Goal: Task Accomplishment & Management: Manage account settings

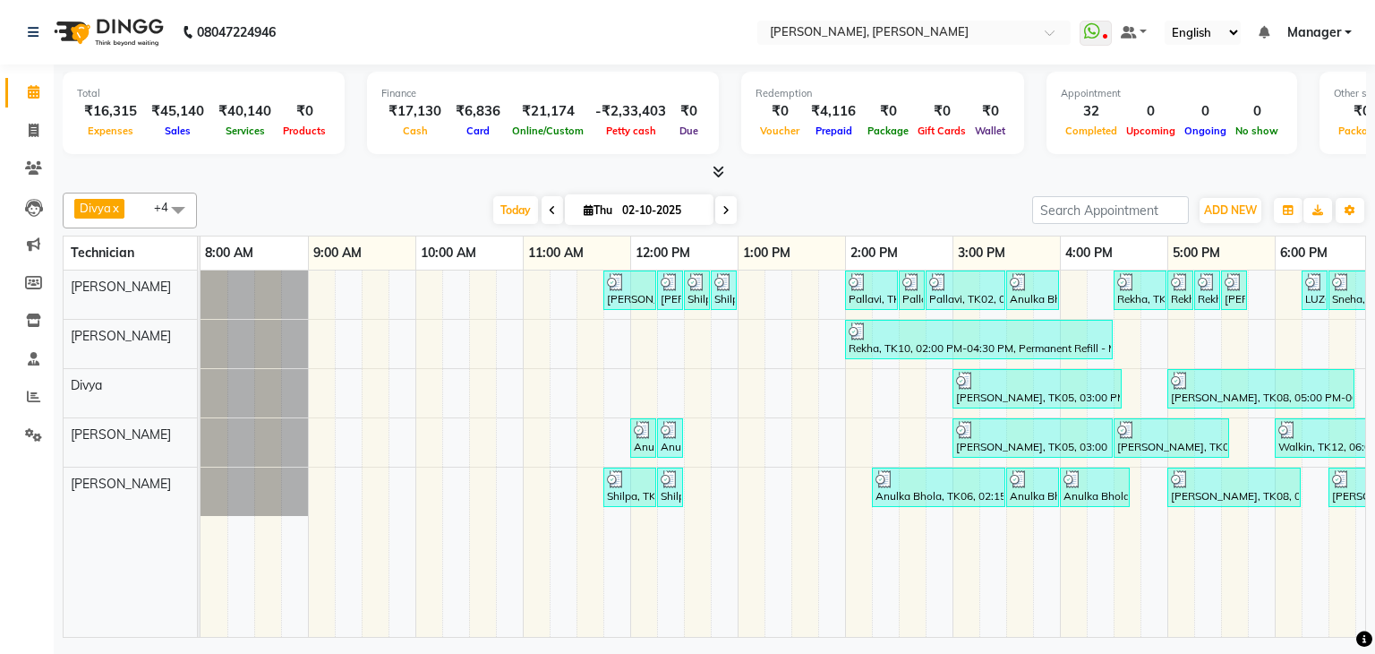
click at [716, 166] on icon at bounding box center [719, 171] width 12 height 13
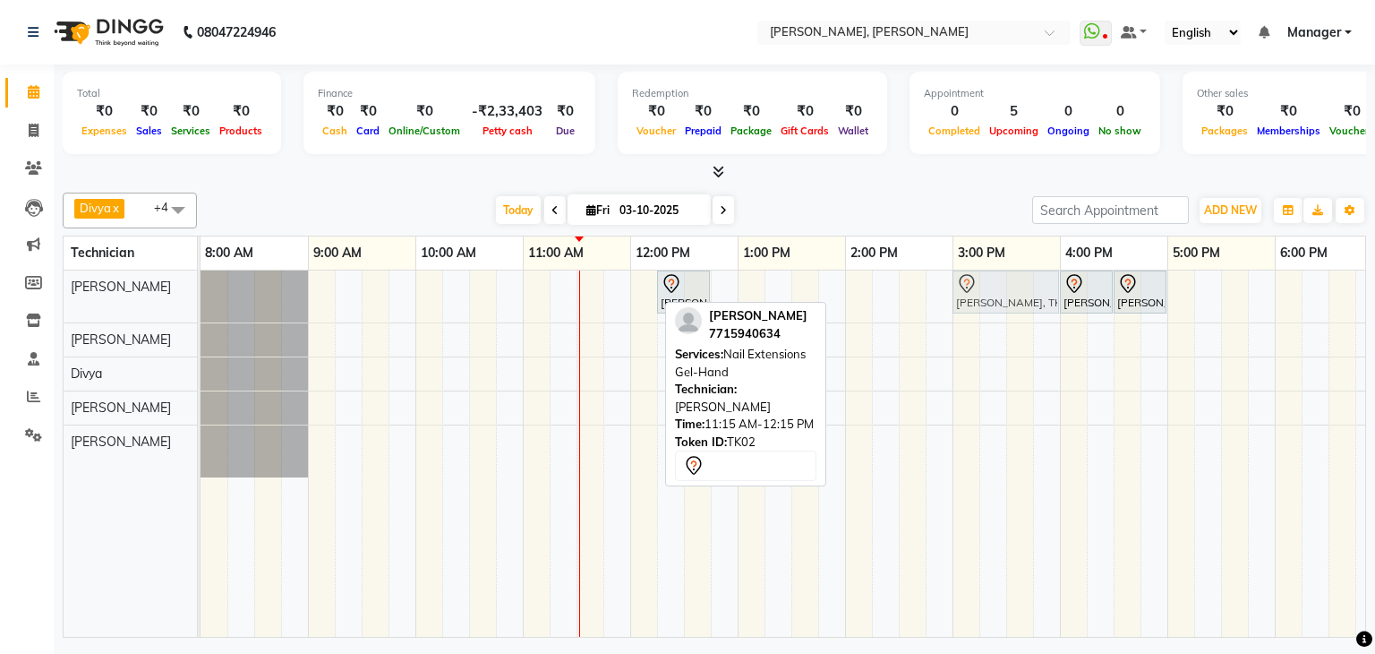
drag, startPoint x: 619, startPoint y: 287, endPoint x: 1012, endPoint y: 320, distance: 395.2
click at [201, 297] on div "[PERSON_NAME], TK02, 11:15 AM-12:15 PM, Nail Extensions Gel-Hand [PERSON_NAME],…" at bounding box center [201, 296] width 0 height 52
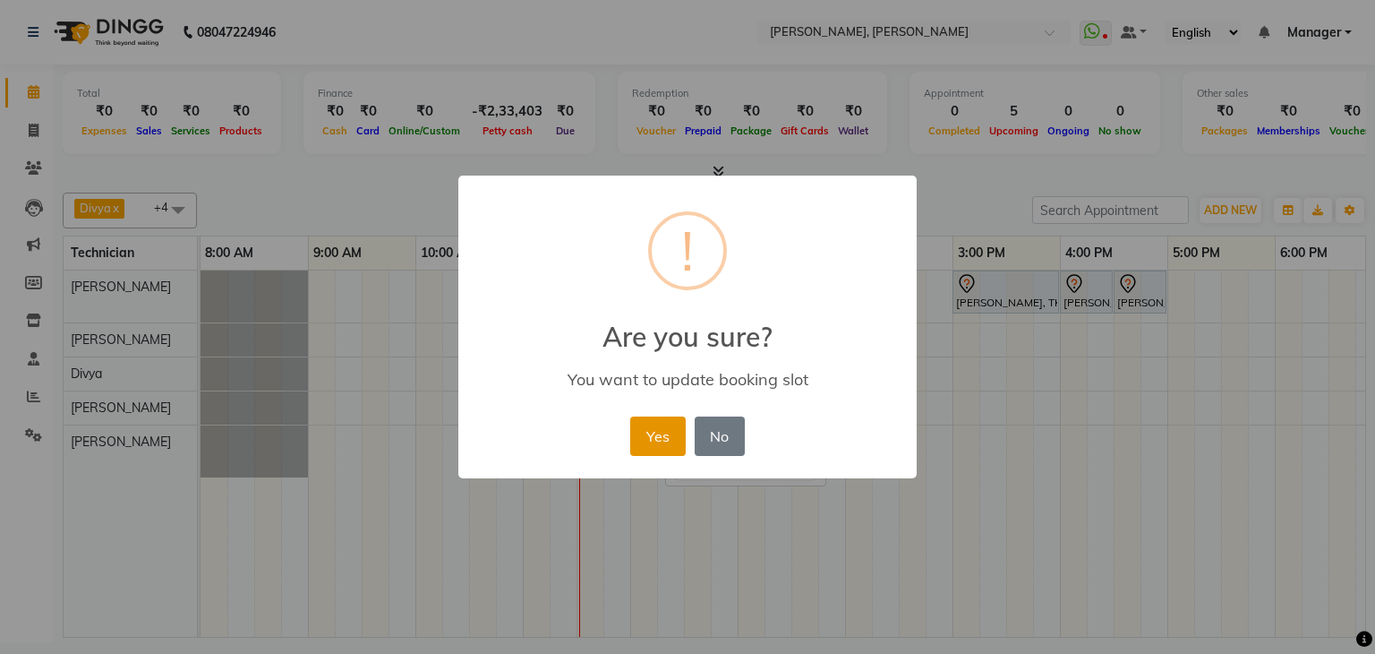
click at [658, 432] on button "Yes" at bounding box center [657, 435] width 55 height 39
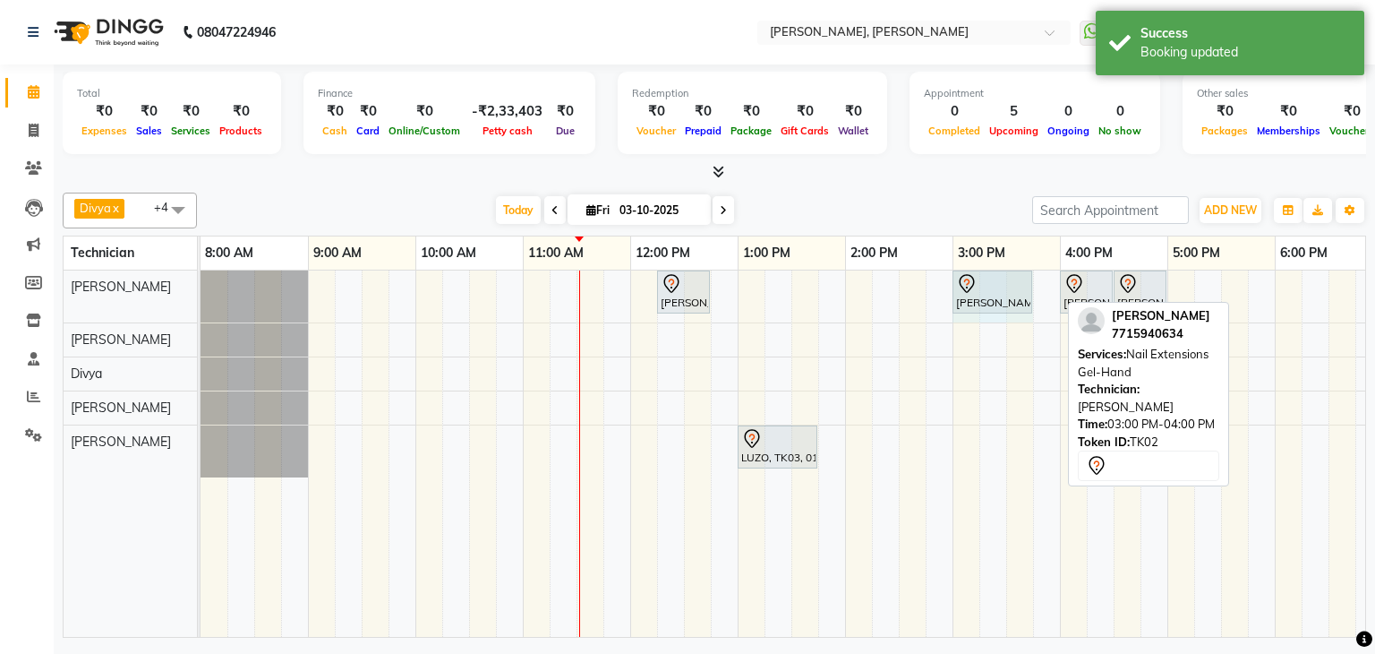
drag, startPoint x: 1058, startPoint y: 287, endPoint x: 756, endPoint y: 297, distance: 301.8
click at [201, 291] on div "[PERSON_NAME], TK02, 12:15 PM-12:45 PM, Permanent Nail Paint Solid Color-Hand […" at bounding box center [201, 296] width 0 height 52
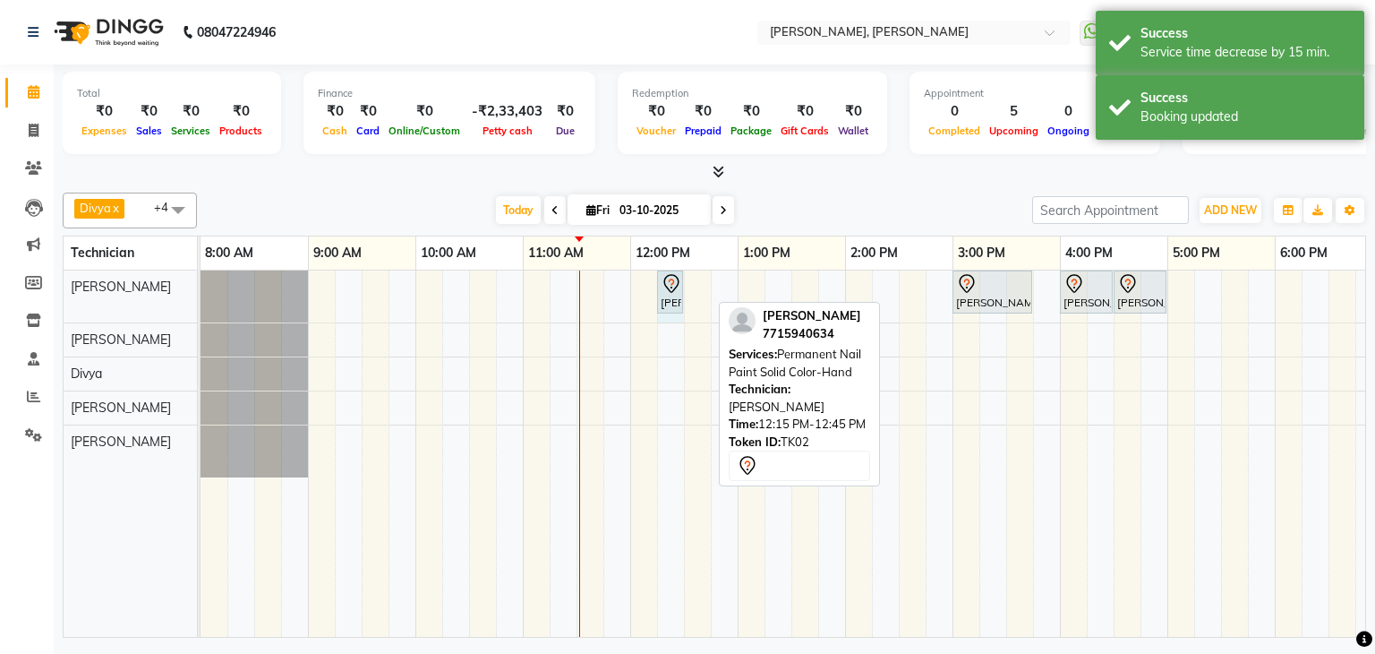
drag, startPoint x: 709, startPoint y: 289, endPoint x: 666, endPoint y: 289, distance: 43.0
click at [201, 295] on div "[PERSON_NAME], TK02, 12:15 PM-12:45 PM, Permanent Nail Paint Solid Color-Hand […" at bounding box center [201, 296] width 0 height 52
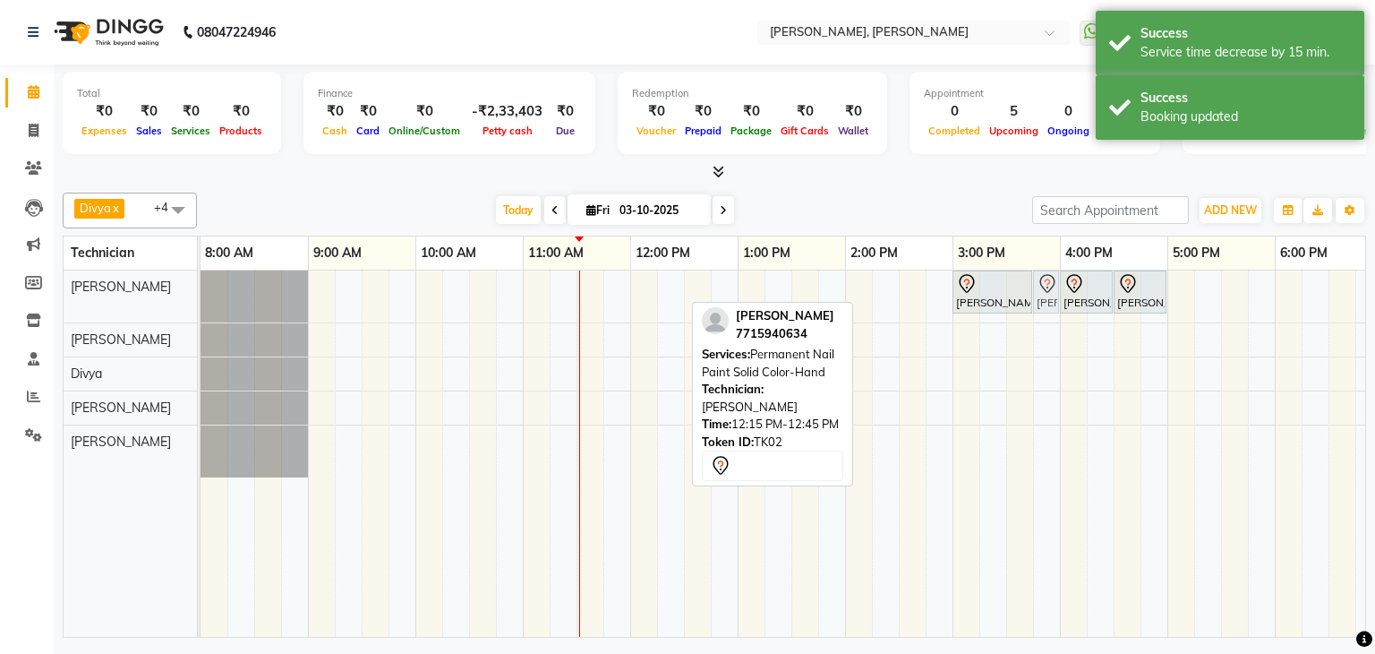
click at [201, 303] on div "[PERSON_NAME], TK02, 12:15 PM-12:30 PM, Permanent Nail Paint Solid Color-Hand […" at bounding box center [201, 296] width 0 height 52
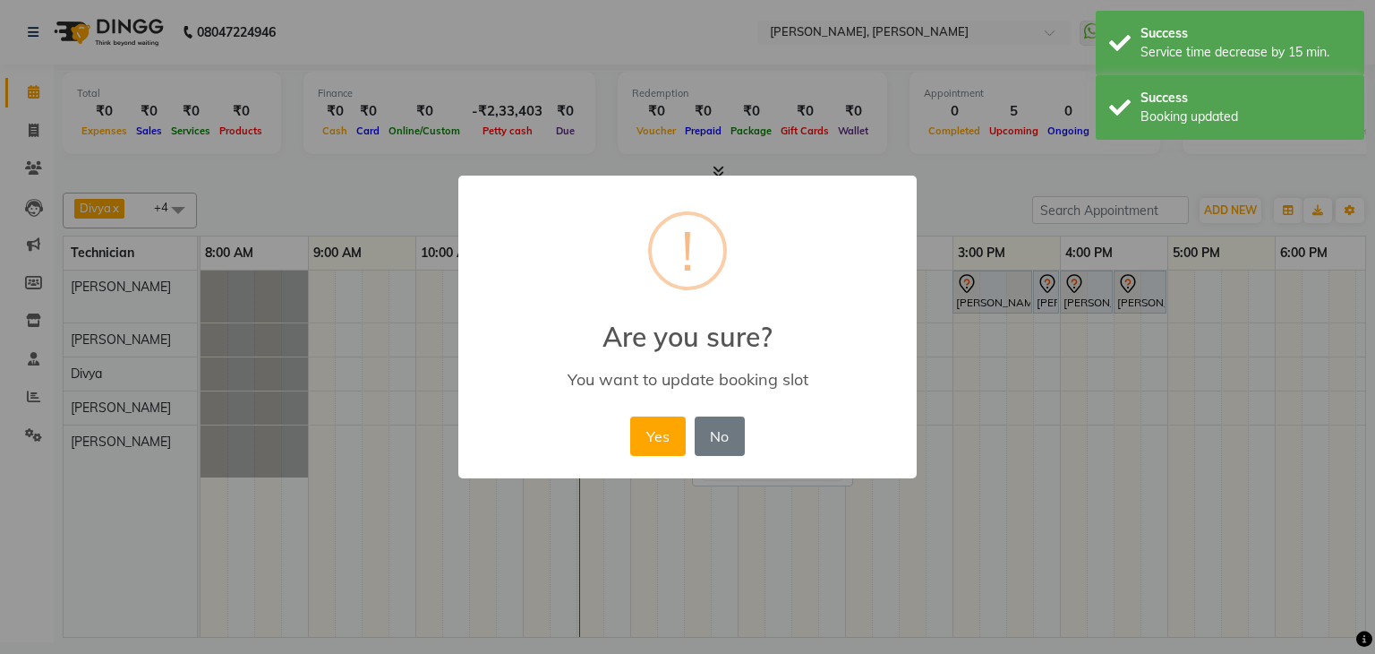
click at [662, 427] on button "Yes" at bounding box center [657, 435] width 55 height 39
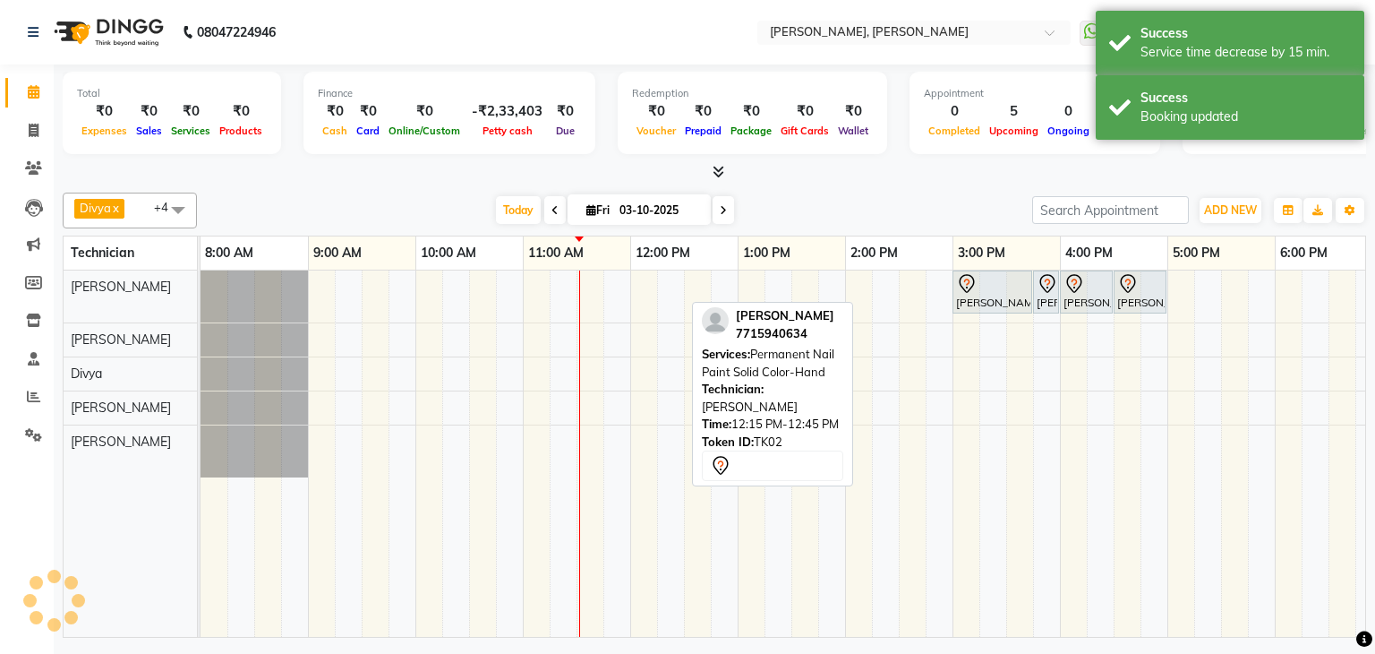
drag, startPoint x: 654, startPoint y: 209, endPoint x: 619, endPoint y: 209, distance: 34.9
click at [653, 209] on input "03-10-2025" at bounding box center [659, 210] width 90 height 27
select select "10"
select select "2025"
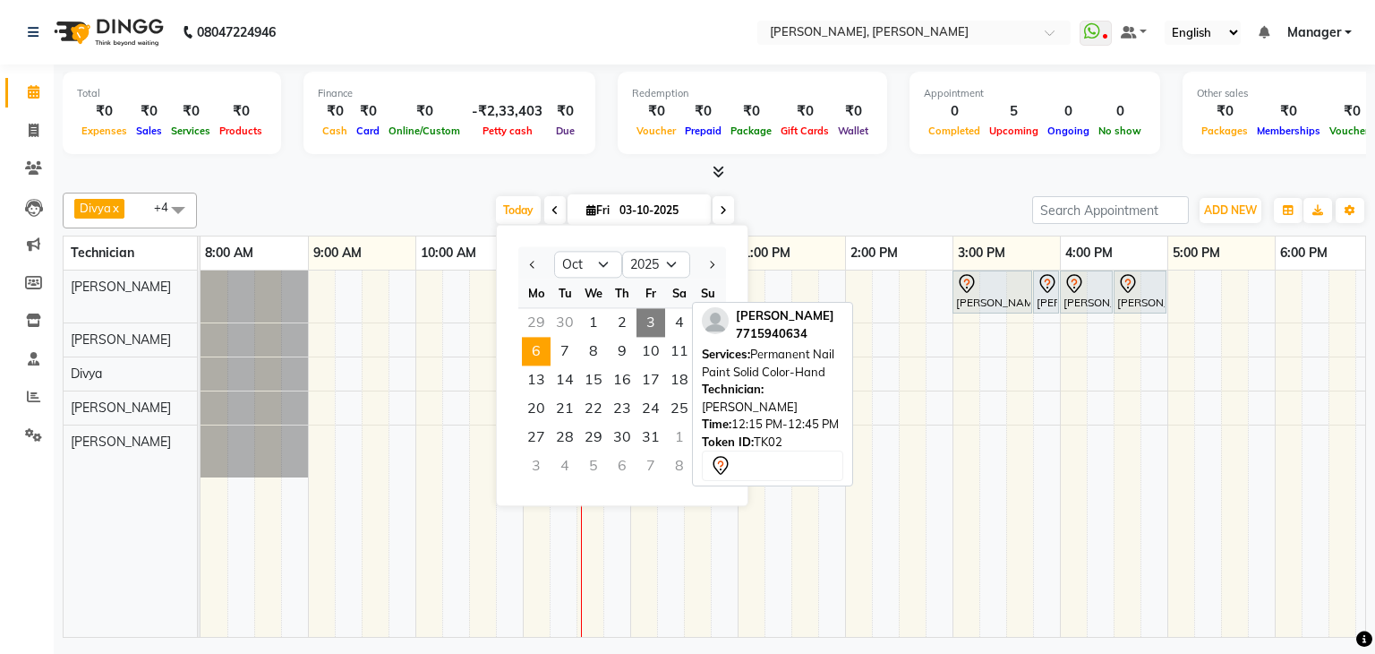
click at [532, 355] on span "6" at bounding box center [536, 351] width 29 height 29
type input "[DATE]"
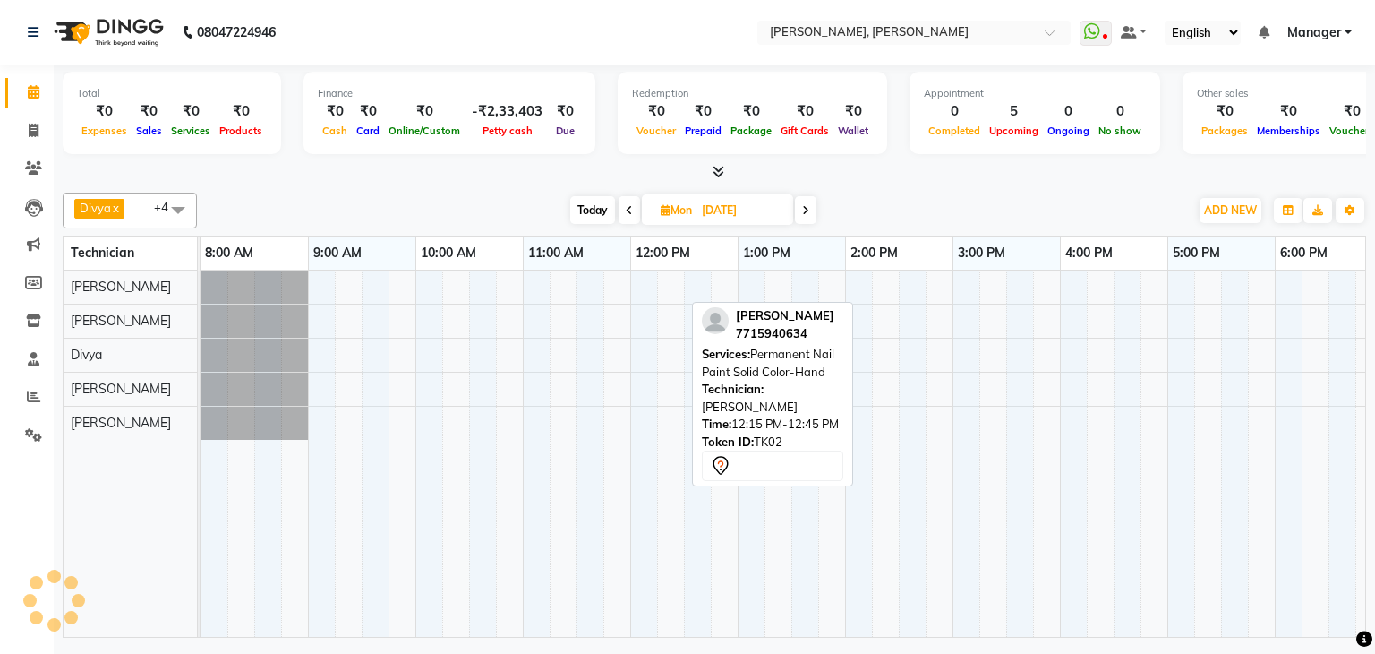
scroll to position [0, 231]
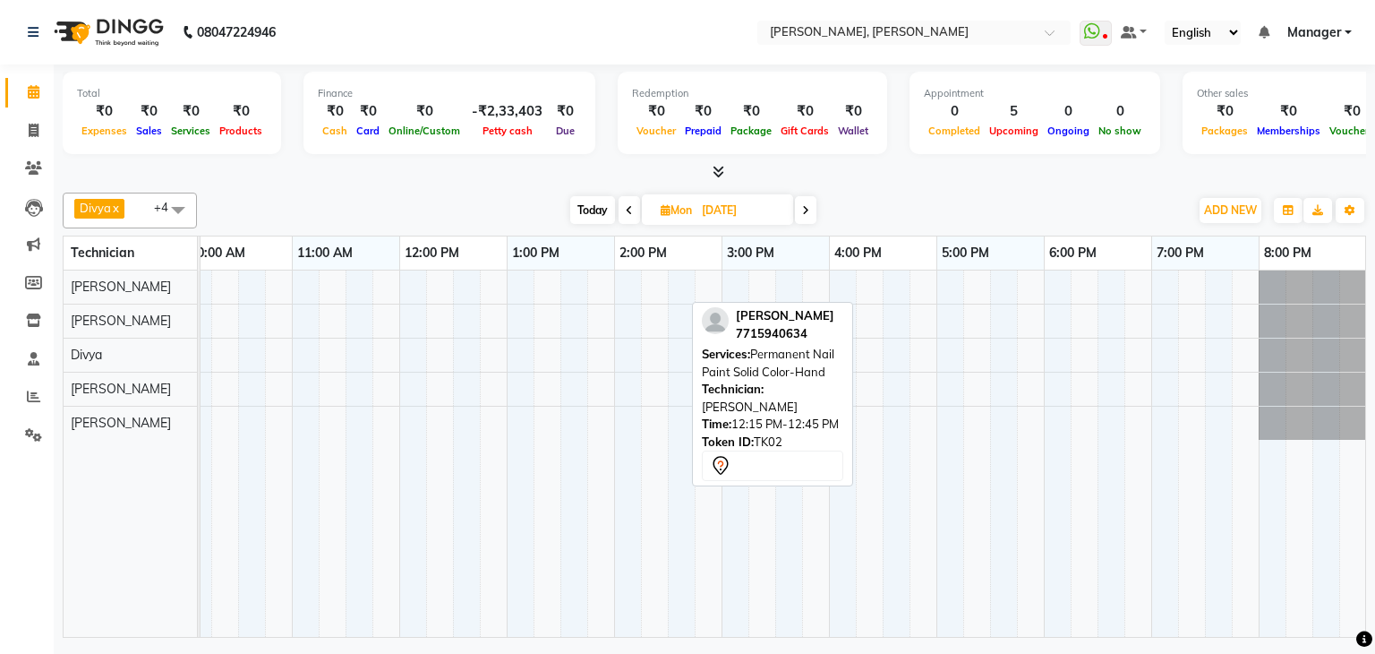
click at [444, 313] on div at bounding box center [668, 453] width 1397 height 366
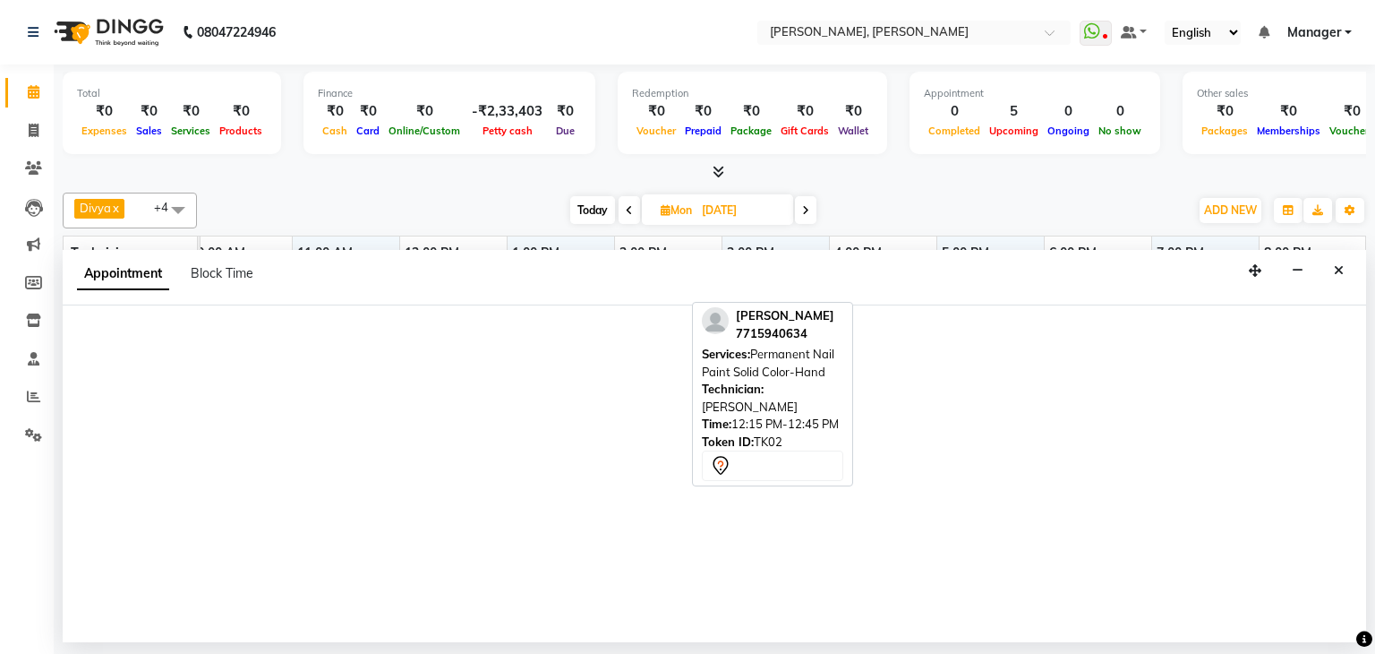
select select "63357"
select select "tentative"
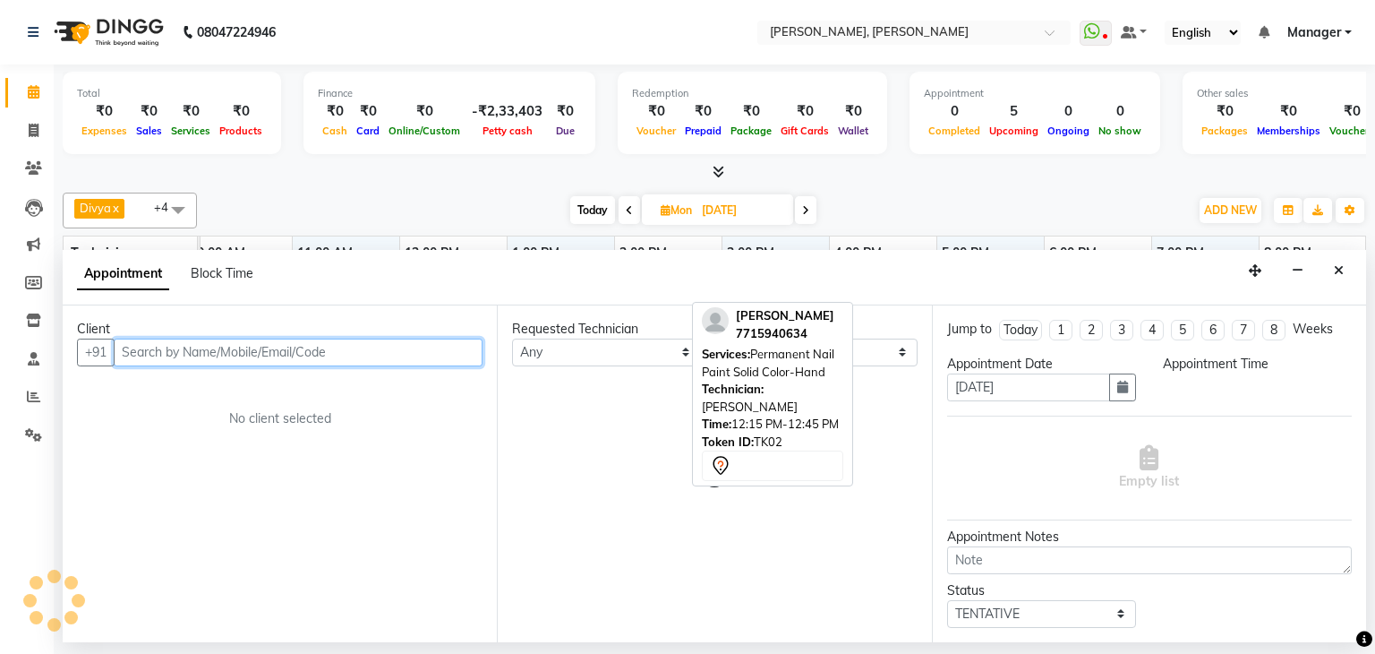
select select "735"
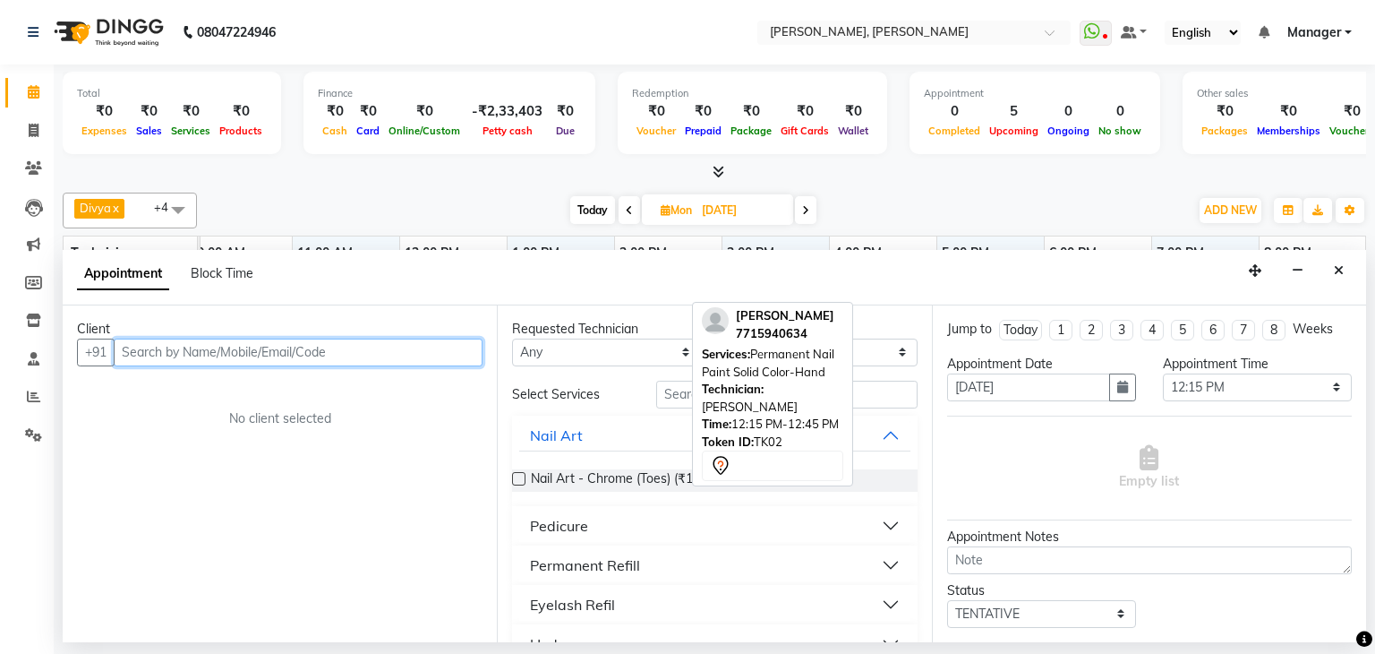
click at [281, 352] on input "text" at bounding box center [298, 352] width 369 height 28
type input "9008762837"
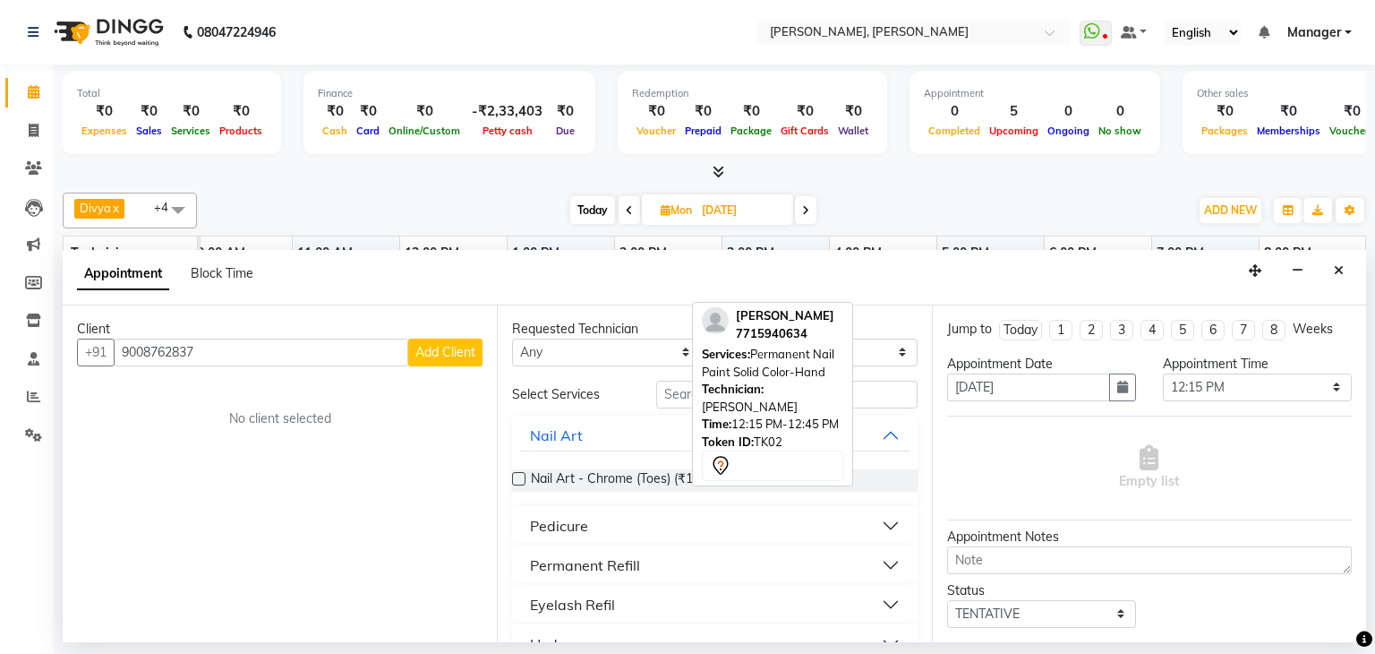
click at [439, 355] on span "Add Client" at bounding box center [445, 352] width 60 height 16
select select "21"
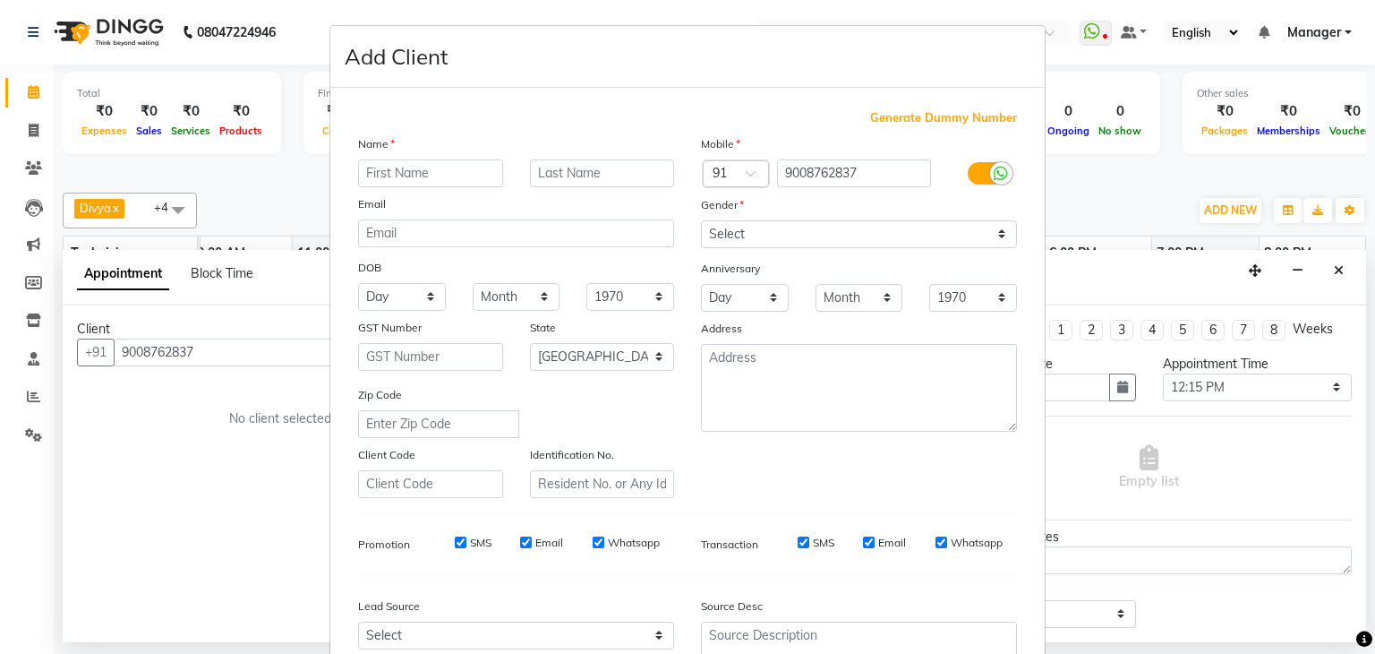
click at [388, 179] on input "text" at bounding box center [430, 173] width 145 height 28
type input "S"
type input "Firdose"
click at [777, 234] on select "Select [DEMOGRAPHIC_DATA] [DEMOGRAPHIC_DATA] Other Prefer Not To Say" at bounding box center [859, 234] width 316 height 28
select select "[DEMOGRAPHIC_DATA]"
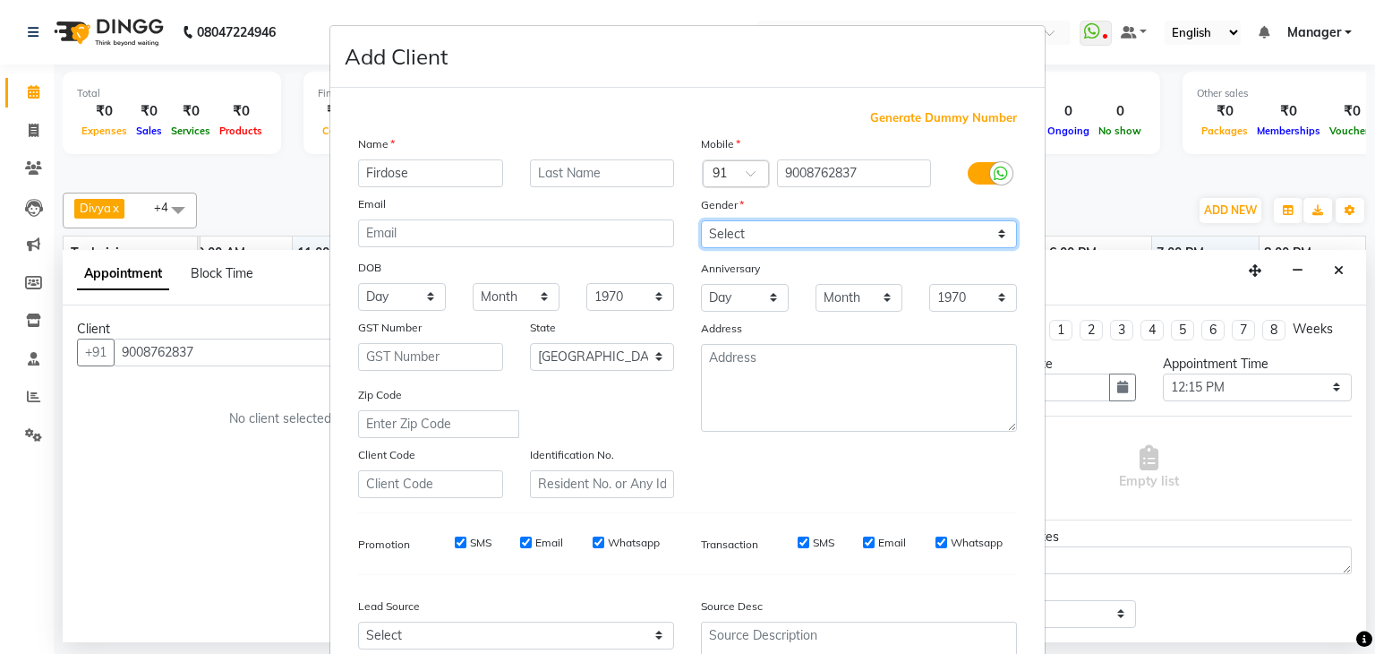
click at [701, 221] on select "Select [DEMOGRAPHIC_DATA] [DEMOGRAPHIC_DATA] Other Prefer Not To Say" at bounding box center [859, 234] width 316 height 28
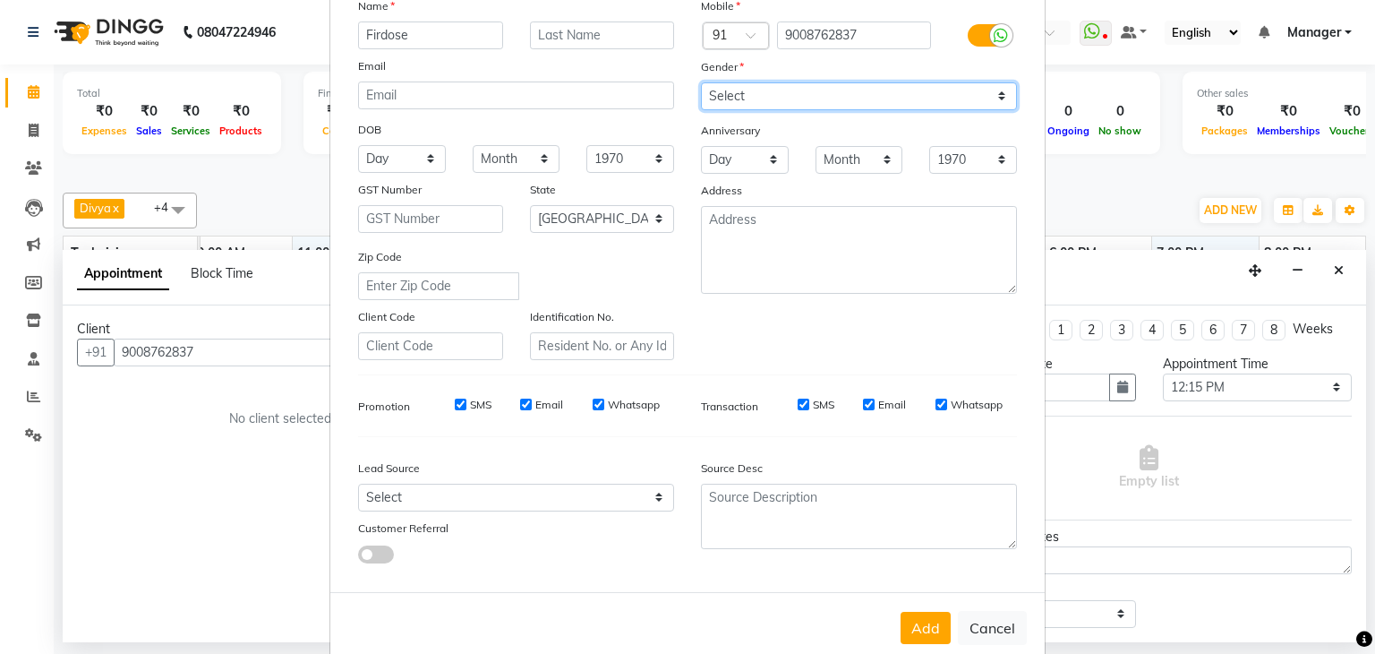
scroll to position [182, 0]
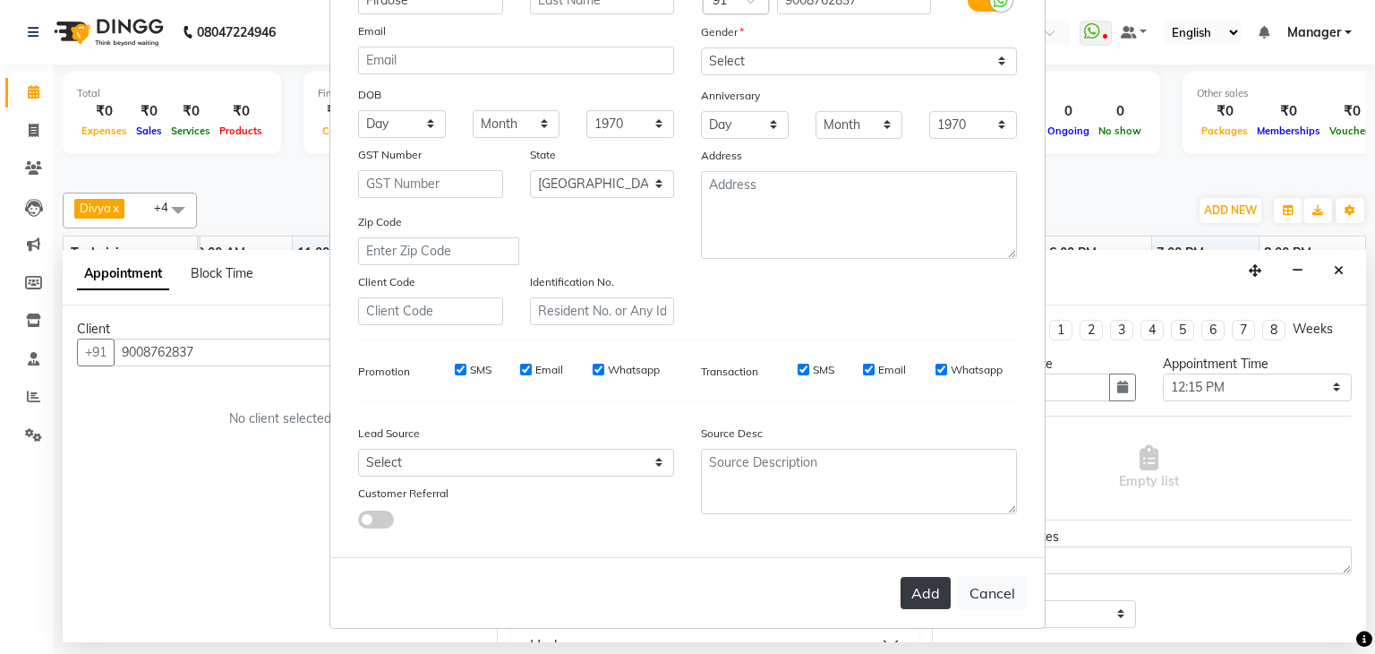
click at [915, 584] on button "Add" at bounding box center [926, 593] width 50 height 32
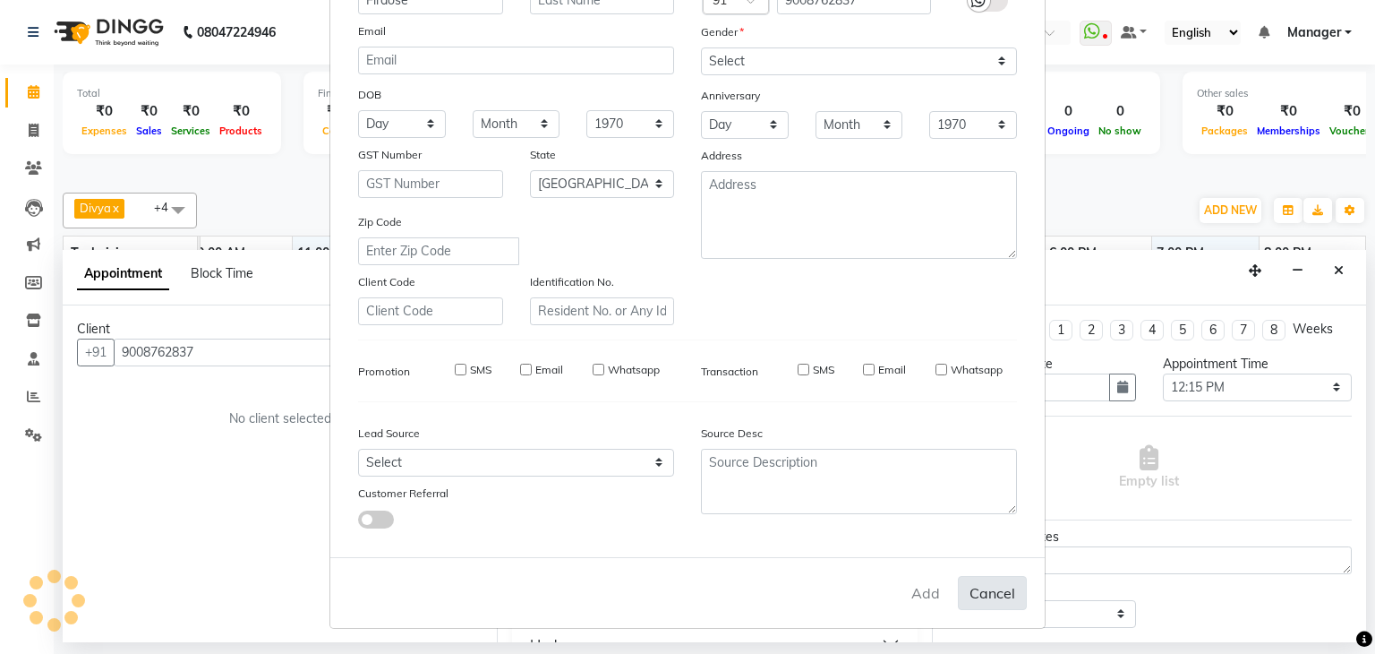
type input "90******37"
select select
select select "null"
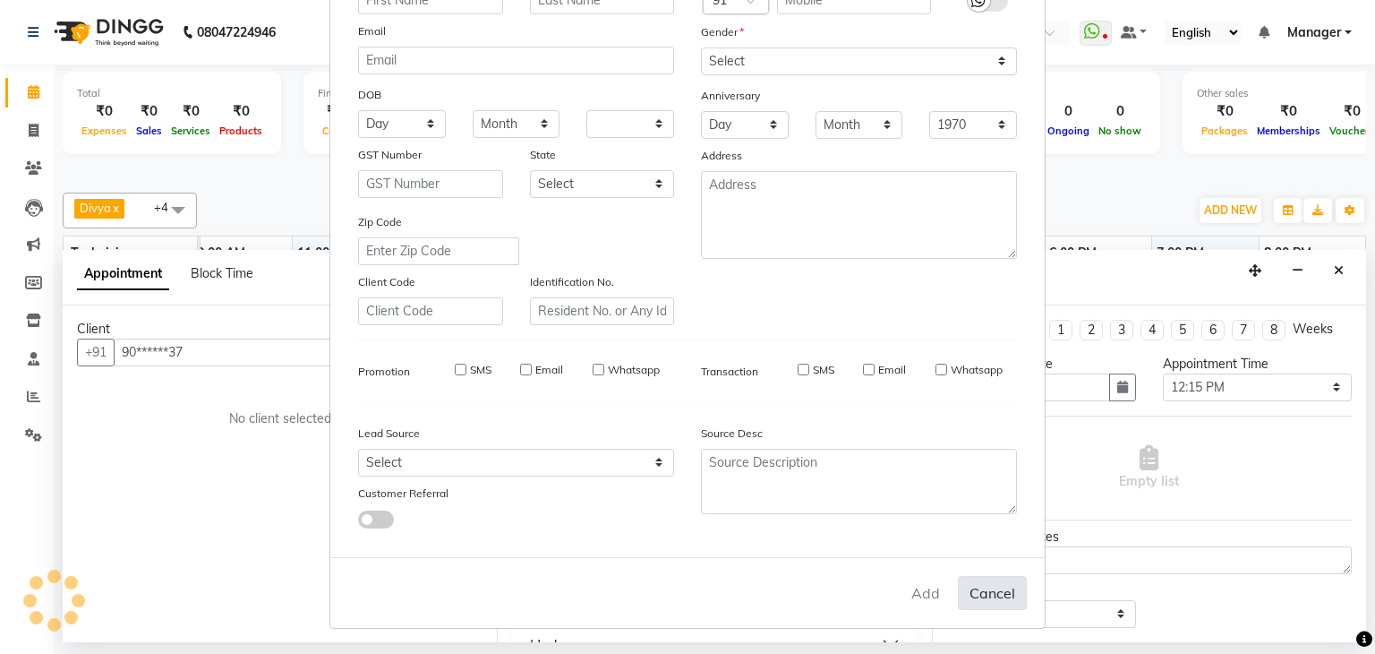
select select
checkbox input "false"
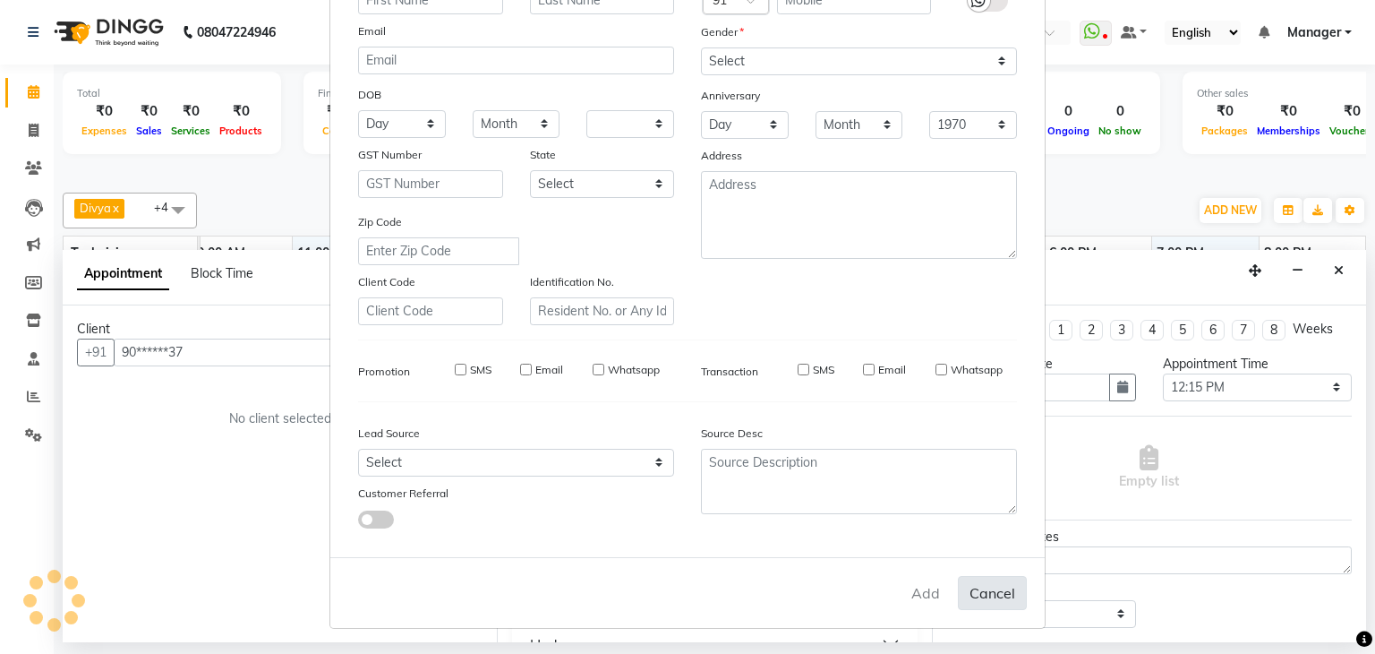
checkbox input "false"
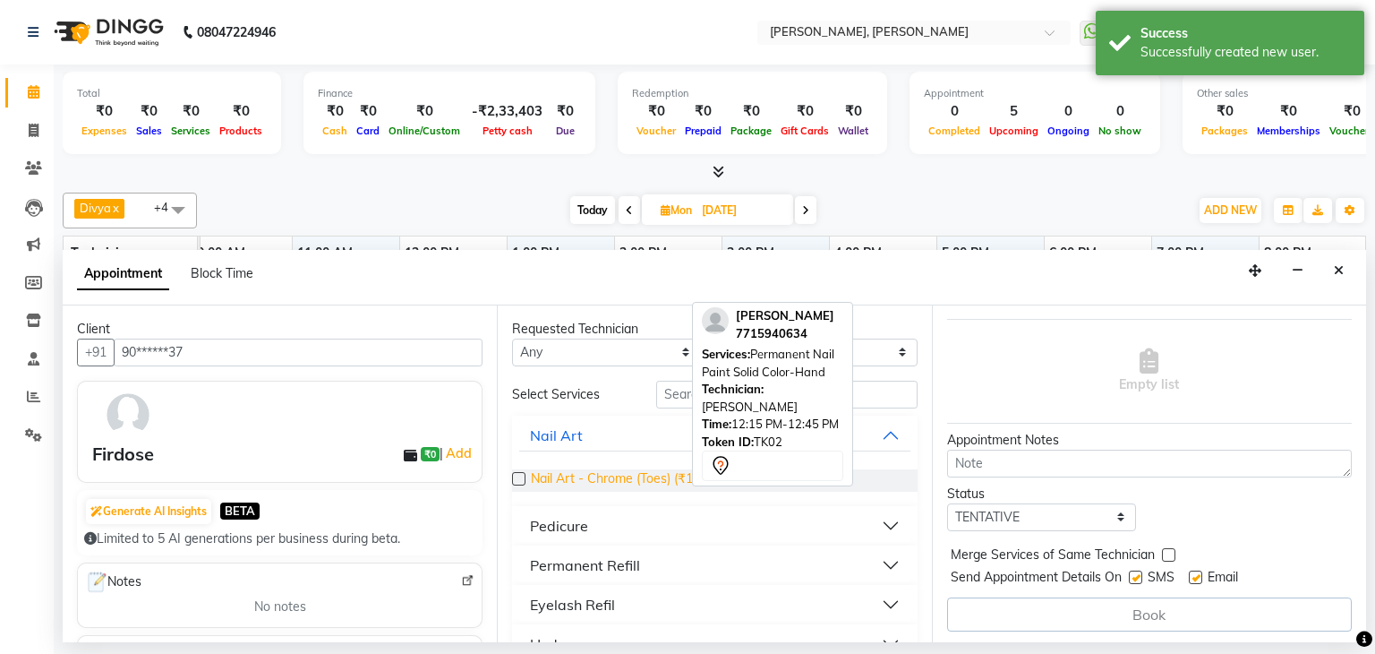
scroll to position [98, 0]
click at [674, 395] on input "text" at bounding box center [786, 394] width 261 height 28
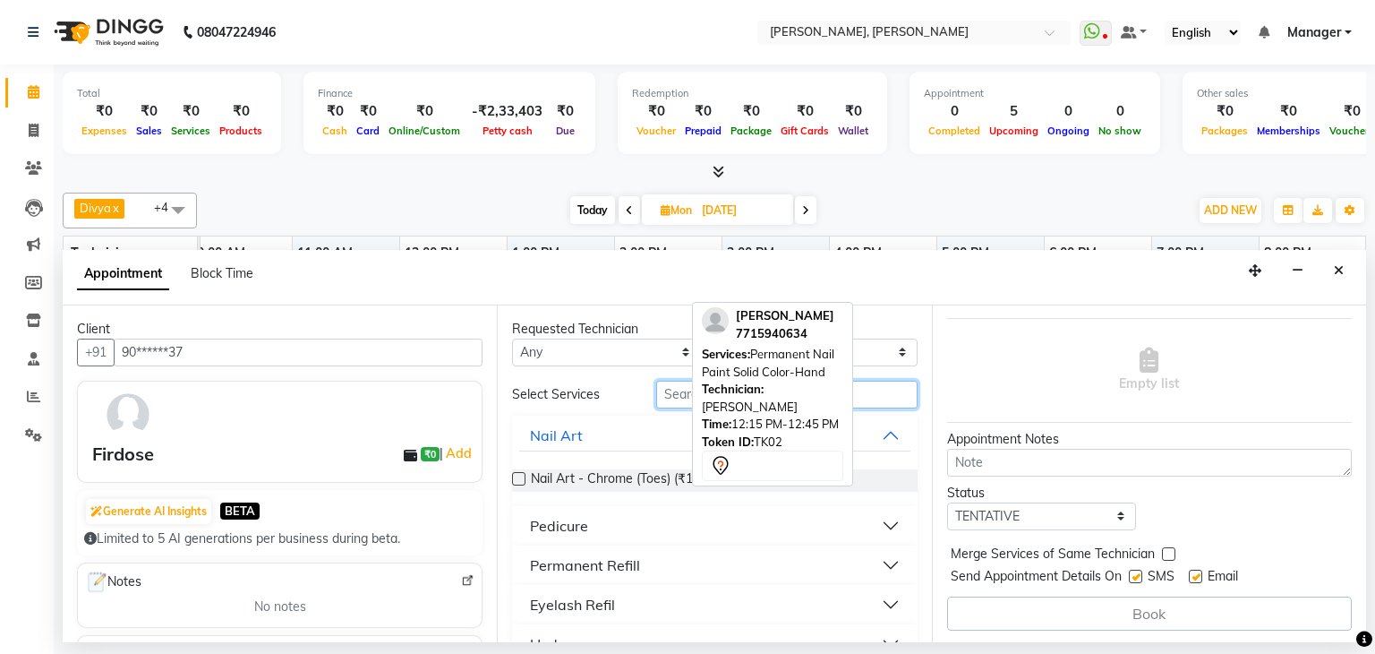
click at [673, 395] on input "text" at bounding box center [786, 394] width 261 height 28
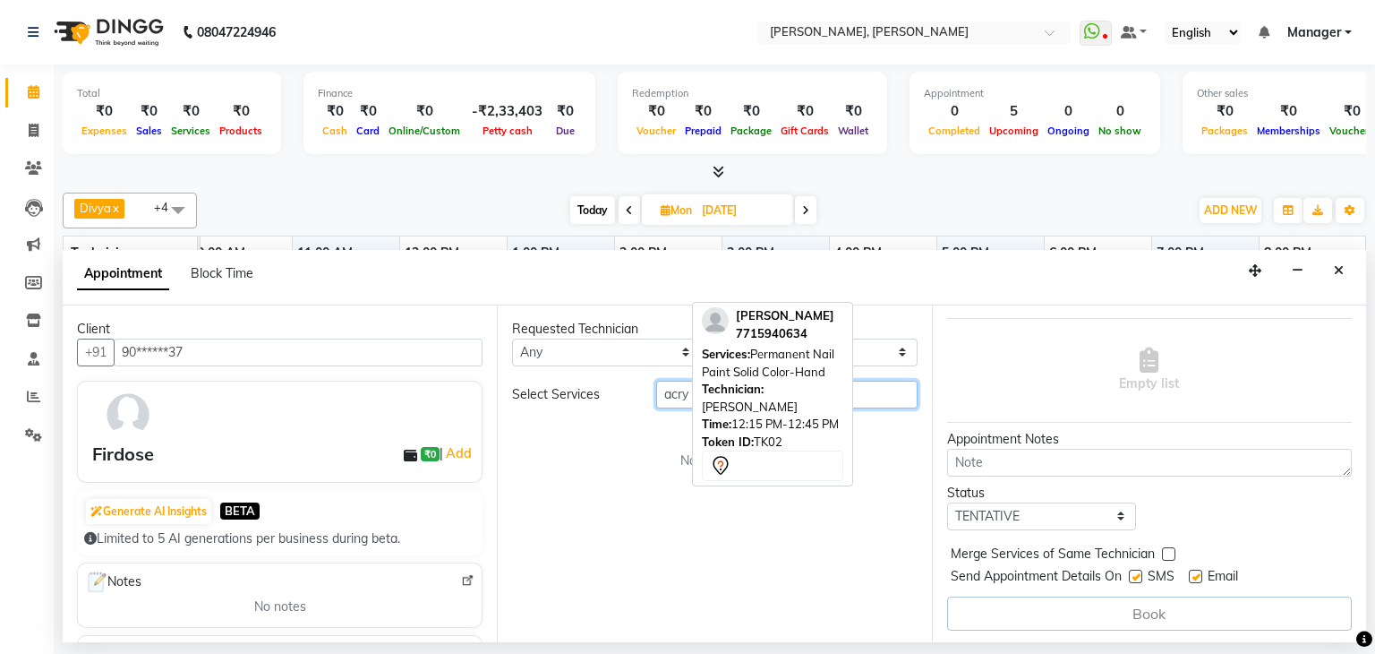
type input "acry"
click at [812, 266] on div "Appointment Block Time" at bounding box center [714, 278] width 1303 height 56
click at [899, 346] on select "Select [PERSON_NAME] [PERSON_NAME] Divya [PERSON_NAME] [PERSON_NAME] [PERSON_NA…" at bounding box center [822, 352] width 189 height 28
click at [900, 348] on select "Select [PERSON_NAME] [PERSON_NAME] Divya [PERSON_NAME] [PERSON_NAME] [PERSON_NA…" at bounding box center [822, 352] width 189 height 28
click at [913, 349] on select "Select [PERSON_NAME] [PERSON_NAME] Divya [PERSON_NAME] [PERSON_NAME] [PERSON_NA…" at bounding box center [822, 352] width 189 height 28
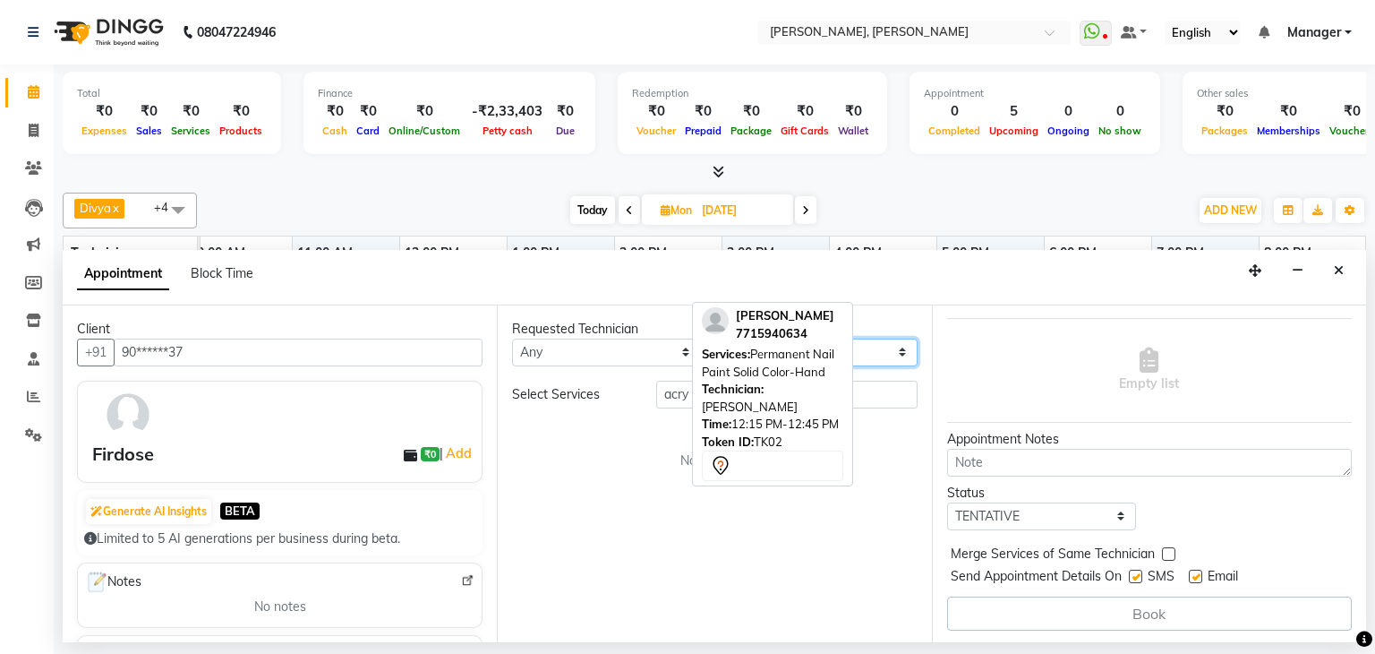
select select "54412"
click at [728, 338] on select "Select [PERSON_NAME] [PERSON_NAME] Divya [PERSON_NAME] [PERSON_NAME] [PERSON_NA…" at bounding box center [822, 352] width 189 height 28
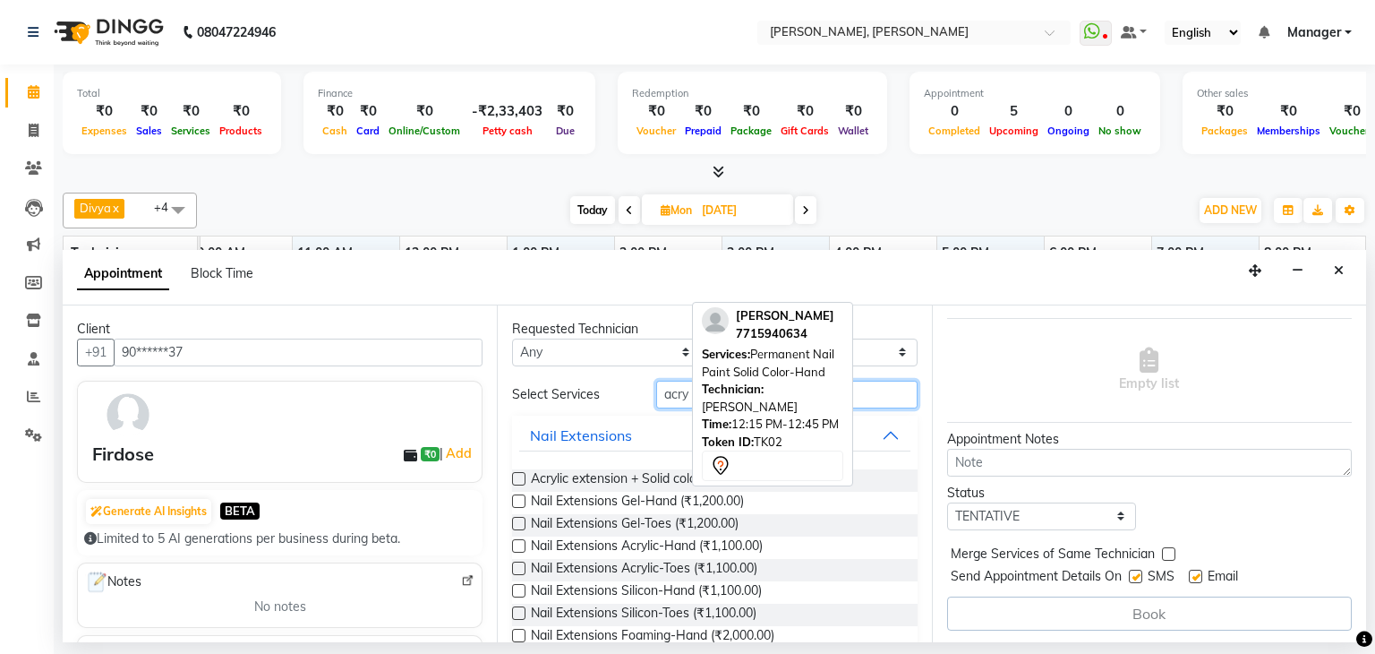
click at [684, 395] on input "acry" at bounding box center [786, 394] width 261 height 28
click at [517, 543] on label at bounding box center [518, 545] width 13 height 13
click at [517, 543] on input "checkbox" at bounding box center [518, 548] width 12 height 12
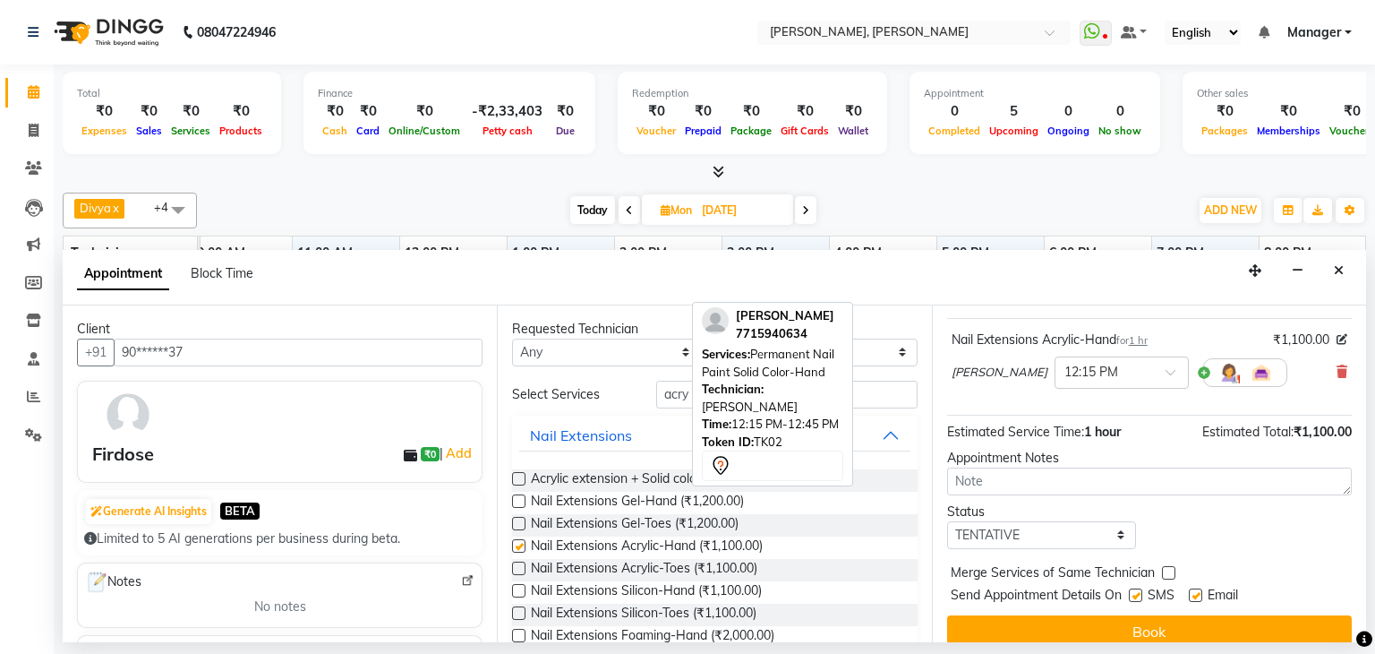
checkbox input "false"
click at [517, 566] on label at bounding box center [518, 567] width 13 height 13
click at [517, 566] on input "checkbox" at bounding box center [518, 570] width 12 height 12
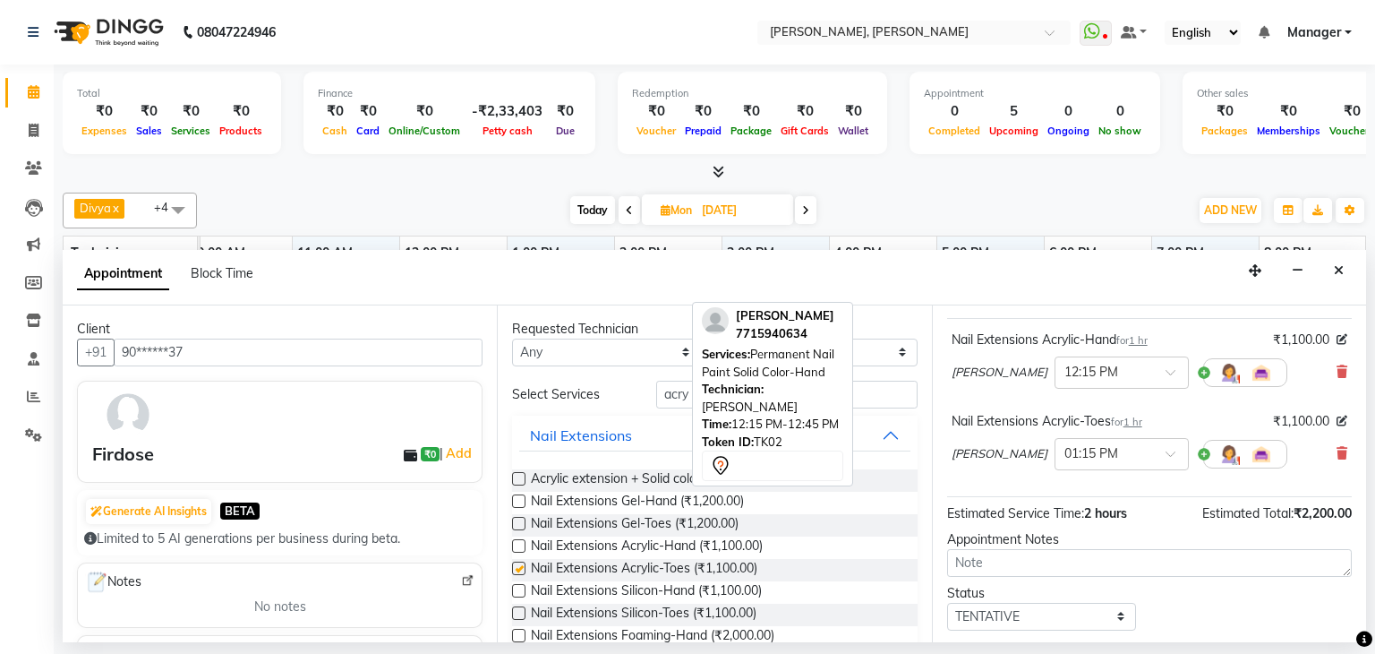
checkbox input "false"
click at [686, 395] on input "acry" at bounding box center [786, 394] width 261 height 28
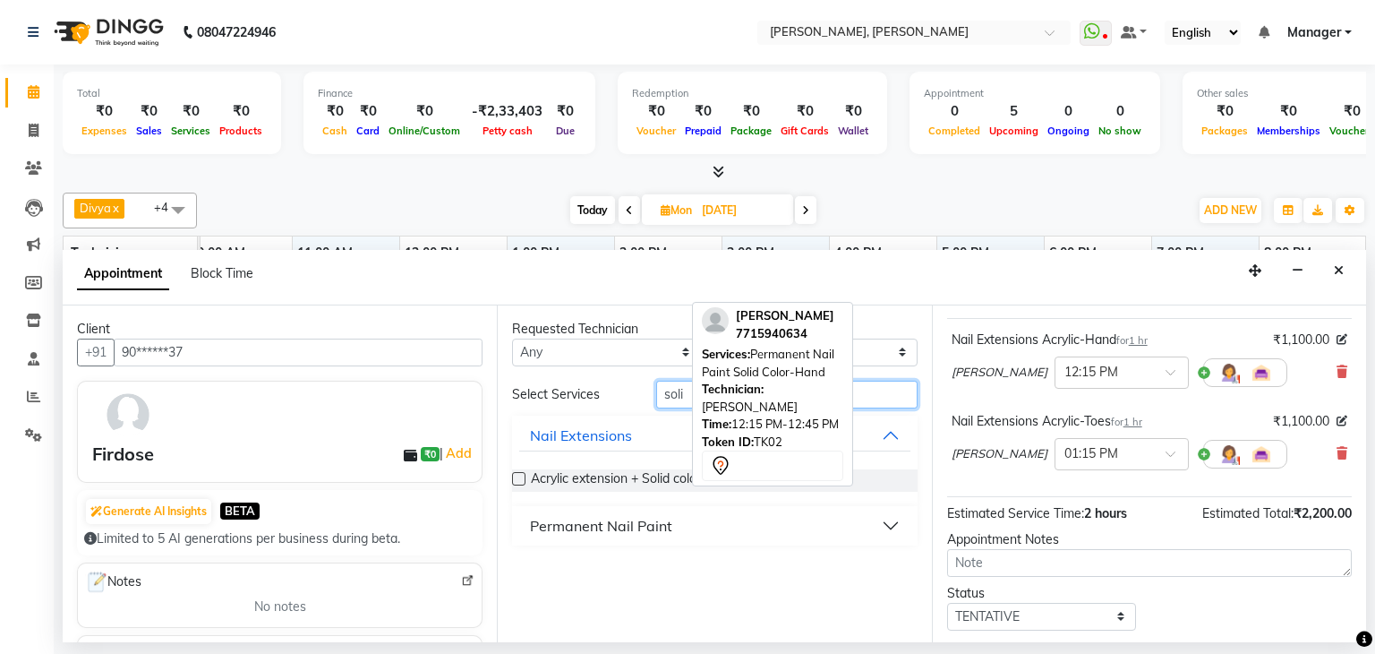
type input "soli"
click at [605, 521] on div "Permanent Nail Paint" at bounding box center [601, 525] width 142 height 21
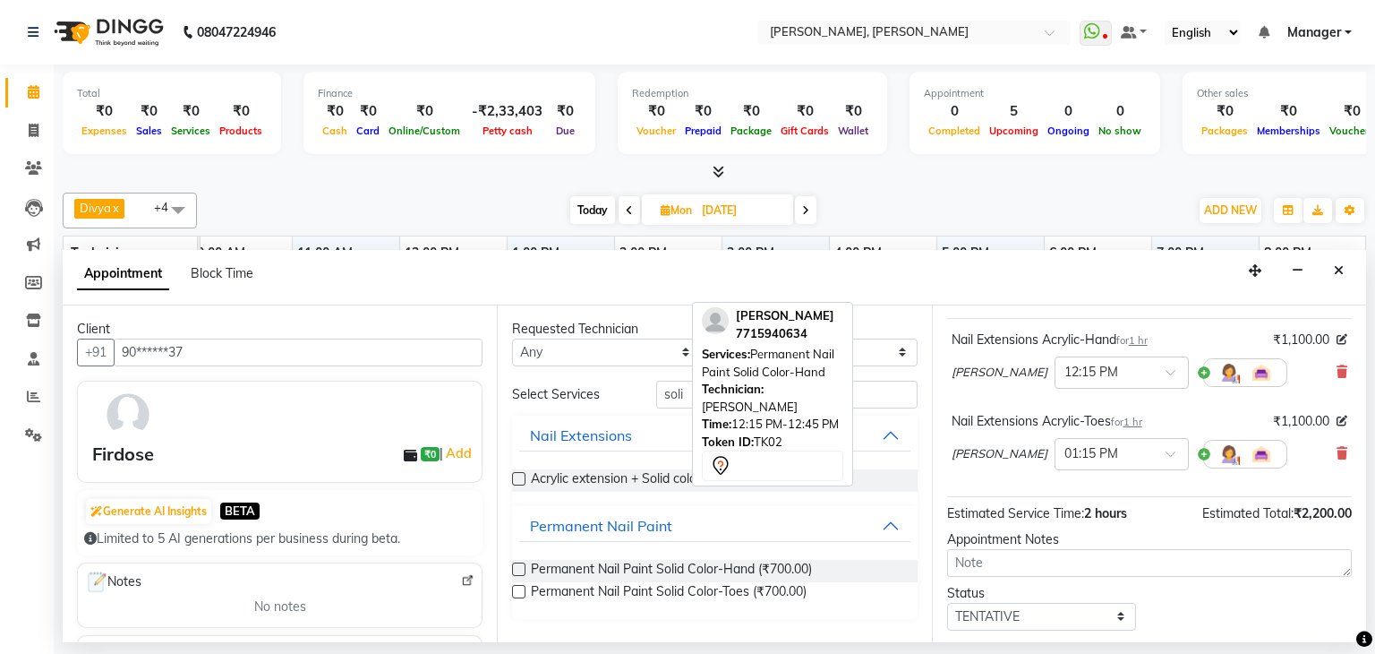
click at [518, 568] on label at bounding box center [518, 568] width 13 height 13
click at [518, 568] on input "checkbox" at bounding box center [518, 571] width 12 height 12
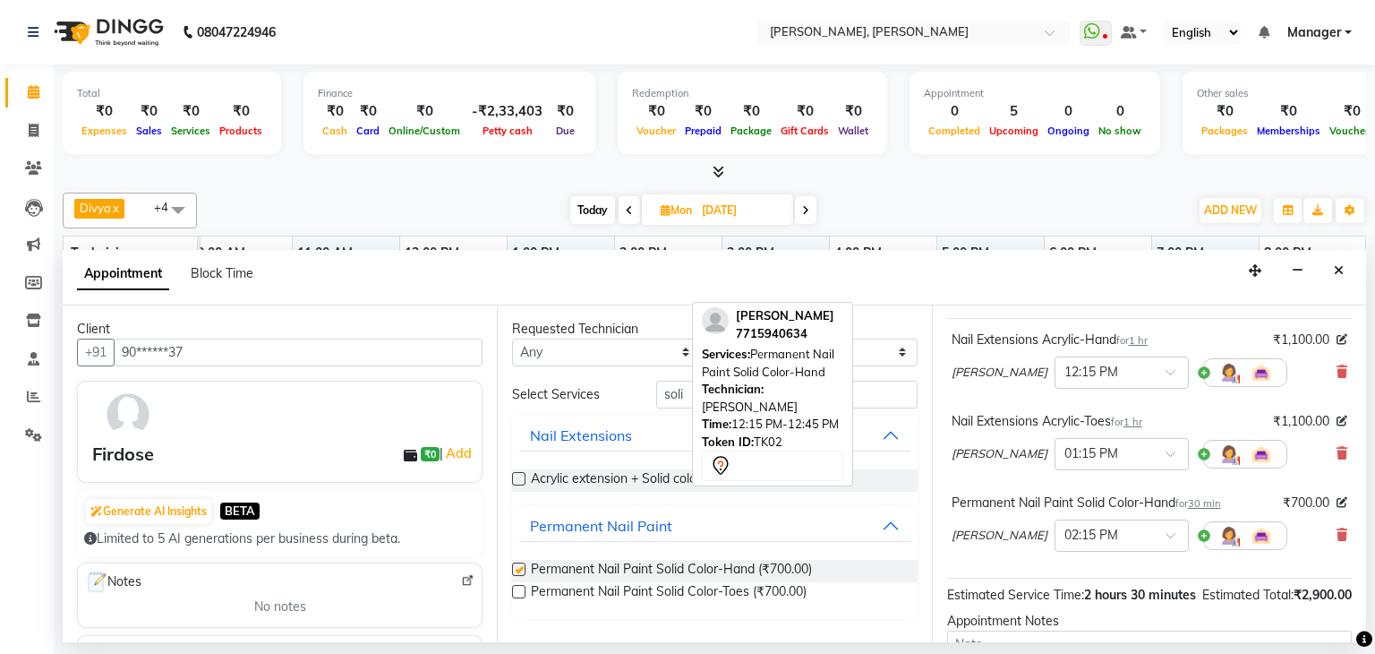
checkbox input "false"
click at [518, 588] on label at bounding box center [518, 591] width 13 height 13
click at [518, 588] on input "checkbox" at bounding box center [518, 593] width 12 height 12
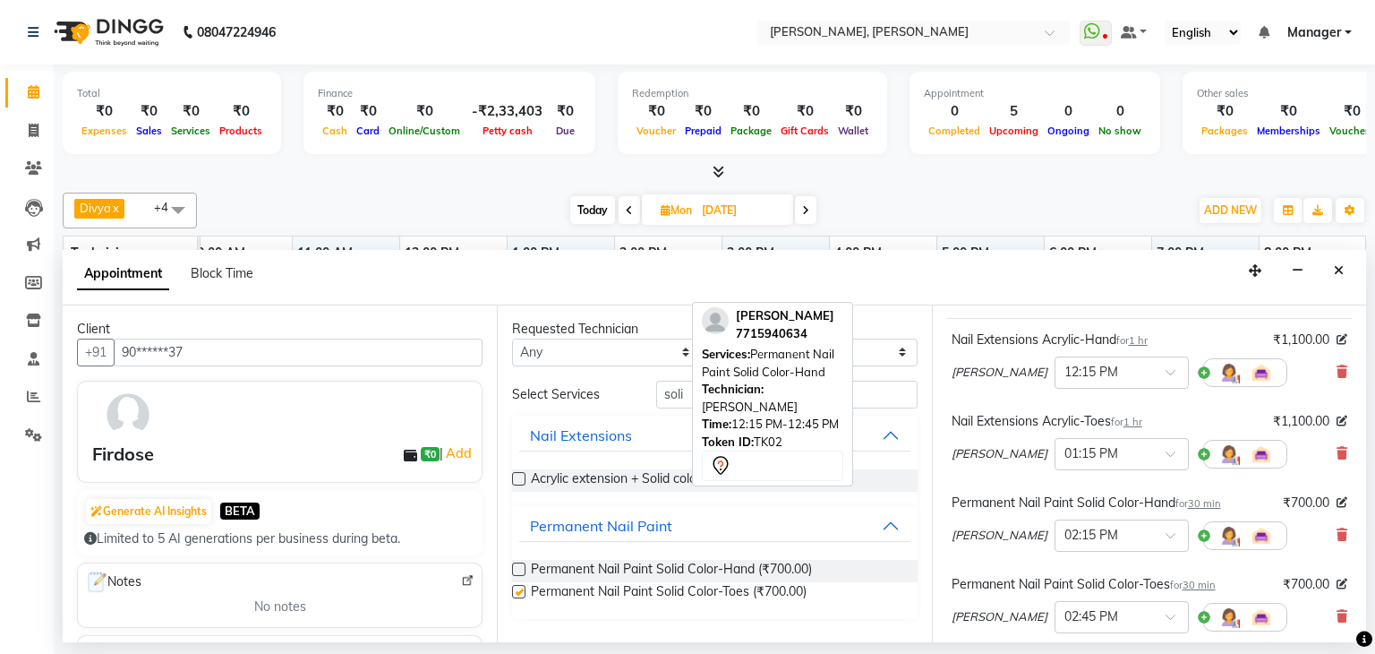
checkbox input "false"
click at [685, 391] on input "soli" at bounding box center [786, 394] width 261 height 28
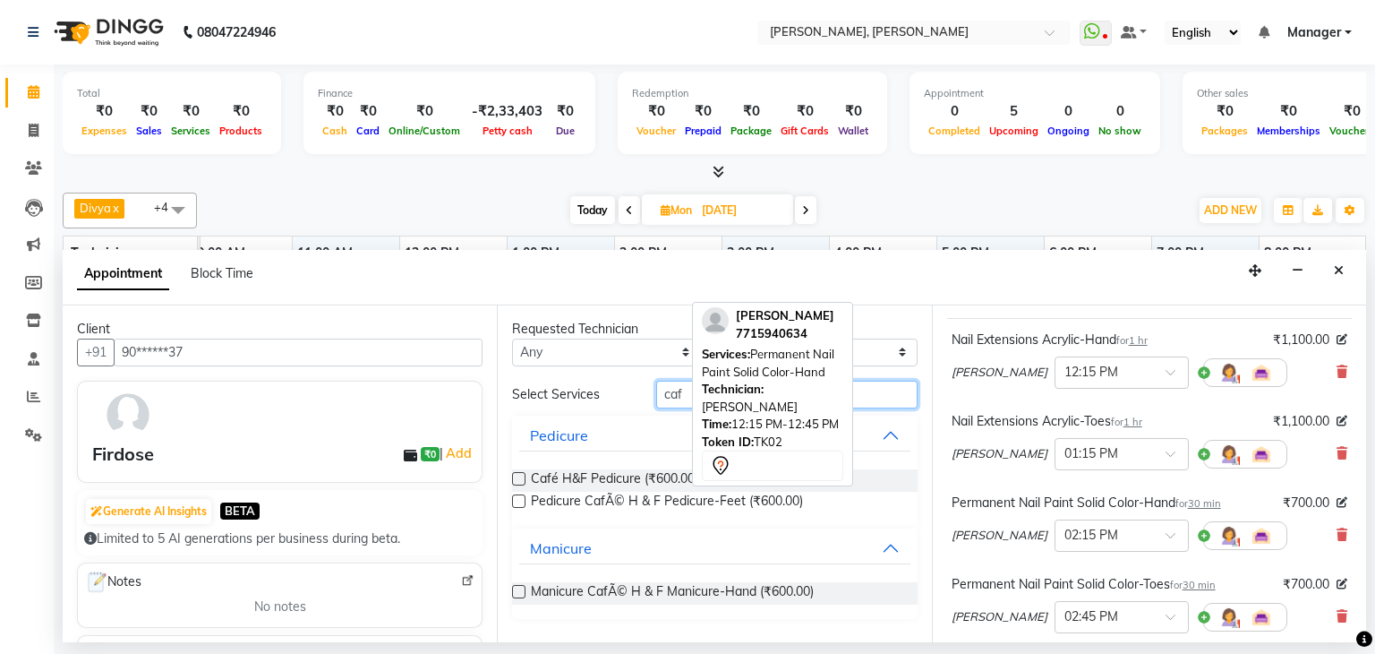
type input "caf"
click at [517, 472] on label at bounding box center [518, 478] width 13 height 13
click at [517, 474] on input "checkbox" at bounding box center [518, 480] width 12 height 12
checkbox input "false"
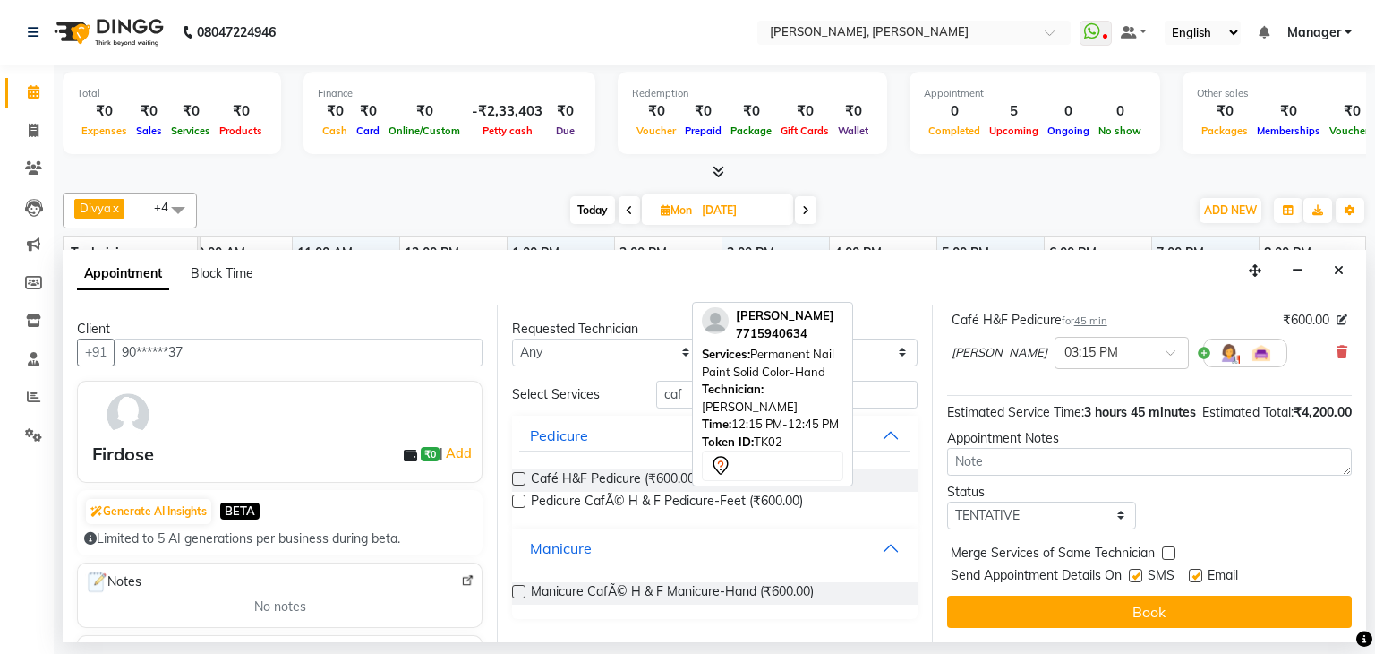
scroll to position [461, 0]
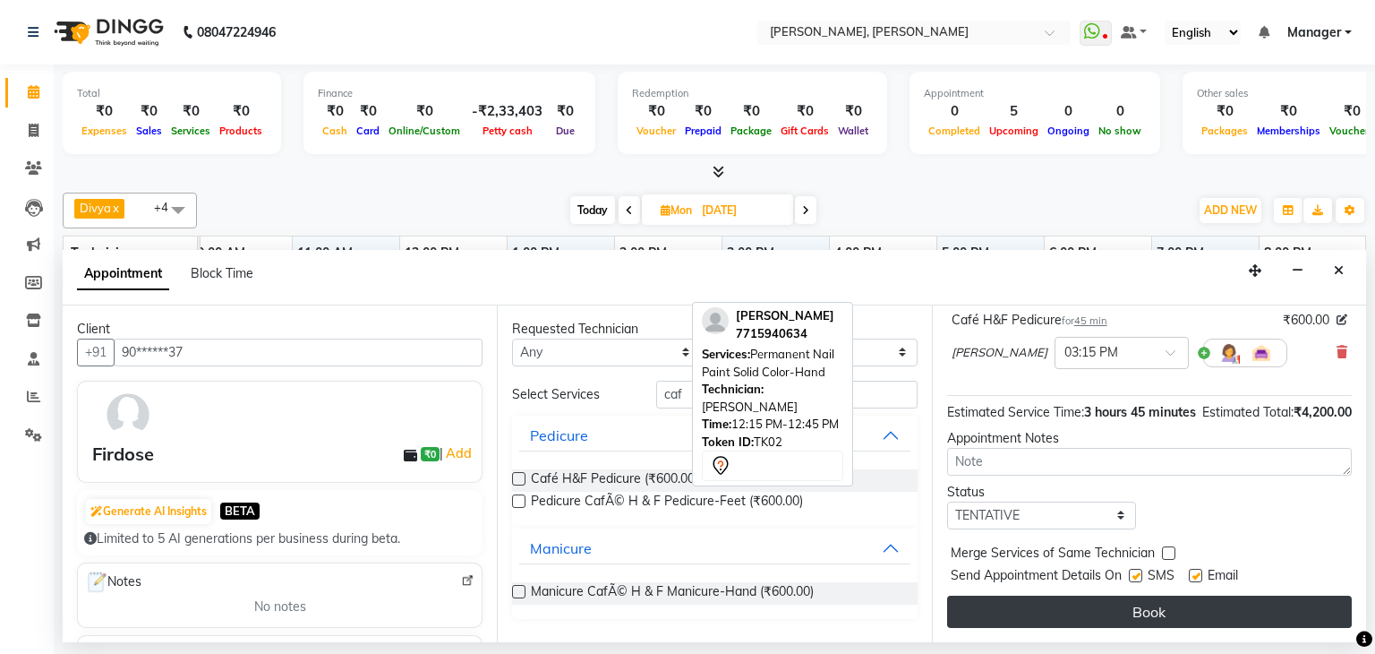
click at [1106, 613] on button "Book" at bounding box center [1149, 611] width 405 height 32
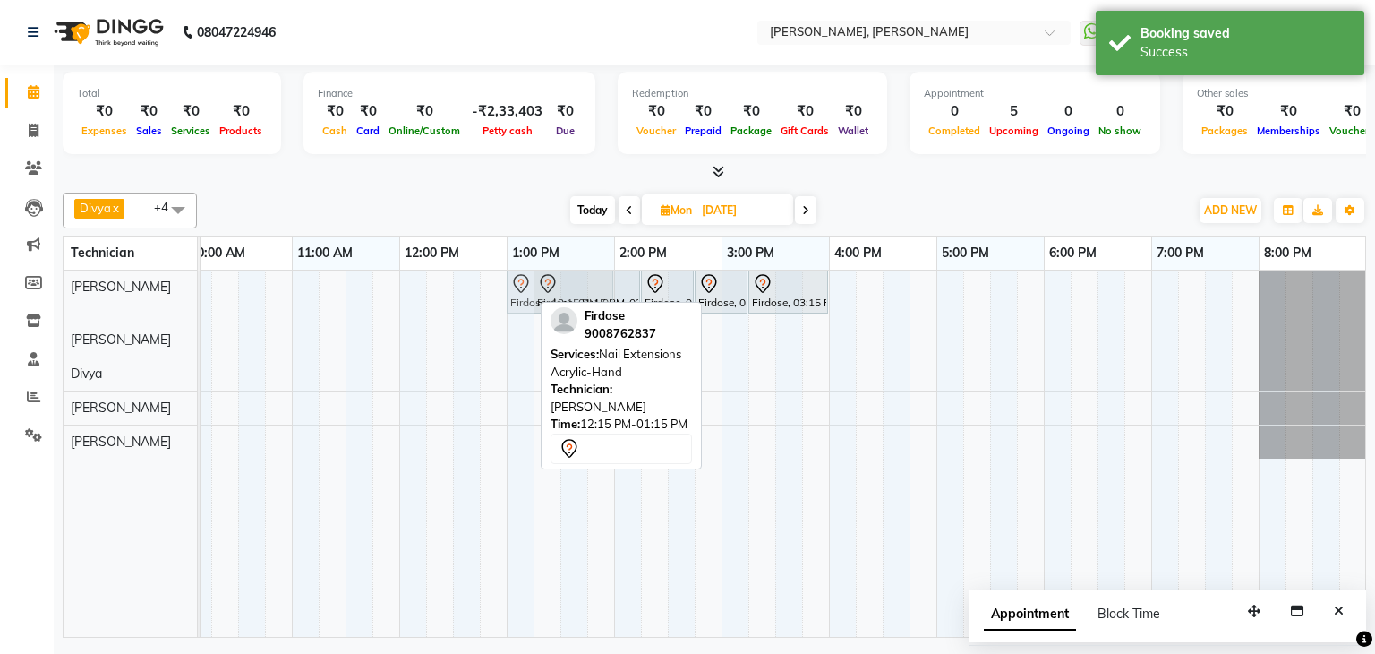
drag, startPoint x: 489, startPoint y: 290, endPoint x: 574, endPoint y: 295, distance: 85.2
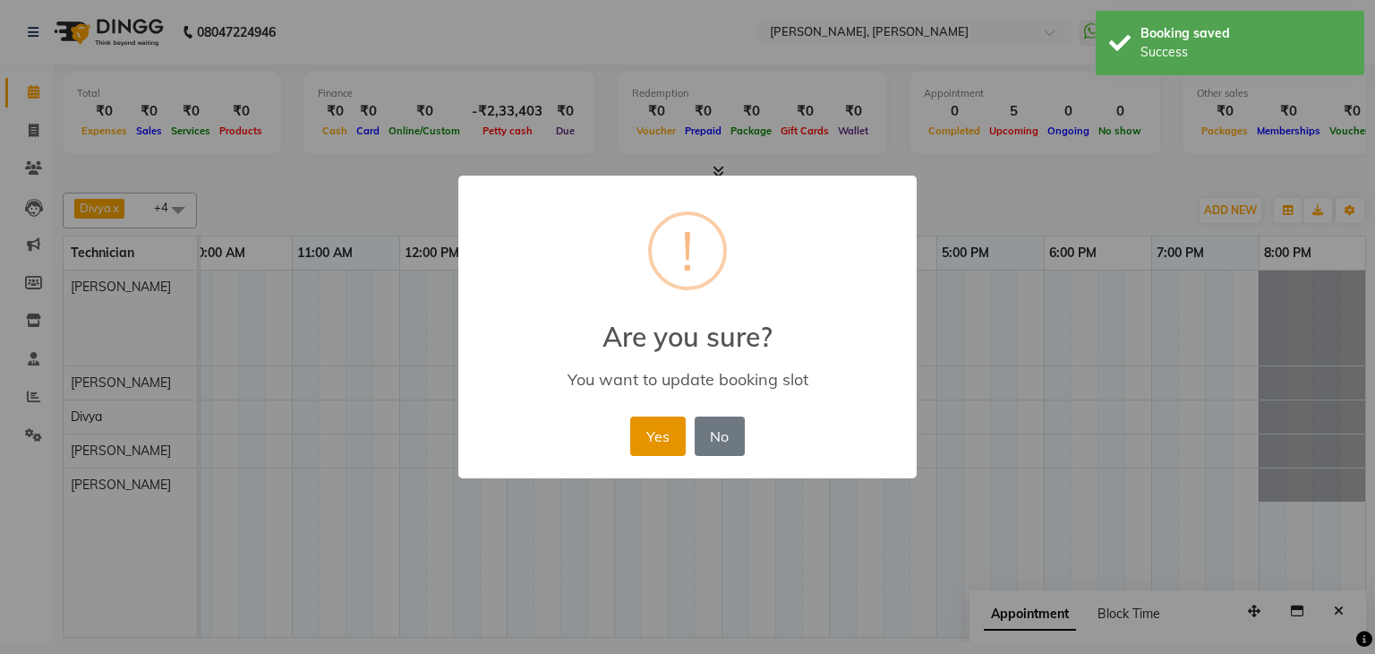
click at [662, 438] on button "Yes" at bounding box center [657, 435] width 55 height 39
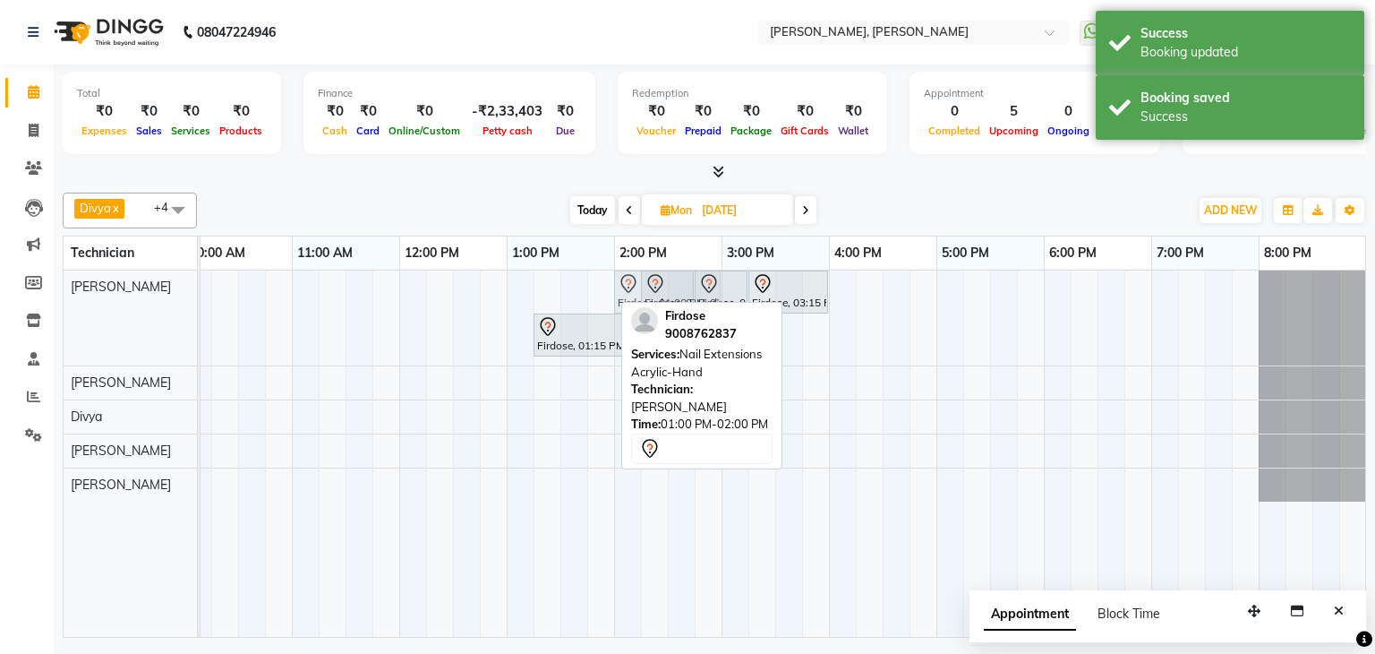
drag, startPoint x: 551, startPoint y: 284, endPoint x: 676, endPoint y: 289, distance: 124.6
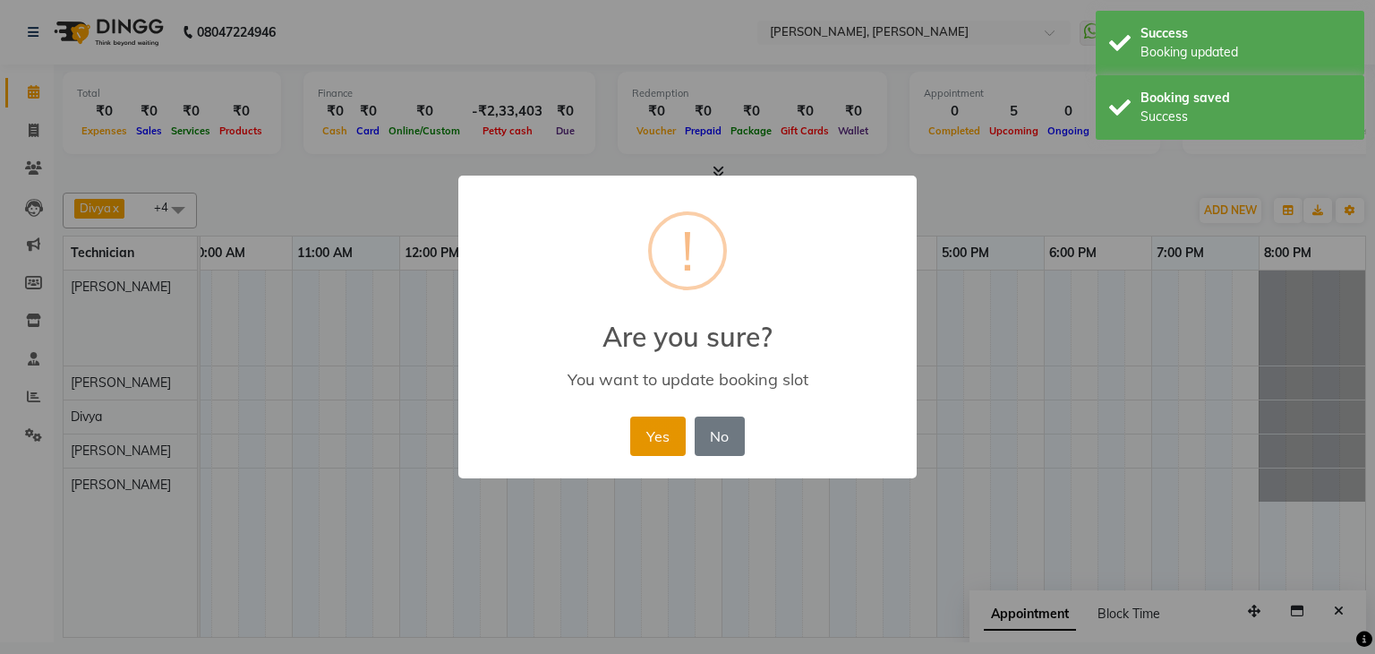
click at [665, 444] on button "Yes" at bounding box center [657, 435] width 55 height 39
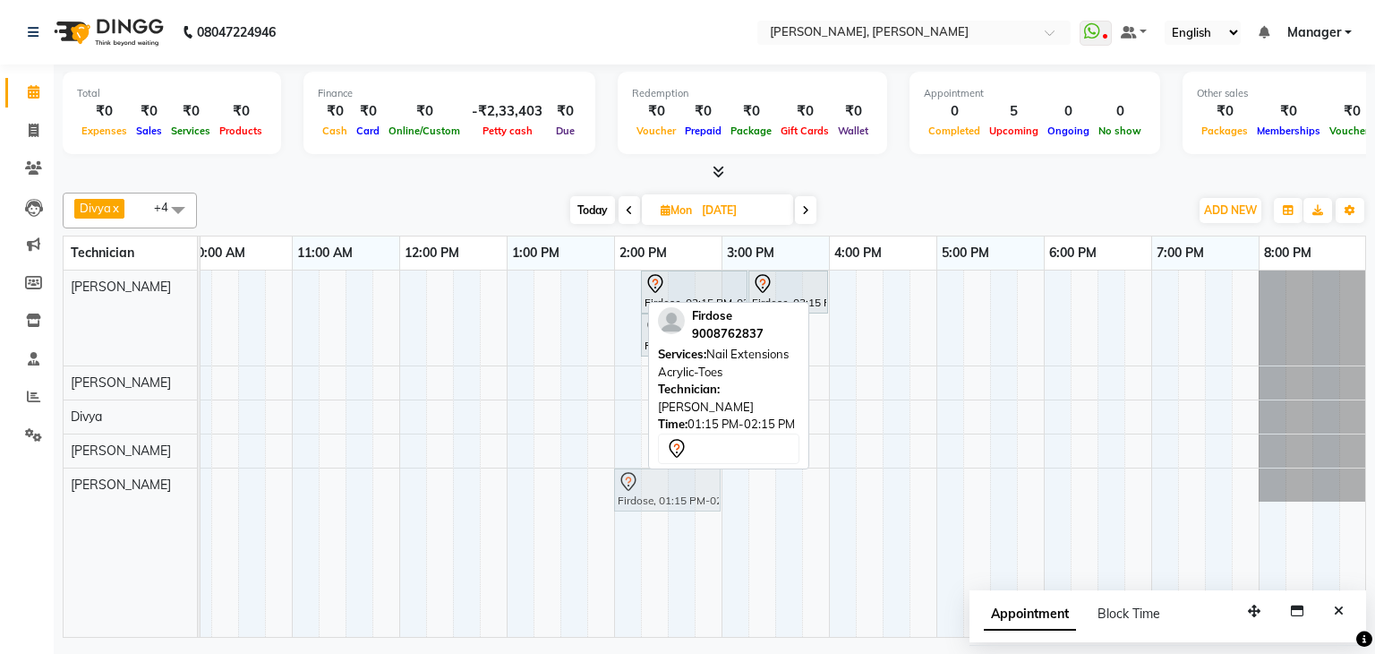
drag, startPoint x: 574, startPoint y: 283, endPoint x: 655, endPoint y: 474, distance: 208.2
click at [655, 474] on tbody "Firdose, 01:15 PM-02:15 PM, Nail Extensions Acrylic-Toes Firdose, 02:15 PM-03:1…" at bounding box center [668, 385] width 1397 height 231
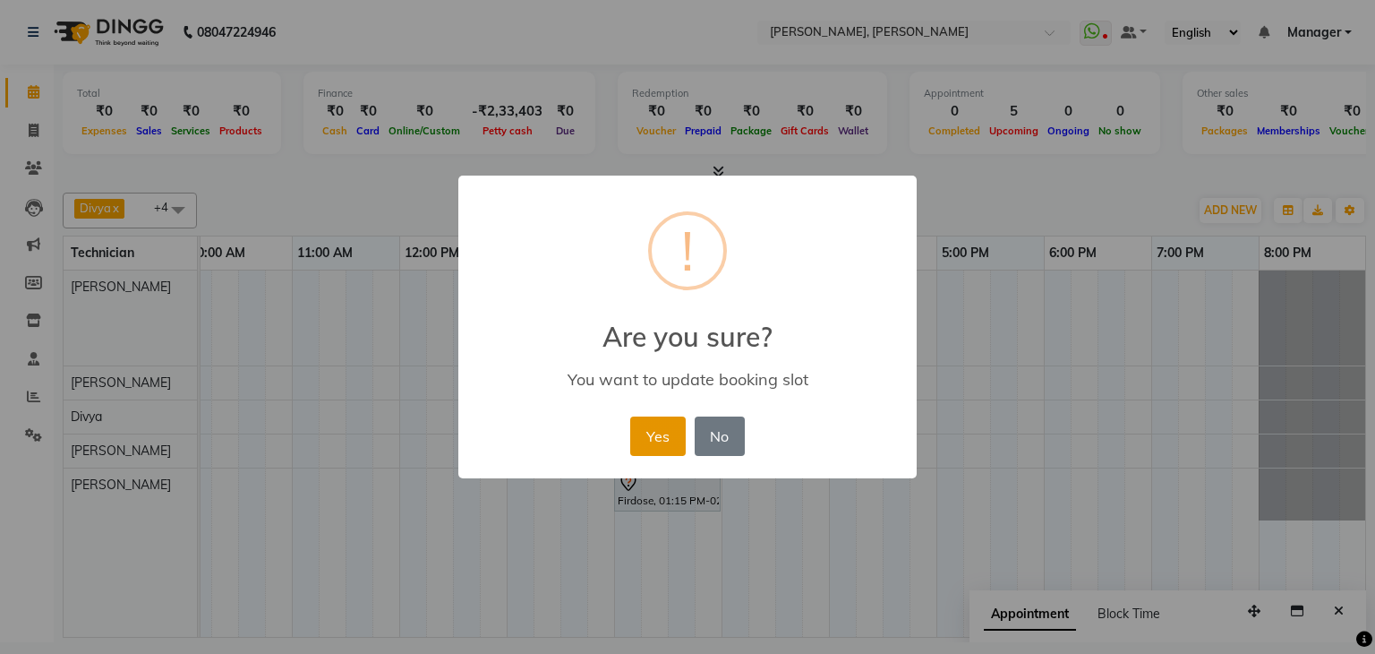
click at [650, 423] on button "Yes" at bounding box center [657, 435] width 55 height 39
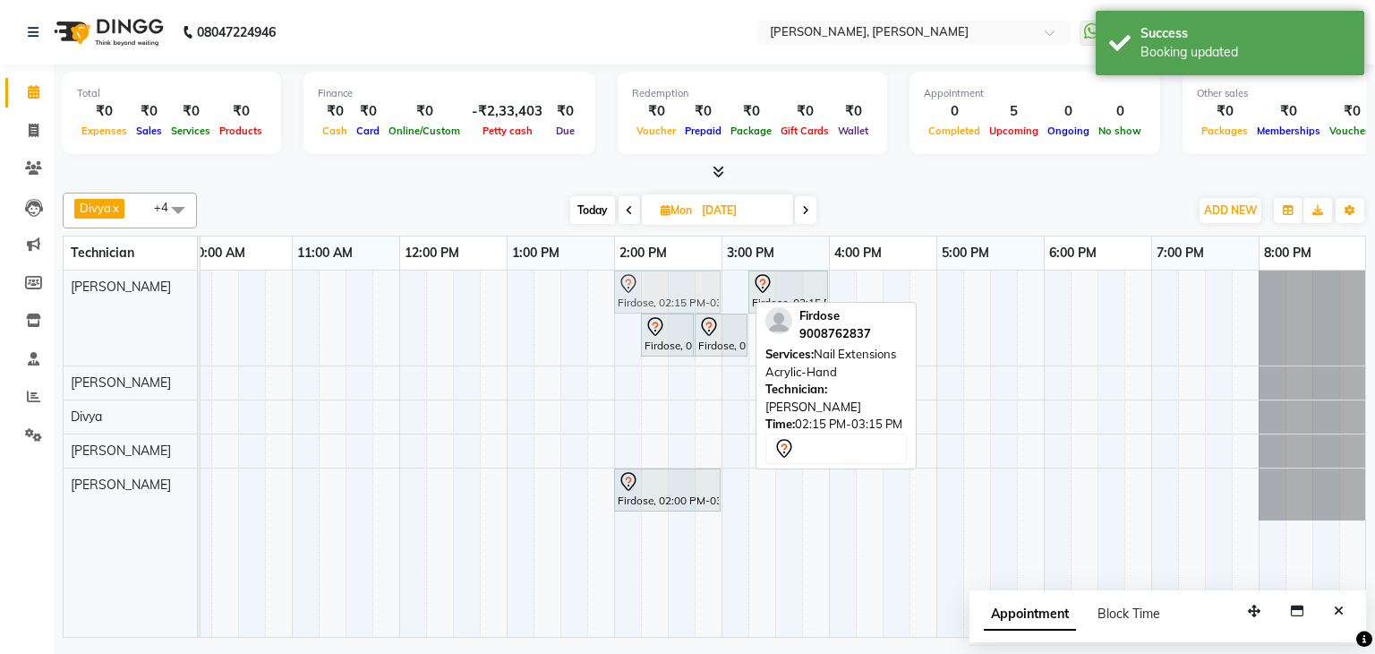
drag, startPoint x: 685, startPoint y: 288, endPoint x: 654, endPoint y: 292, distance: 30.6
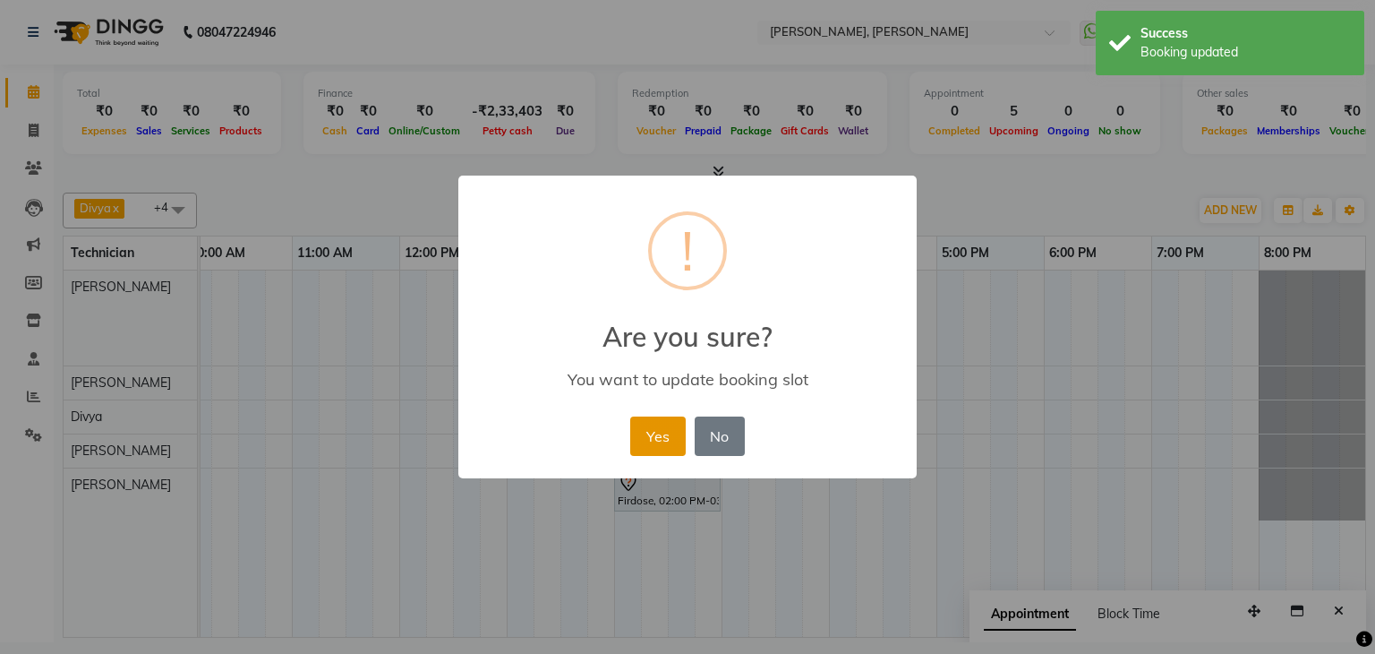
click at [677, 429] on button "Yes" at bounding box center [657, 435] width 55 height 39
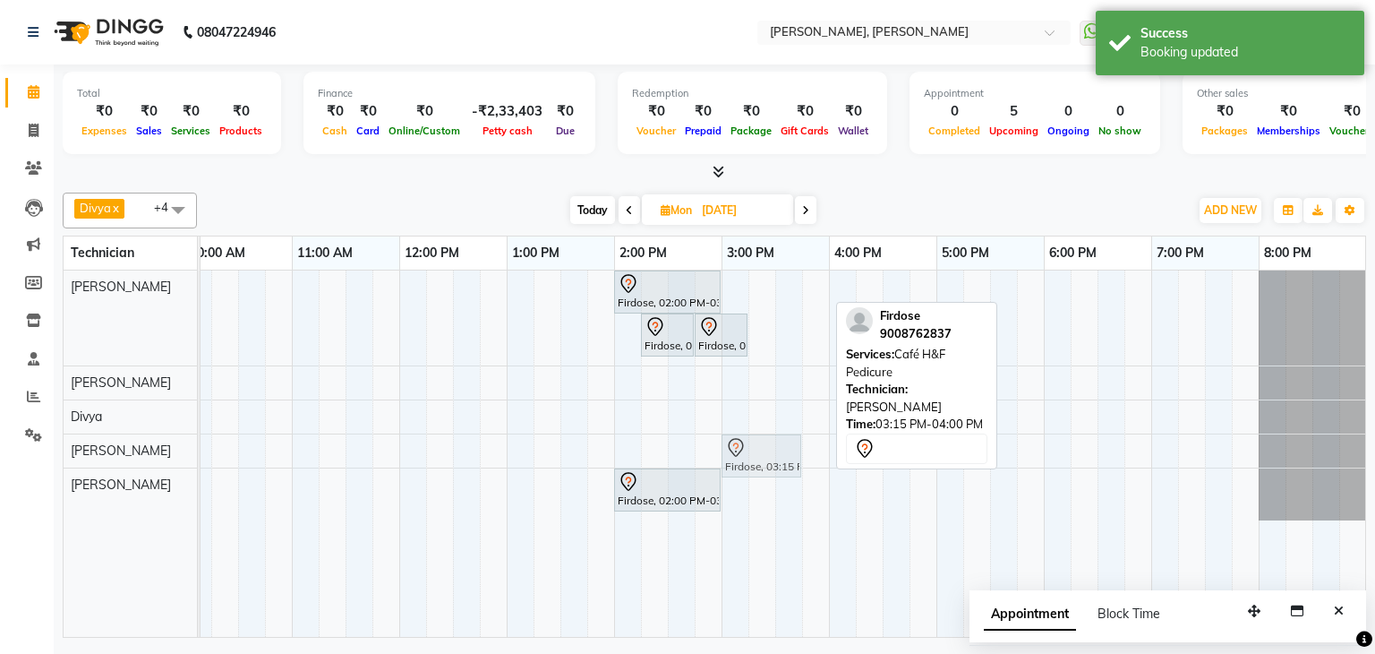
drag, startPoint x: 788, startPoint y: 286, endPoint x: 800, endPoint y: 429, distance: 142.9
click at [770, 438] on tbody "Firdose, 02:00 PM-03:00 PM, Nail Extensions Acrylic-Hand Firdose, 03:15 PM-04:0…" at bounding box center [668, 395] width 1397 height 250
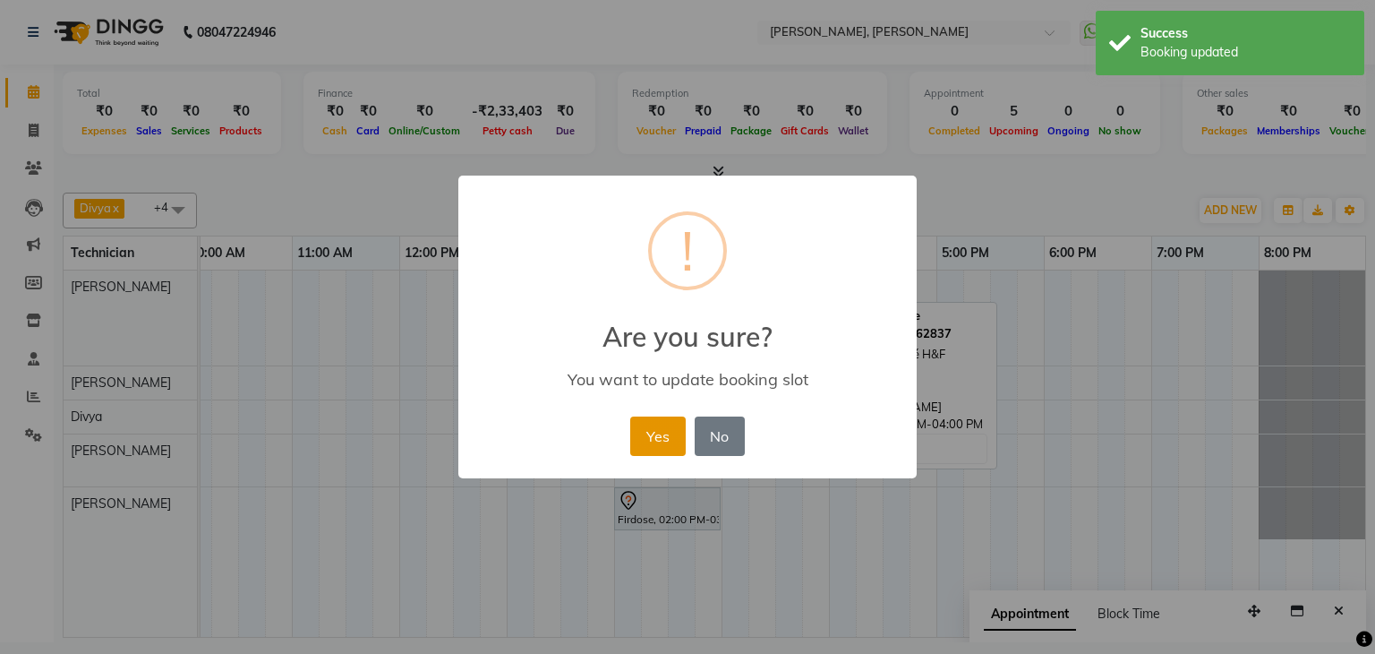
click at [662, 434] on button "Yes" at bounding box center [657, 435] width 55 height 39
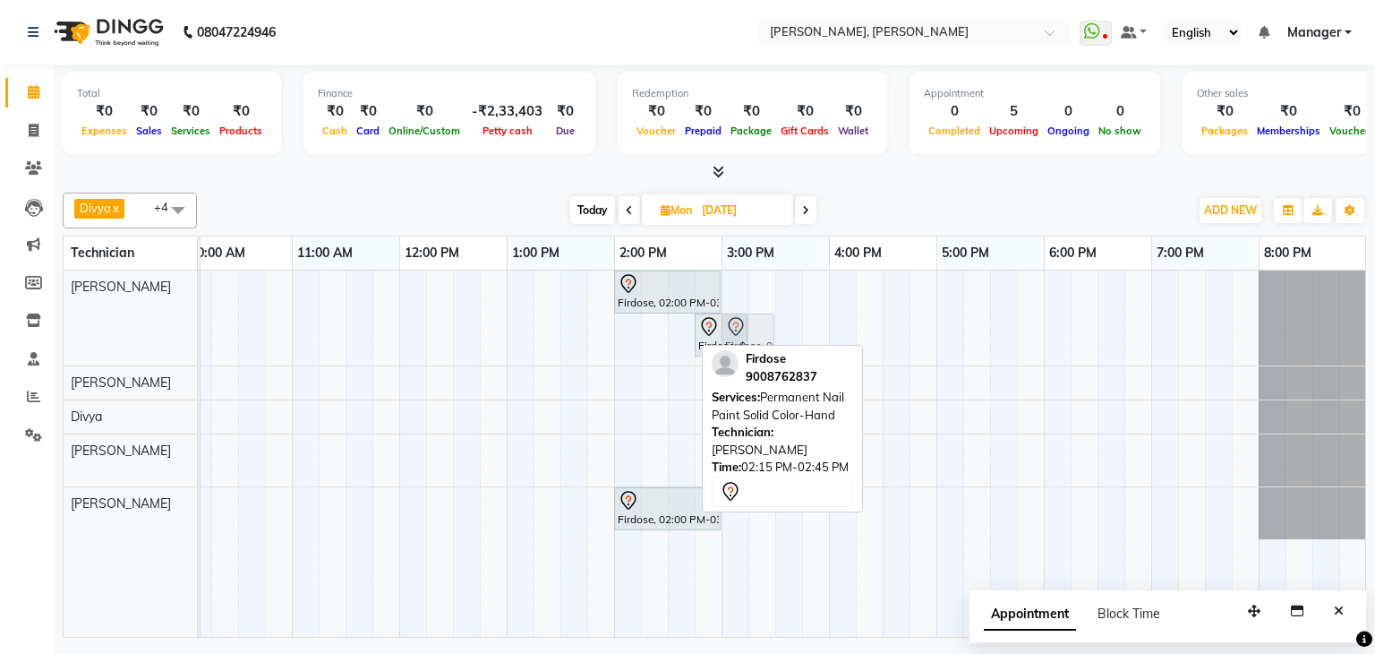
drag, startPoint x: 674, startPoint y: 322, endPoint x: 756, endPoint y: 287, distance: 89.5
click at [756, 287] on div "Firdose, 02:00 PM-03:00 PM, Nail Extensions Acrylic-Hand Firdose, 02:15 PM-02:4…" at bounding box center [668, 453] width 1397 height 366
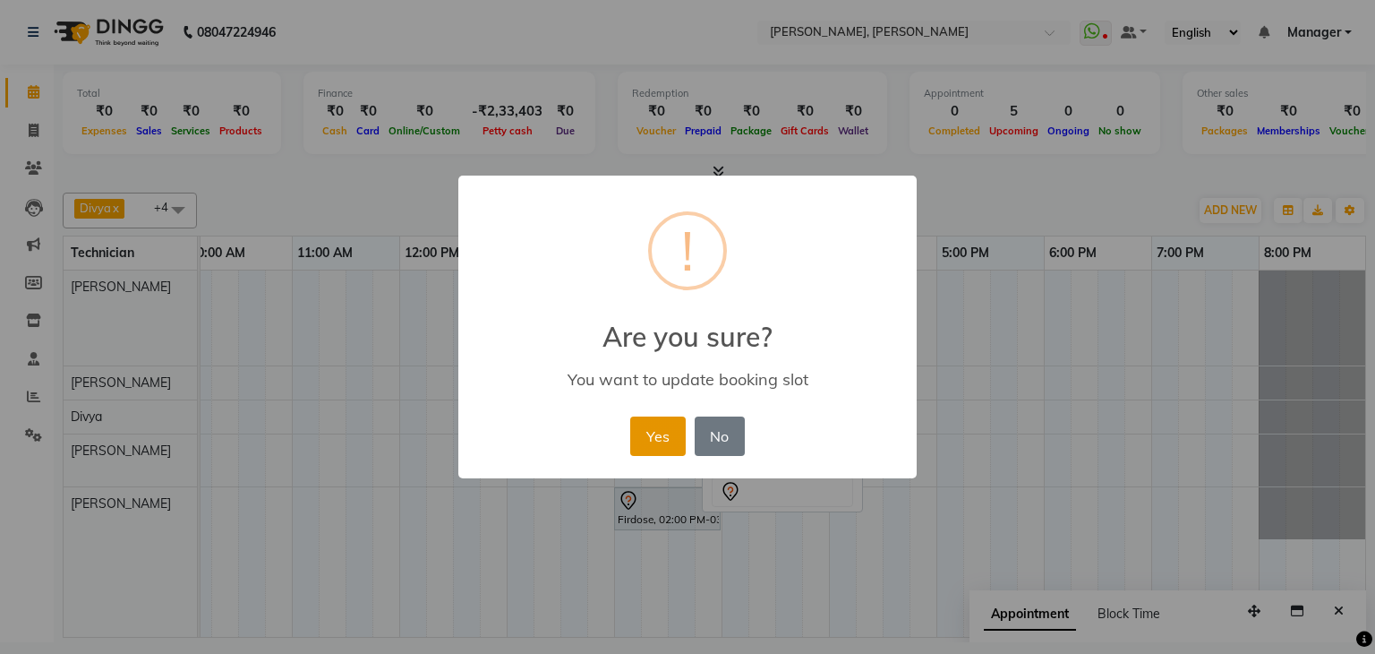
click at [677, 427] on button "Yes" at bounding box center [657, 435] width 55 height 39
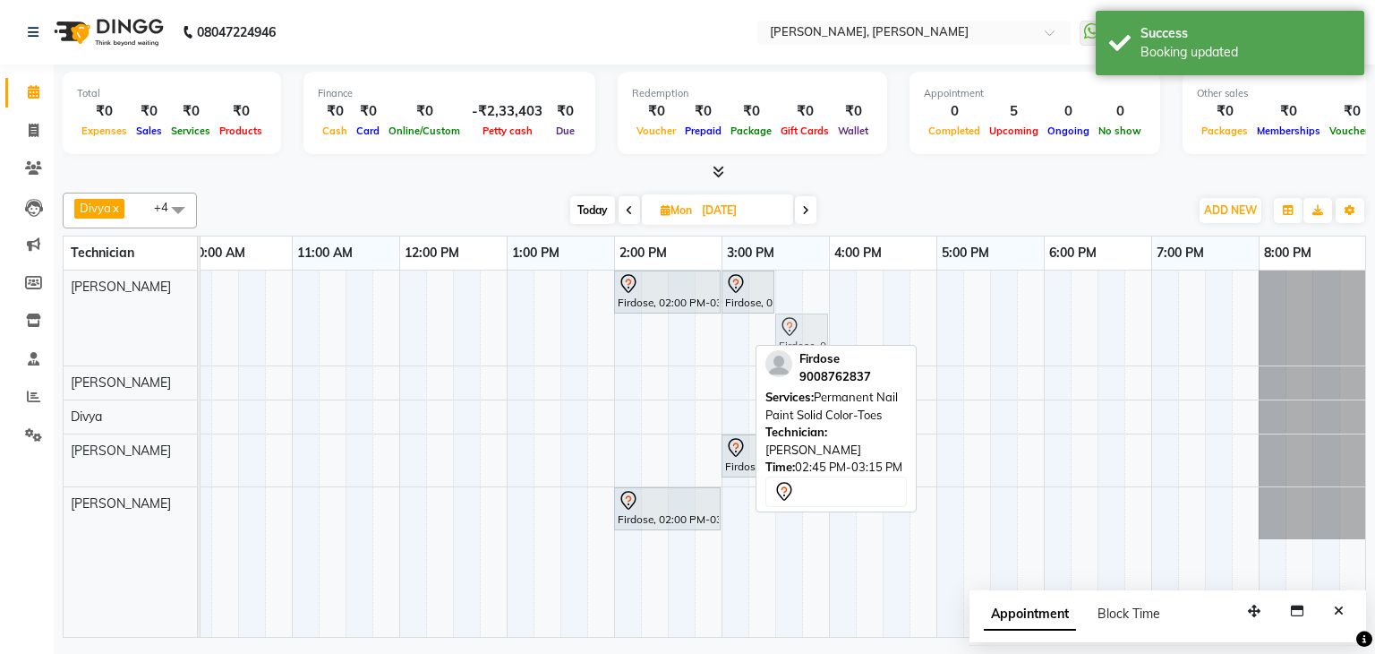
drag, startPoint x: 707, startPoint y: 328, endPoint x: 790, endPoint y: 307, distance: 85.8
click at [791, 304] on div "Firdose, 02:00 PM-03:00 PM, Nail Extensions Acrylic-Hand Firdose, 03:00 PM-03:3…" at bounding box center [668, 453] width 1397 height 366
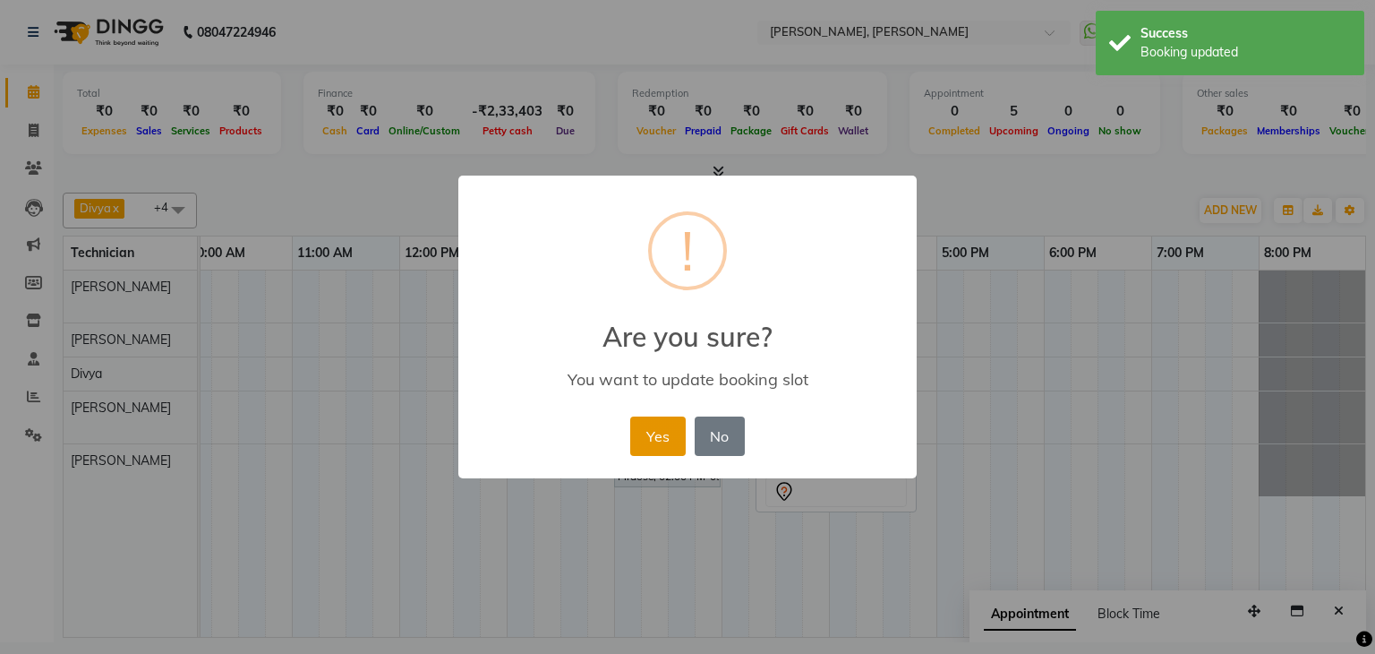
click at [657, 438] on button "Yes" at bounding box center [657, 435] width 55 height 39
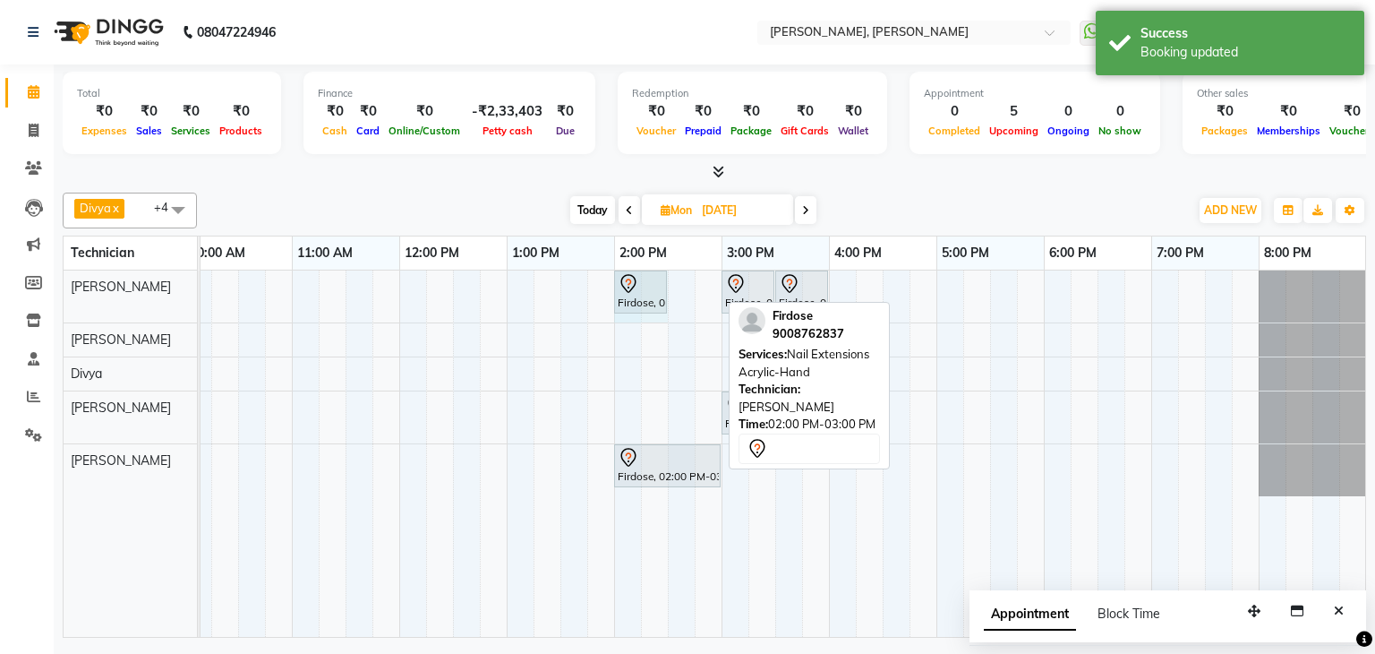
drag, startPoint x: 719, startPoint y: 286, endPoint x: 658, endPoint y: 291, distance: 61.0
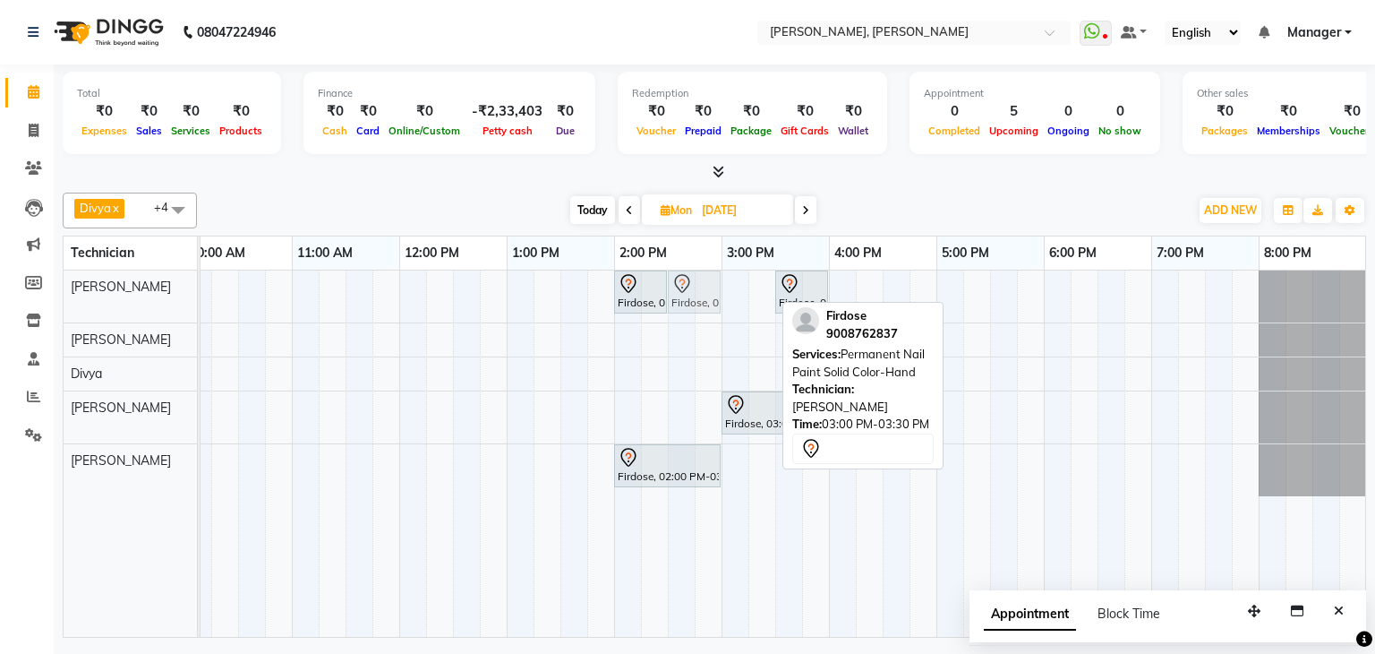
drag, startPoint x: 755, startPoint y: 289, endPoint x: 705, endPoint y: 306, distance: 52.1
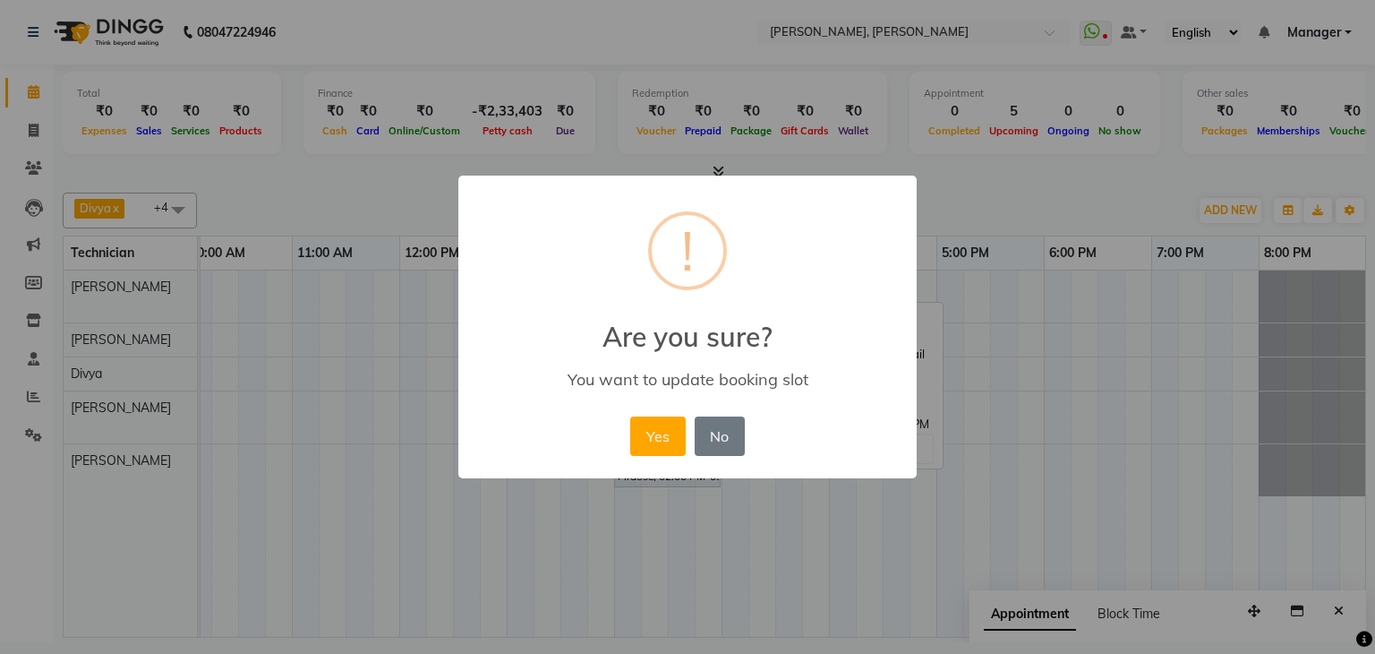
drag, startPoint x: 670, startPoint y: 422, endPoint x: 776, endPoint y: 354, distance: 126.4
click at [674, 423] on button "Yes" at bounding box center [657, 435] width 55 height 39
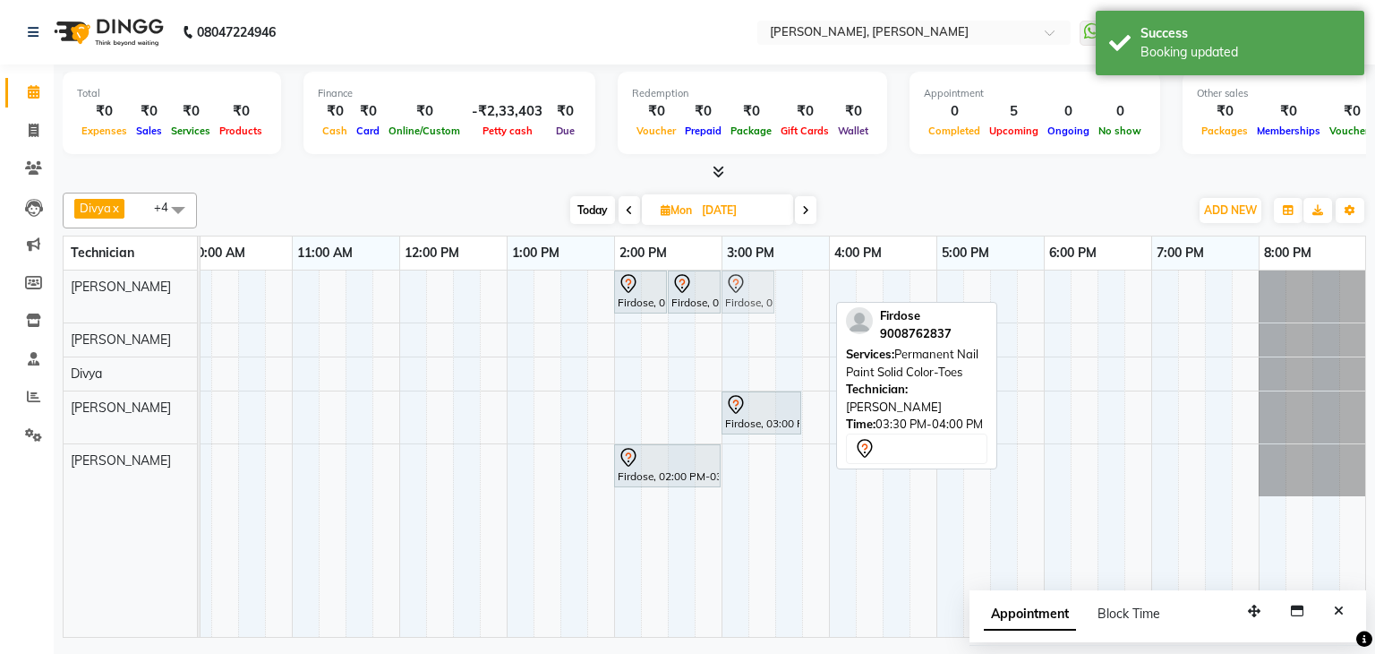
drag, startPoint x: 798, startPoint y: 284, endPoint x: 749, endPoint y: 298, distance: 50.4
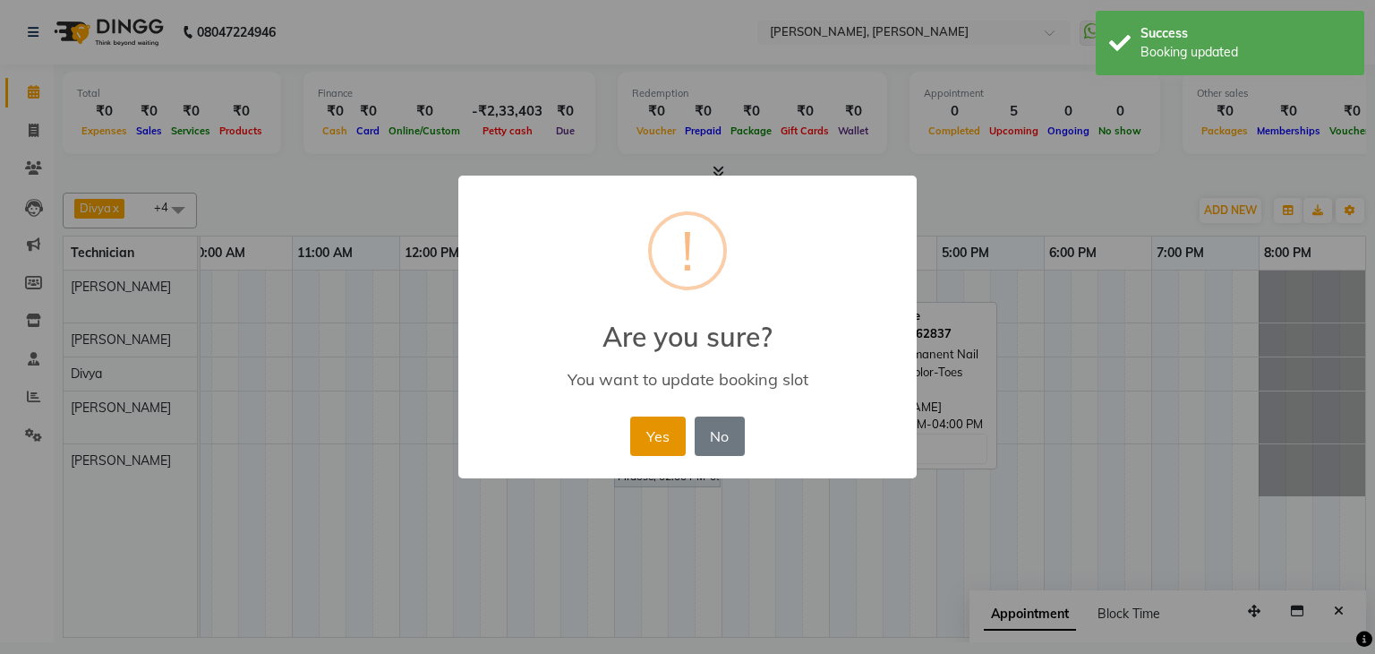
click at [679, 434] on button "Yes" at bounding box center [657, 435] width 55 height 39
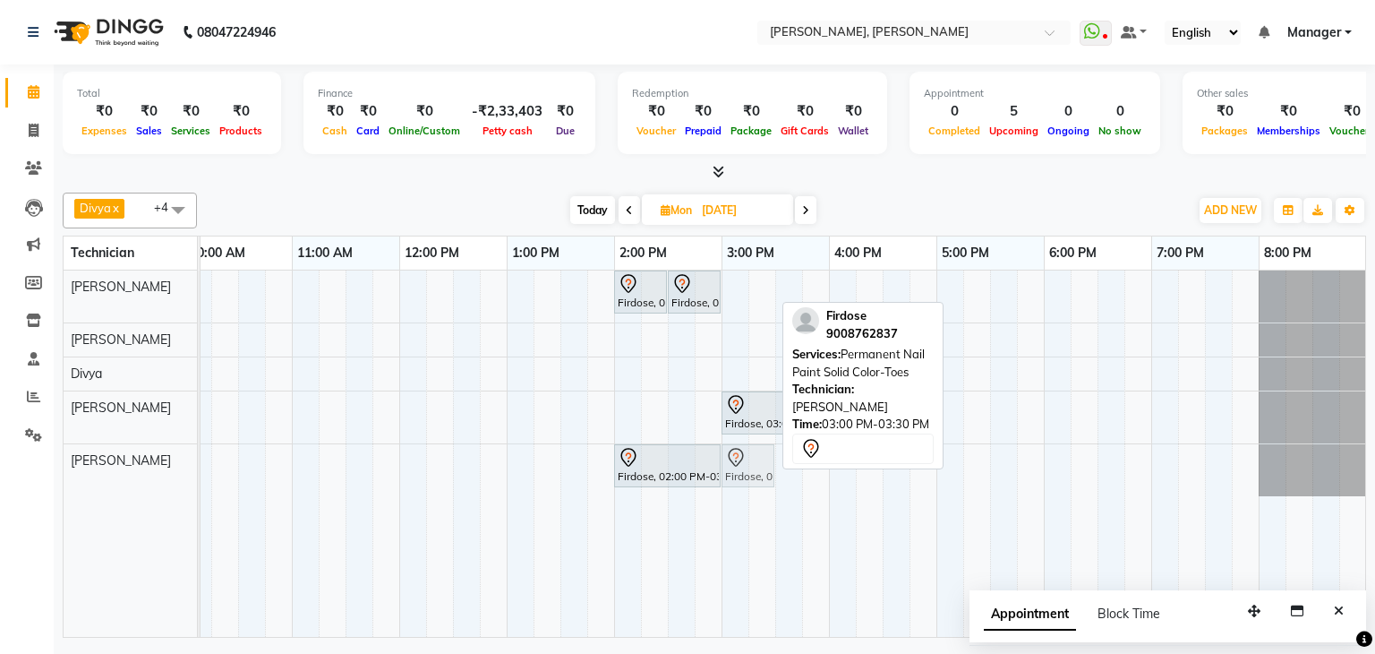
drag, startPoint x: 755, startPoint y: 294, endPoint x: 753, endPoint y: 454, distance: 160.3
click at [753, 454] on tbody "Firdose, 02:00 PM-02:30 PM, Nail Extensions Acrylic-Hand Firdose, 02:30 PM-03:0…" at bounding box center [668, 383] width 1397 height 226
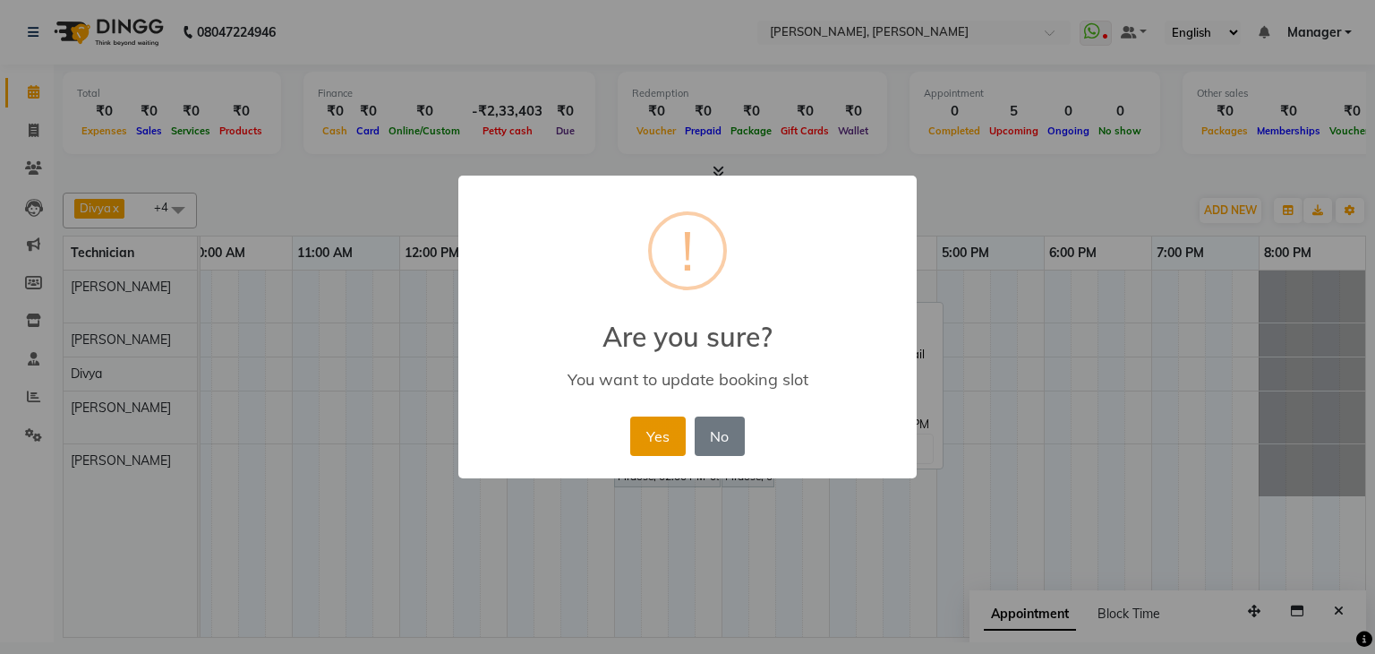
click at [652, 438] on button "Yes" at bounding box center [657, 435] width 55 height 39
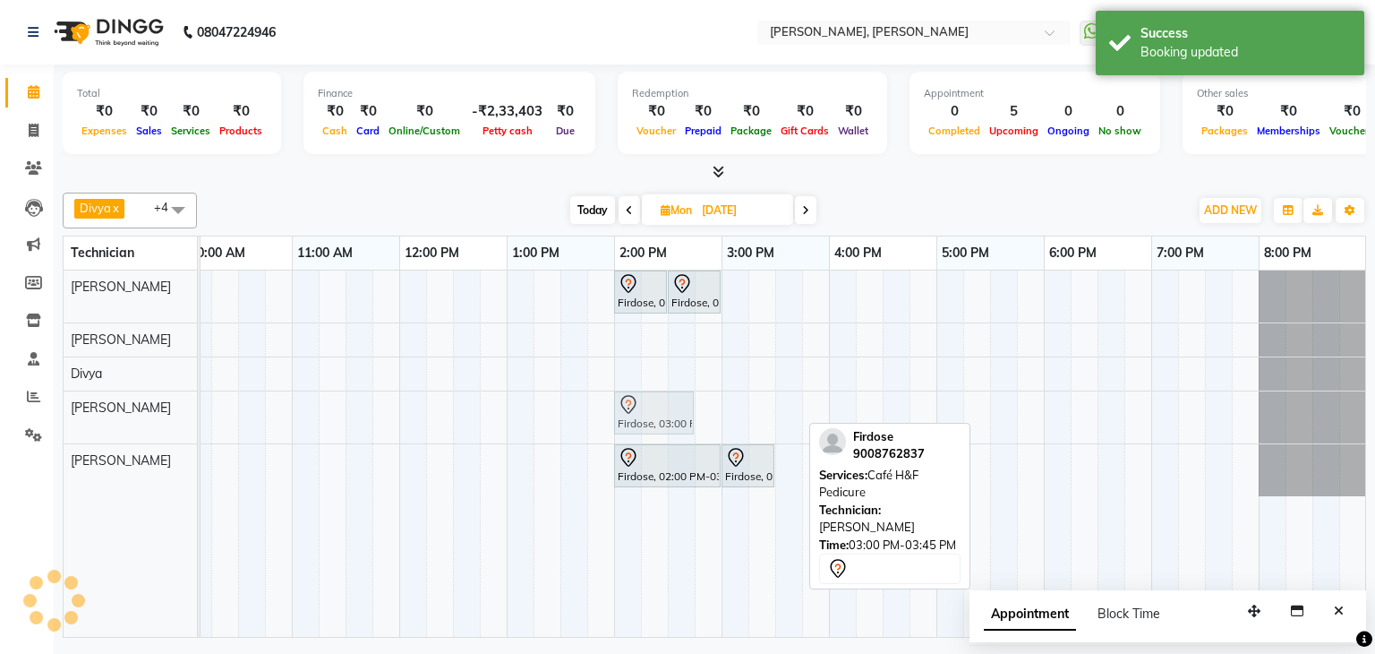
drag, startPoint x: 756, startPoint y: 406, endPoint x: 640, endPoint y: 414, distance: 116.6
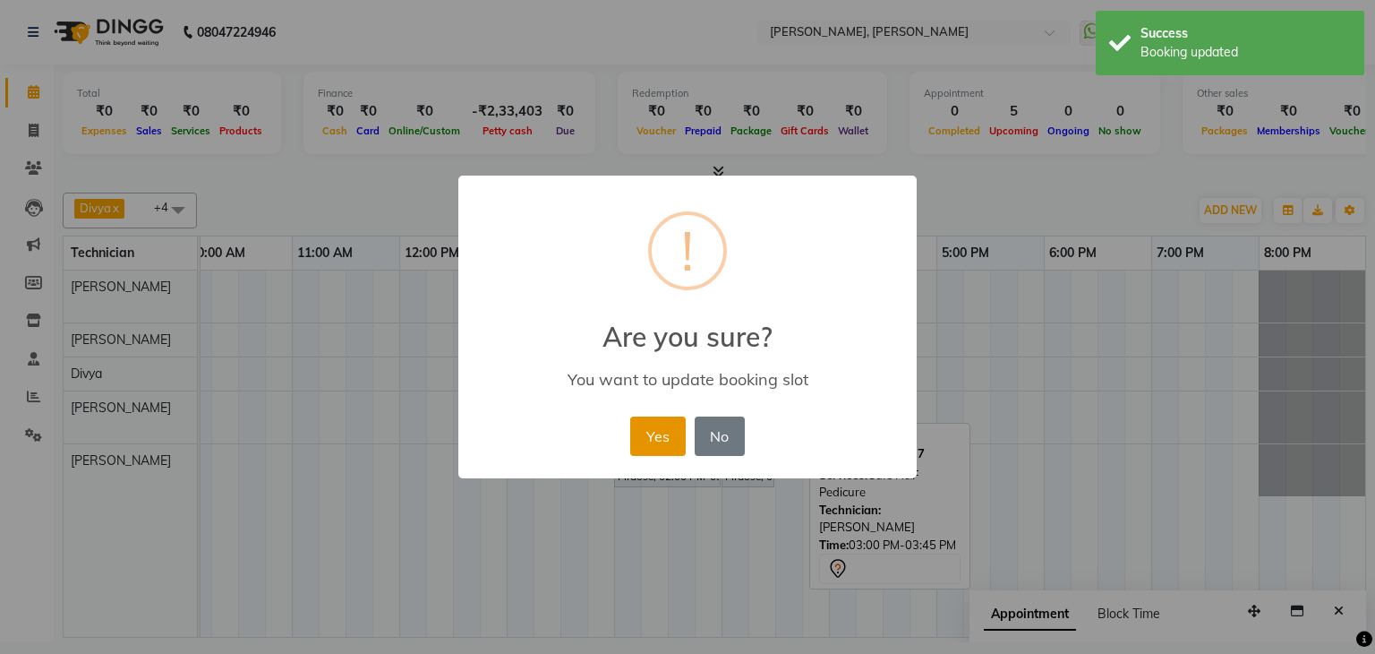
click at [655, 433] on button "Yes" at bounding box center [657, 435] width 55 height 39
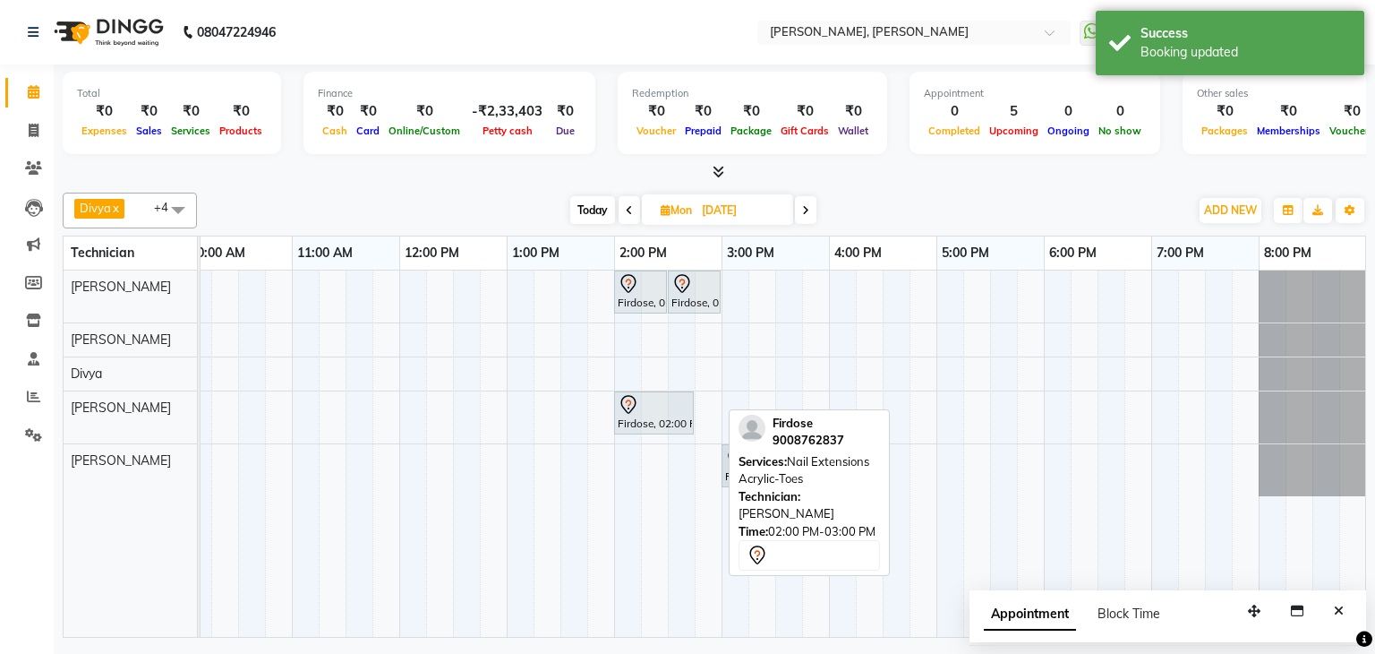
drag, startPoint x: 679, startPoint y: 457, endPoint x: 779, endPoint y: 454, distance: 99.4
click at [779, 454] on div "Divya x [PERSON_NAME] x [PERSON_NAME] x [PERSON_NAME] x +4 Select All [PERSON_N…" at bounding box center [714, 411] width 1303 height 452
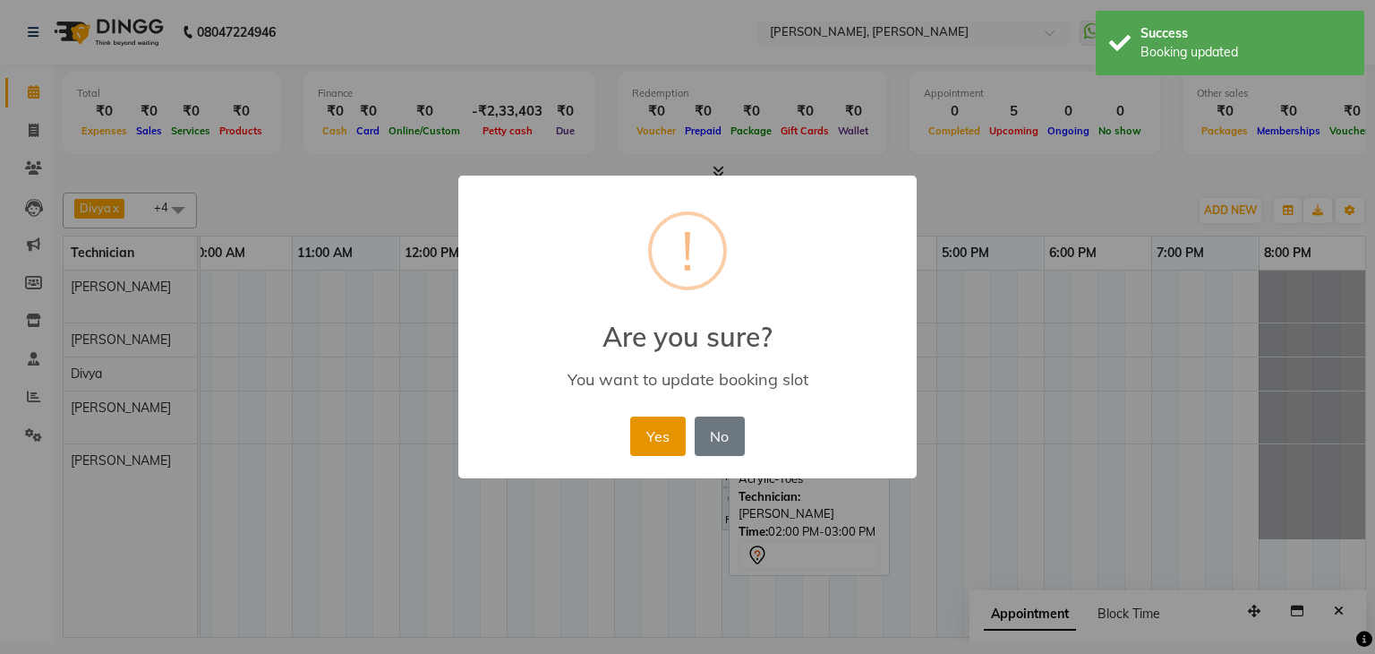
click at [668, 429] on button "Yes" at bounding box center [657, 435] width 55 height 39
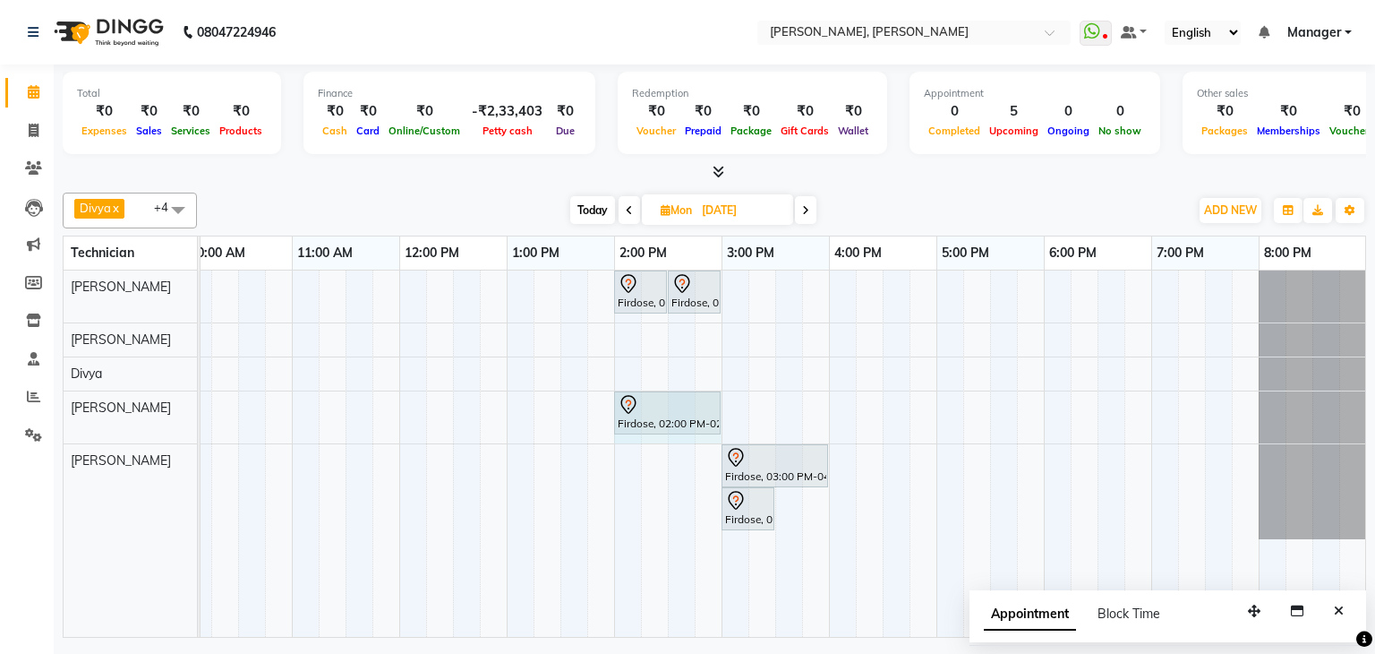
drag, startPoint x: 691, startPoint y: 409, endPoint x: 720, endPoint y: 409, distance: 28.6
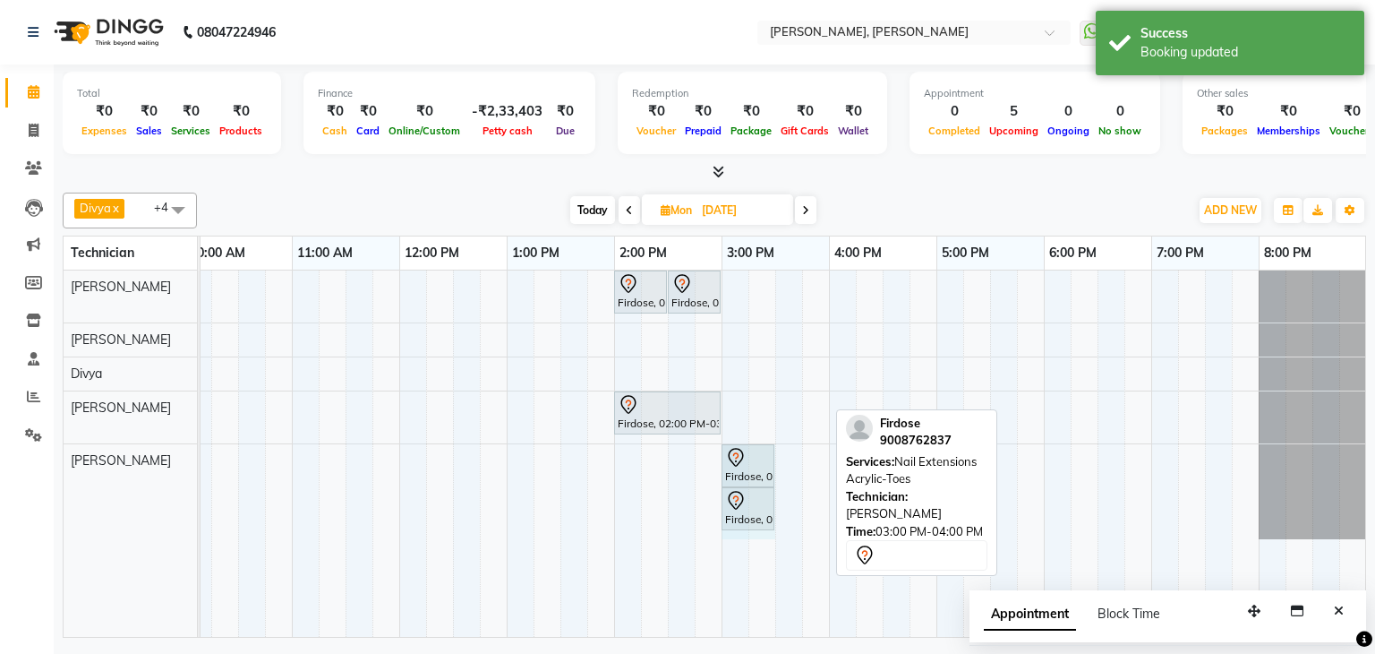
drag, startPoint x: 824, startPoint y: 463, endPoint x: 781, endPoint y: 489, distance: 50.2
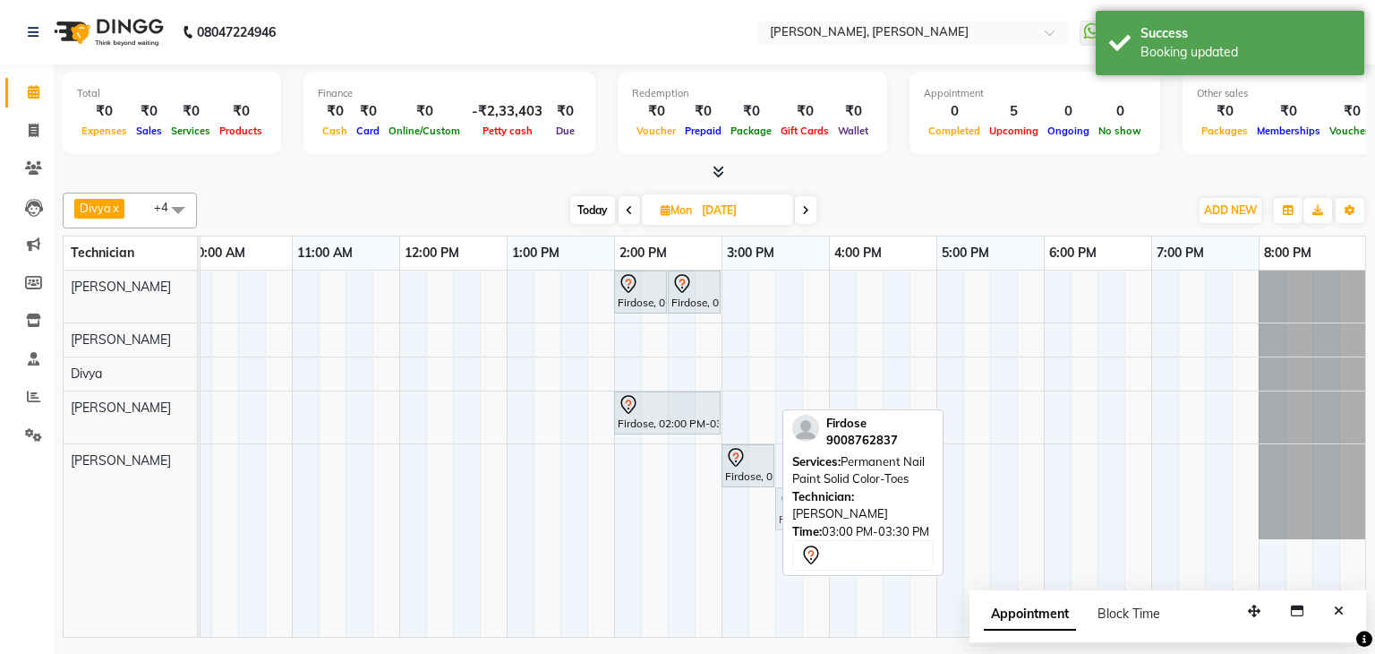
drag, startPoint x: 732, startPoint y: 508, endPoint x: 777, endPoint y: 500, distance: 45.3
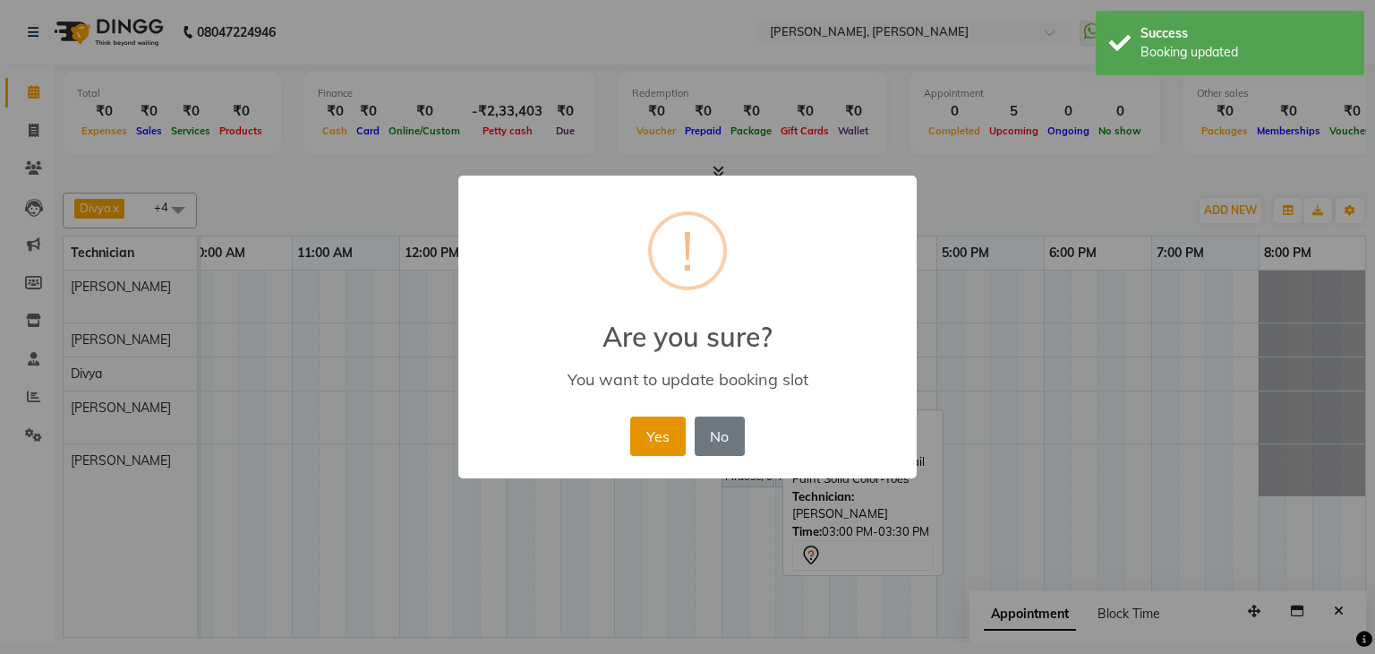
click at [654, 427] on button "Yes" at bounding box center [657, 435] width 55 height 39
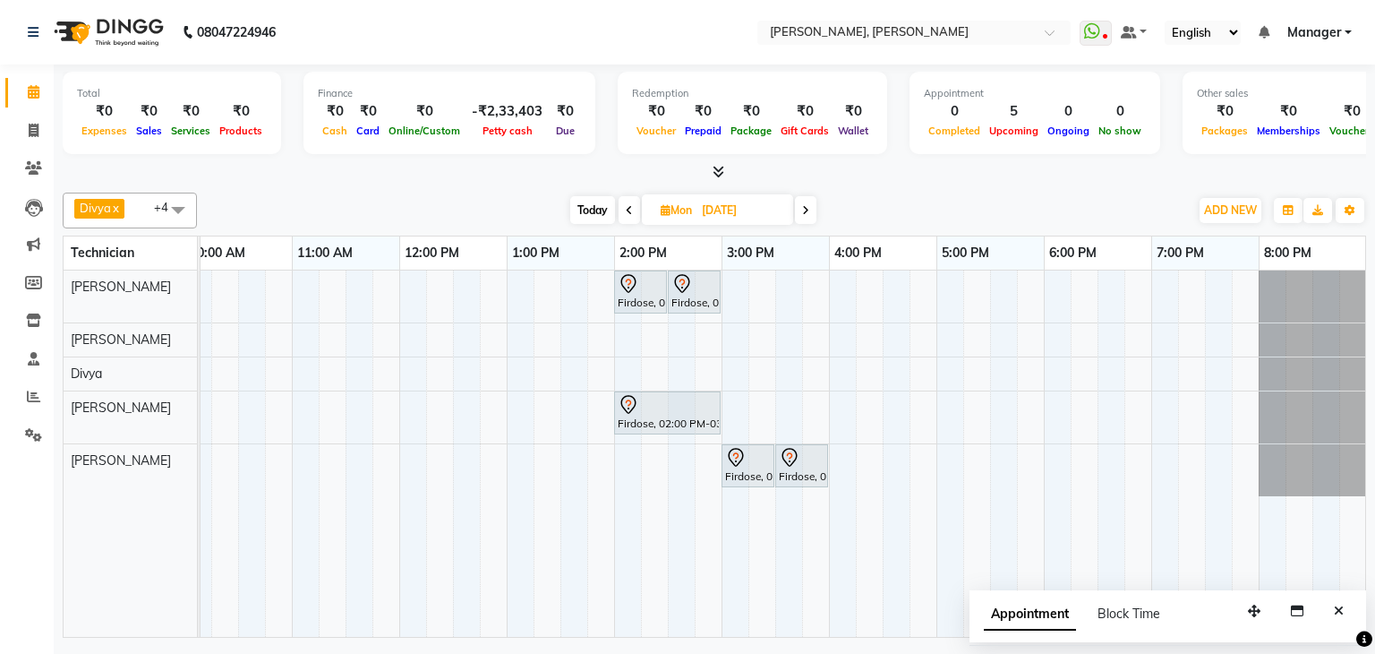
click at [906, 188] on div "Divya x [PERSON_NAME] x [PERSON_NAME] x [PERSON_NAME] x +4 Select All [PERSON_N…" at bounding box center [714, 411] width 1303 height 452
click at [865, 216] on div "[DATE] [DATE]" at bounding box center [693, 210] width 974 height 27
click at [594, 214] on span "Today" at bounding box center [592, 210] width 45 height 28
type input "03-10-2025"
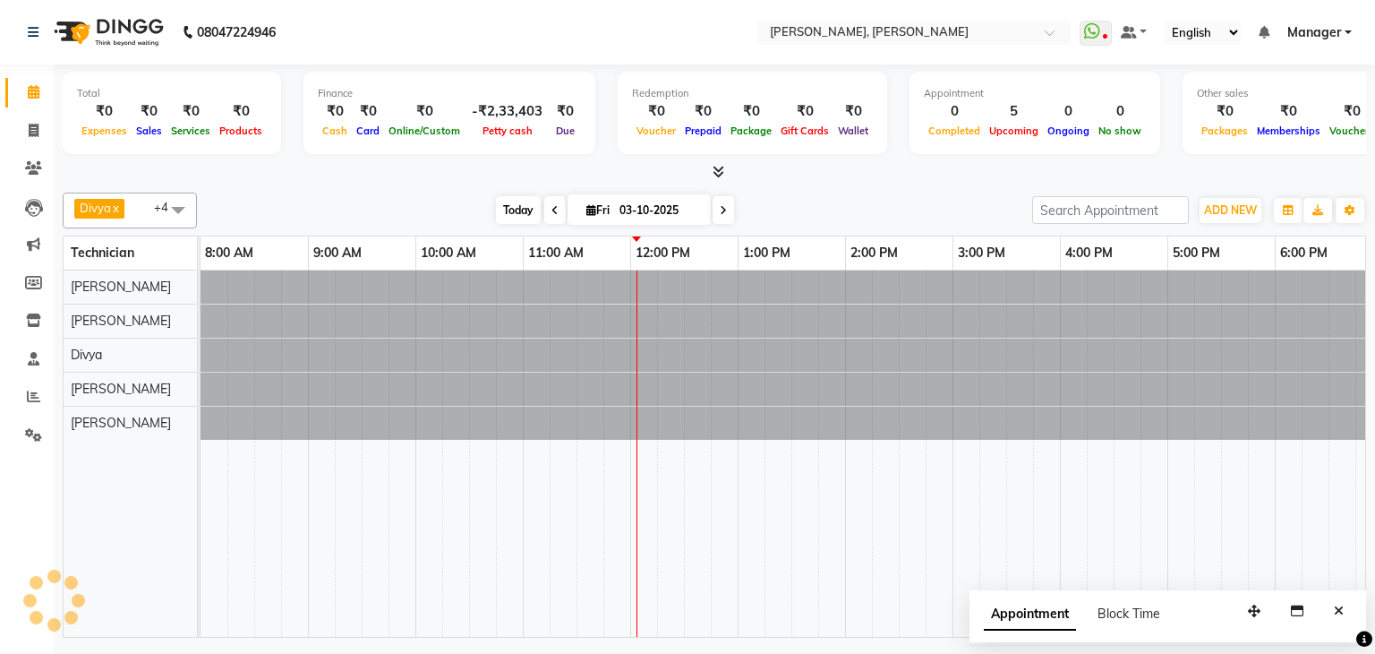
scroll to position [0, 231]
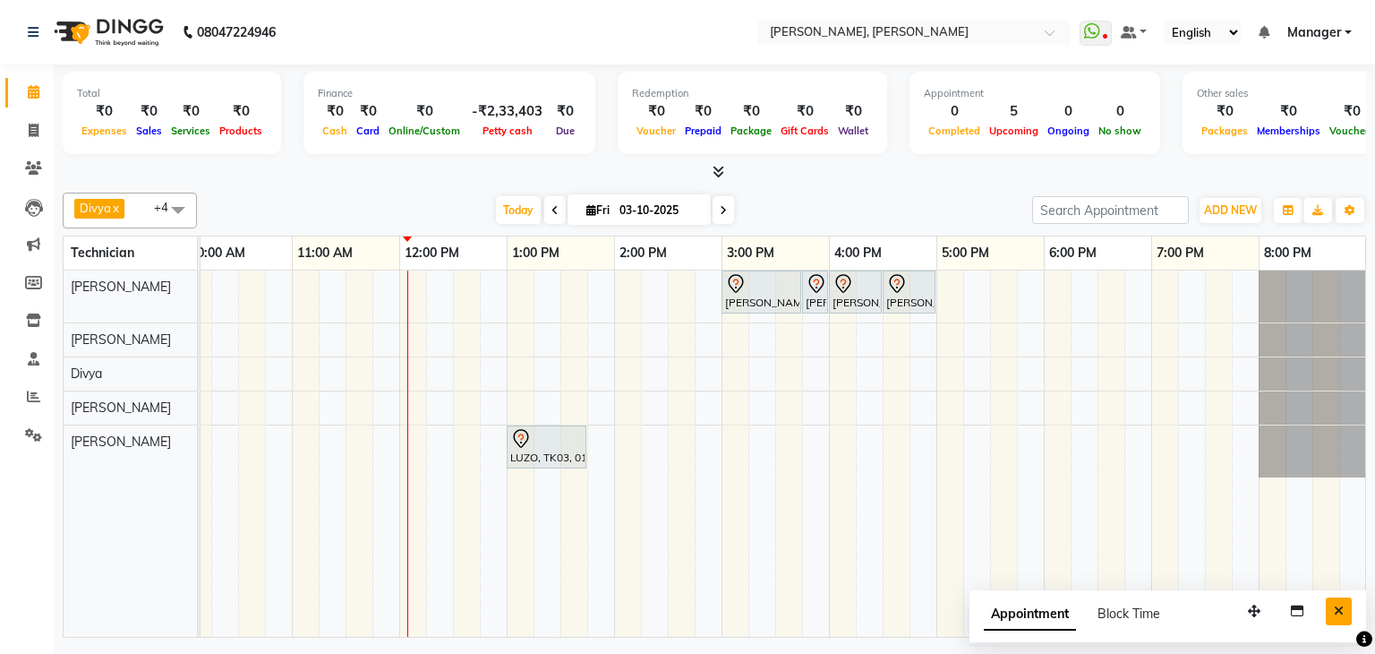
click at [1339, 607] on icon "Close" at bounding box center [1339, 610] width 10 height 13
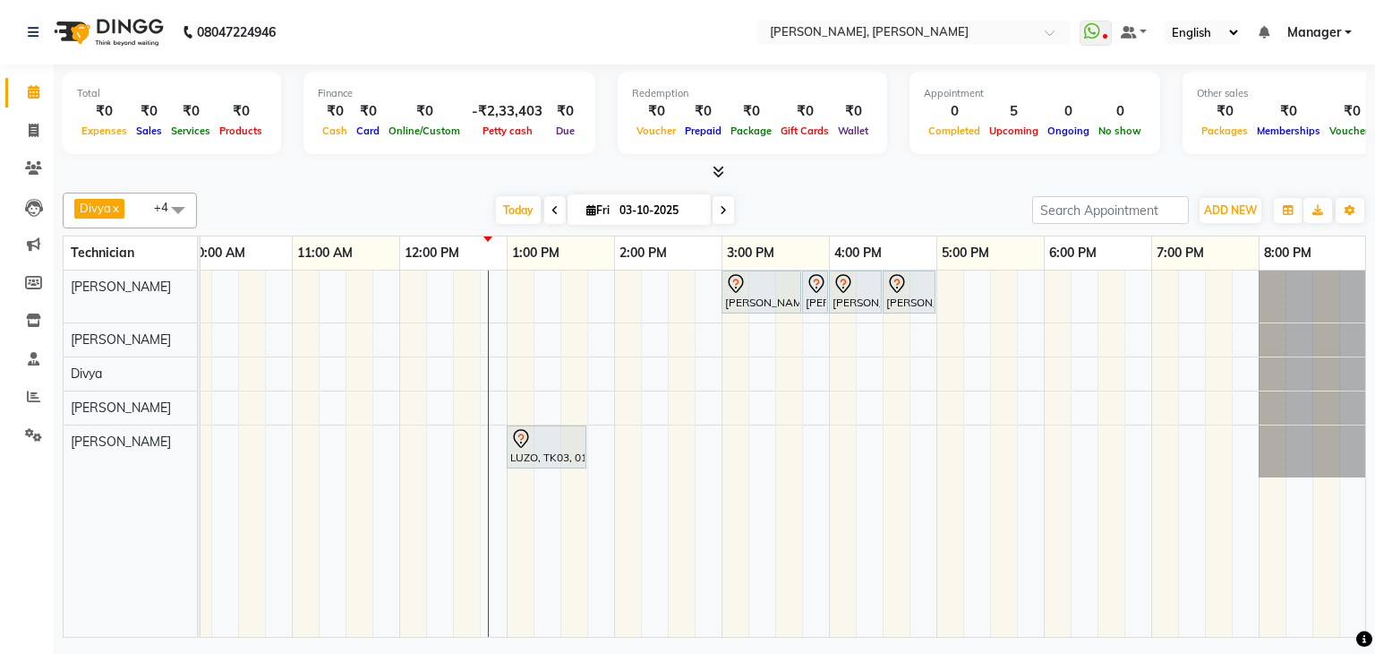
scroll to position [0, 244]
click at [832, 373] on div "[PERSON_NAME], TK02, 03:00 PM-03:45 PM, Nail Extensions Gel-Hand [PERSON_NAME],…" at bounding box center [667, 453] width 1397 height 366
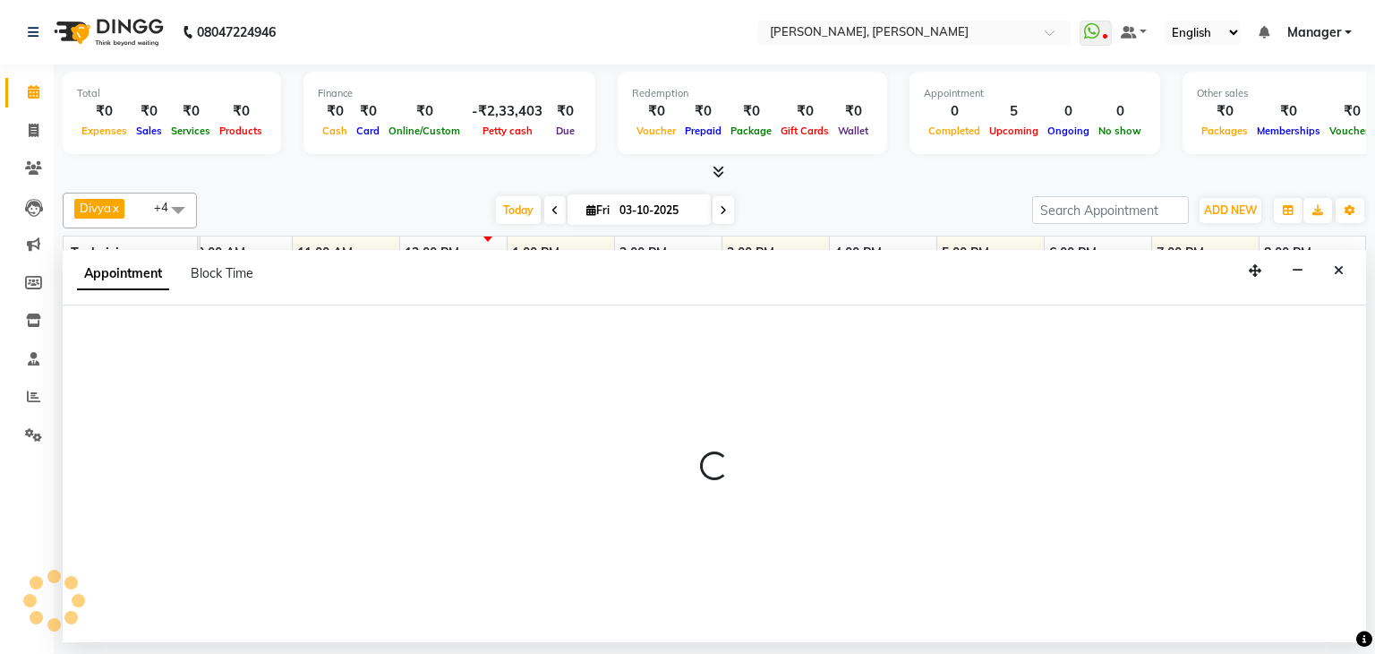
select select "72520"
select select "960"
select select "tentative"
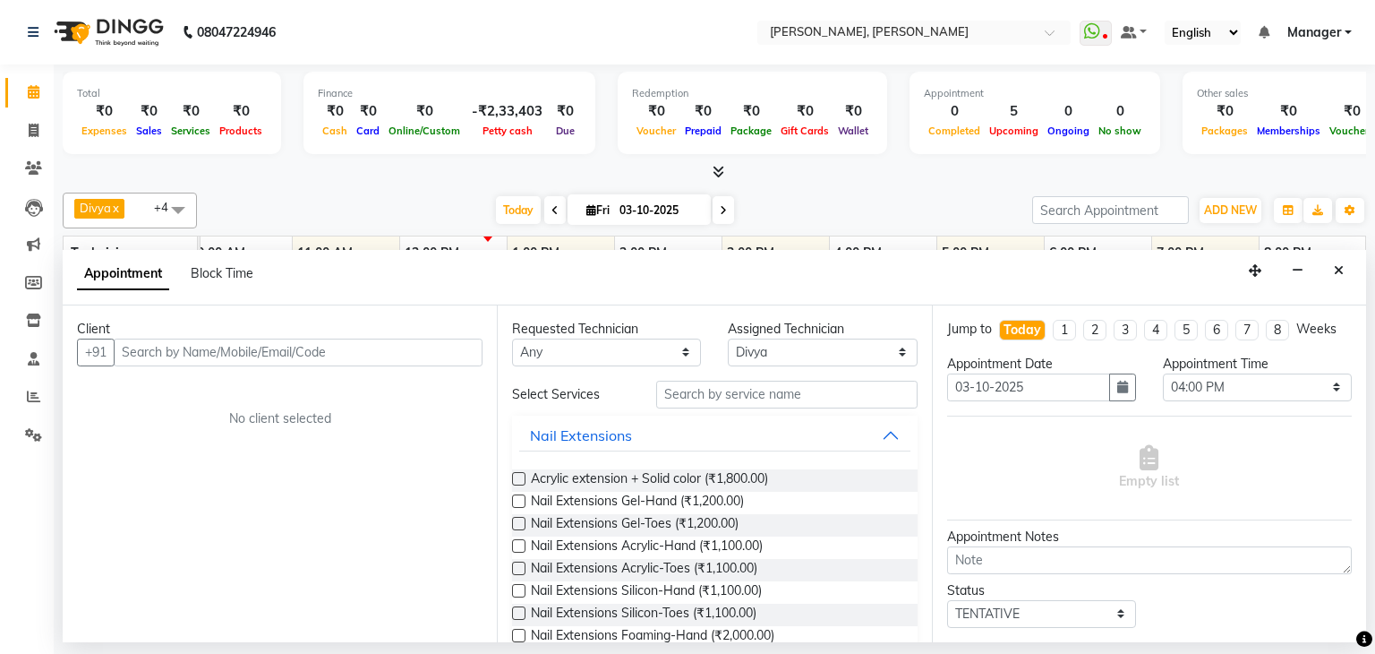
click at [402, 352] on input "text" at bounding box center [298, 352] width 369 height 28
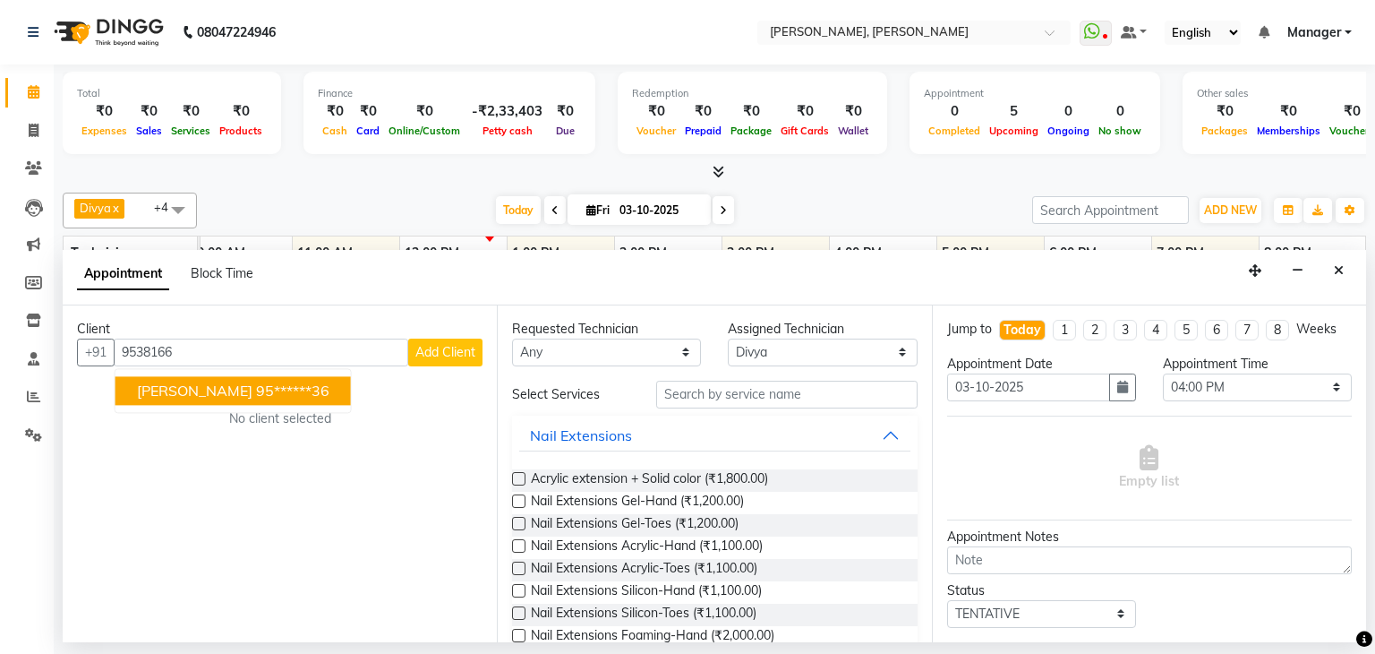
click at [264, 384] on ngb-highlight "95******36" at bounding box center [292, 390] width 73 height 18
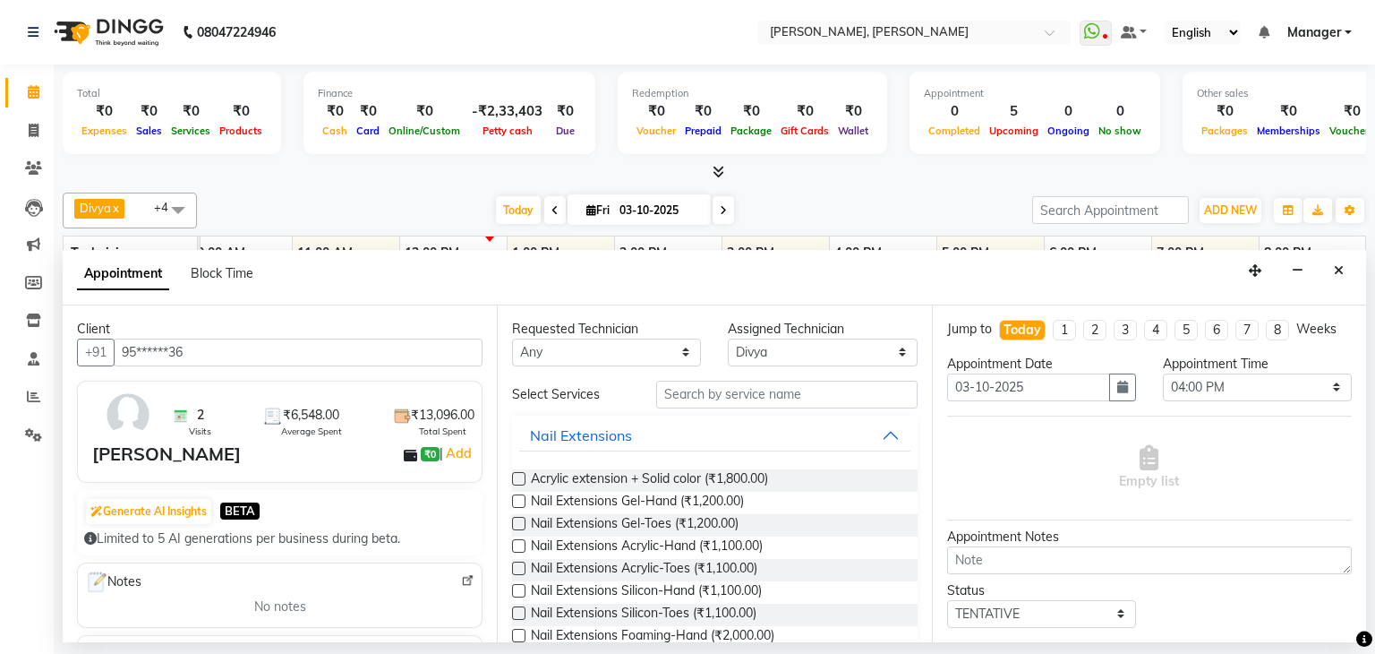
type input "95******36"
click at [822, 389] on input "text" at bounding box center [786, 394] width 261 height 28
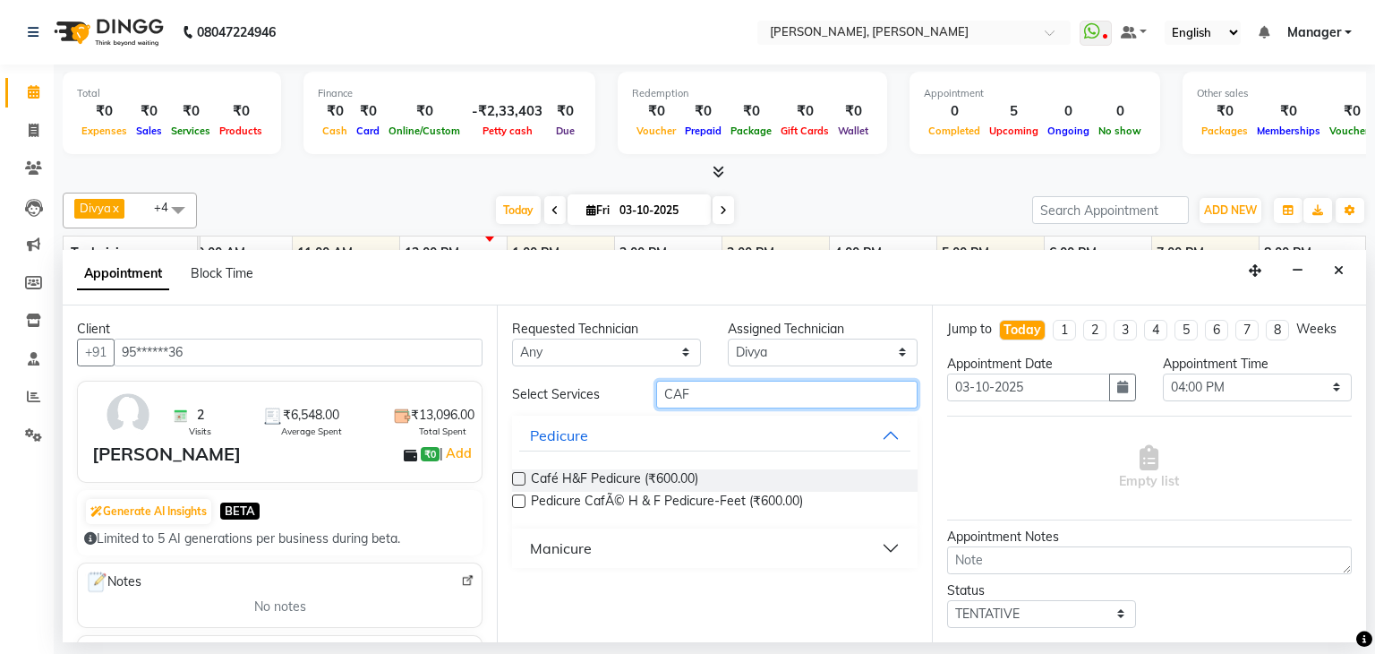
type input "CAF"
click at [518, 477] on label at bounding box center [518, 478] width 13 height 13
click at [518, 477] on input "checkbox" at bounding box center [518, 480] width 12 height 12
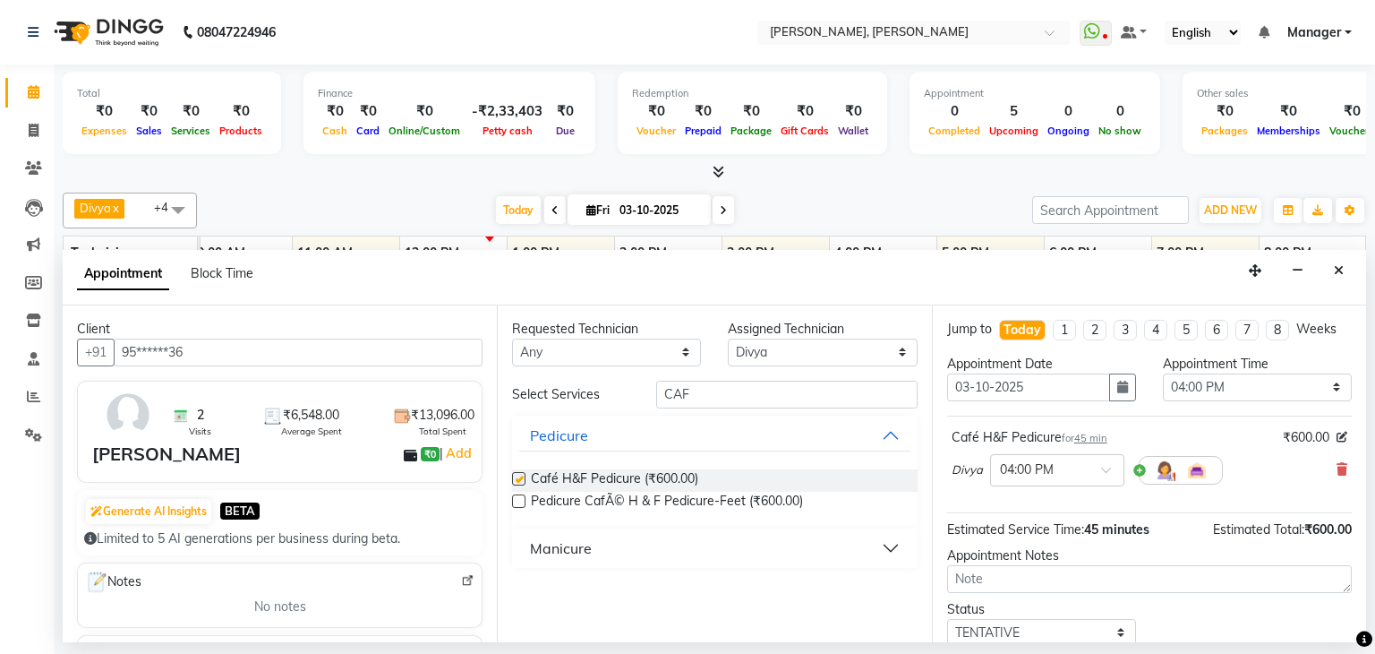
checkbox input "false"
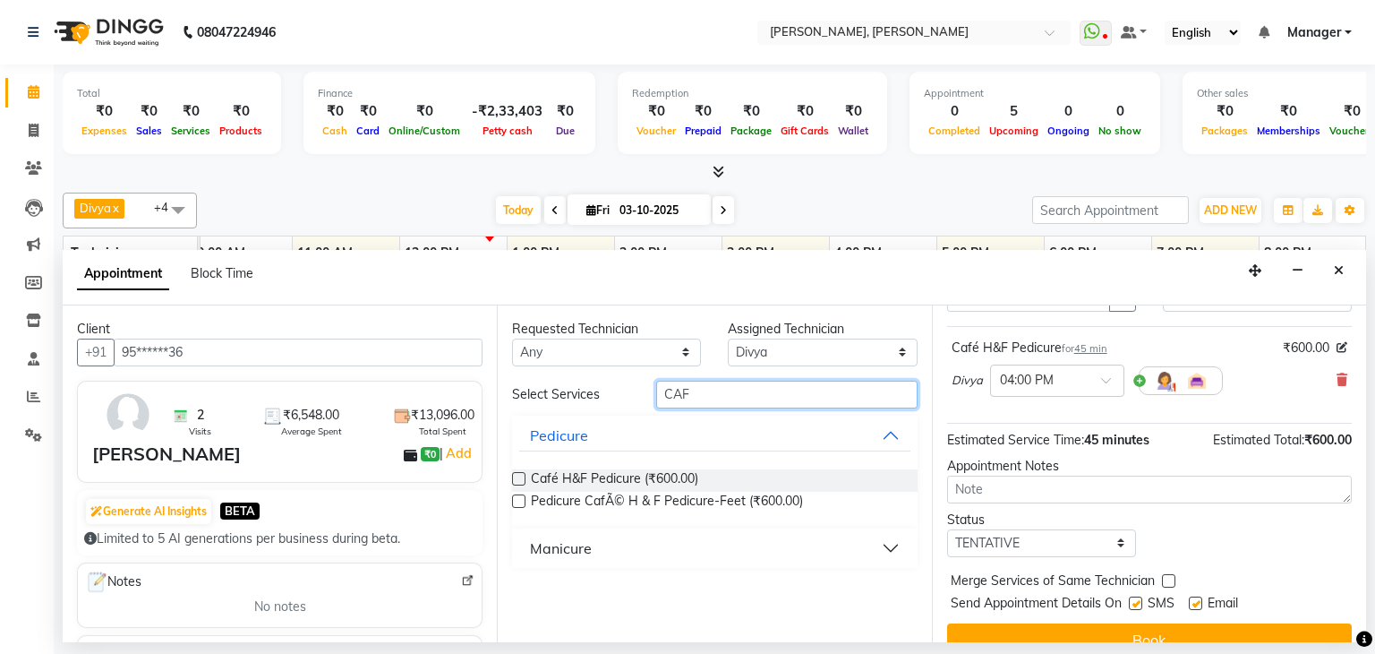
click at [688, 396] on input "CAF" at bounding box center [786, 394] width 261 height 28
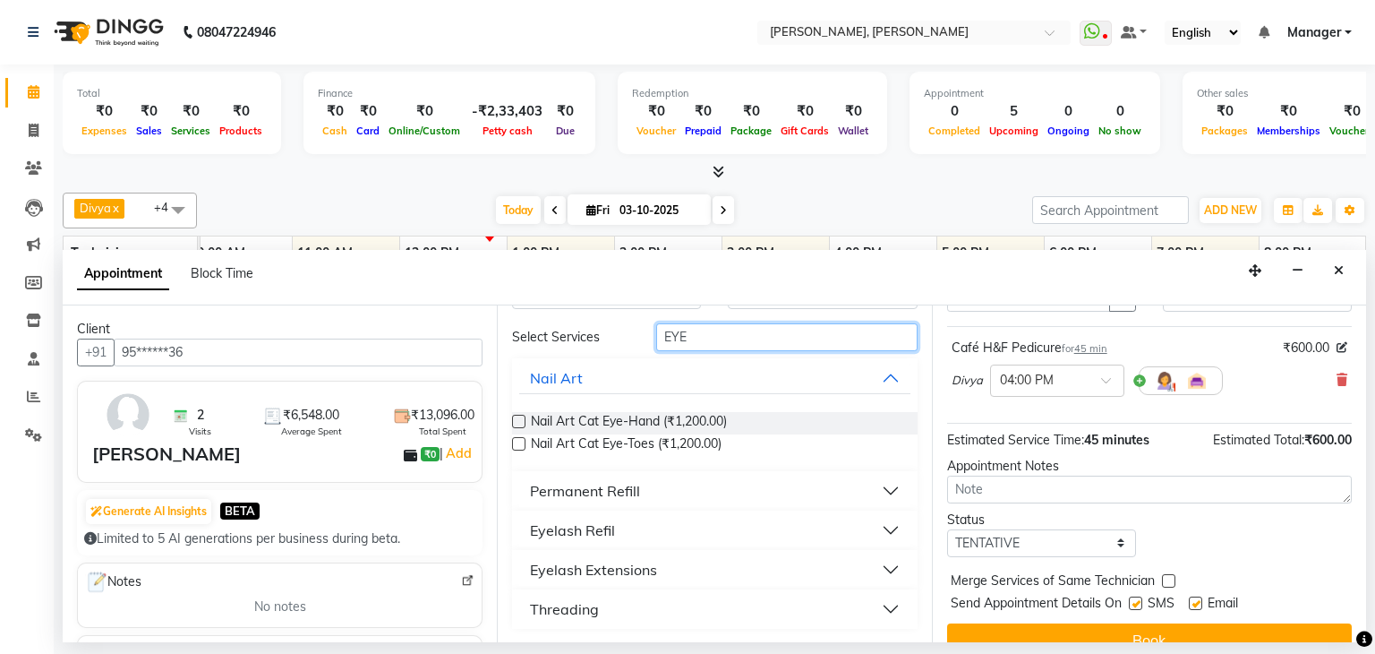
type input "EYE"
click at [608, 600] on button "Threading" at bounding box center [714, 609] width 390 height 32
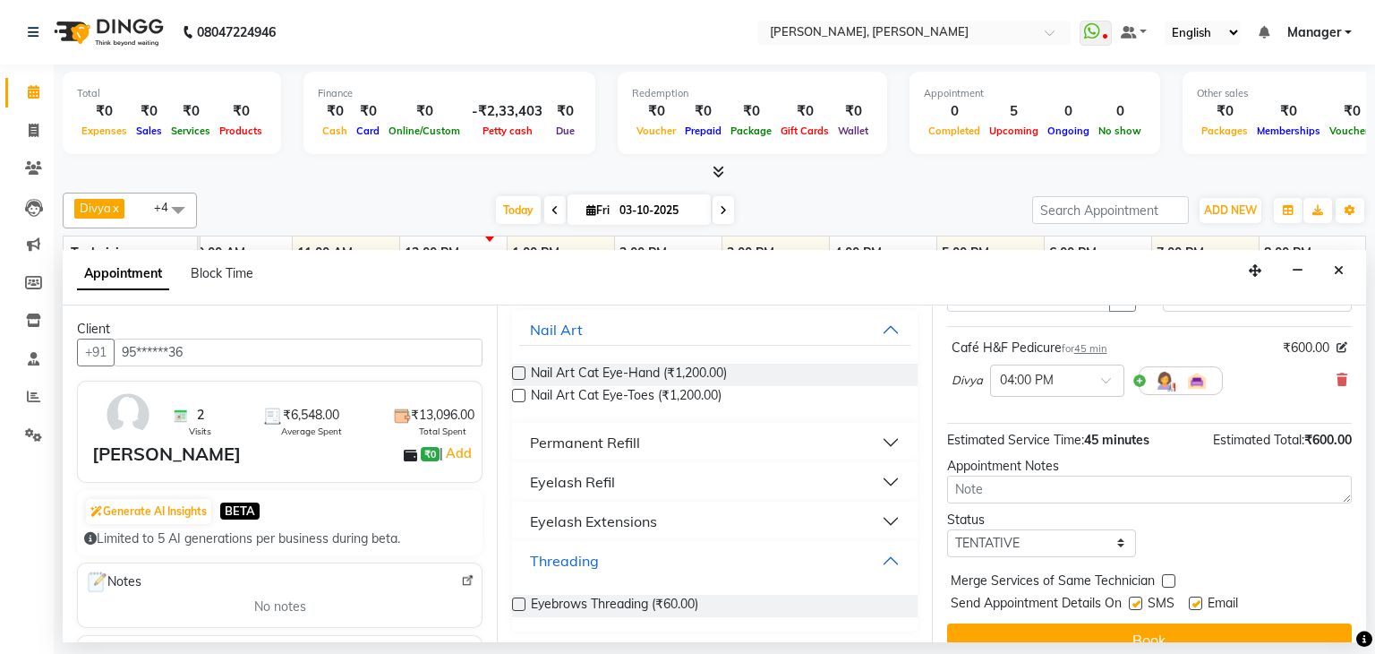
scroll to position [108, 0]
click at [522, 601] on label at bounding box center [518, 600] width 13 height 13
click at [522, 601] on input "checkbox" at bounding box center [518, 603] width 12 height 12
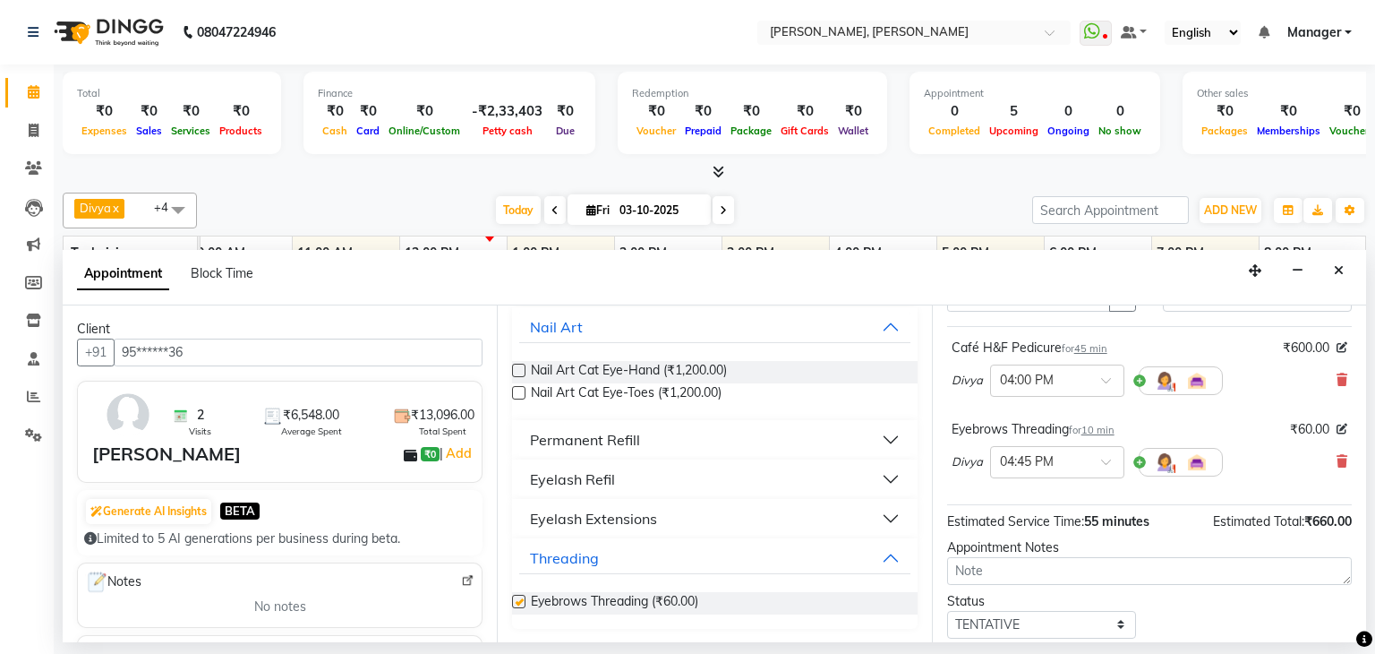
checkbox input "false"
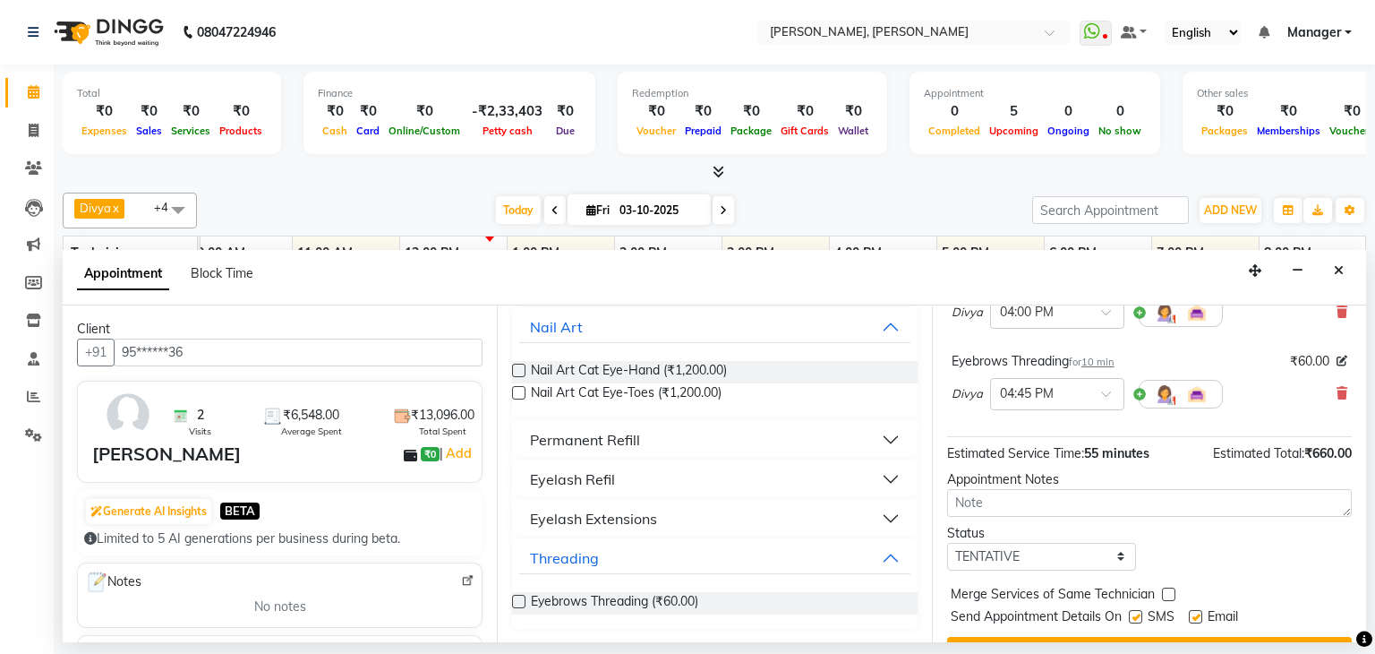
scroll to position [197, 0]
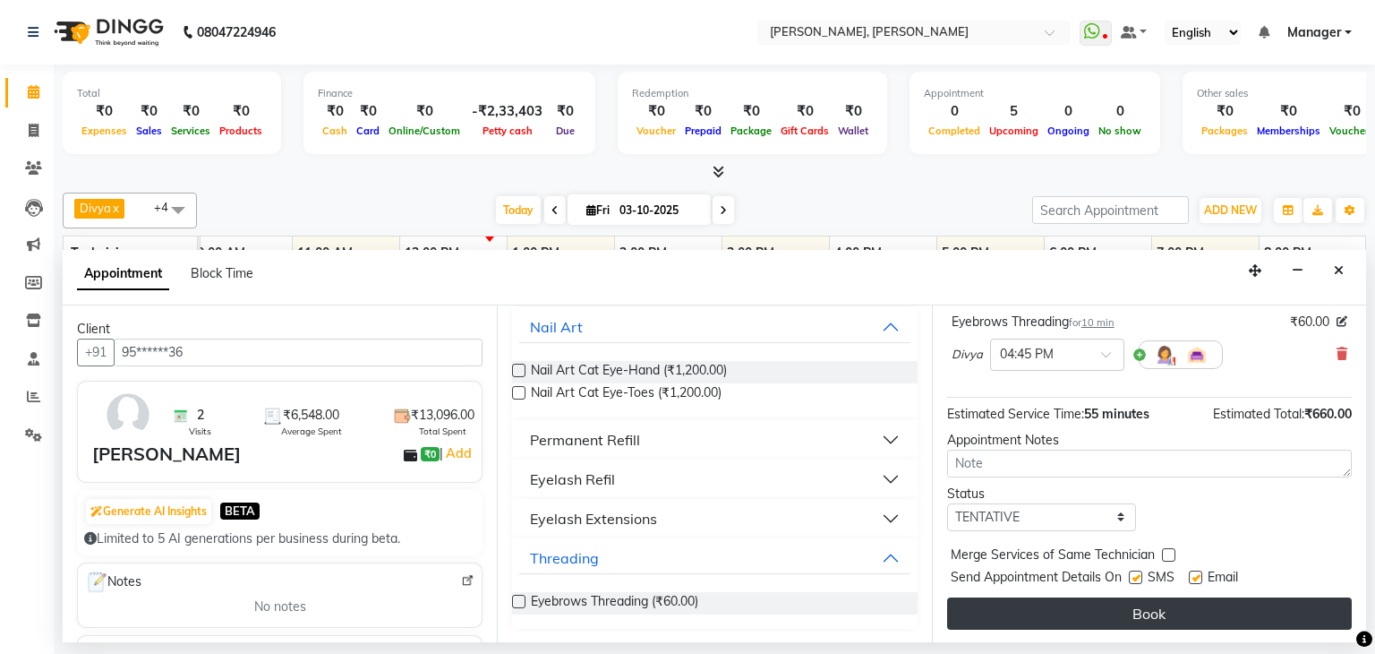
click at [1115, 610] on button "Book" at bounding box center [1149, 613] width 405 height 32
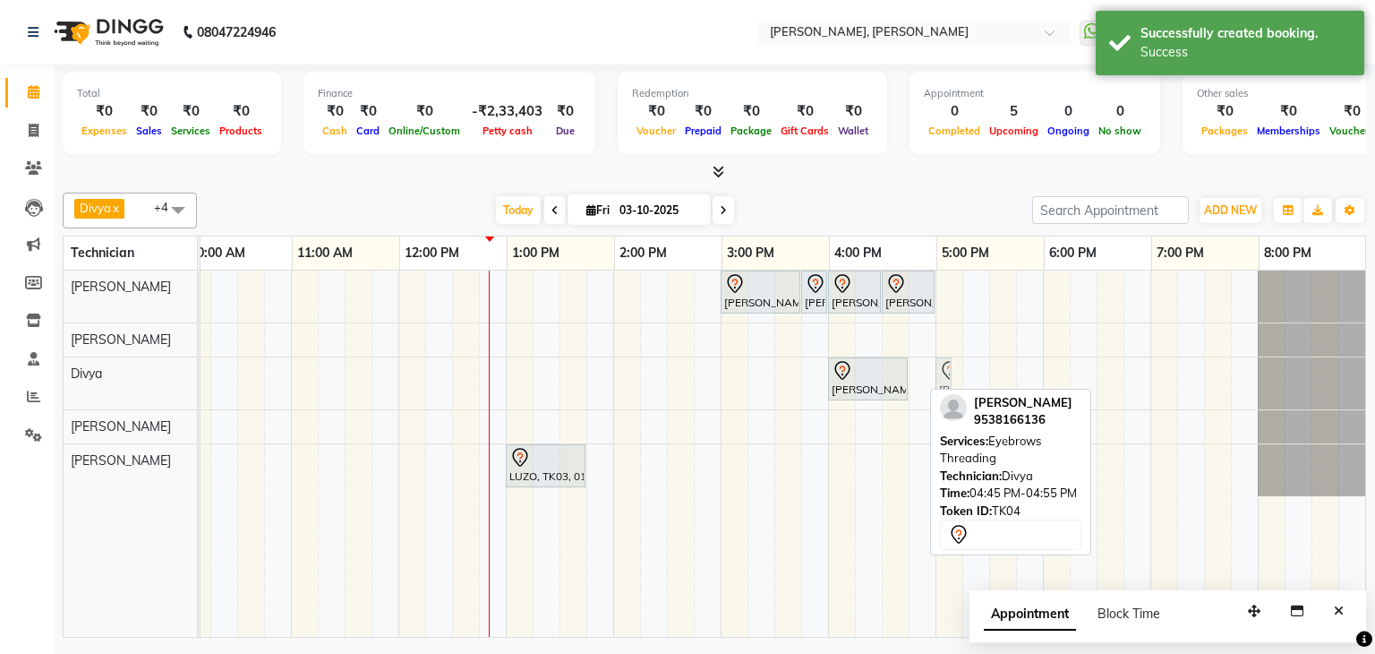
drag, startPoint x: 904, startPoint y: 373, endPoint x: 919, endPoint y: 373, distance: 15.2
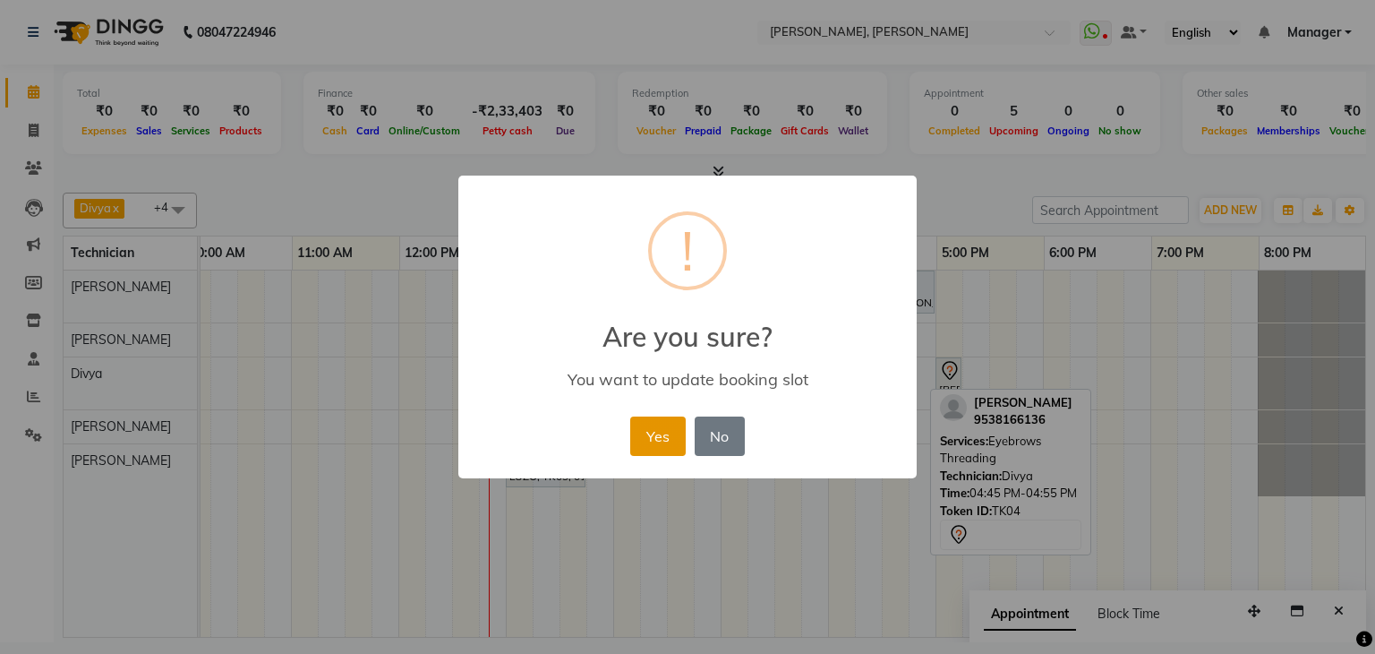
drag, startPoint x: 651, startPoint y: 438, endPoint x: 768, endPoint y: 422, distance: 118.4
click at [654, 438] on button "Yes" at bounding box center [657, 435] width 55 height 39
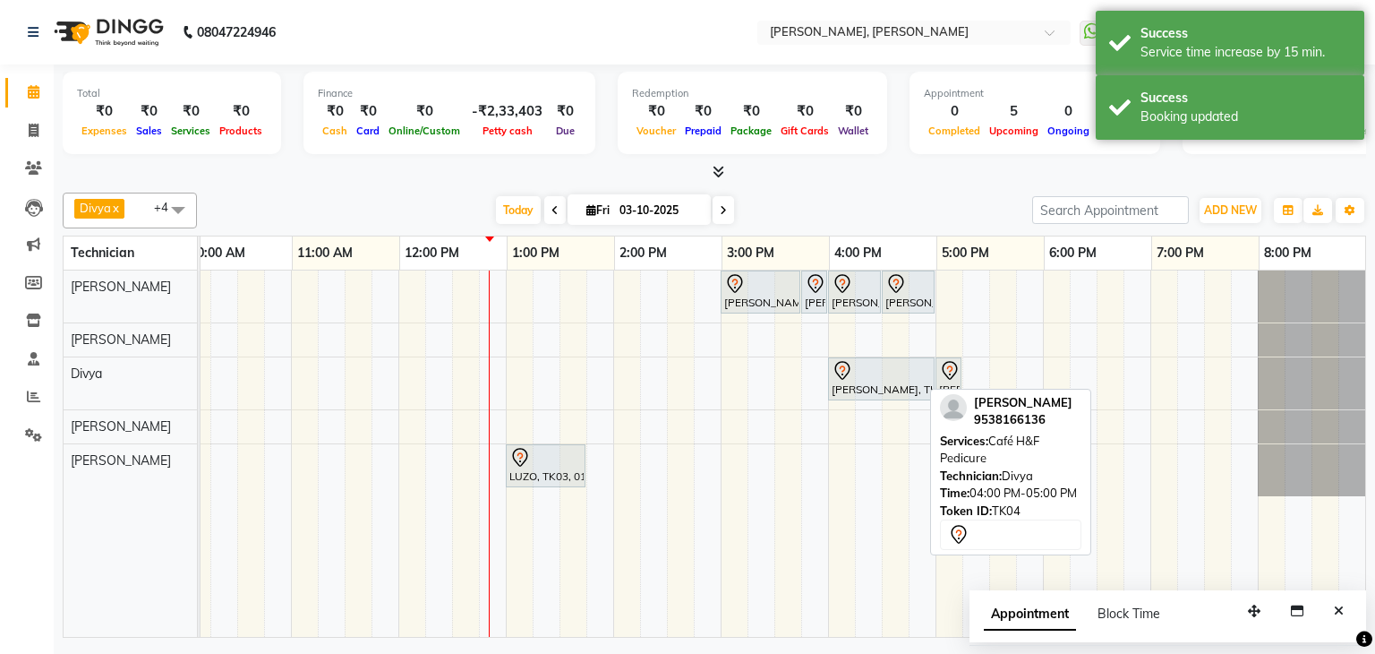
click at [867, 373] on div at bounding box center [881, 370] width 99 height 21
select select "7"
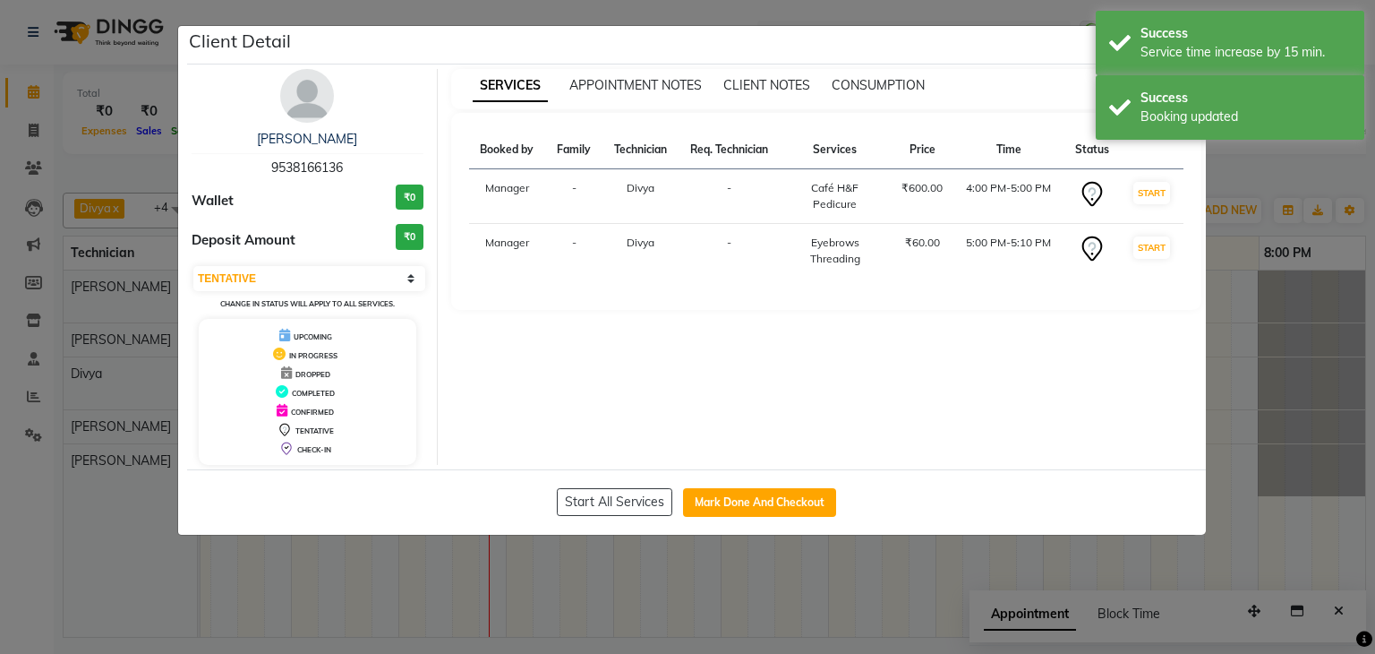
click at [326, 166] on span "9538166136" at bounding box center [307, 167] width 72 height 16
copy span "9538166136"
click at [1255, 442] on ngb-modal-window "Client Detail [PERSON_NAME] 9538166136 Wallet ₹0 Deposit Amount ₹0 Select IN SE…" at bounding box center [687, 327] width 1375 height 654
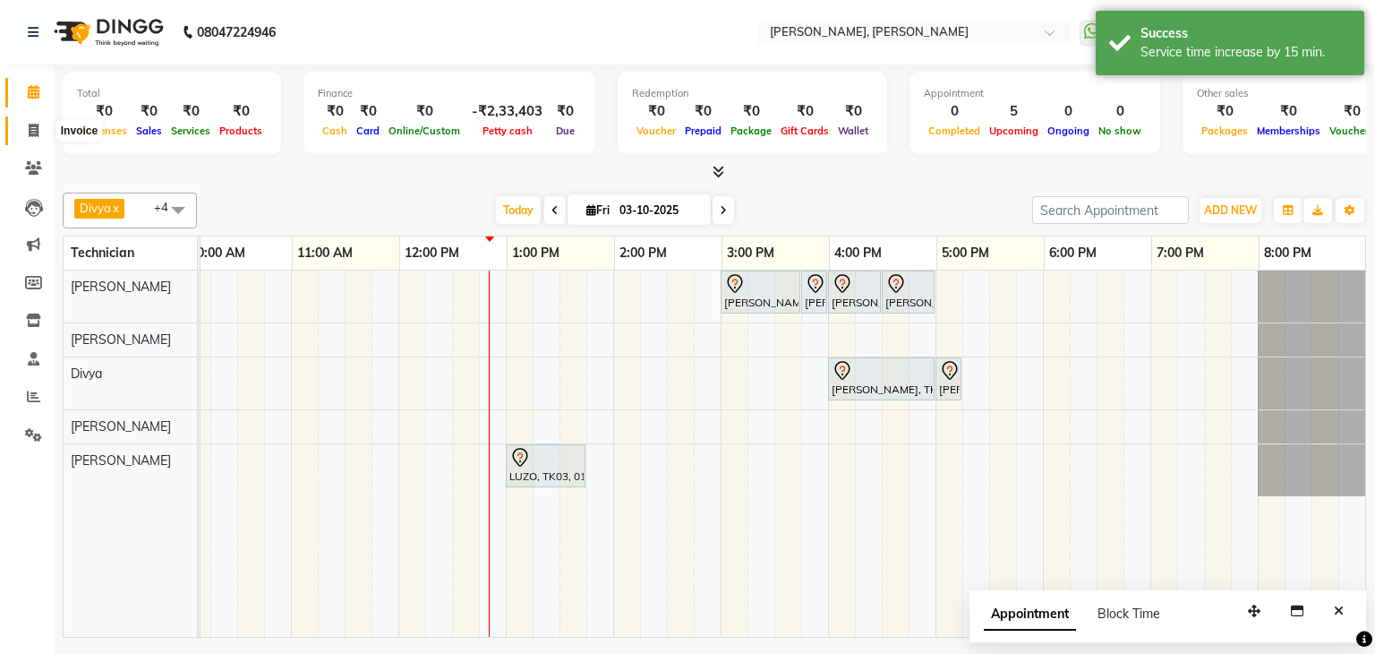
click at [30, 126] on icon at bounding box center [34, 130] width 10 height 13
select select "service"
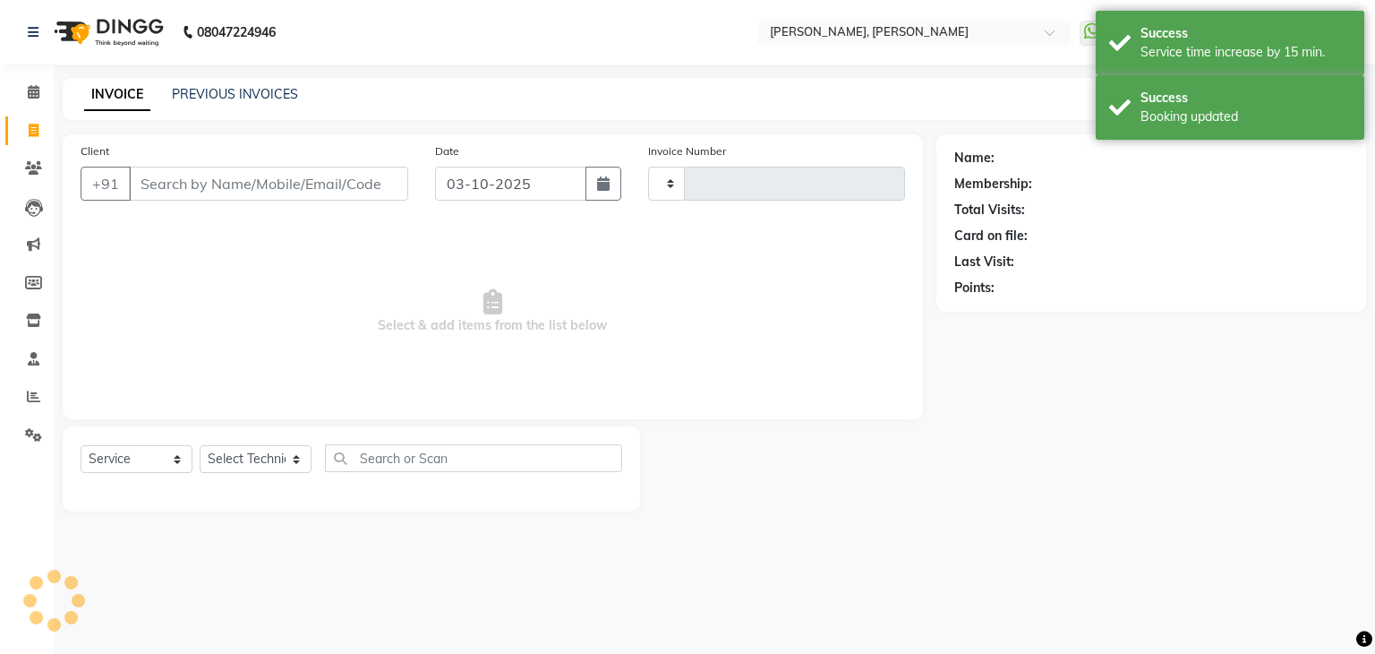
type input "1378"
select select "6455"
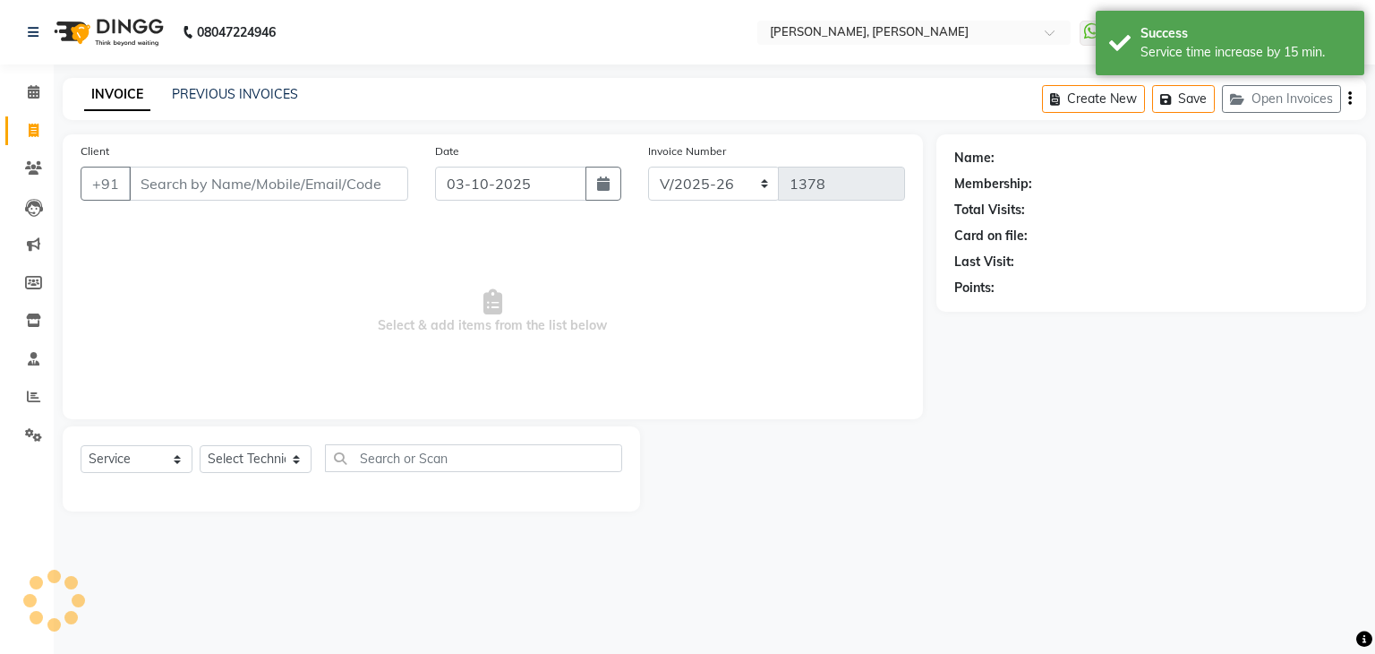
click at [339, 197] on input "Client" at bounding box center [268, 184] width 279 height 34
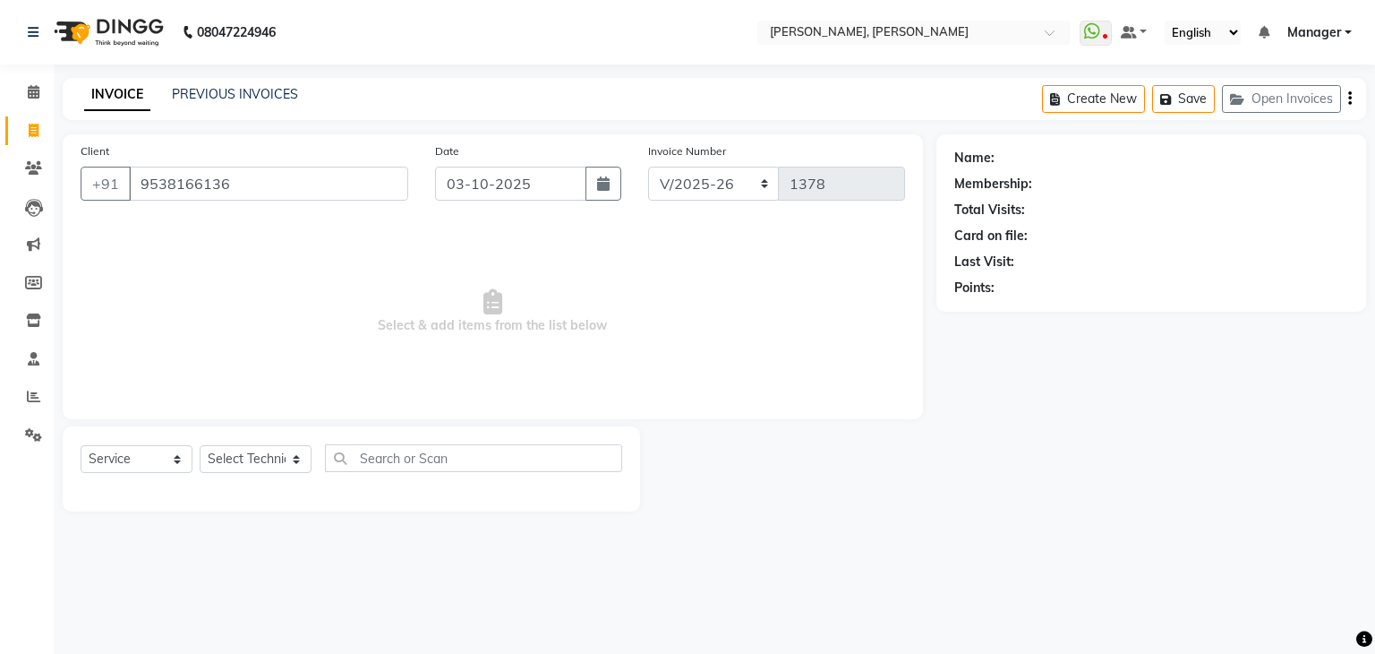
type input "9538166136"
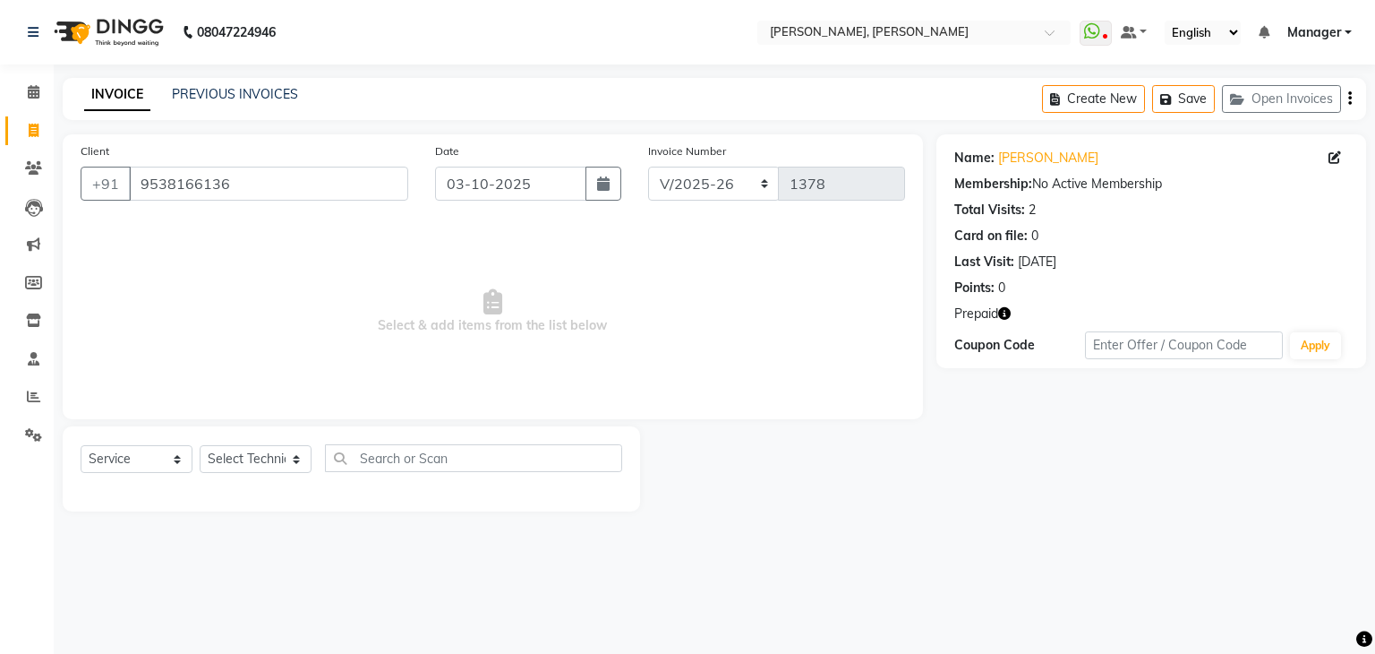
click at [1008, 316] on icon "button" at bounding box center [1004, 313] width 13 height 13
click at [38, 94] on icon at bounding box center [34, 91] width 12 height 13
click at [37, 97] on icon at bounding box center [34, 91] width 12 height 13
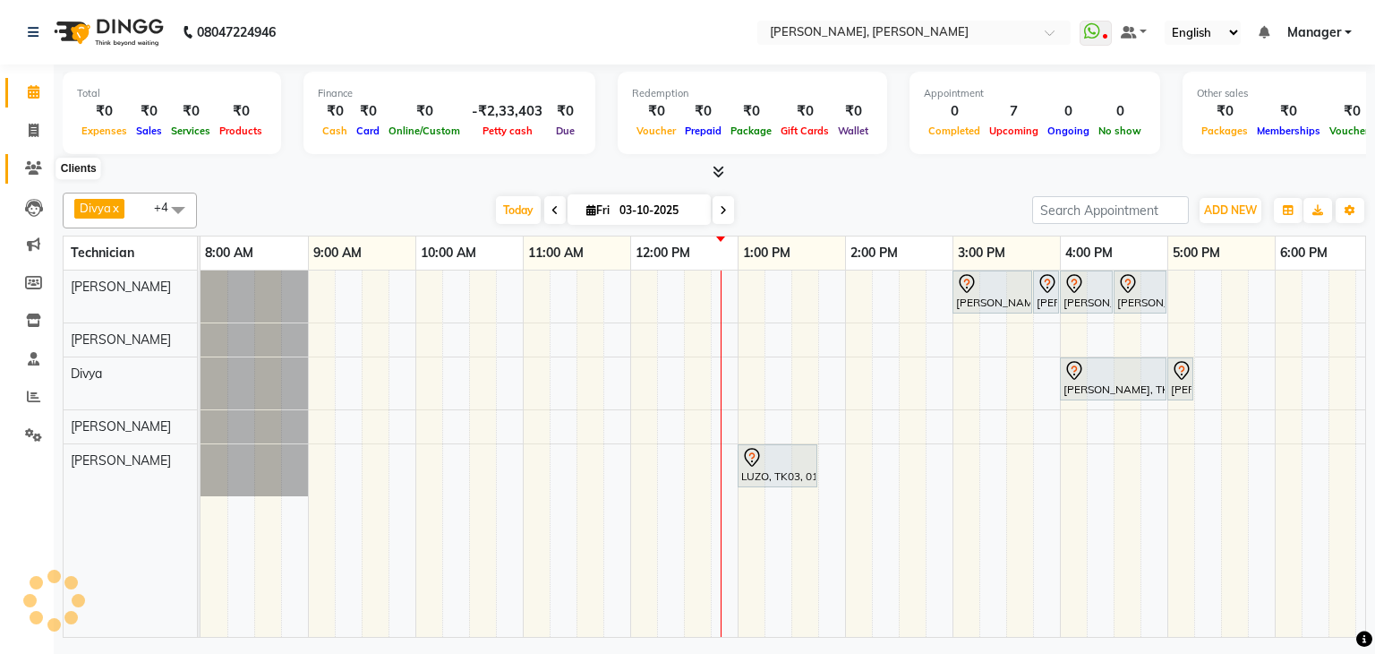
click at [38, 162] on icon at bounding box center [33, 167] width 17 height 13
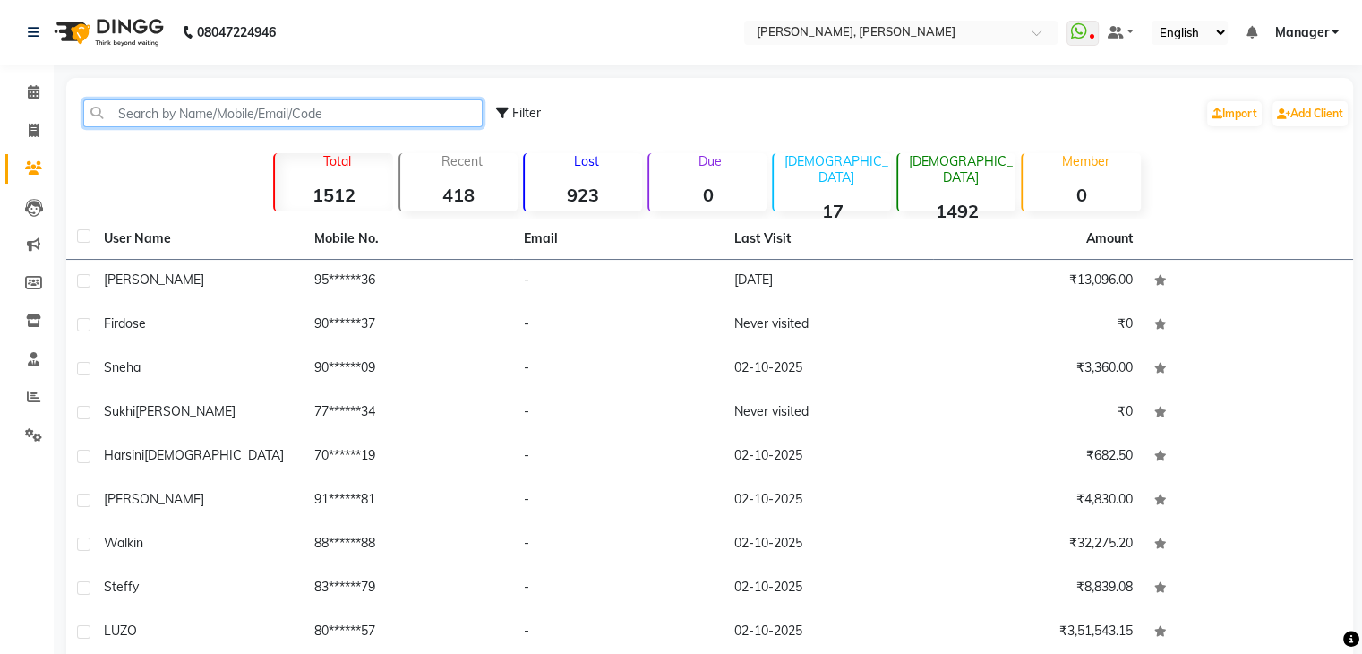
click at [362, 117] on input "text" at bounding box center [282, 113] width 399 height 28
paste input "9538166136"
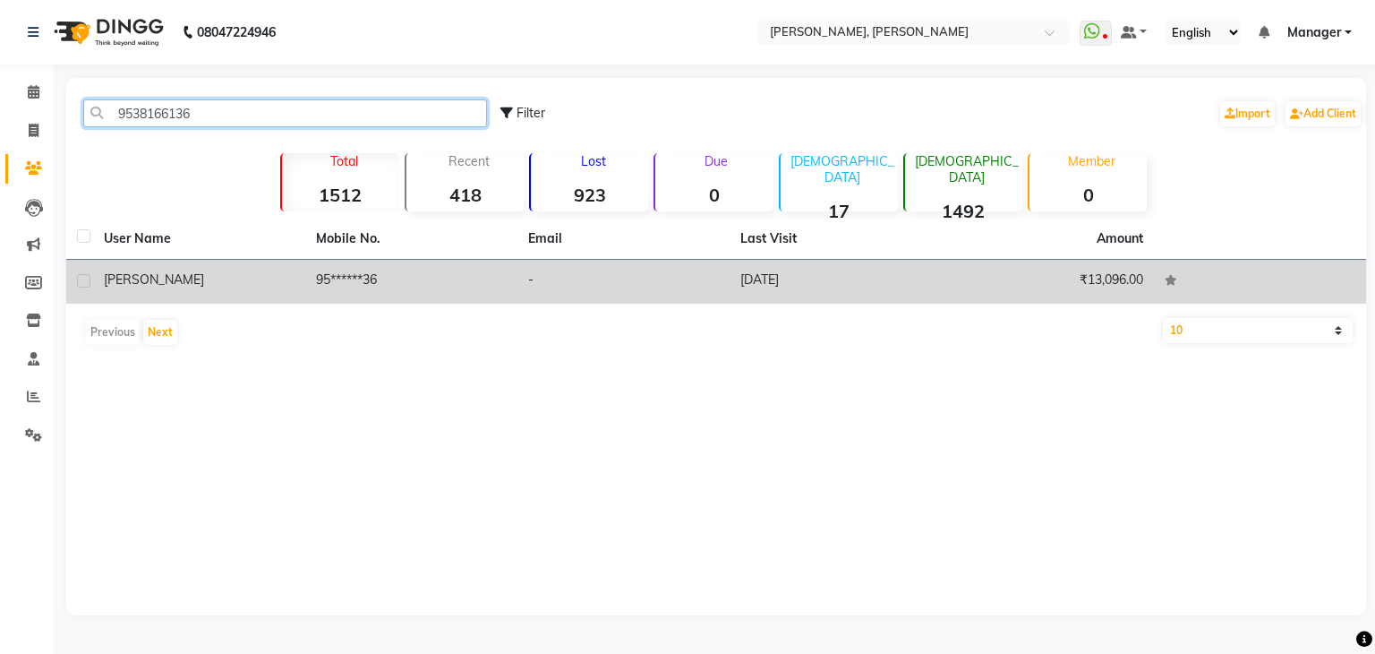
type input "9538166136"
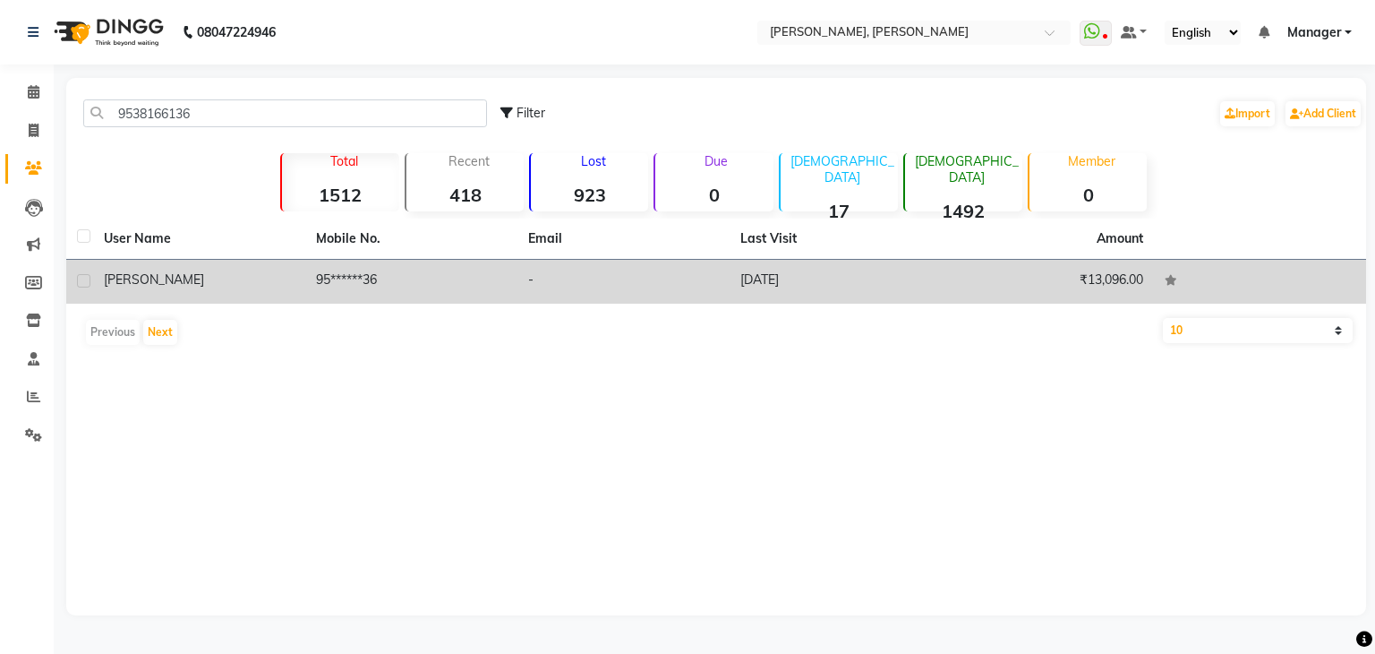
click at [475, 270] on td "95******36" at bounding box center [411, 282] width 212 height 44
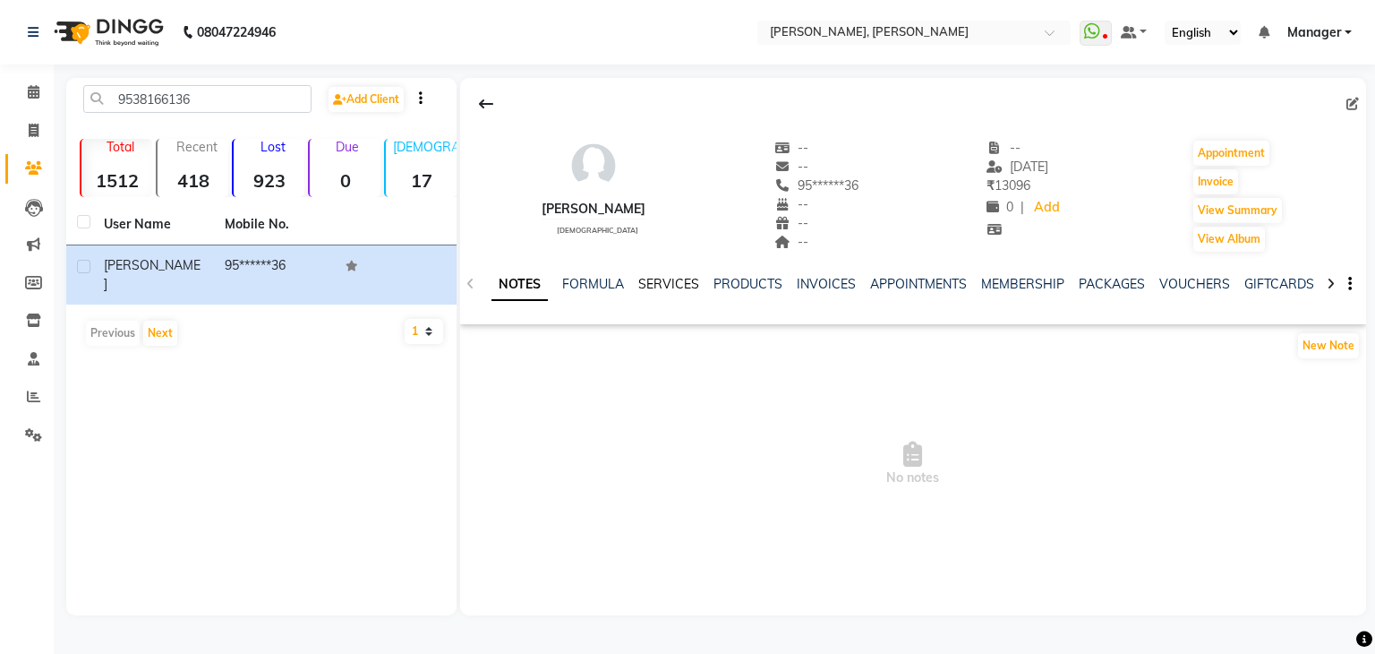
click at [653, 285] on link "SERVICES" at bounding box center [668, 284] width 61 height 16
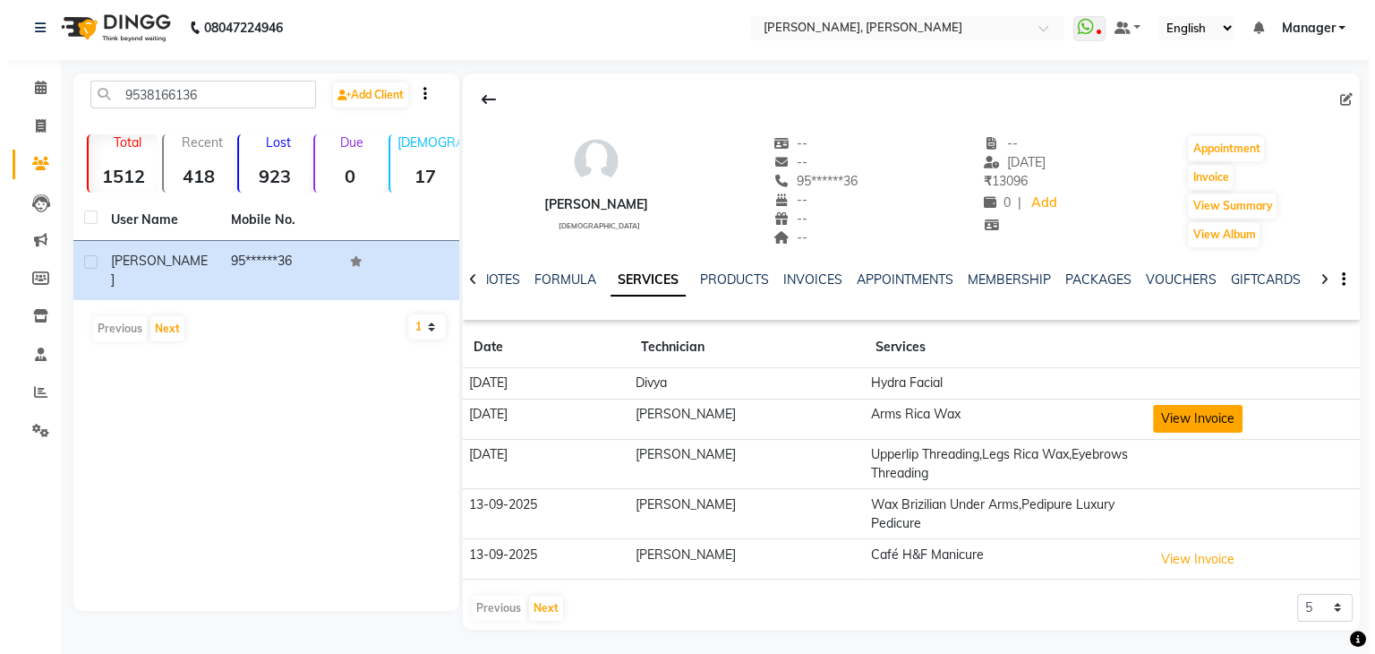
scroll to position [5, 0]
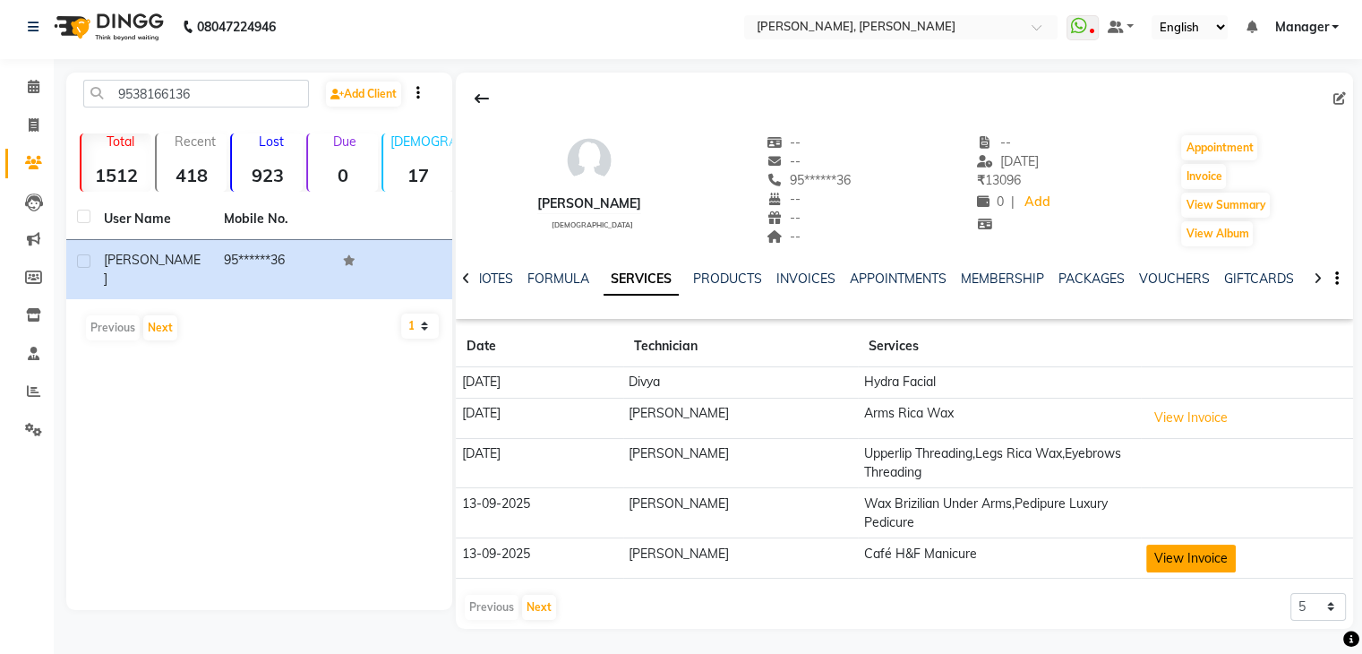
click at [1176, 552] on button "View Invoice" at bounding box center [1191, 558] width 90 height 28
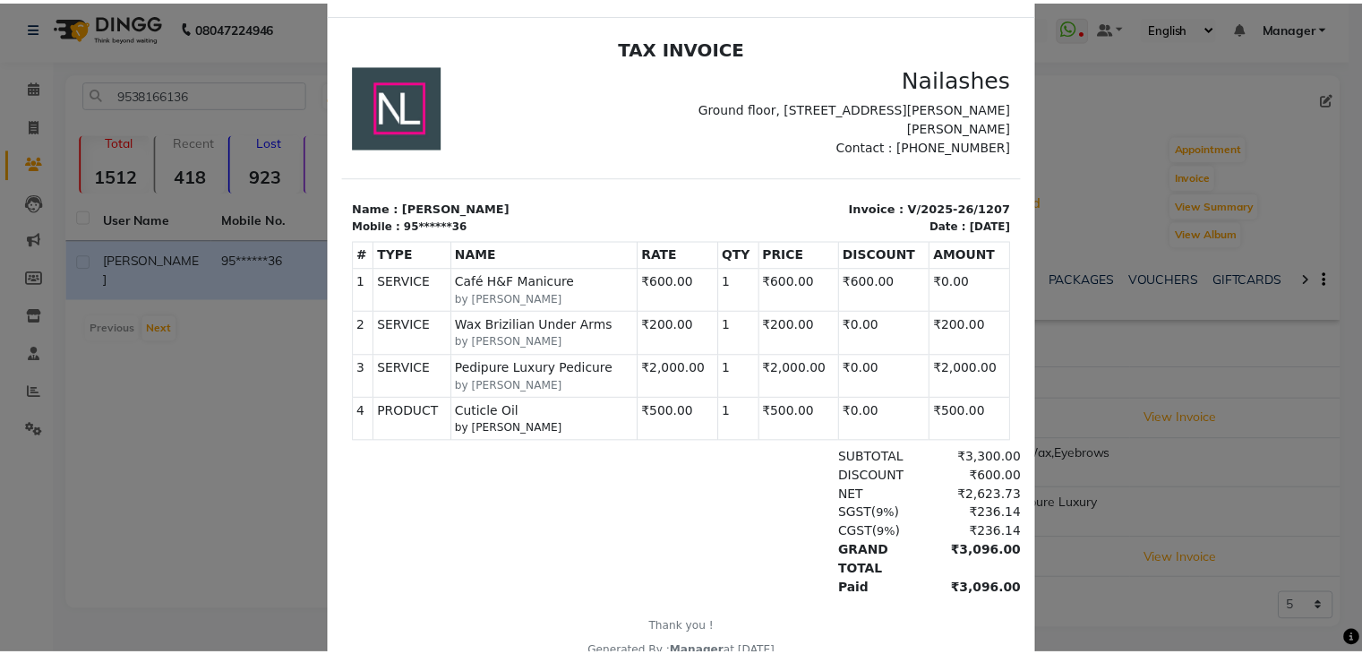
scroll to position [0, 0]
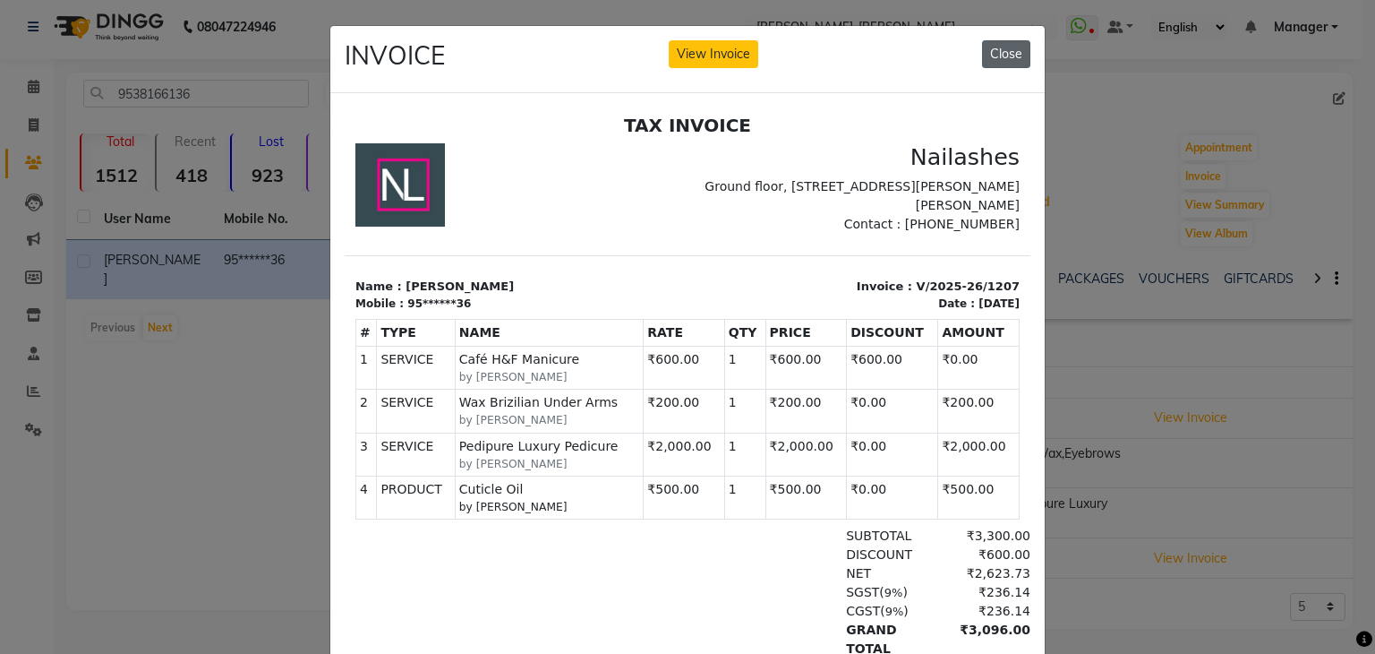
click at [1002, 50] on button "Close" at bounding box center [1006, 54] width 48 height 28
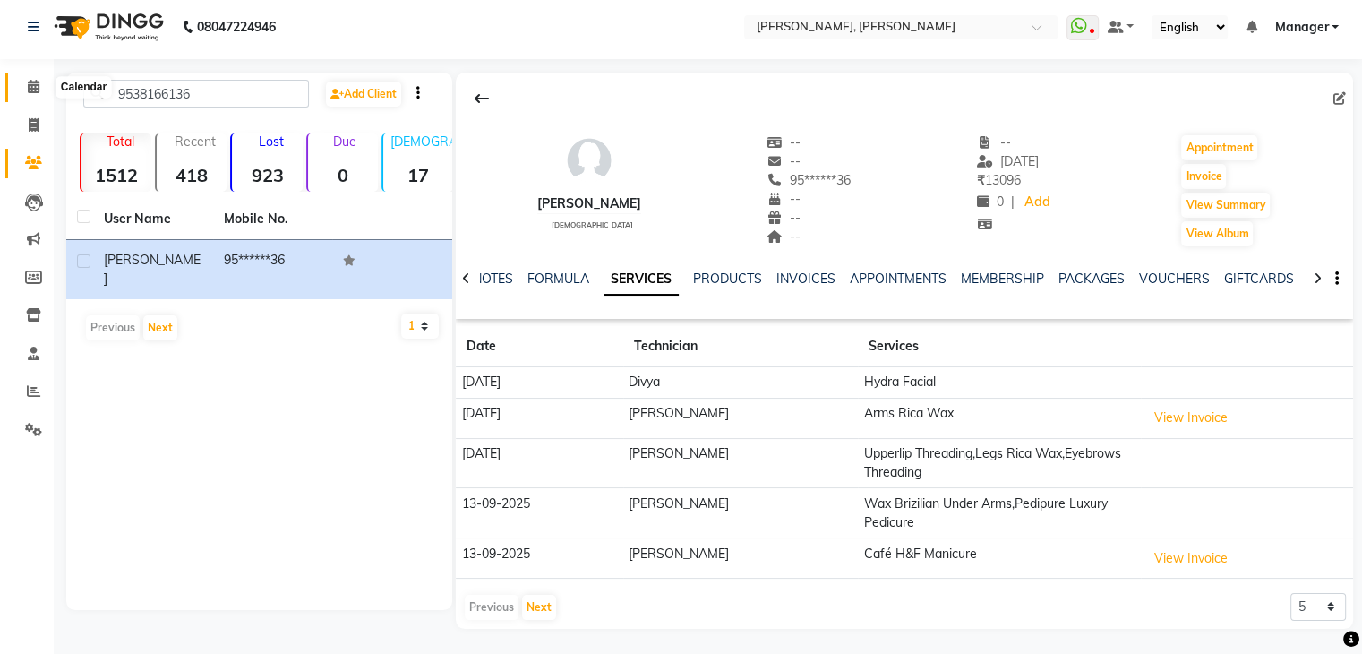
click at [39, 82] on span at bounding box center [33, 87] width 31 height 21
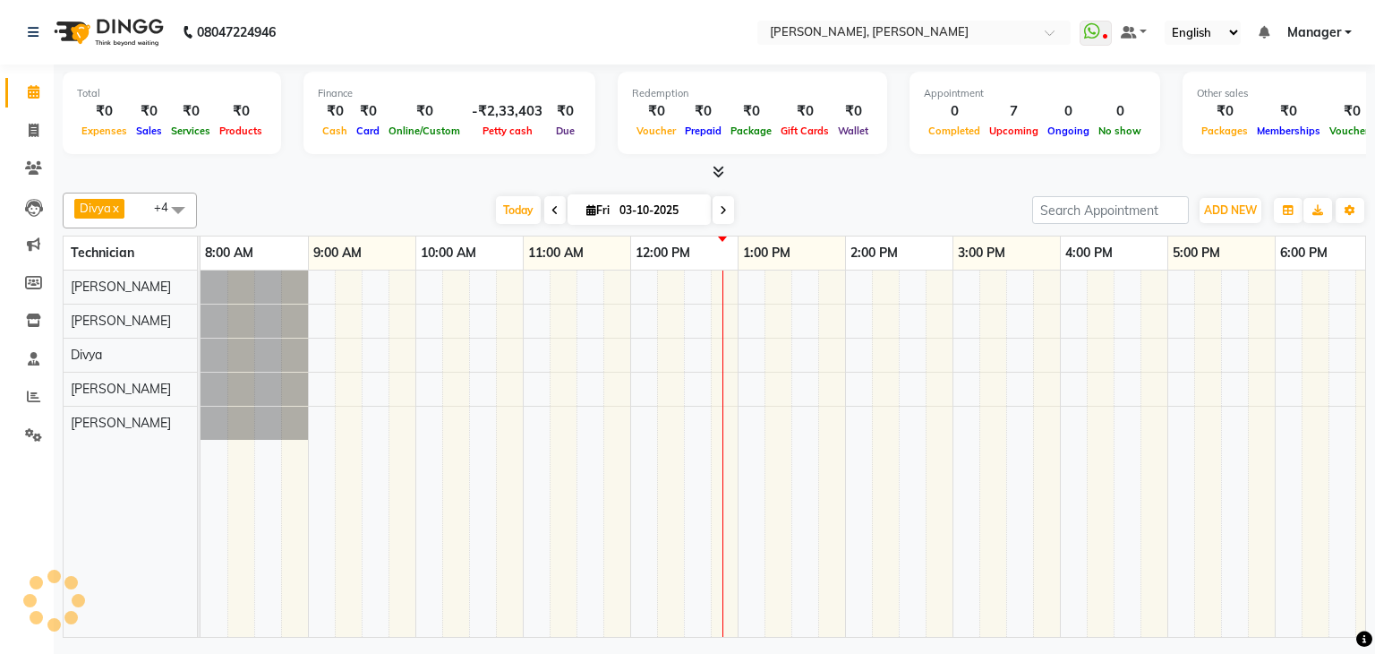
scroll to position [0, 231]
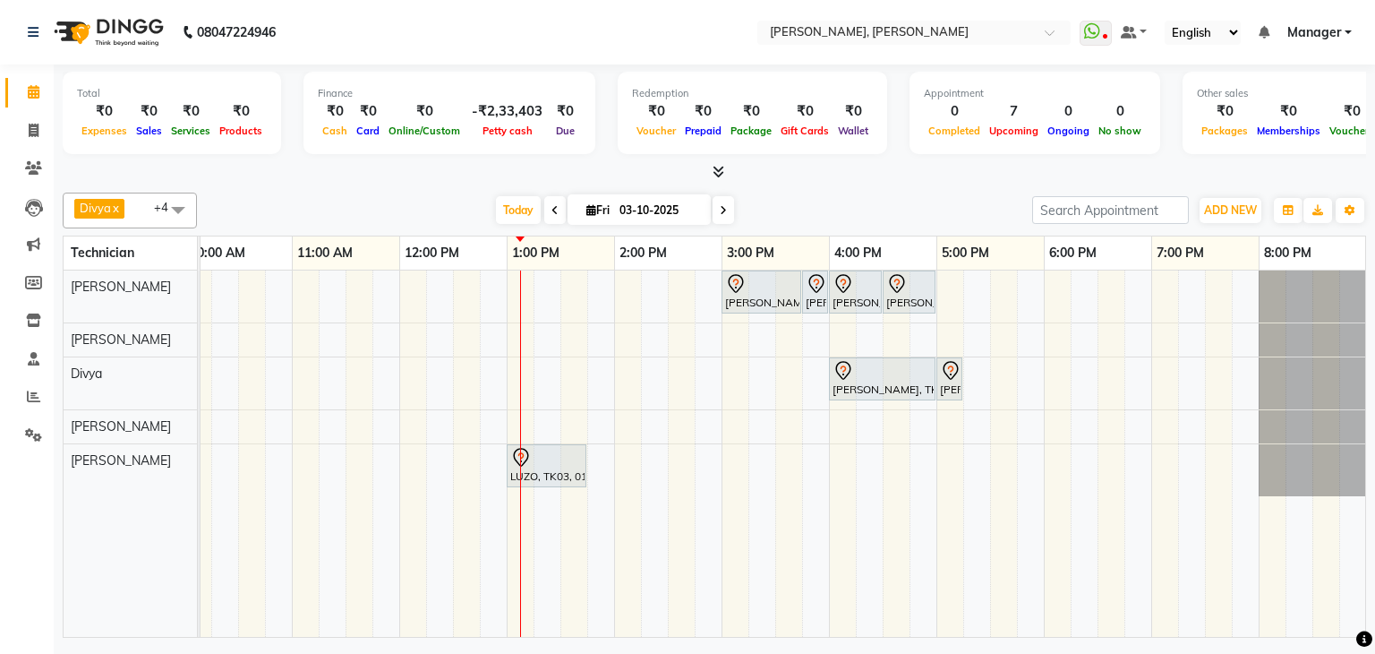
click at [554, 211] on icon at bounding box center [554, 210] width 7 height 11
type input "02-10-2025"
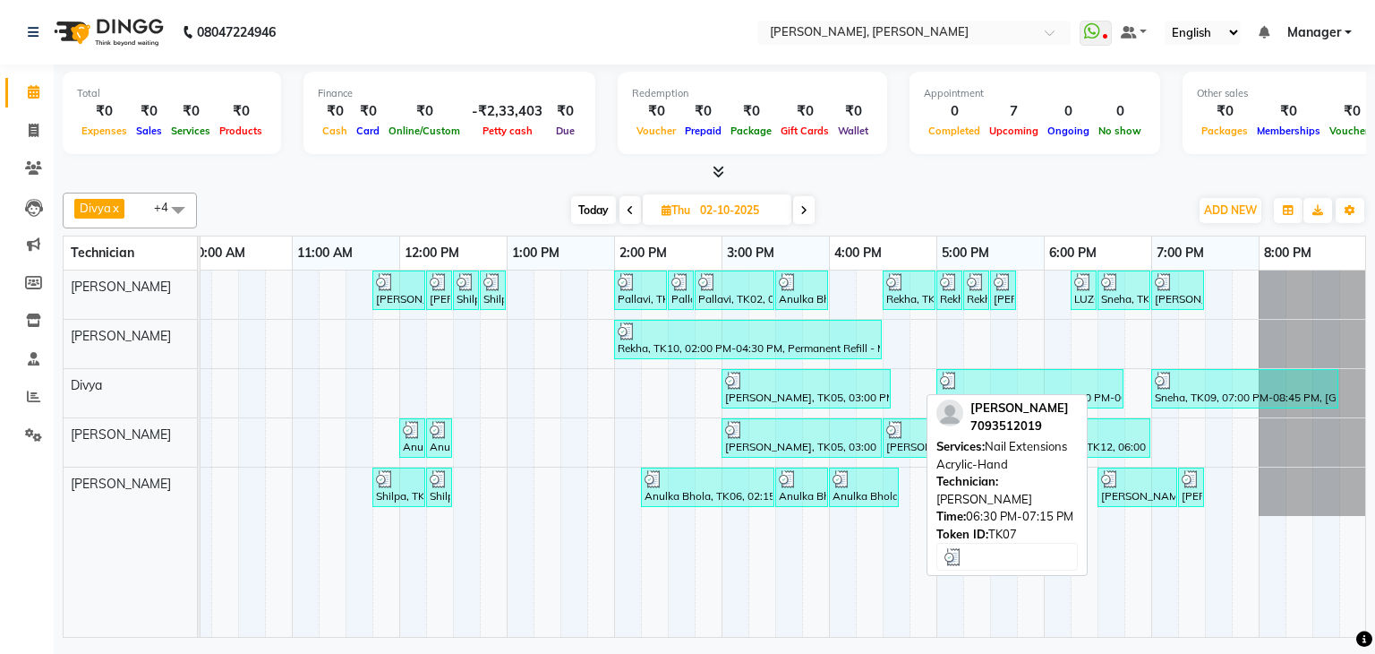
click at [1132, 484] on div "[PERSON_NAME], TK07, 06:30 PM-07:15 PM, Nail Extensions Acrylic-Hand" at bounding box center [1137, 487] width 76 height 34
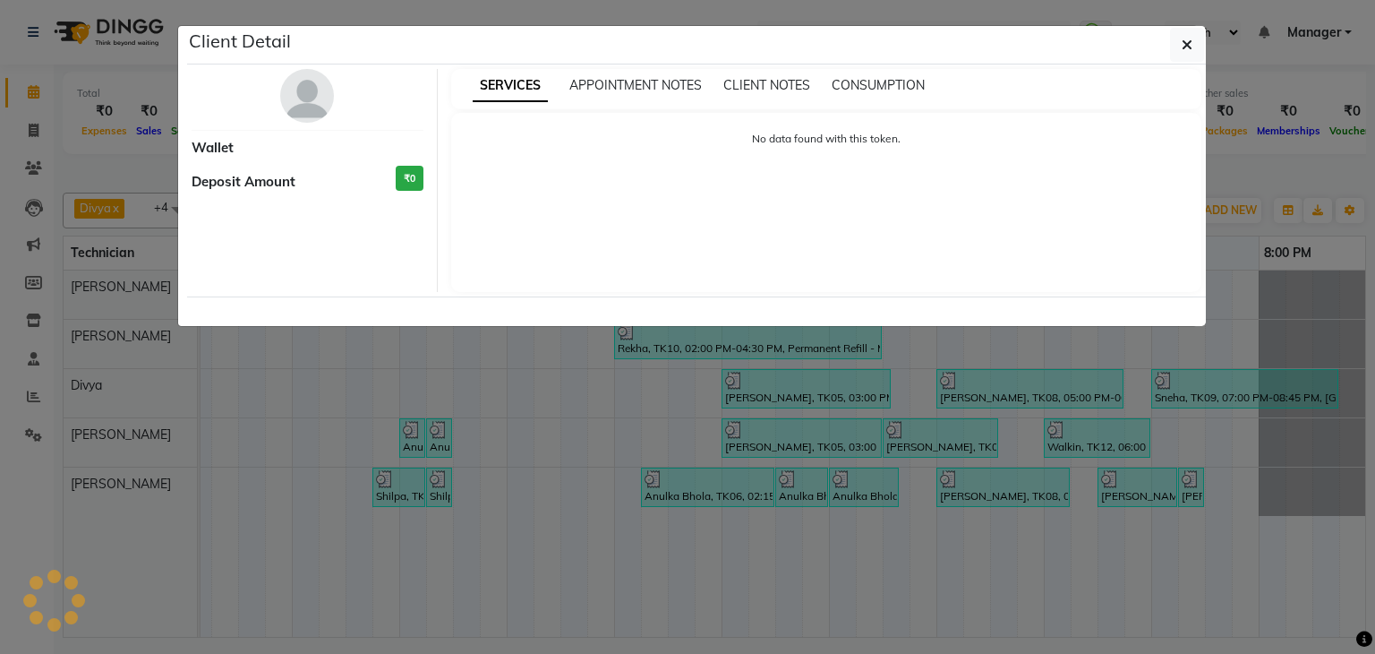
select select "3"
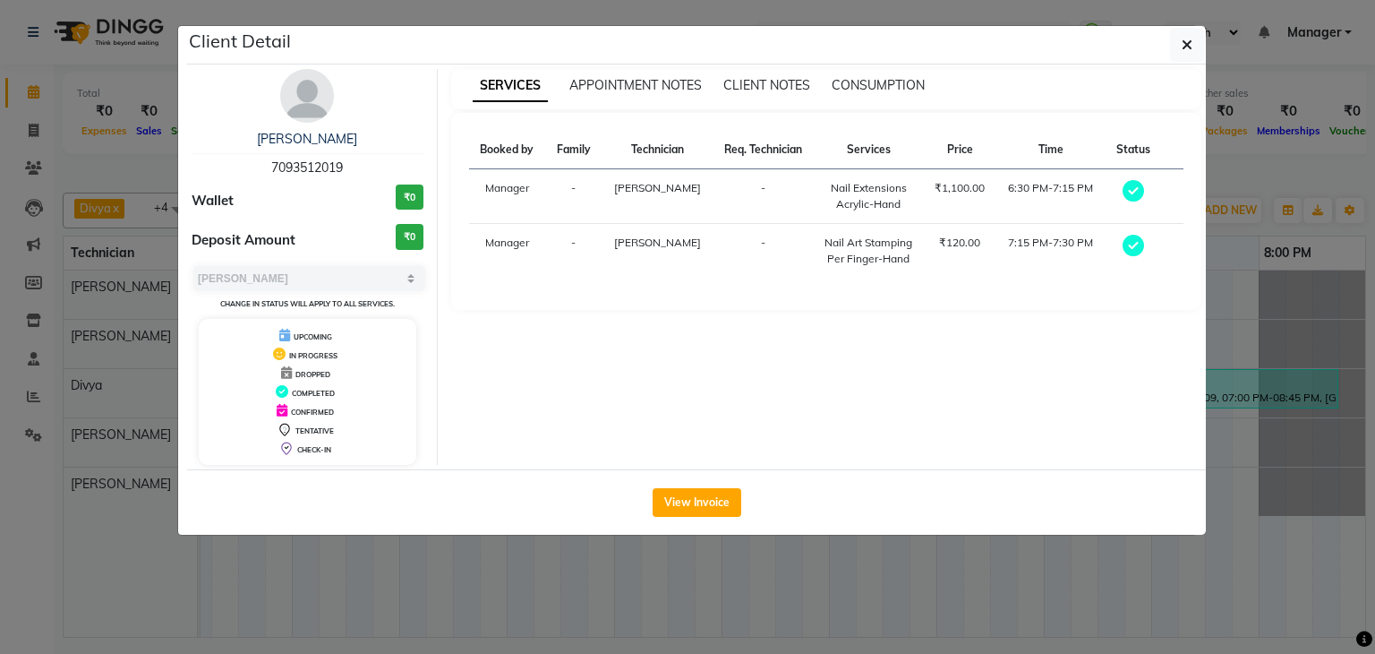
click at [303, 166] on span "7093512019" at bounding box center [307, 167] width 72 height 16
copy span "7093512019"
click at [1183, 41] on icon "button" at bounding box center [1187, 45] width 11 height 14
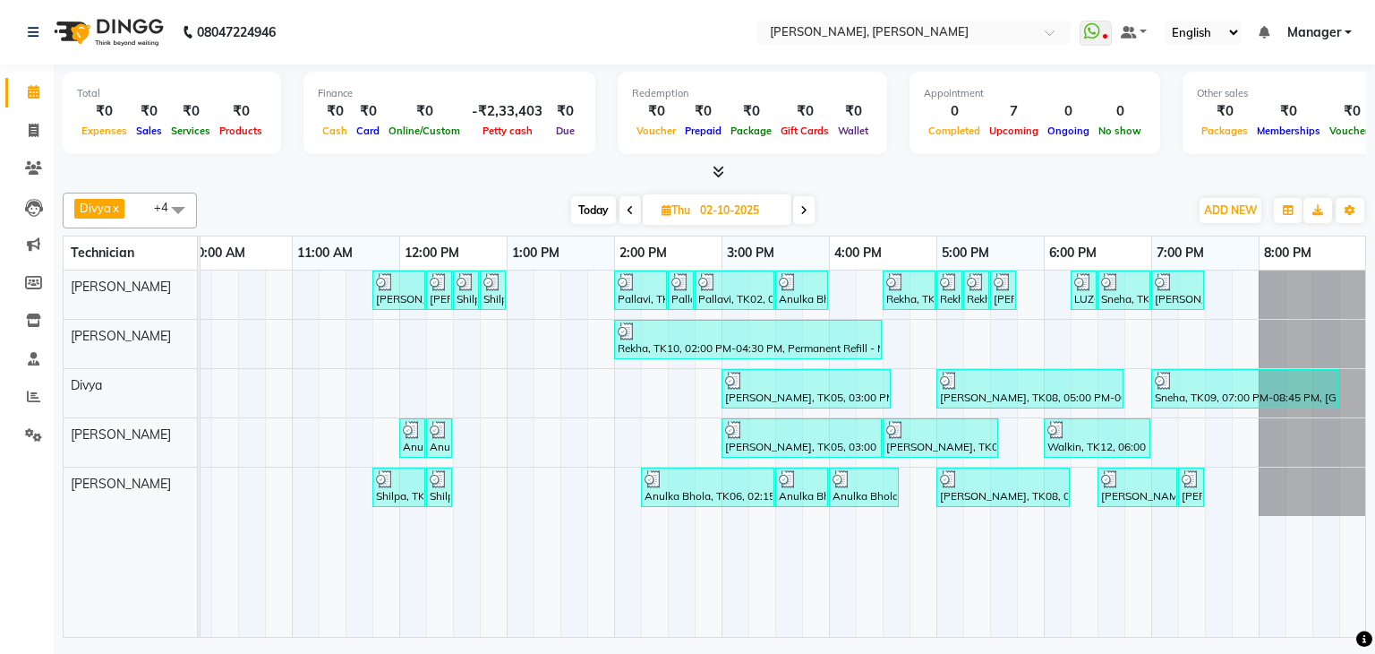
click at [584, 207] on span "Today" at bounding box center [593, 210] width 45 height 28
type input "03-10-2025"
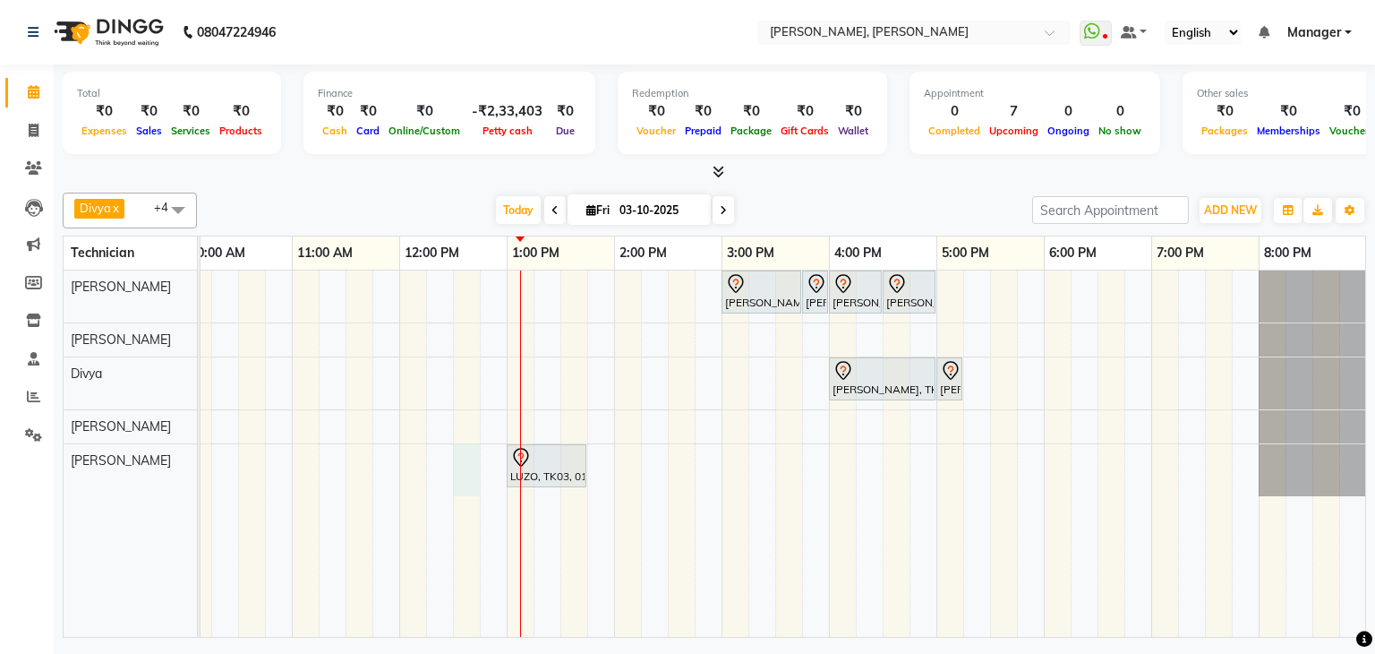
click at [465, 459] on div "[PERSON_NAME], TK02, 03:00 PM-03:45 PM, Nail Extensions Gel-Hand [PERSON_NAME],…" at bounding box center [668, 453] width 1397 height 366
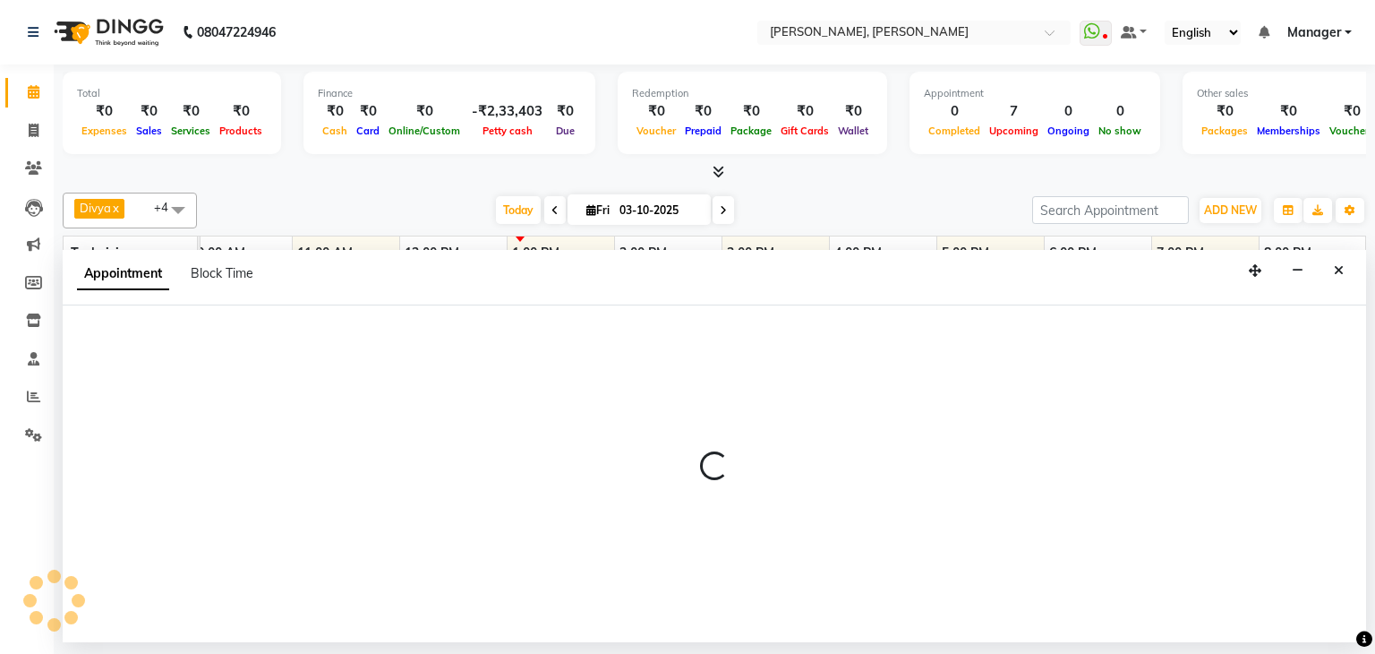
select select "87862"
select select "tentative"
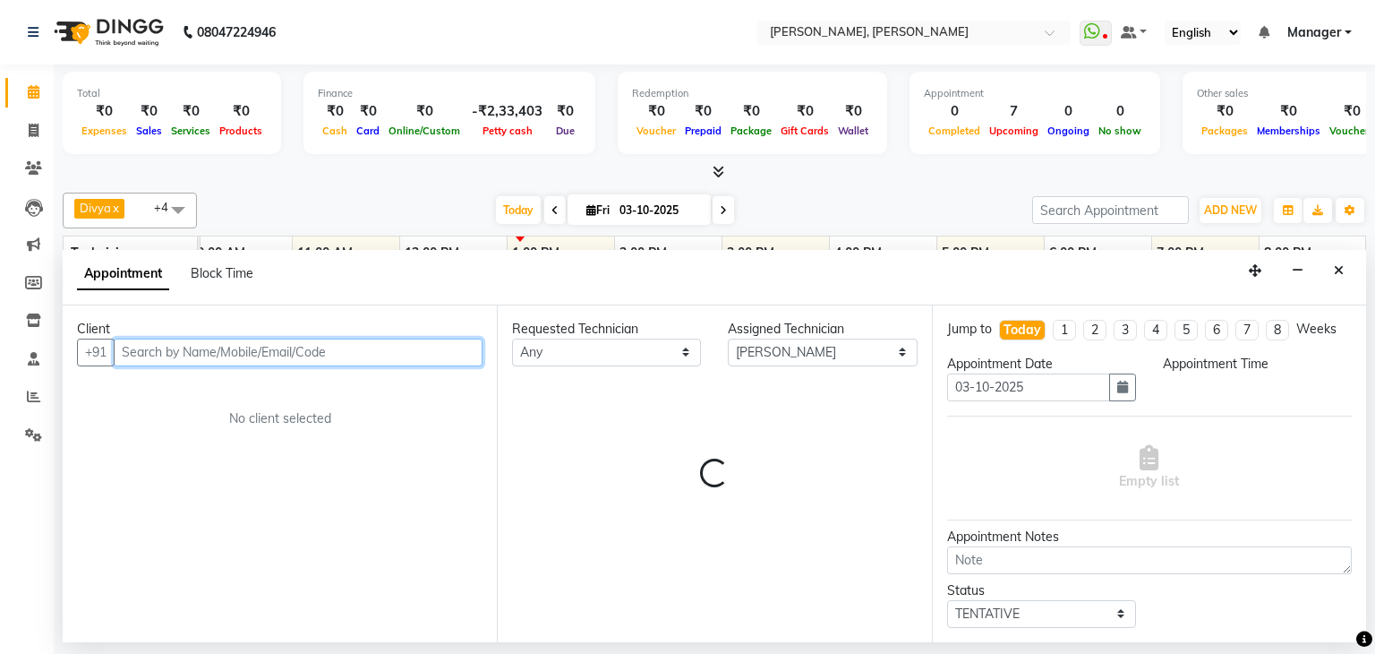
select select "750"
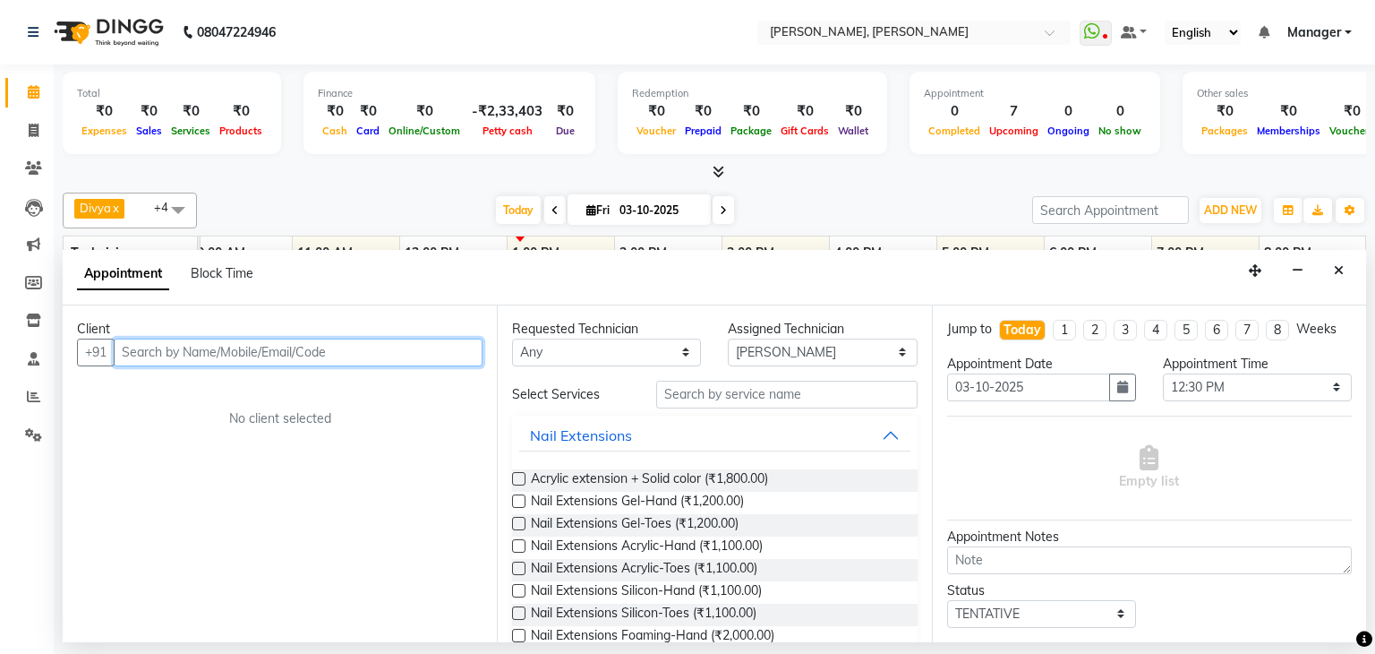
click at [309, 345] on input "text" at bounding box center [298, 352] width 369 height 28
paste input "7093512019"
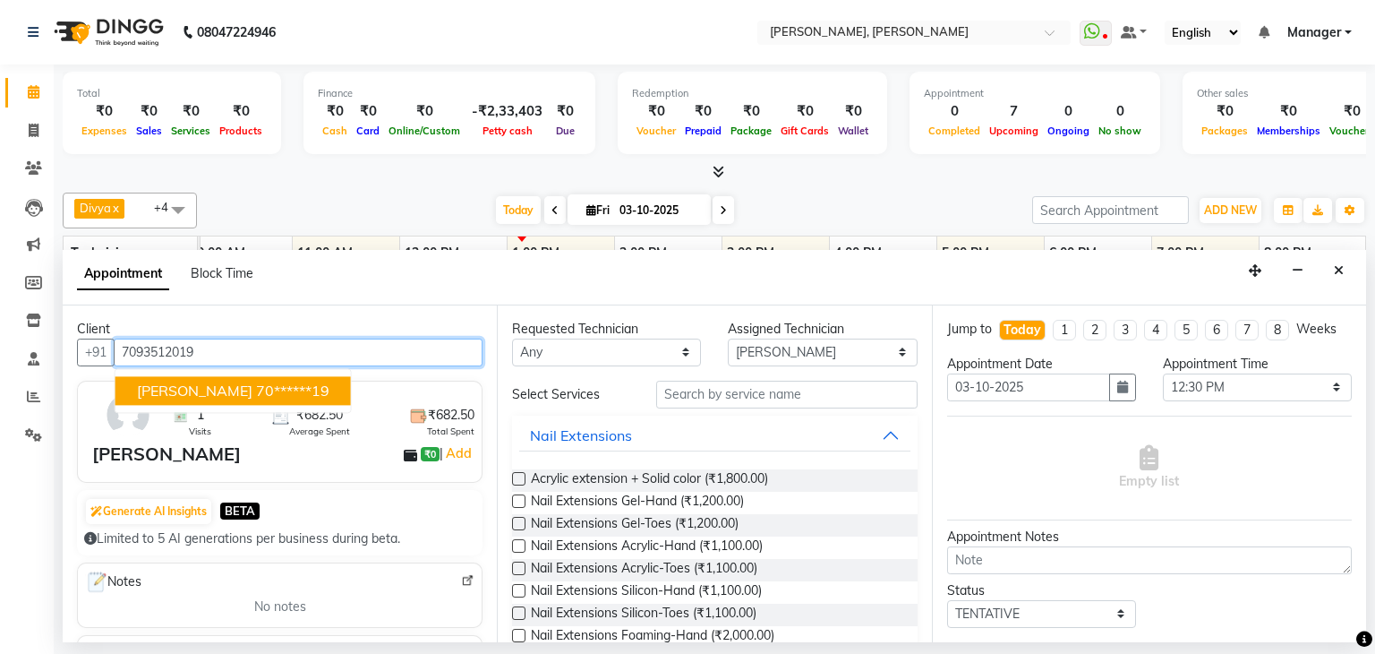
click at [256, 381] on ngb-highlight "70******19" at bounding box center [292, 390] width 73 height 18
type input "70******19"
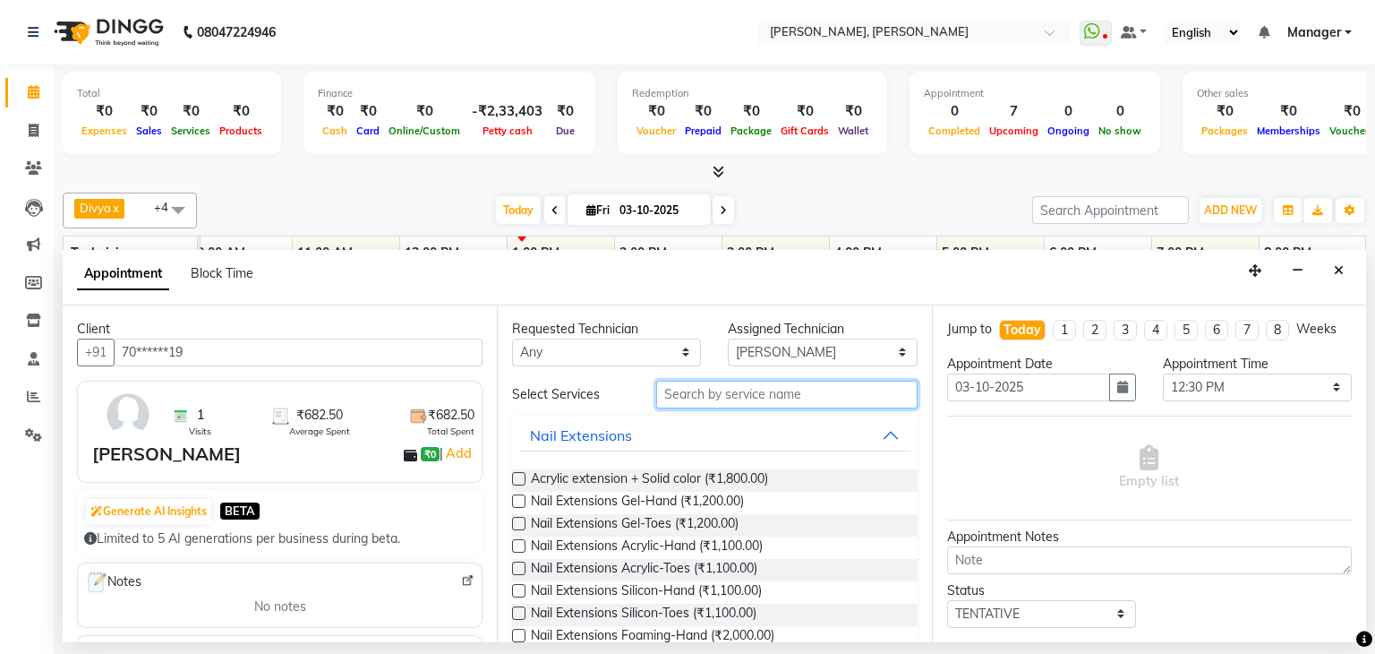
click at [709, 388] on input "text" at bounding box center [786, 394] width 261 height 28
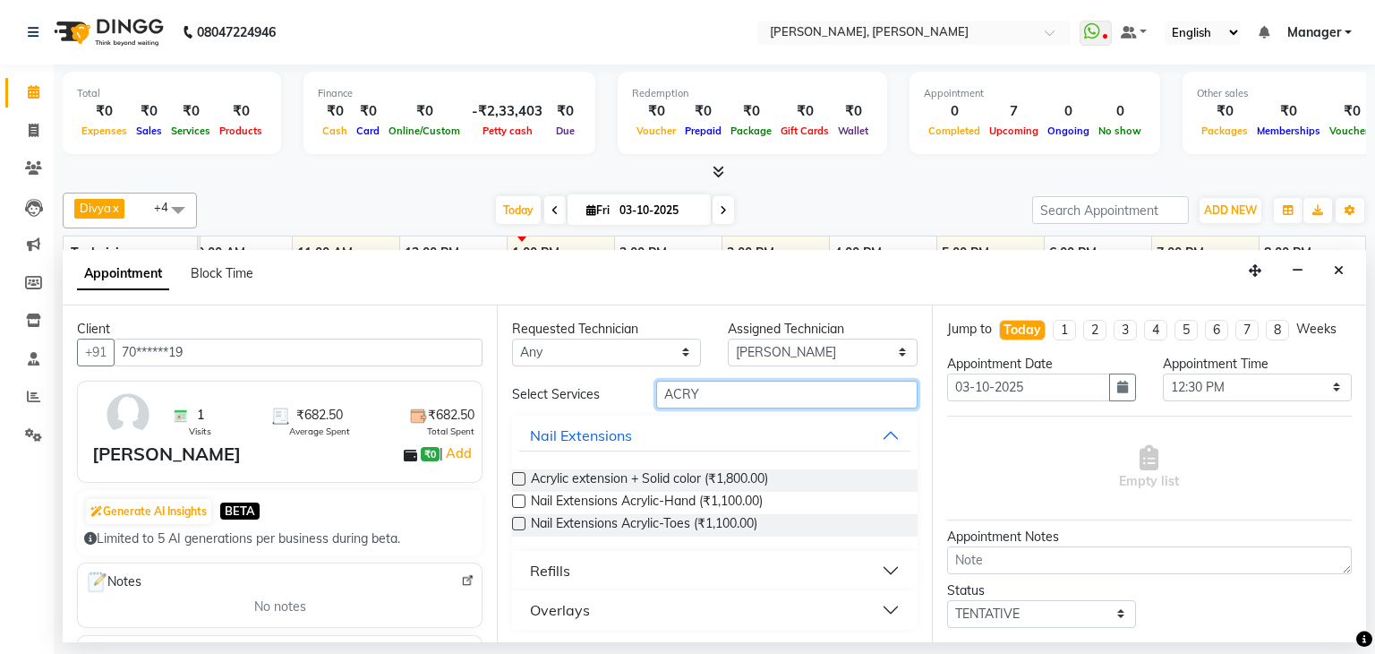
type input "ACRY"
click at [517, 498] on label at bounding box center [518, 500] width 13 height 13
click at [517, 498] on input "checkbox" at bounding box center [518, 503] width 12 height 12
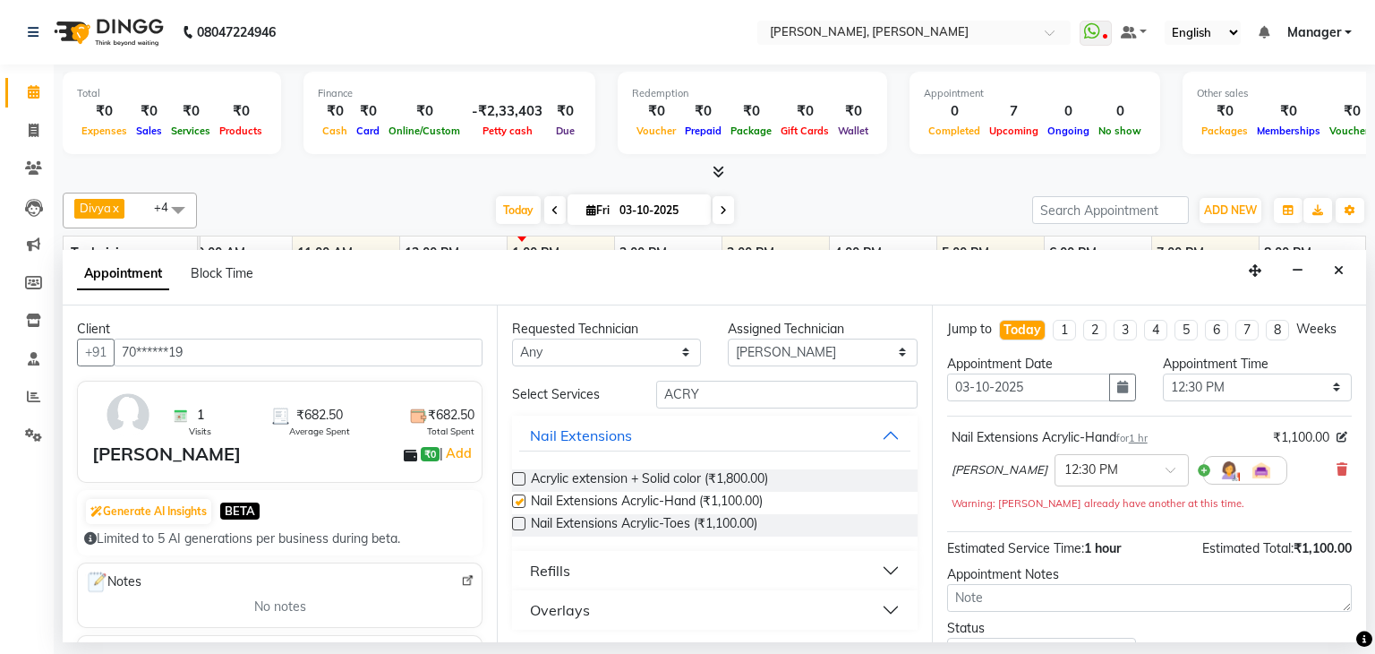
checkbox input "false"
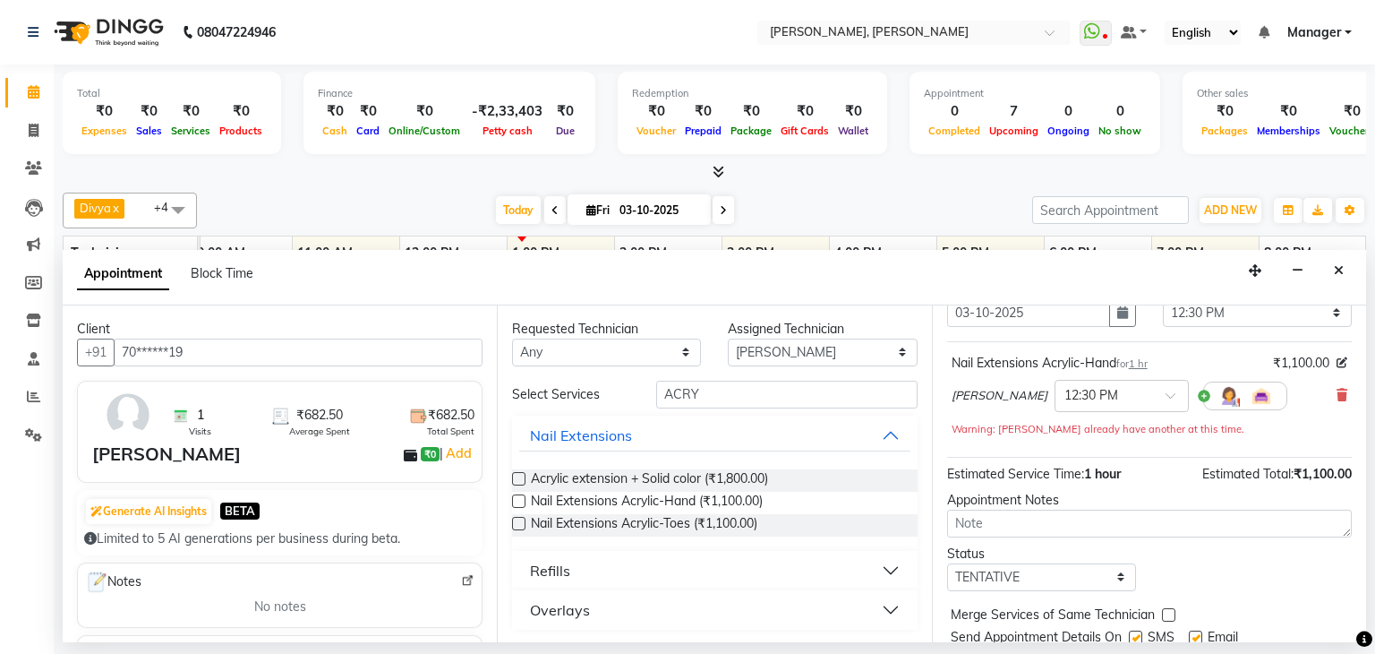
scroll to position [135, 0]
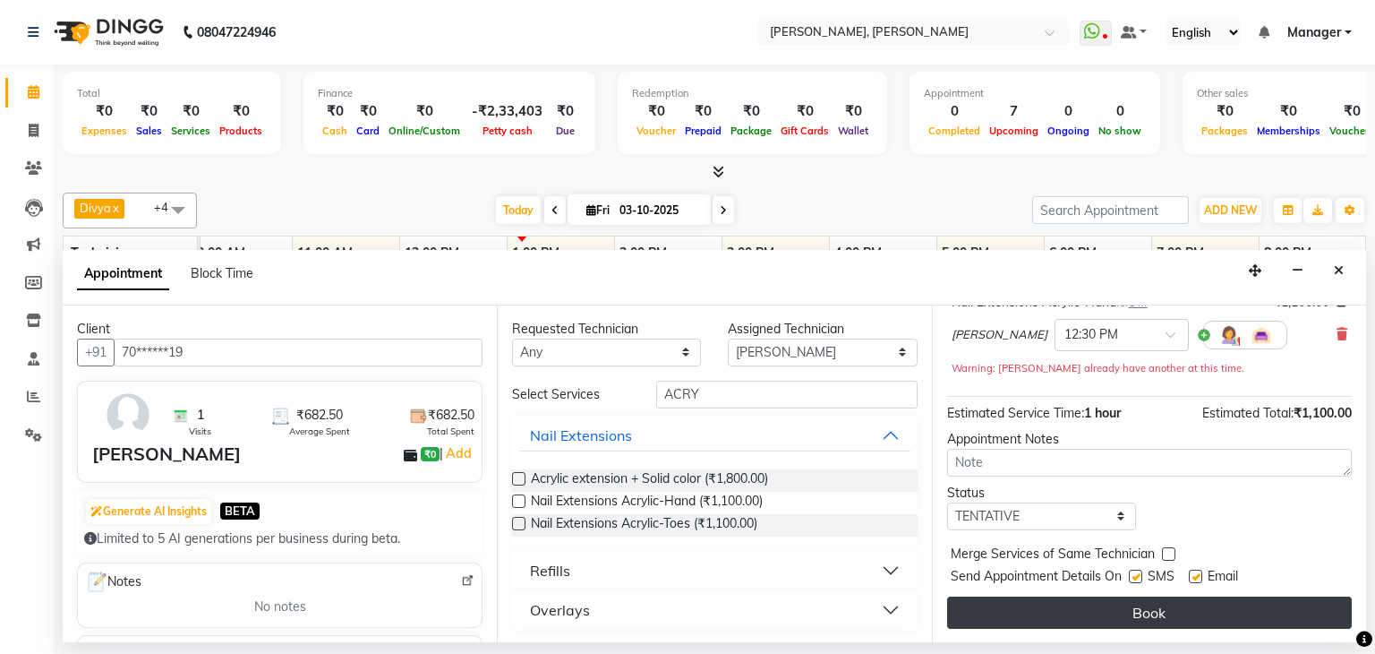
click at [1098, 602] on button "Book" at bounding box center [1149, 612] width 405 height 32
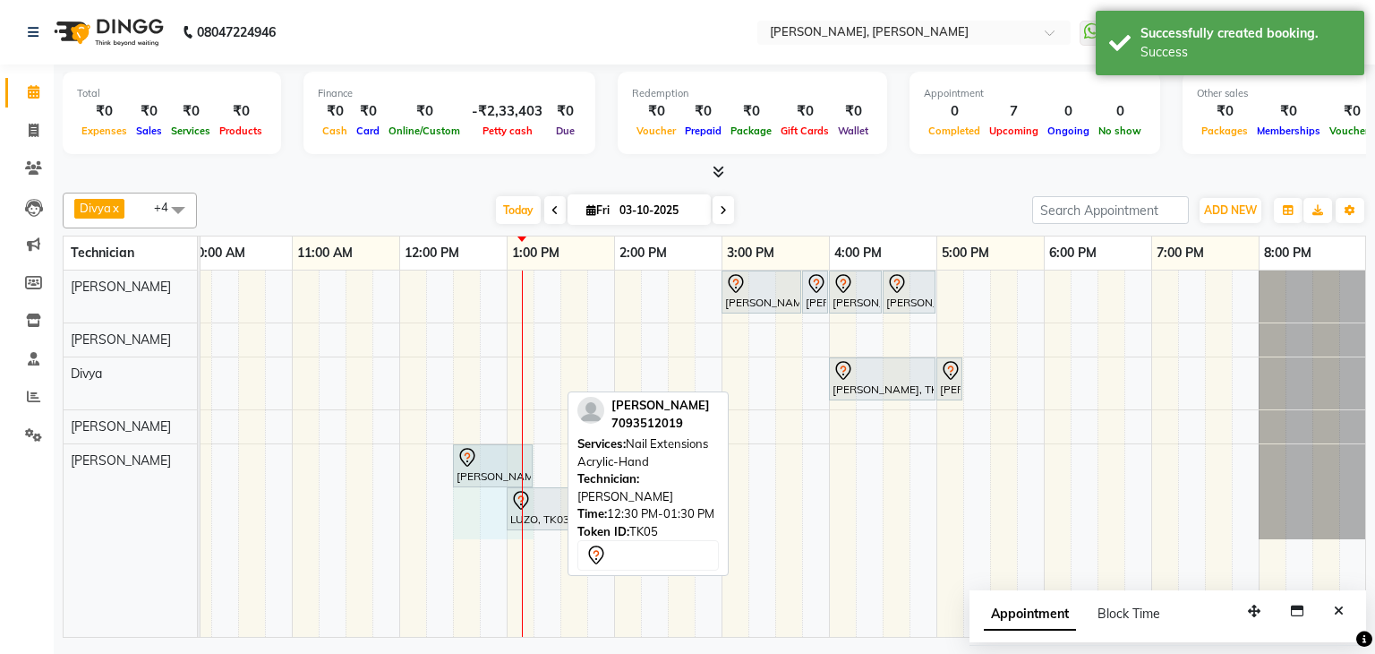
drag, startPoint x: 560, startPoint y: 461, endPoint x: 512, endPoint y: 466, distance: 47.7
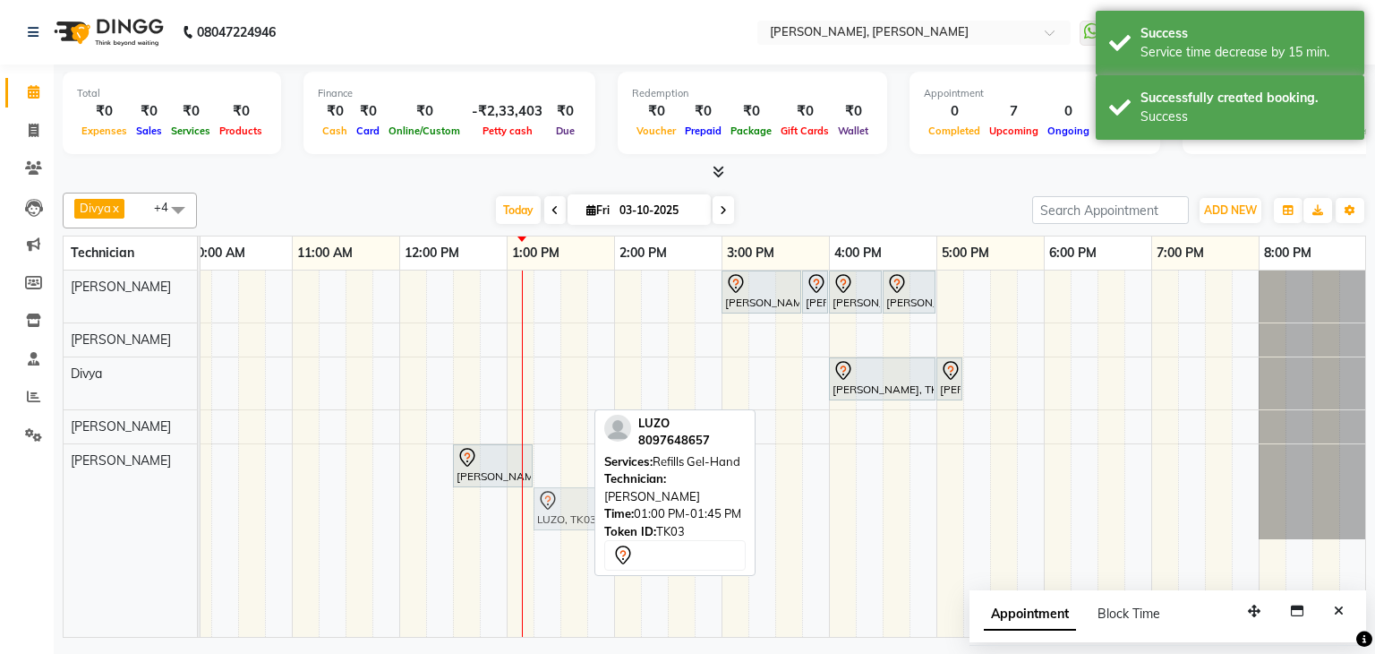
drag, startPoint x: 542, startPoint y: 508, endPoint x: 564, endPoint y: 508, distance: 22.4
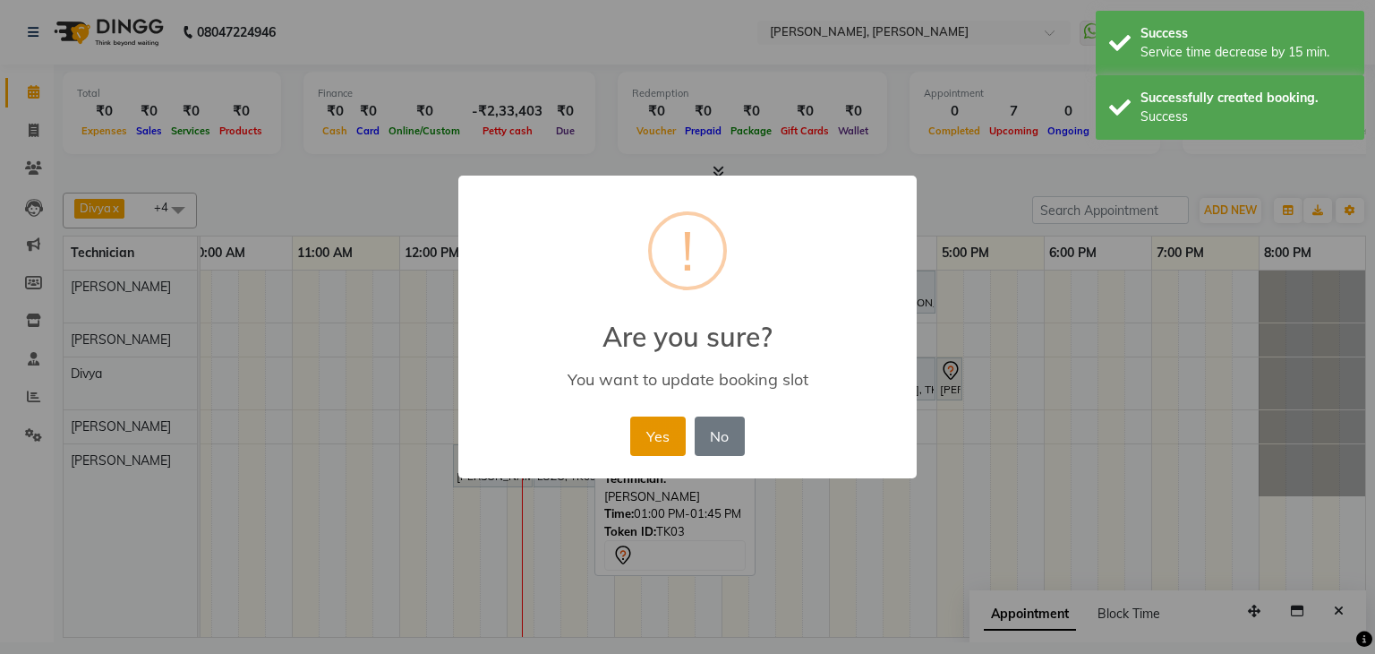
click at [648, 438] on button "Yes" at bounding box center [657, 435] width 55 height 39
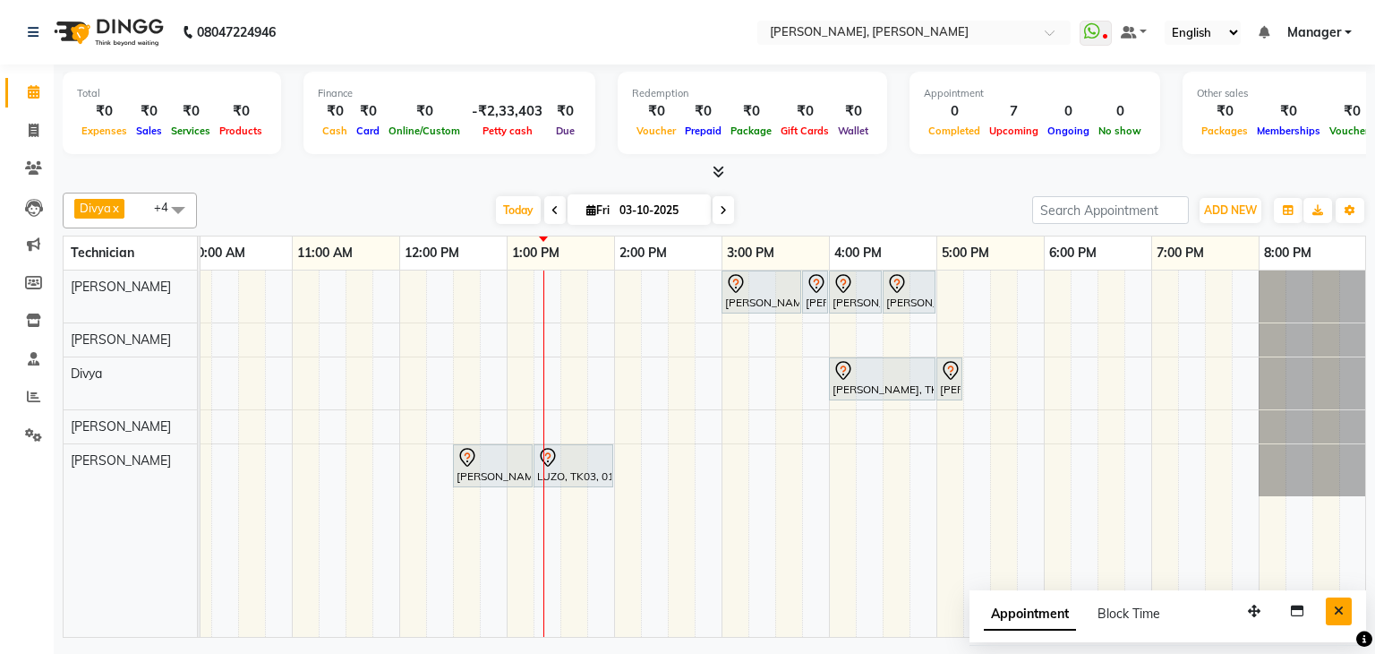
click at [1338, 606] on icon "Close" at bounding box center [1339, 610] width 10 height 13
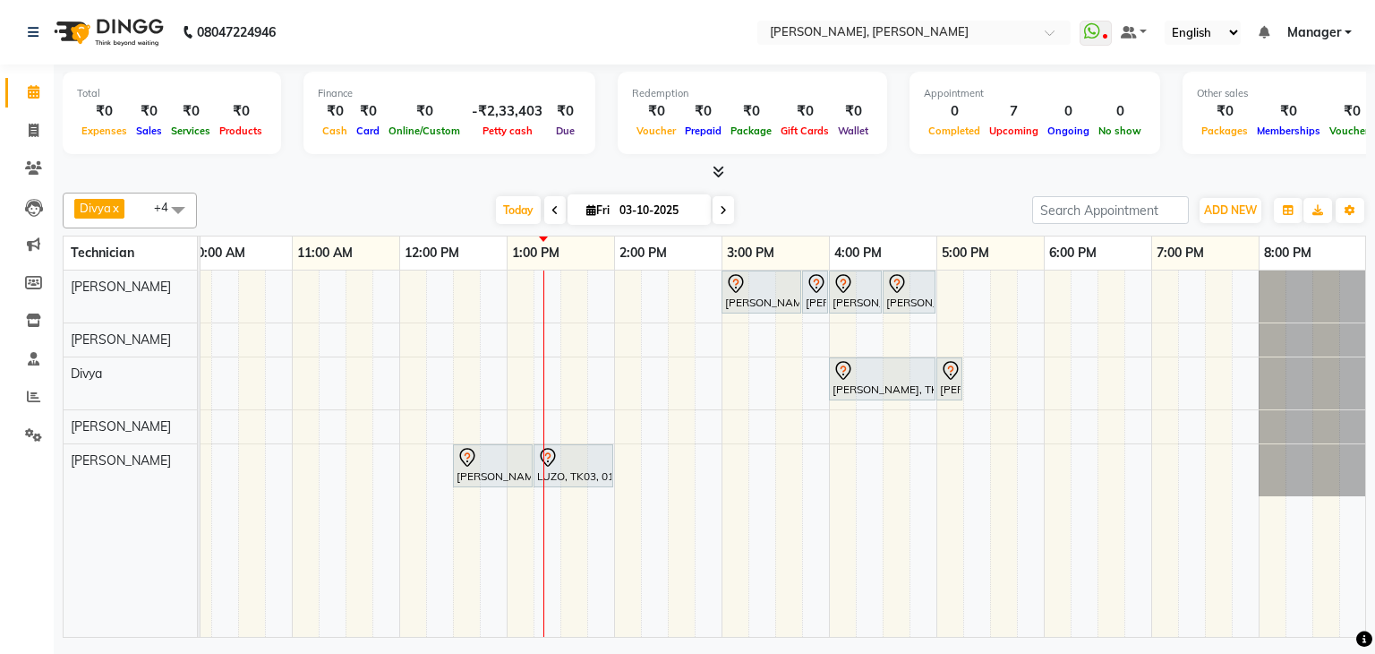
scroll to position [0, 244]
click at [511, 203] on span "Today" at bounding box center [518, 210] width 45 height 28
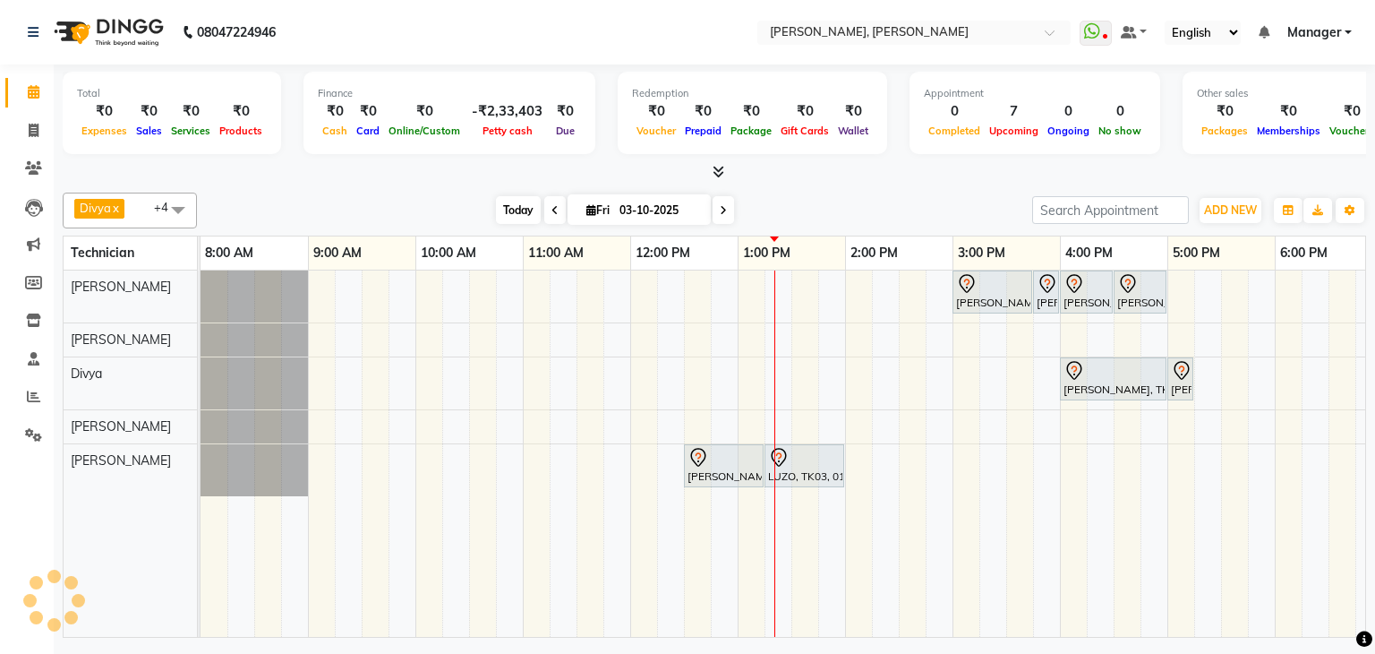
scroll to position [0, 231]
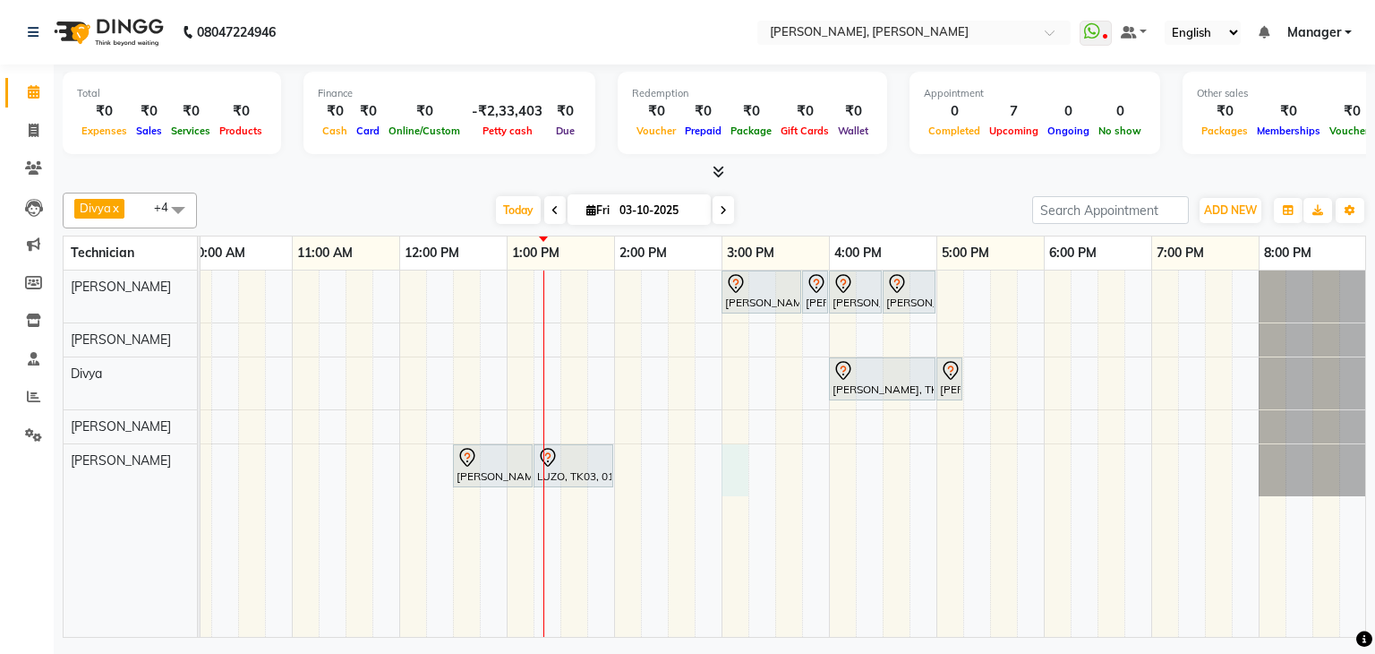
click at [739, 447] on div "[PERSON_NAME], TK02, 03:00 PM-03:45 PM, Nail Extensions Gel-Hand [PERSON_NAME],…" at bounding box center [668, 453] width 1397 height 366
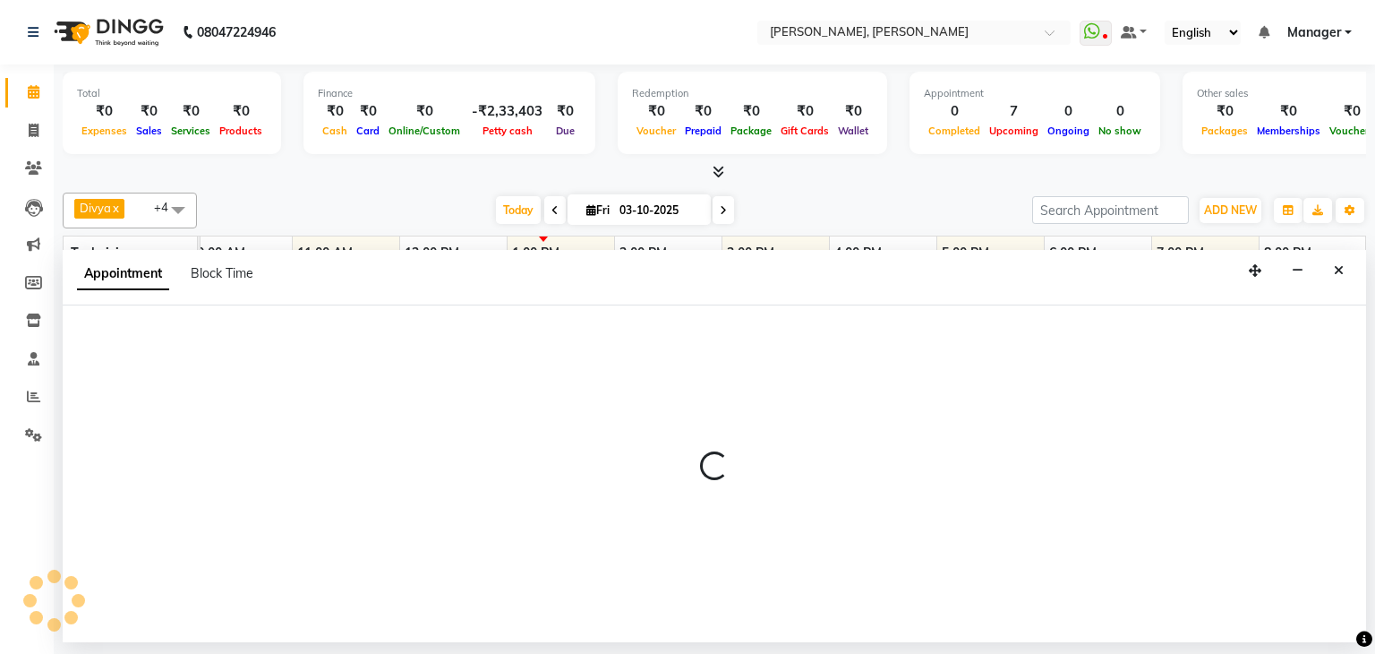
select select "87862"
select select "900"
select select "tentative"
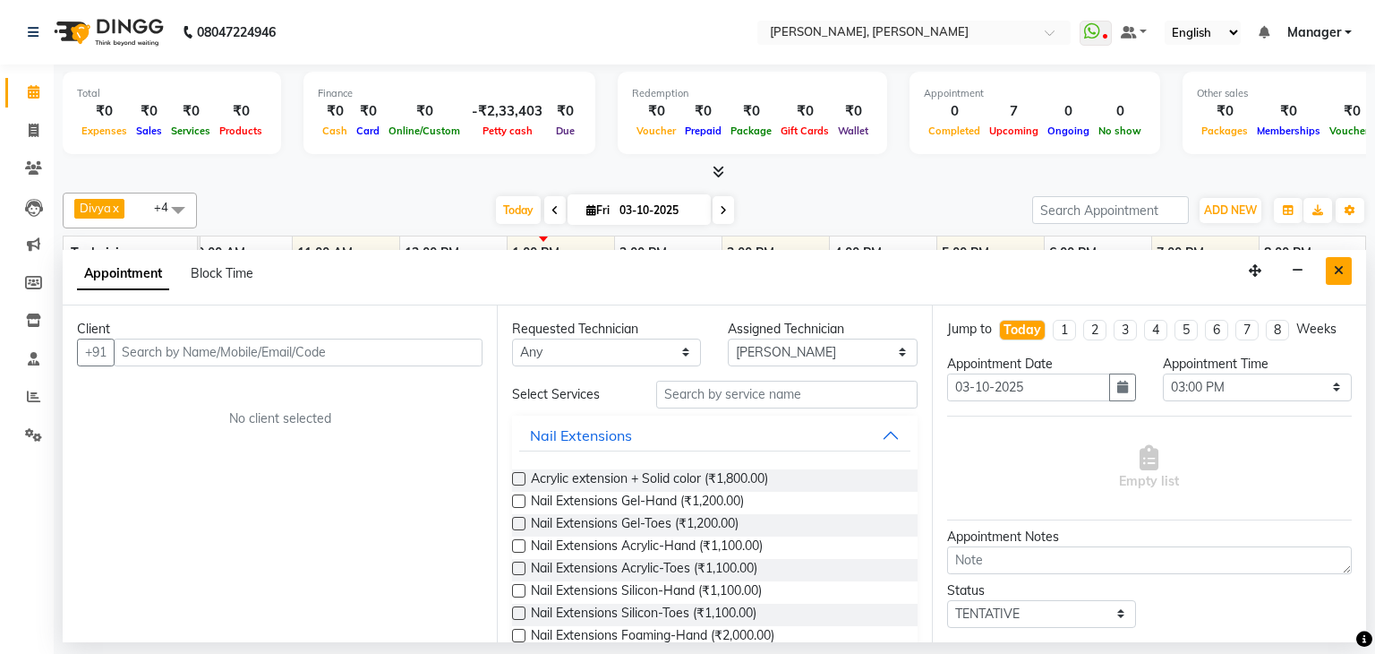
click at [1332, 267] on button "Close" at bounding box center [1339, 271] width 26 height 28
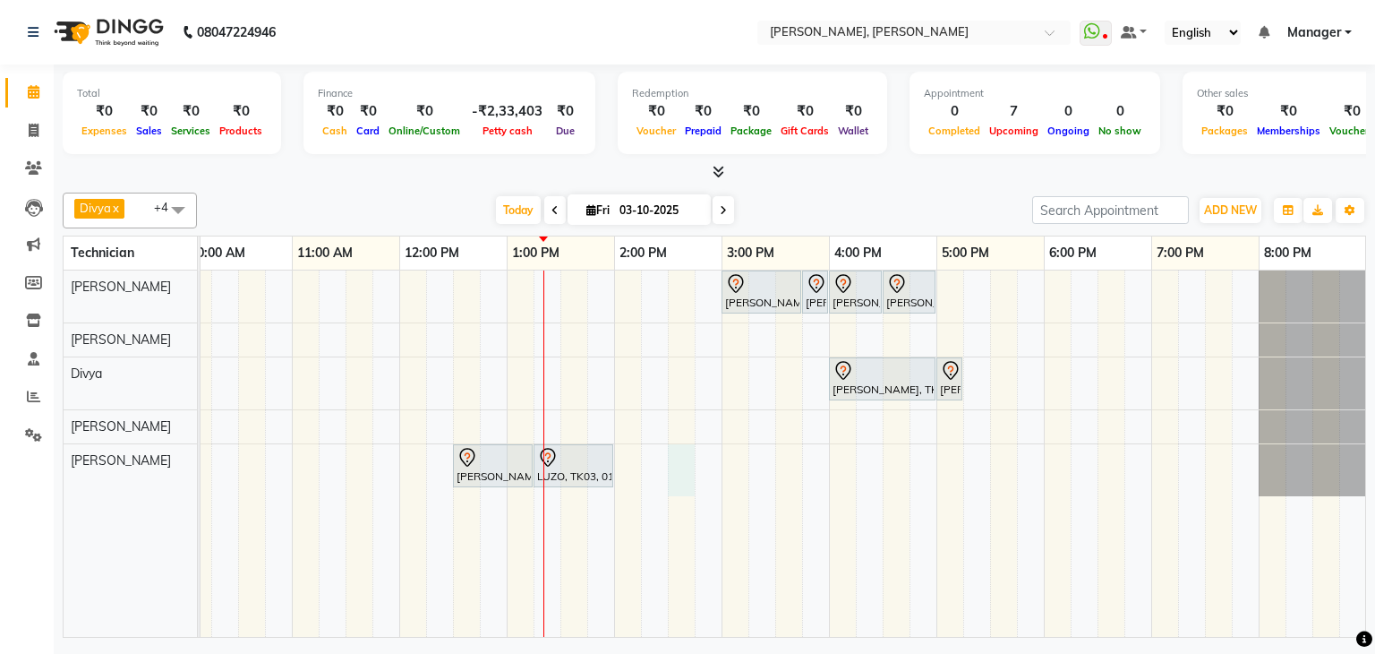
click at [681, 452] on div "[PERSON_NAME], TK02, 03:00 PM-03:45 PM, Nail Extensions Gel-Hand [PERSON_NAME],…" at bounding box center [668, 453] width 1397 height 366
select select "87862"
select select "870"
select select "tentative"
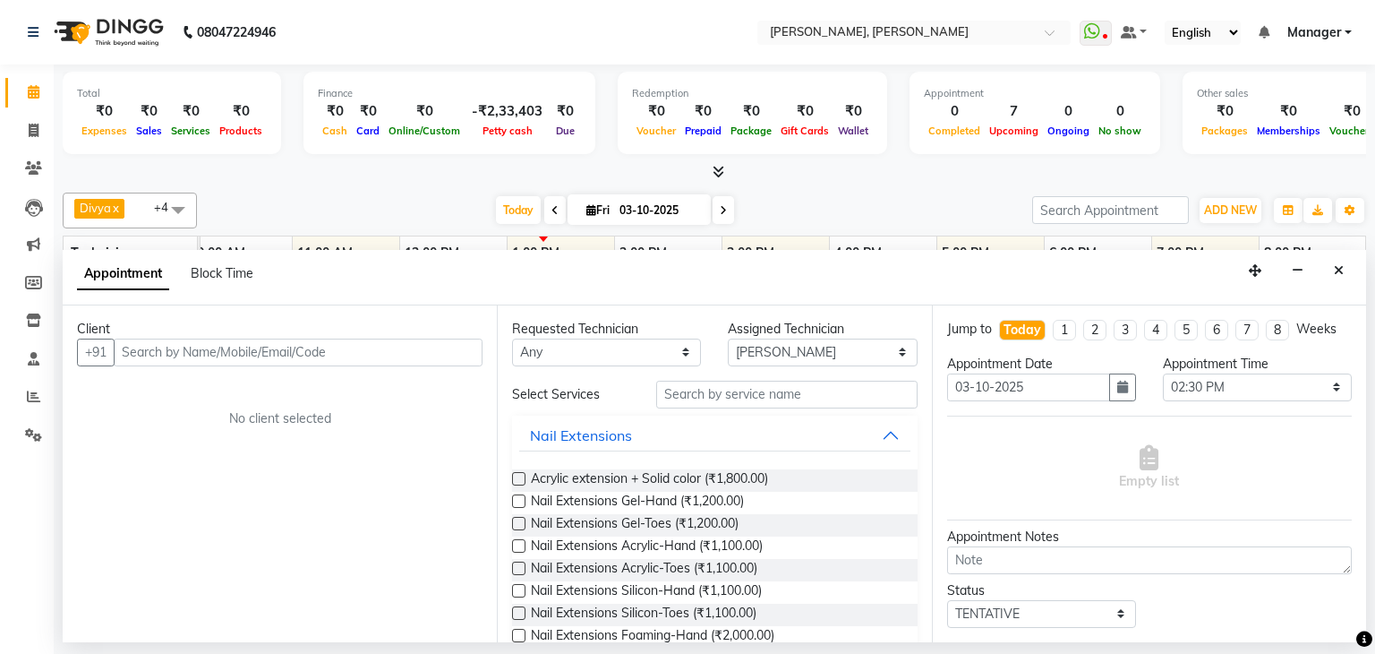
drag, startPoint x: 1343, startPoint y: 263, endPoint x: 1334, endPoint y: 278, distance: 17.7
click at [1341, 266] on icon "Close" at bounding box center [1339, 270] width 10 height 13
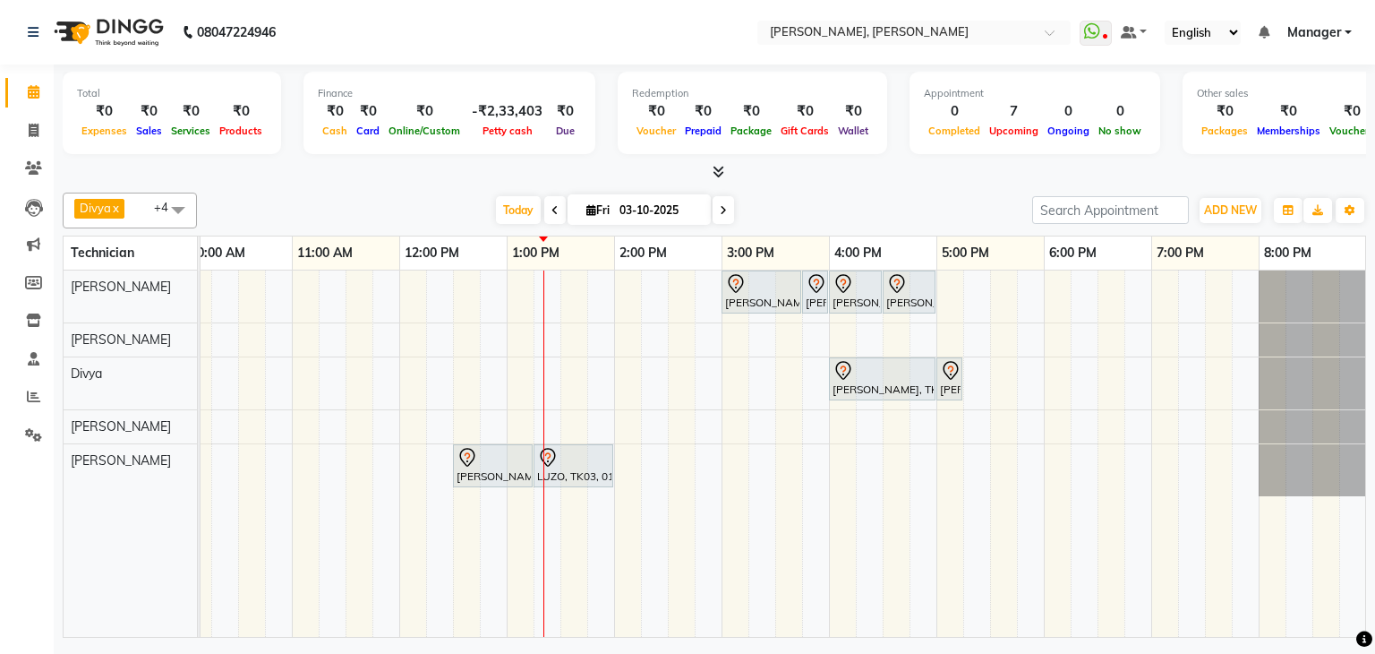
click at [681, 456] on div "[PERSON_NAME], TK02, 03:00 PM-03:45 PM, Nail Extensions Gel-Hand [PERSON_NAME],…" at bounding box center [668, 453] width 1397 height 366
select select "87862"
select select "tentative"
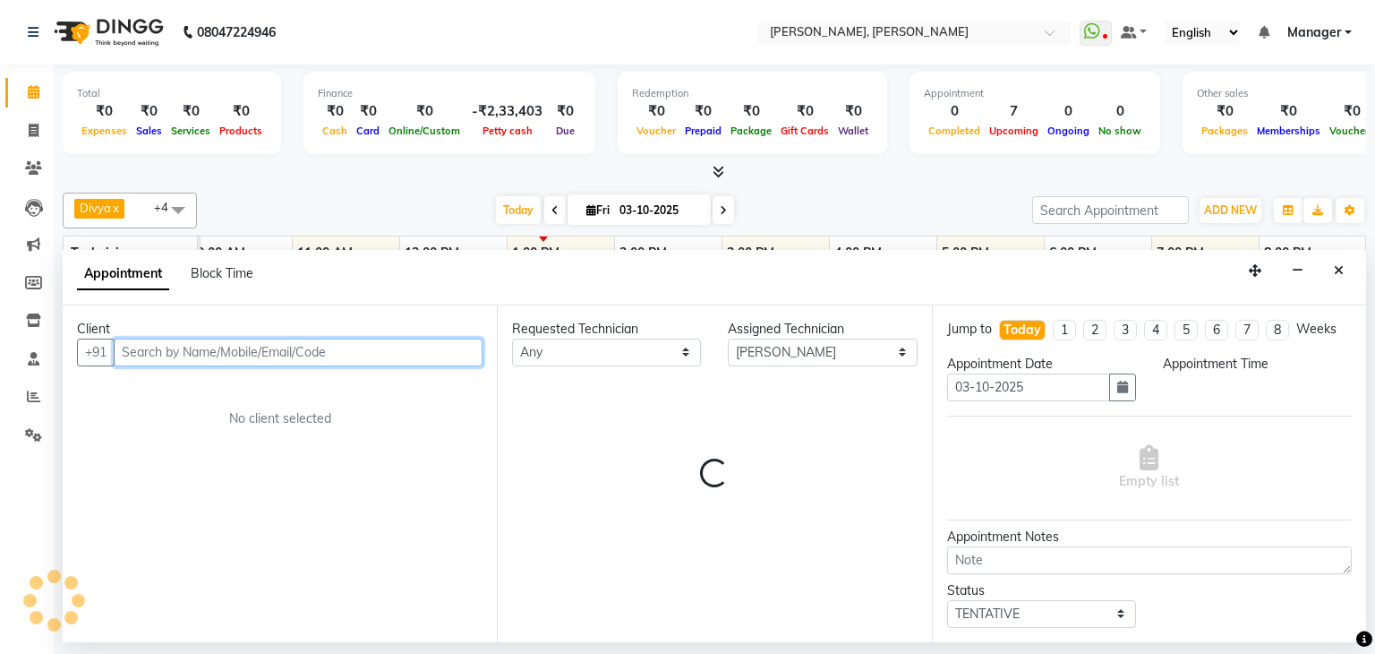
select select "870"
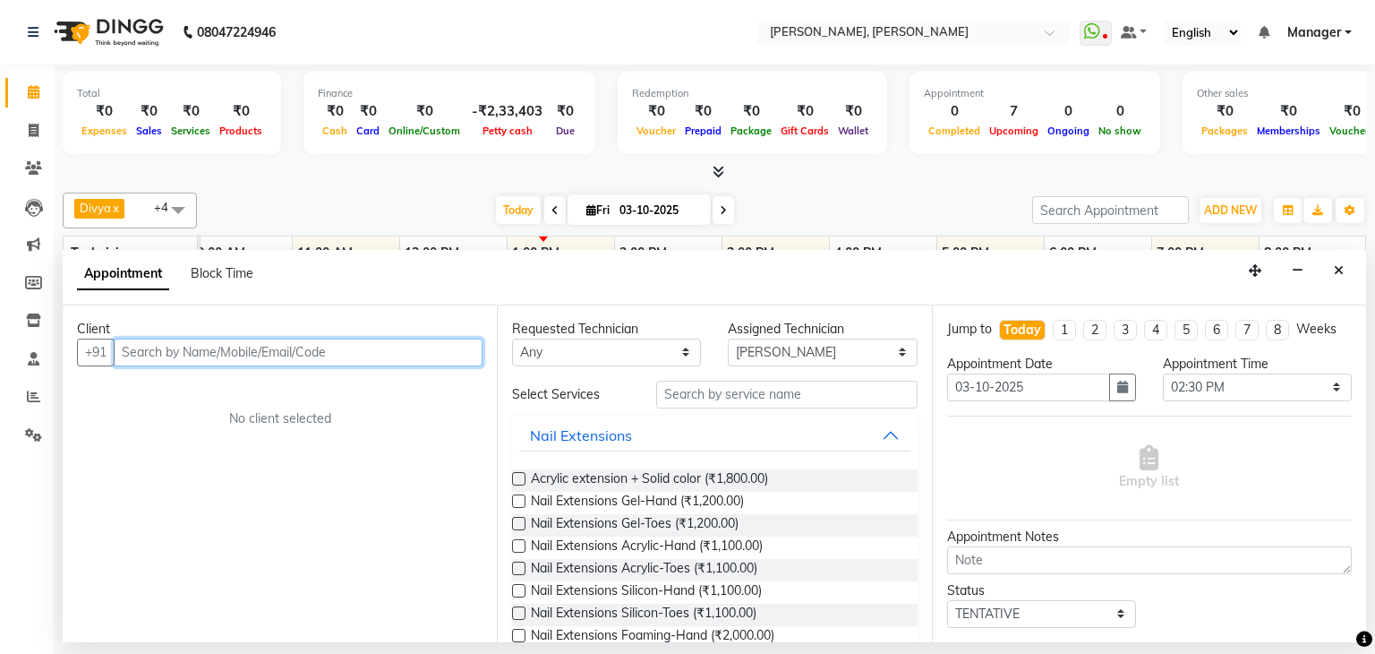
click at [357, 351] on input "text" at bounding box center [298, 352] width 369 height 28
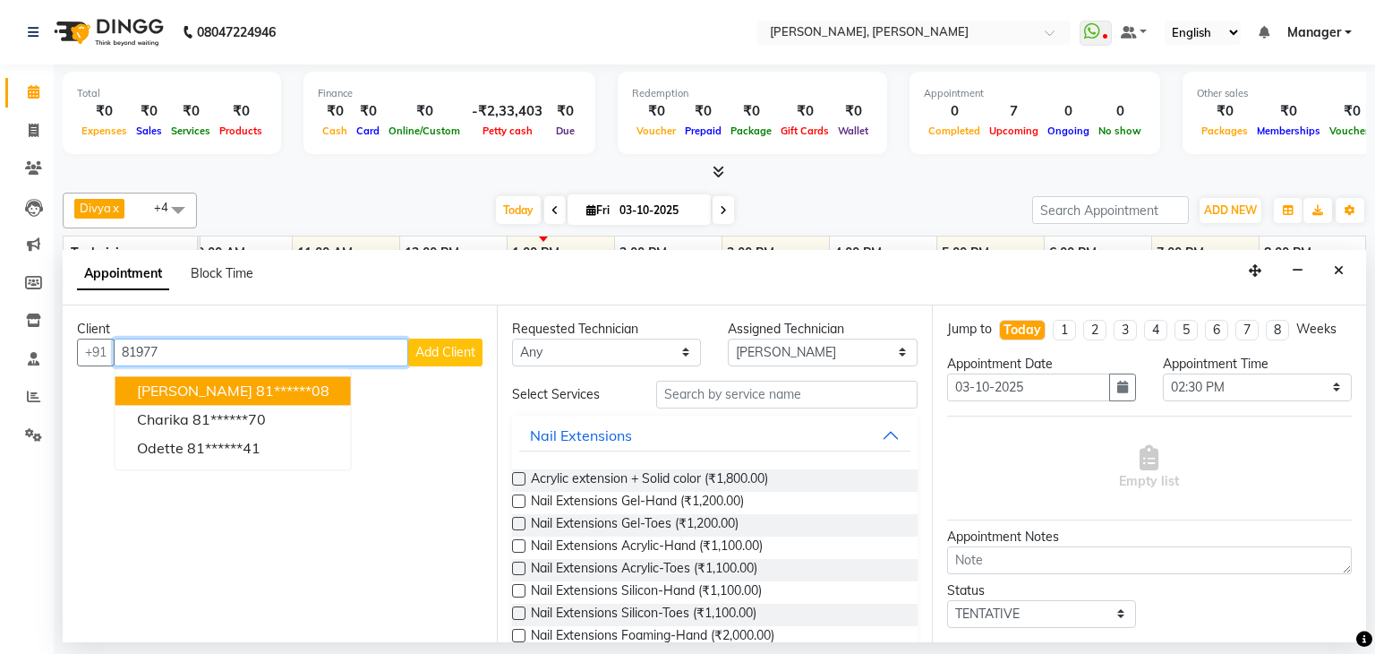
click at [272, 385] on ngb-highlight "81******08" at bounding box center [292, 390] width 73 height 18
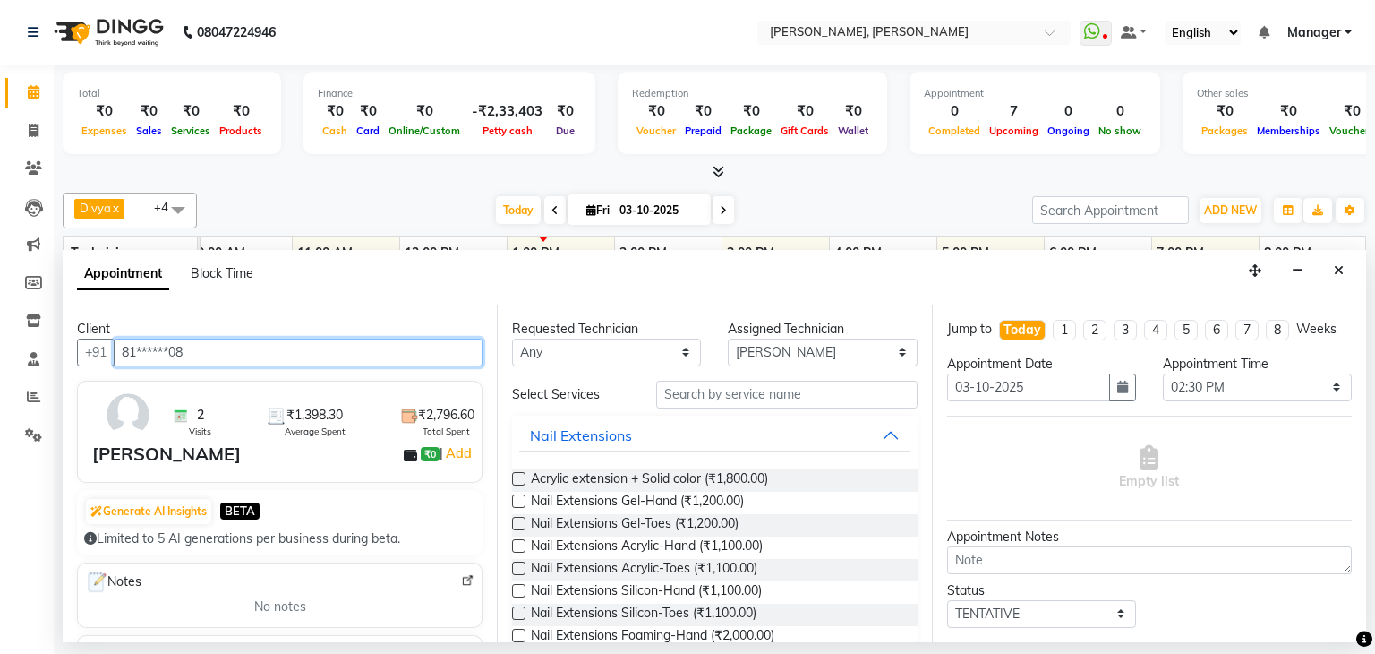
type input "81******08"
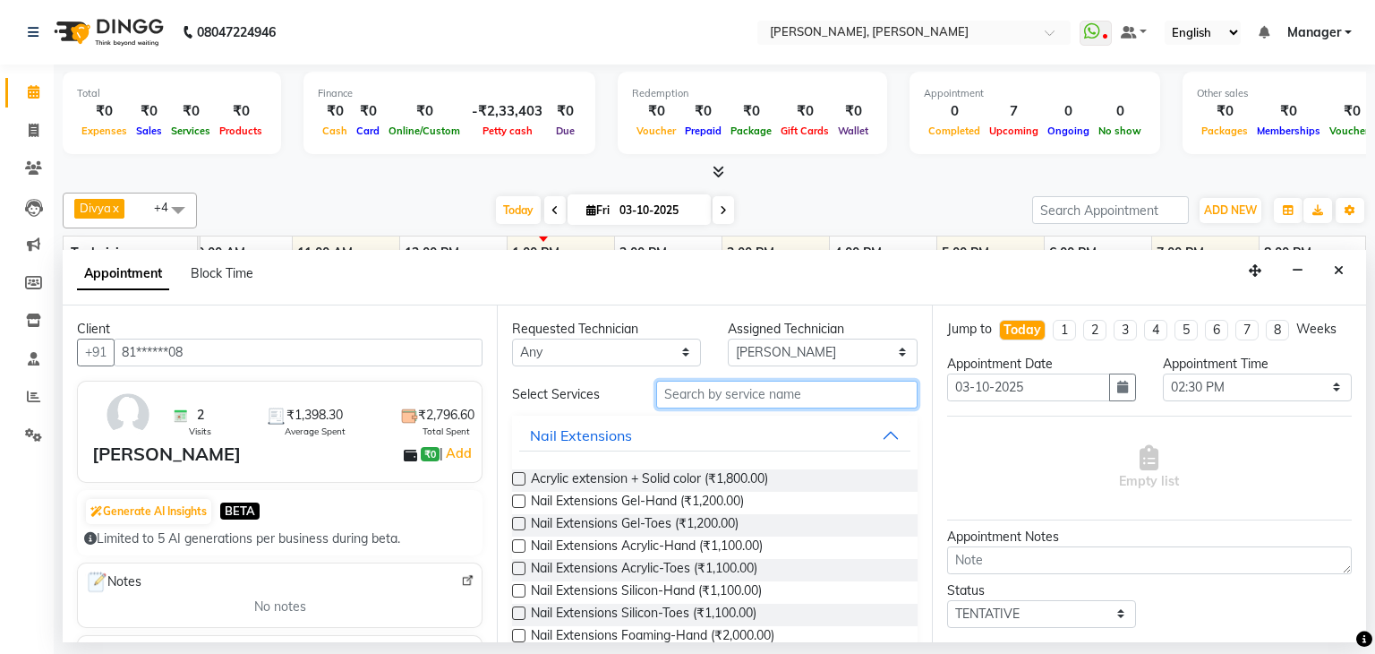
click at [759, 391] on input "text" at bounding box center [786, 394] width 261 height 28
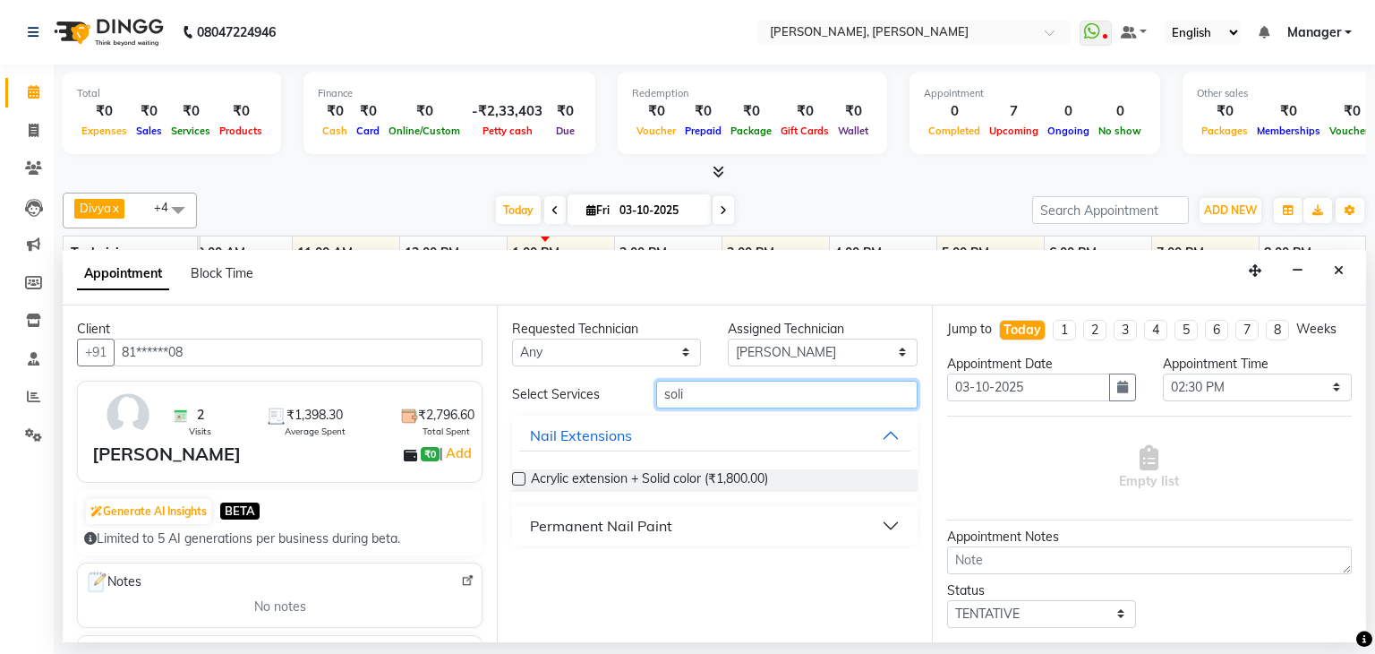
type input "soli"
click at [562, 524] on div "Permanent Nail Paint" at bounding box center [601, 525] width 142 height 21
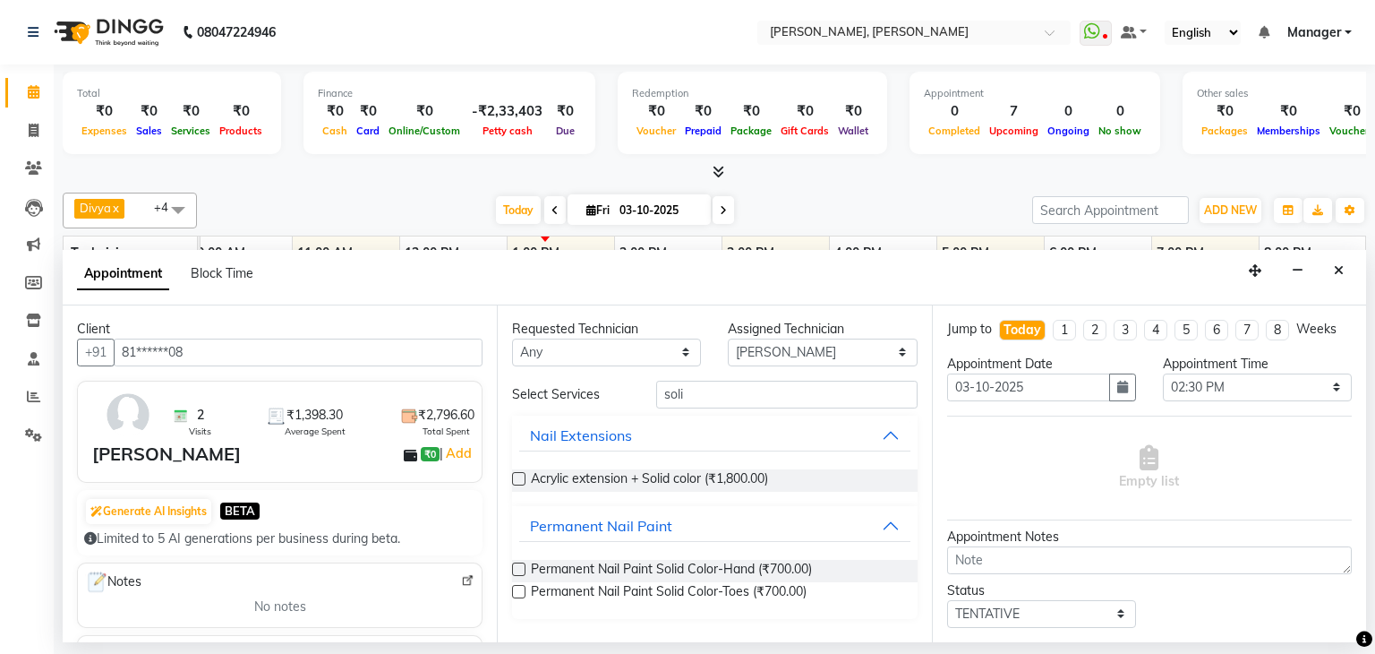
click at [523, 564] on label at bounding box center [518, 568] width 13 height 13
click at [523, 565] on input "checkbox" at bounding box center [518, 571] width 12 height 12
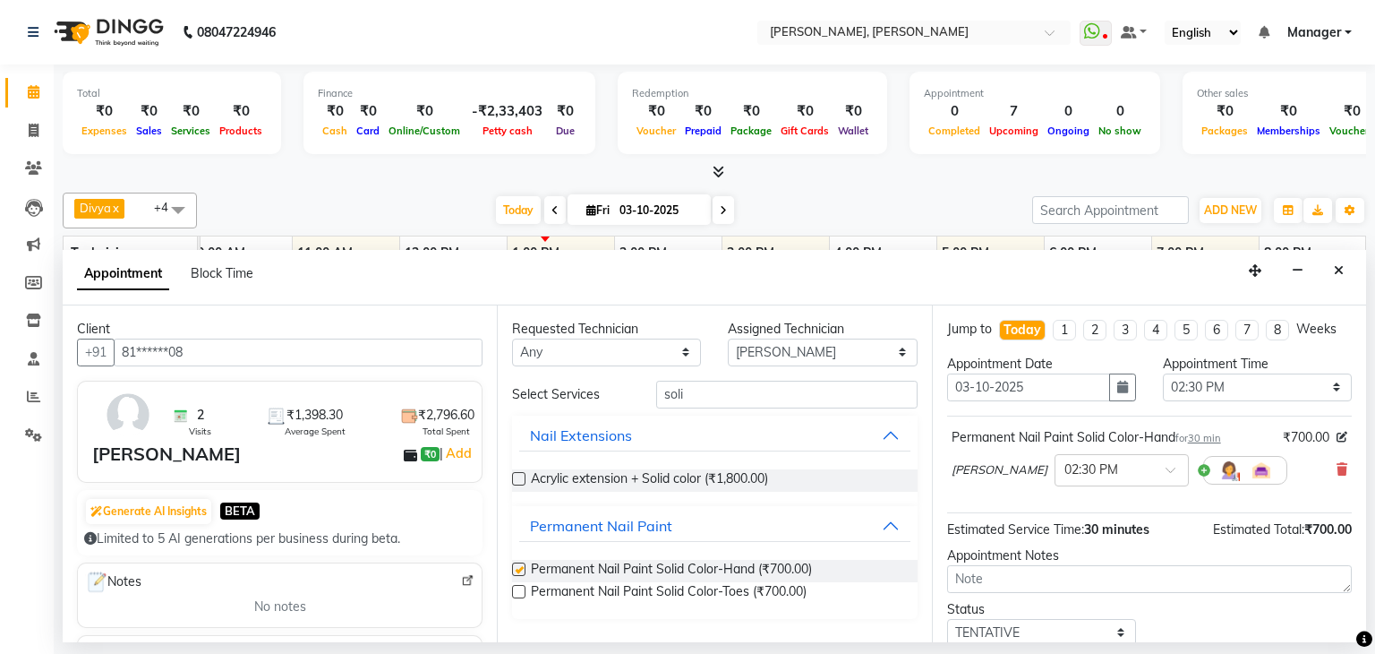
checkbox input "false"
click at [519, 592] on label at bounding box center [518, 591] width 13 height 13
click at [519, 592] on input "checkbox" at bounding box center [518, 593] width 12 height 12
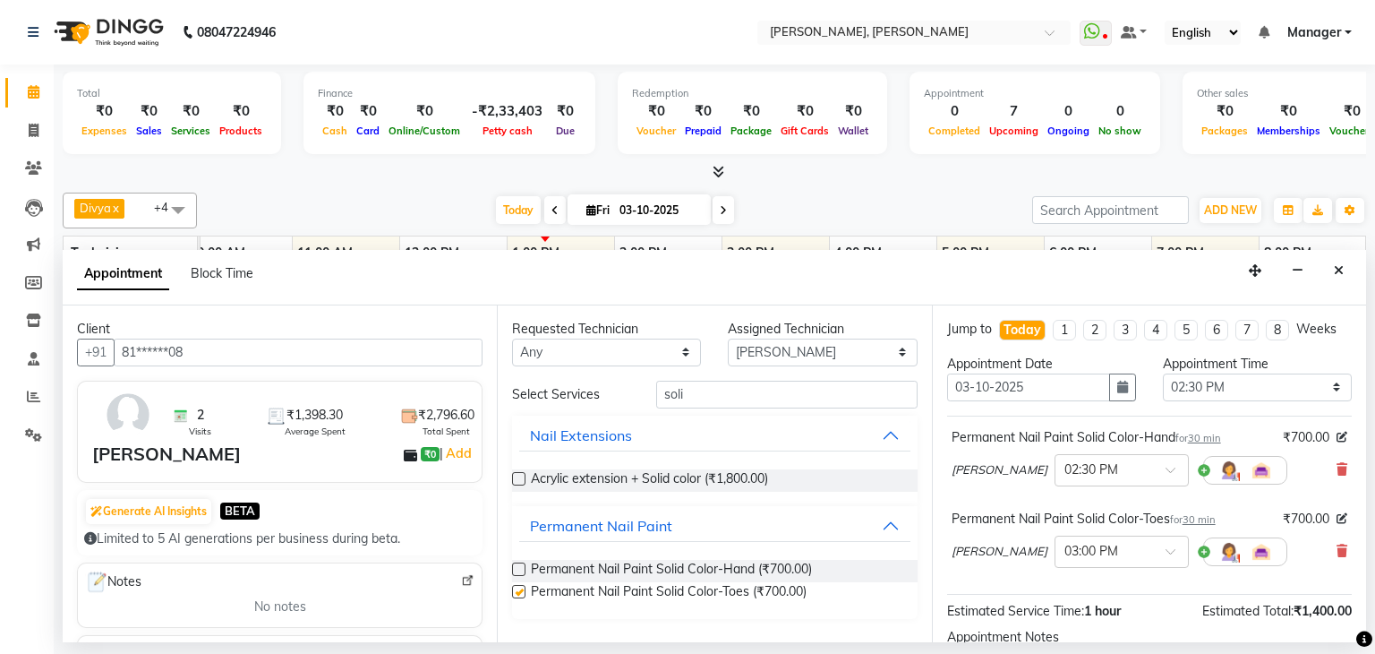
checkbox input "false"
click at [769, 406] on input "soli" at bounding box center [786, 394] width 261 height 28
click at [768, 405] on input "soli" at bounding box center [786, 394] width 261 height 28
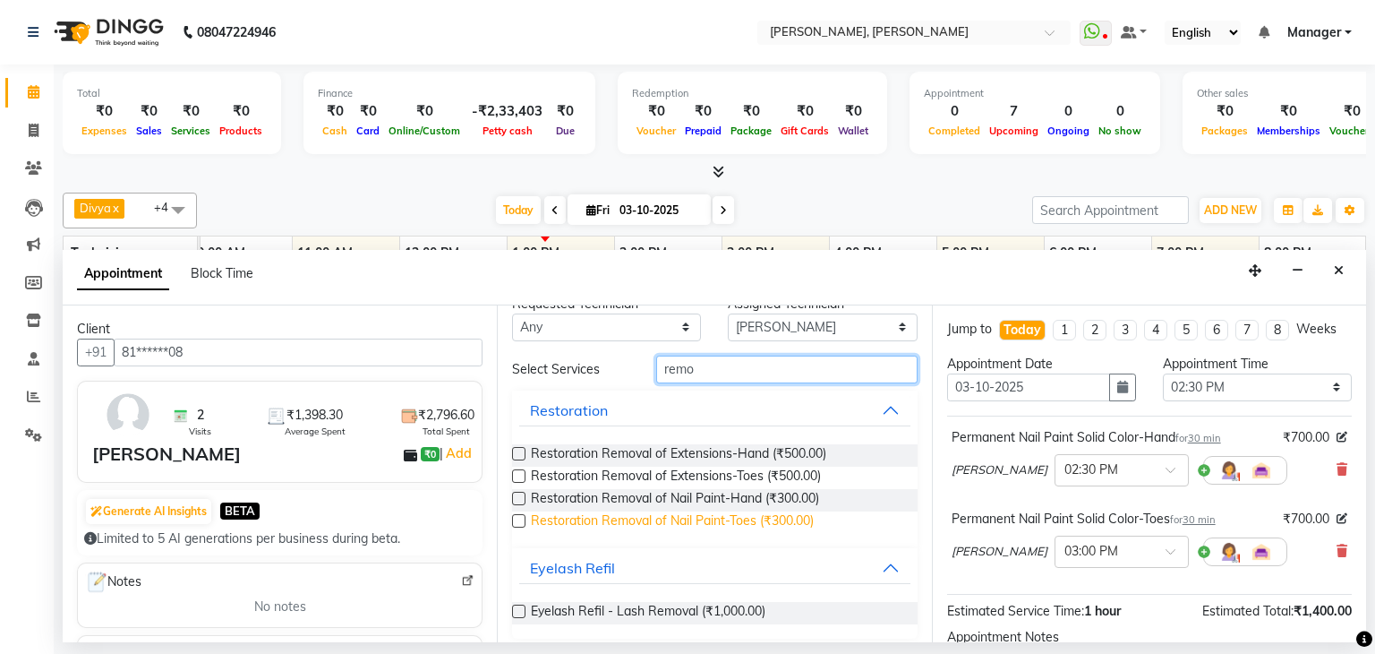
scroll to position [36, 0]
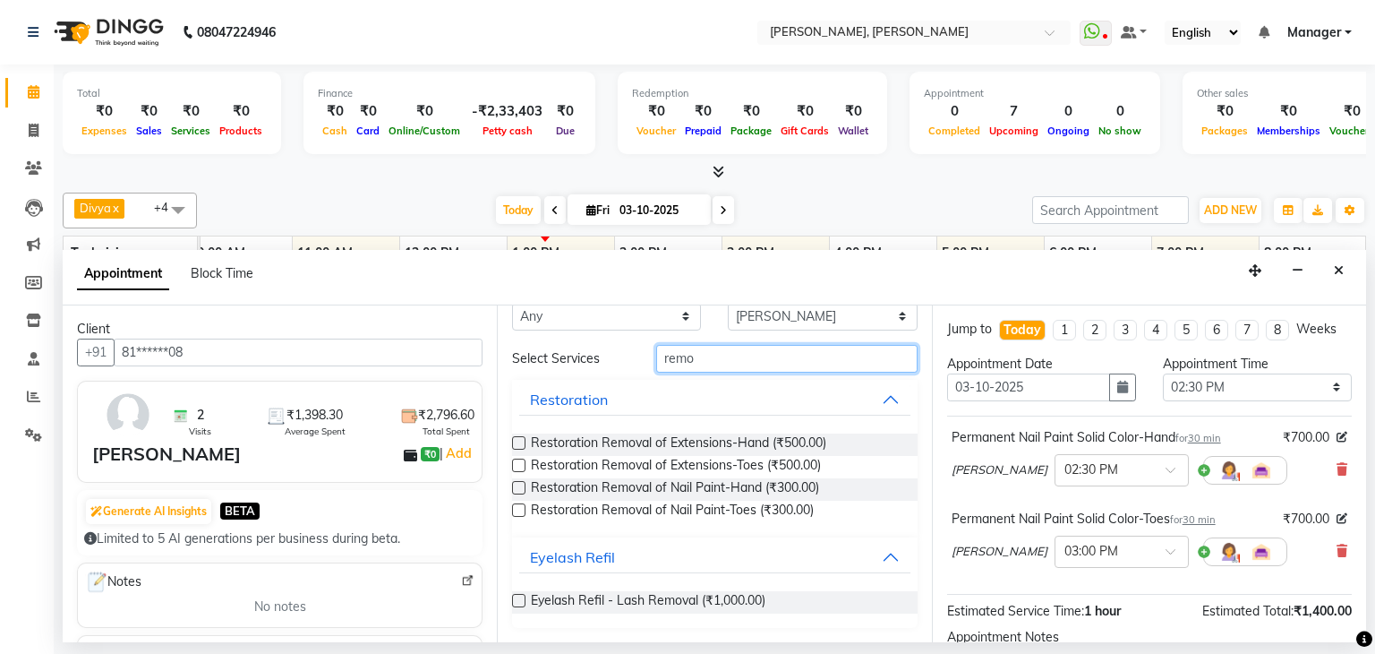
type input "remo"
click at [513, 487] on label at bounding box center [518, 487] width 13 height 13
click at [513, 487] on input "checkbox" at bounding box center [518, 489] width 12 height 12
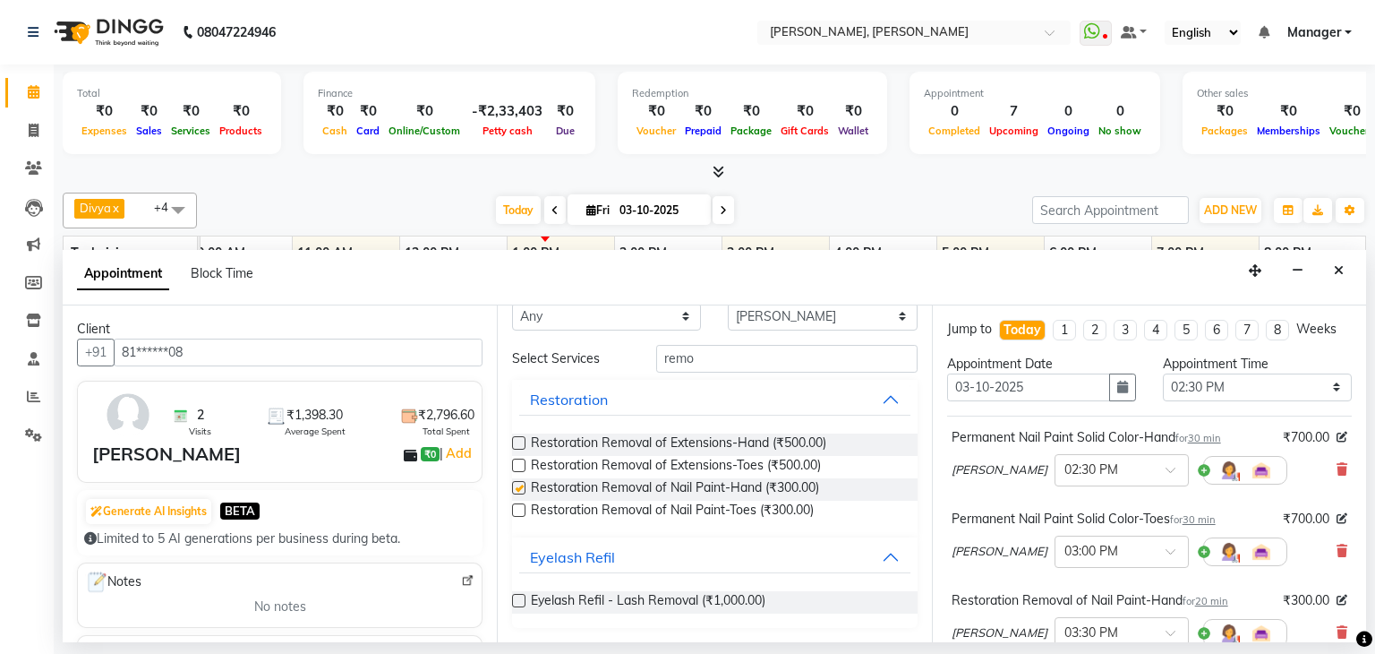
checkbox input "false"
click at [519, 508] on label at bounding box center [518, 509] width 13 height 13
click at [519, 508] on input "checkbox" at bounding box center [518, 512] width 12 height 12
checkbox input "false"
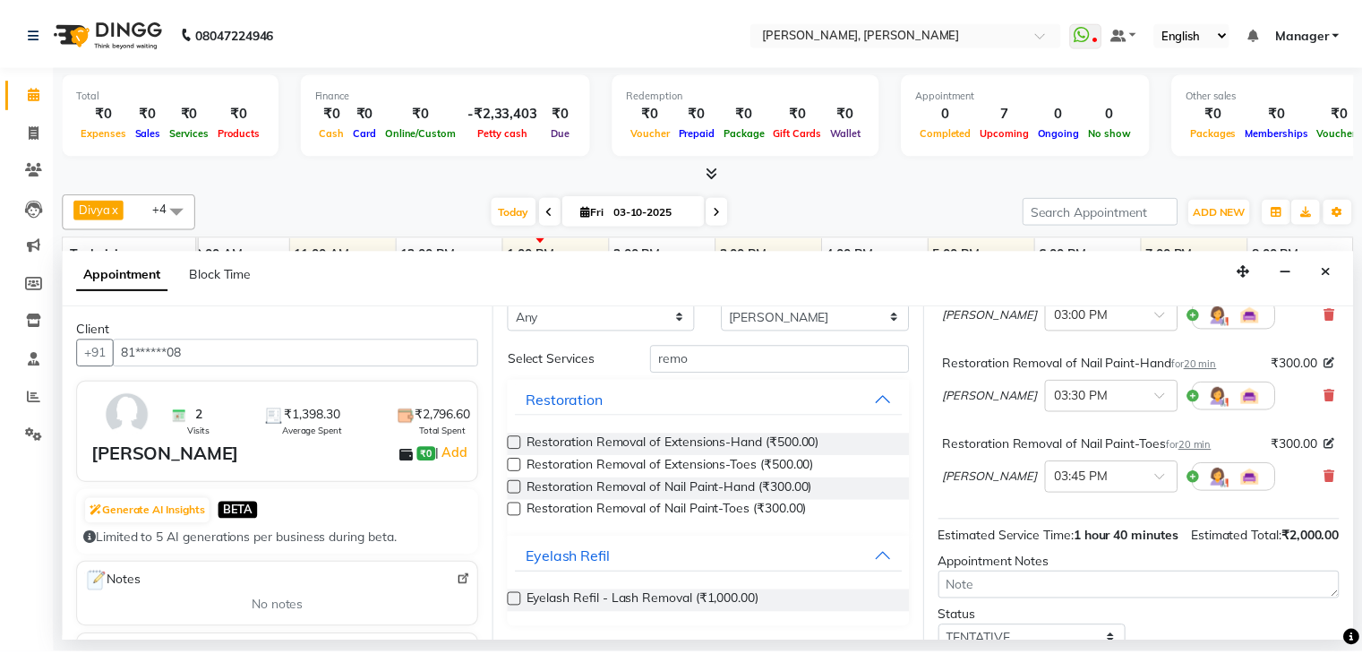
scroll to position [358, 0]
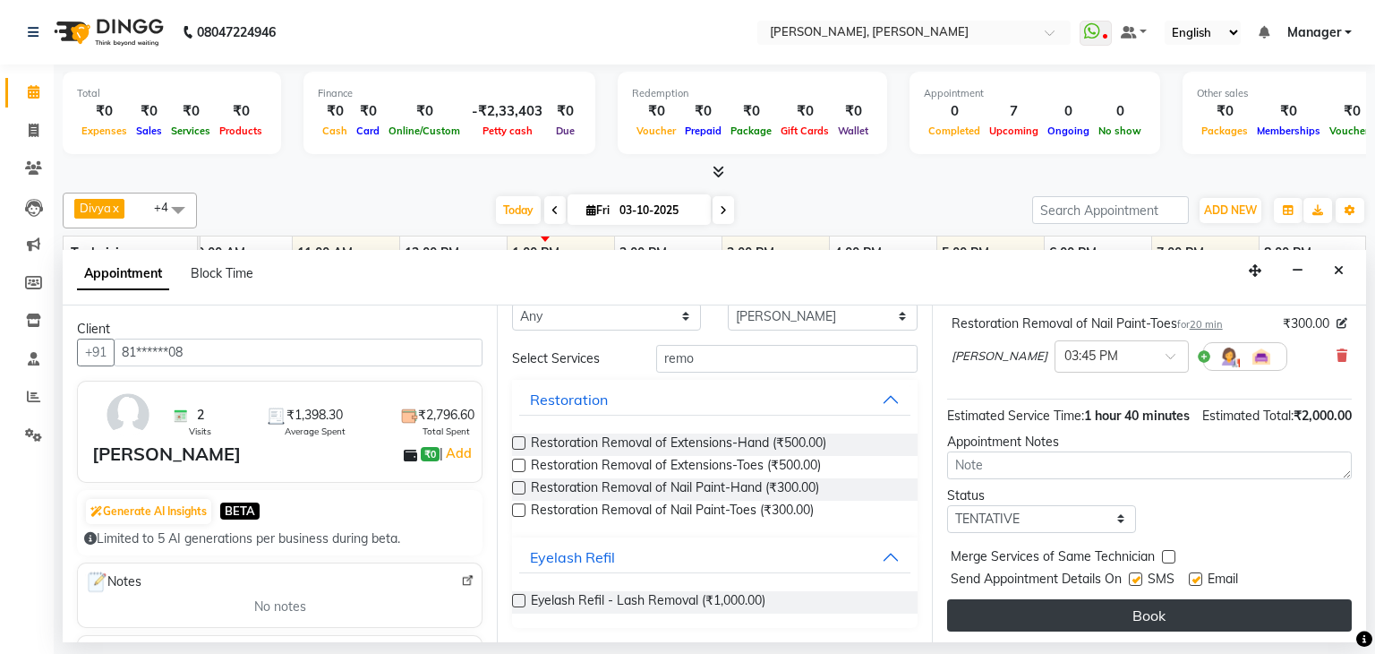
click at [1106, 631] on button "Book" at bounding box center [1149, 615] width 405 height 32
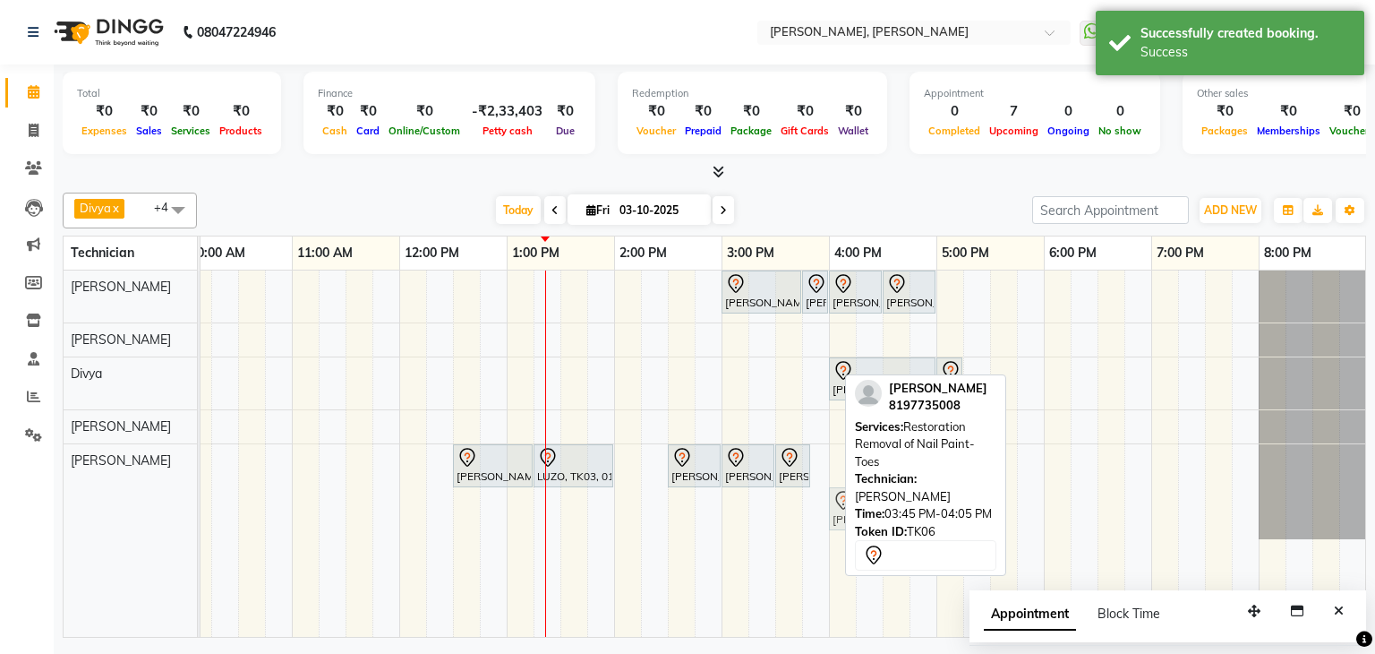
drag, startPoint x: 813, startPoint y: 499, endPoint x: 831, endPoint y: 482, distance: 24.7
click at [831, 482] on div "[PERSON_NAME], TK02, 03:00 PM-03:45 PM, Nail Extensions Gel-Hand [PERSON_NAME],…" at bounding box center [668, 453] width 1397 height 366
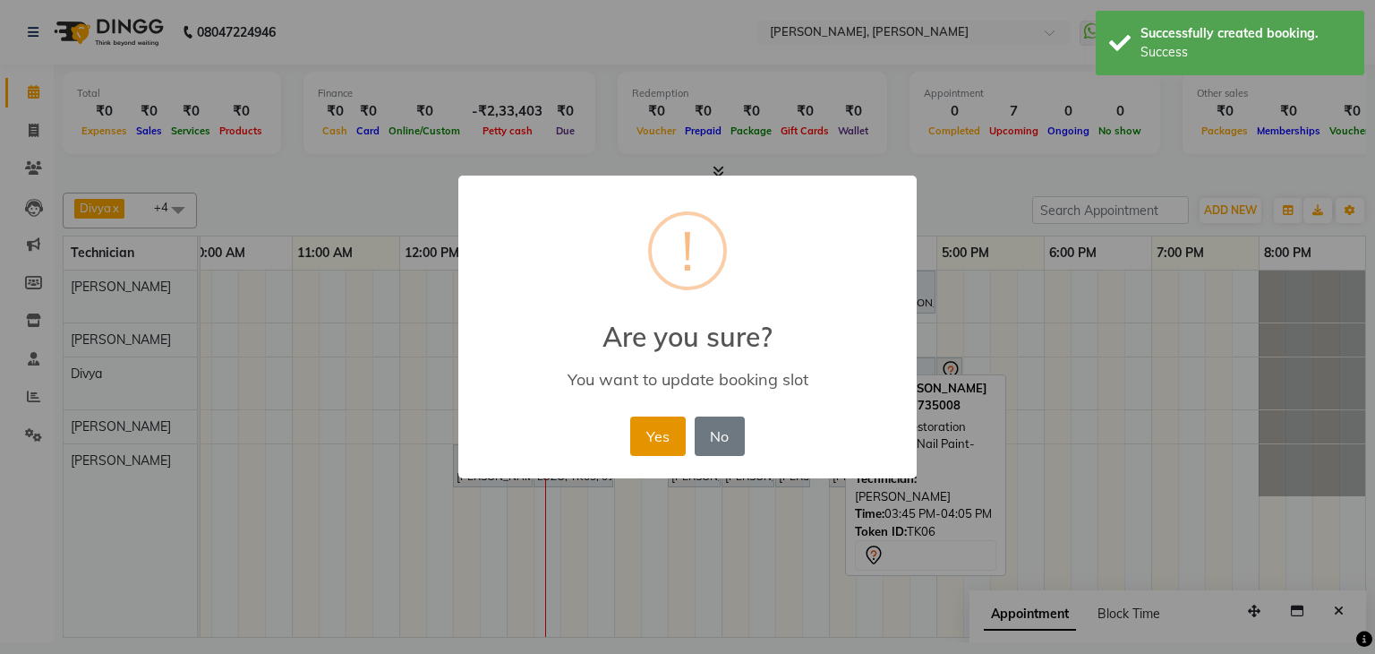
click at [653, 431] on button "Yes" at bounding box center [657, 435] width 55 height 39
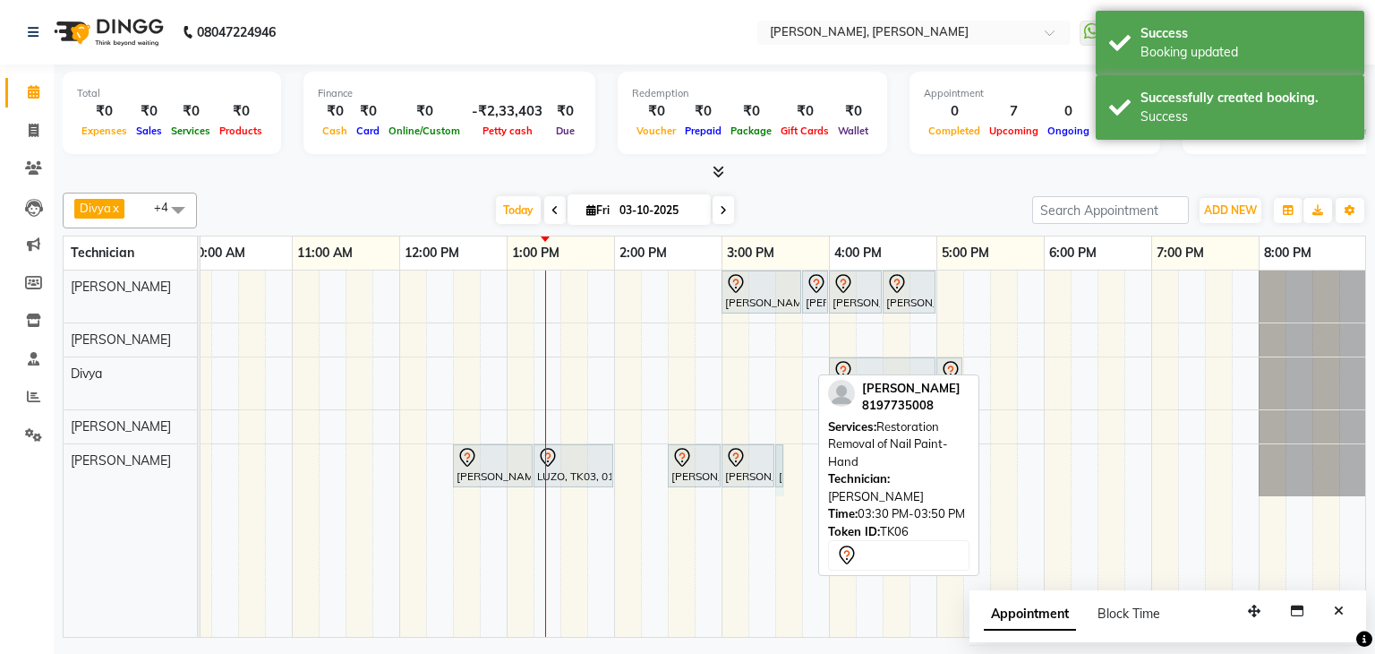
drag, startPoint x: 812, startPoint y: 467, endPoint x: 795, endPoint y: 467, distance: 17.0
click at [795, 467] on div "[PERSON_NAME], TK02, 03:00 PM-03:45 PM, Nail Extensions Gel-Hand [PERSON_NAME],…" at bounding box center [668, 453] width 1397 height 366
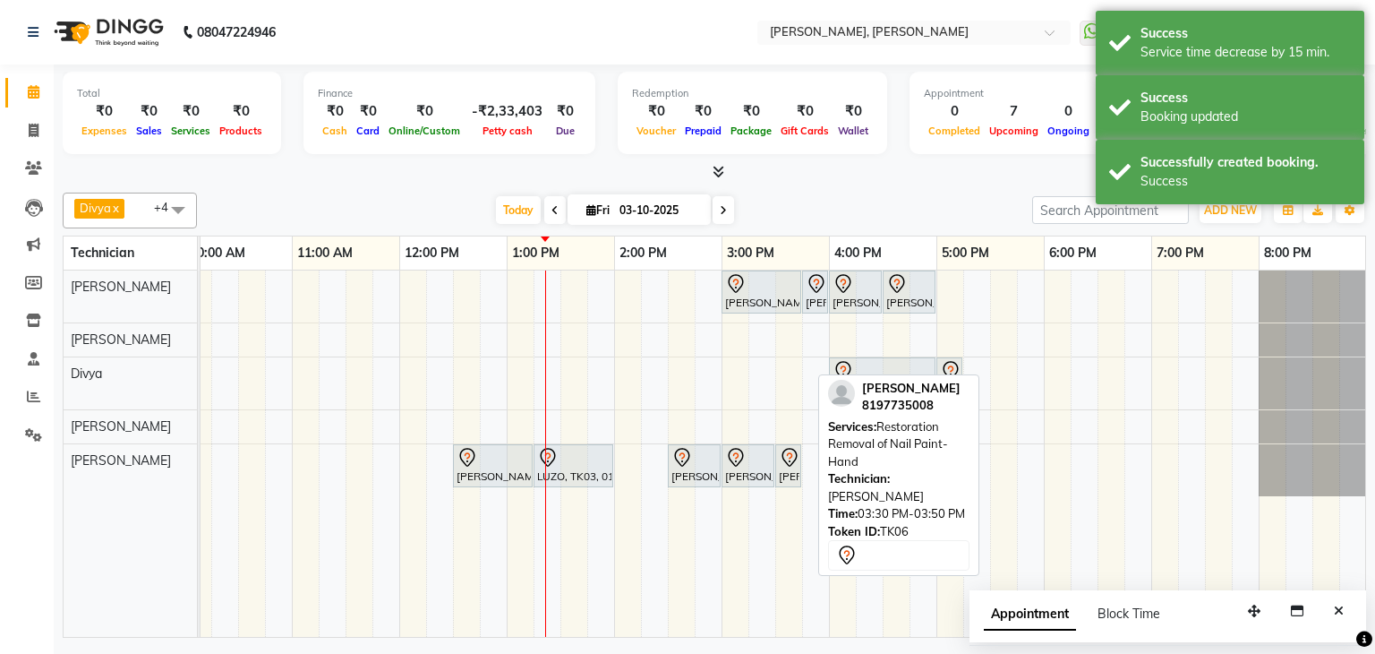
click at [811, 192] on div "Divya x [PERSON_NAME] x [PERSON_NAME] x [PERSON_NAME] x +4 Select All [PERSON_N…" at bounding box center [714, 210] width 1303 height 36
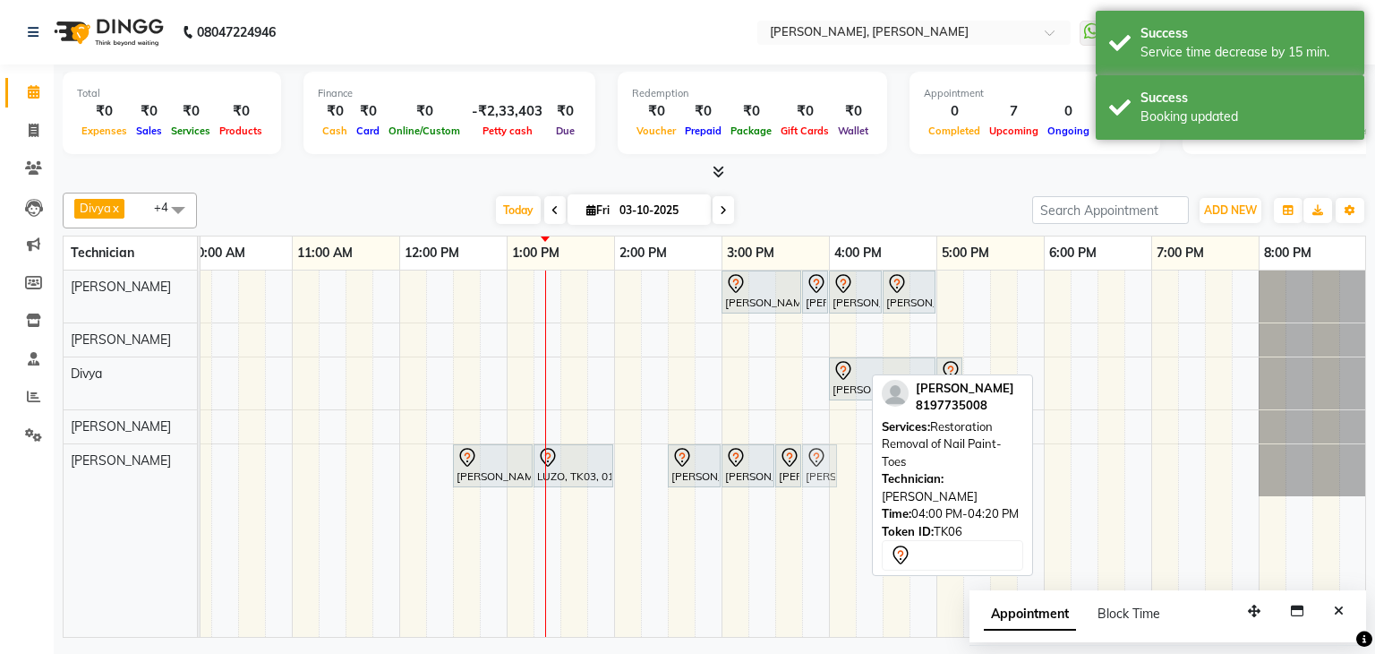
drag, startPoint x: 843, startPoint y: 461, endPoint x: 812, endPoint y: 466, distance: 31.8
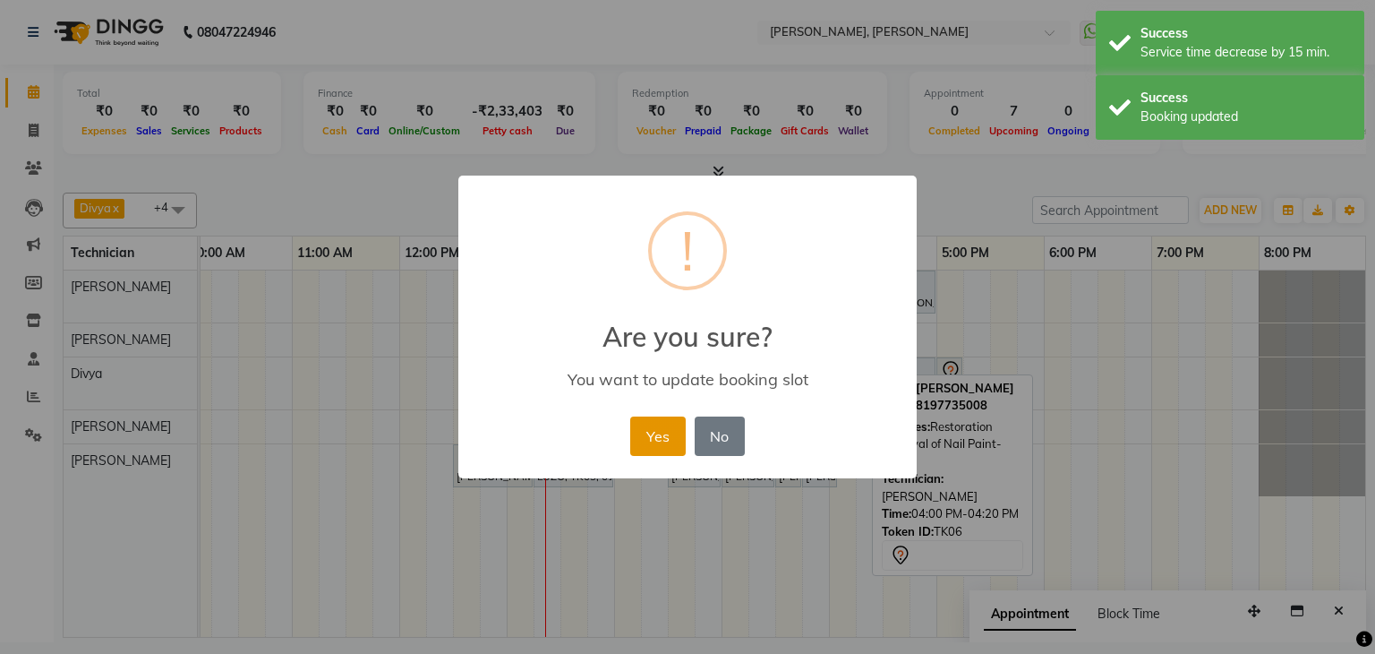
click at [656, 430] on button "Yes" at bounding box center [657, 435] width 55 height 39
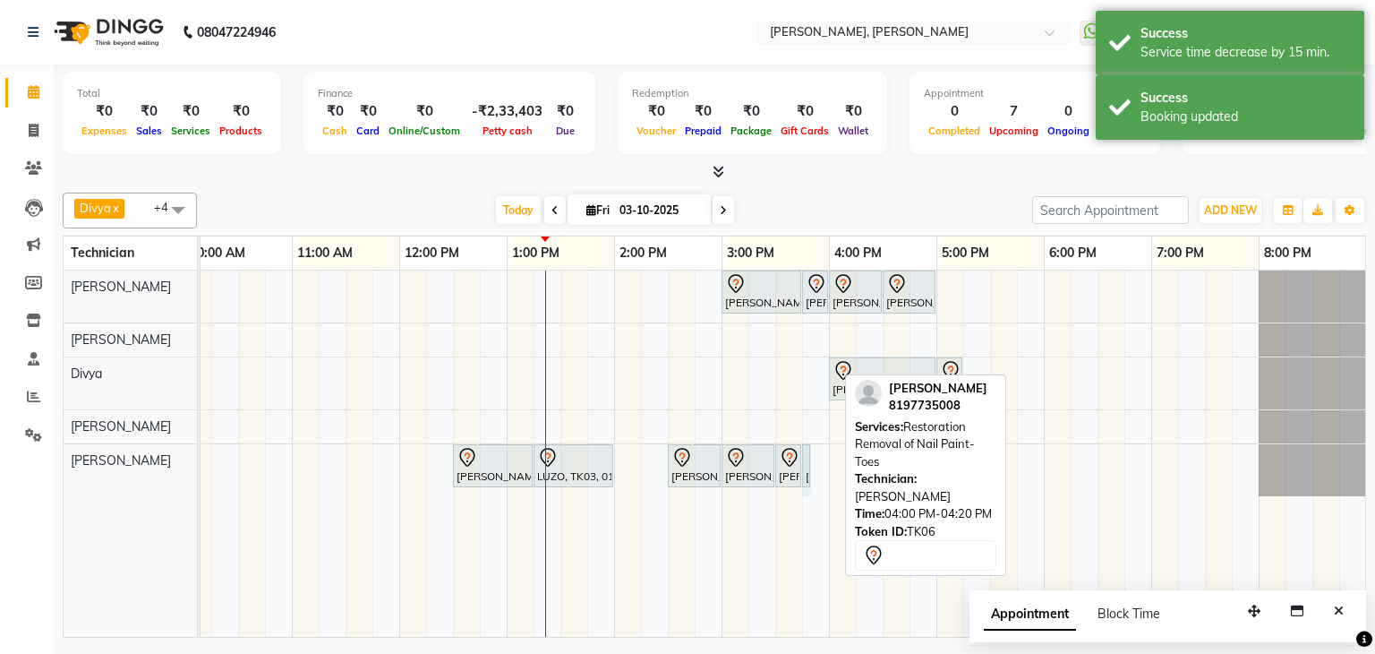
drag, startPoint x: 835, startPoint y: 464, endPoint x: 820, endPoint y: 466, distance: 15.5
click at [820, 466] on div "[PERSON_NAME], TK02, 03:00 PM-03:45 PM, Nail Extensions Gel-Hand [PERSON_NAME],…" at bounding box center [668, 453] width 1397 height 366
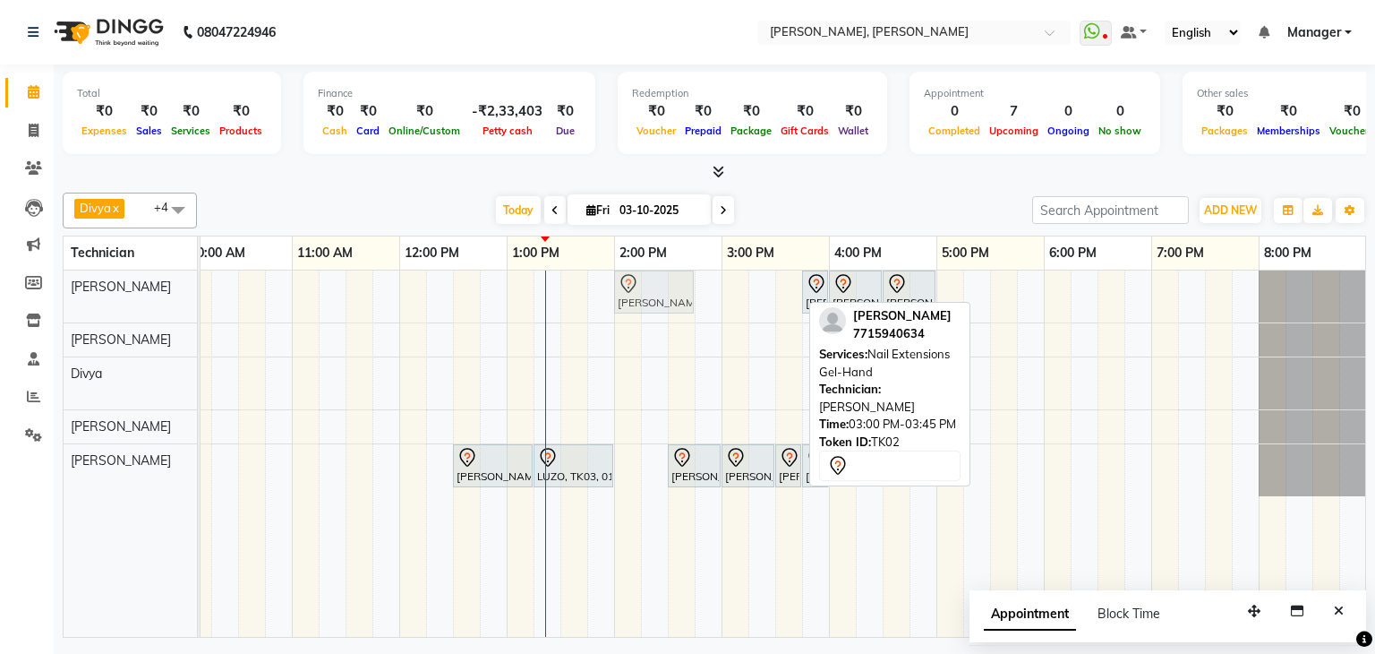
drag, startPoint x: 752, startPoint y: 293, endPoint x: 645, endPoint y: 293, distance: 107.4
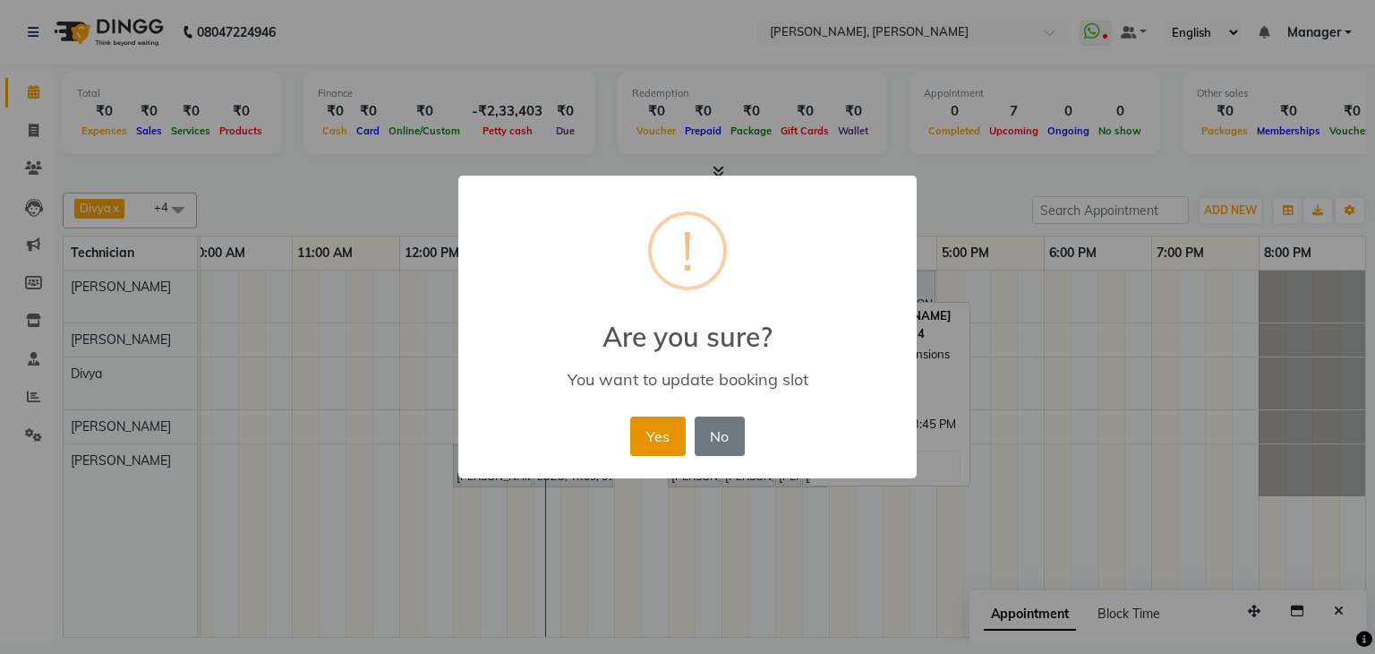
click at [659, 432] on button "Yes" at bounding box center [657, 435] width 55 height 39
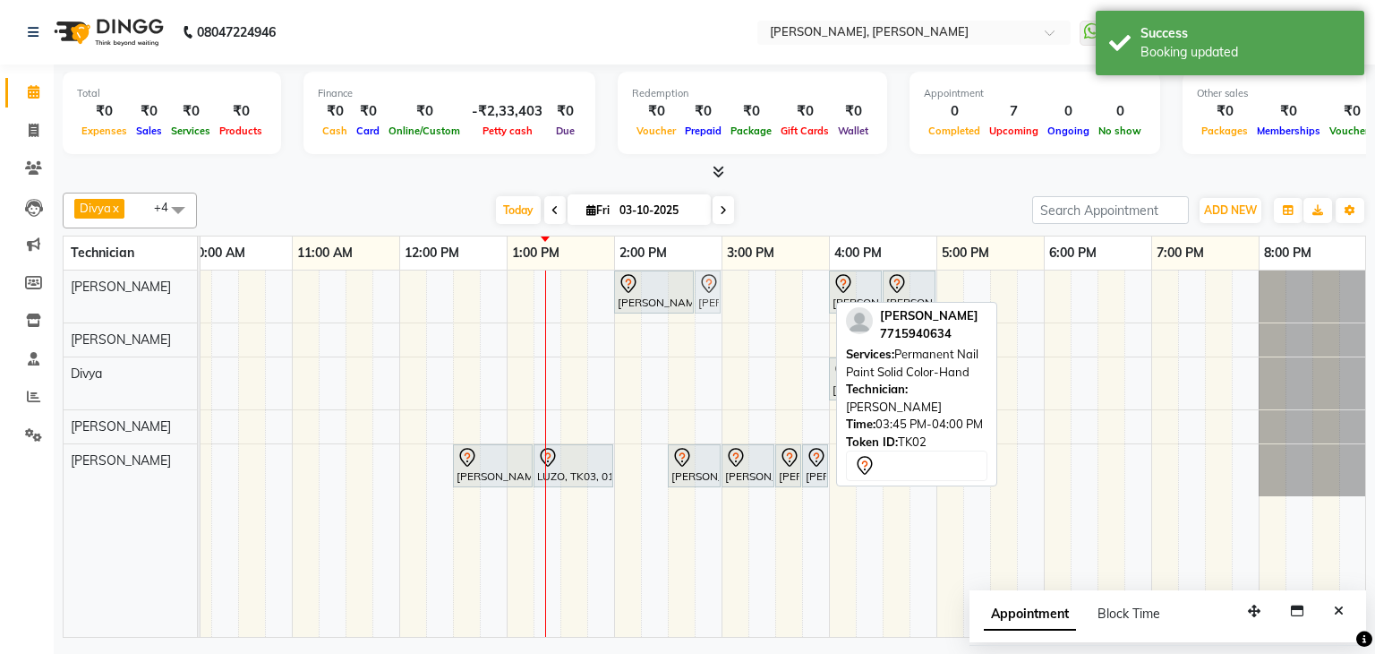
drag, startPoint x: 819, startPoint y: 294, endPoint x: 700, endPoint y: 304, distance: 119.5
click at [697, 295] on div "[PERSON_NAME], TK02, 02:00 PM-02:45 PM, Nail Extensions Gel-Hand [PERSON_NAME],…" at bounding box center [668, 453] width 1397 height 366
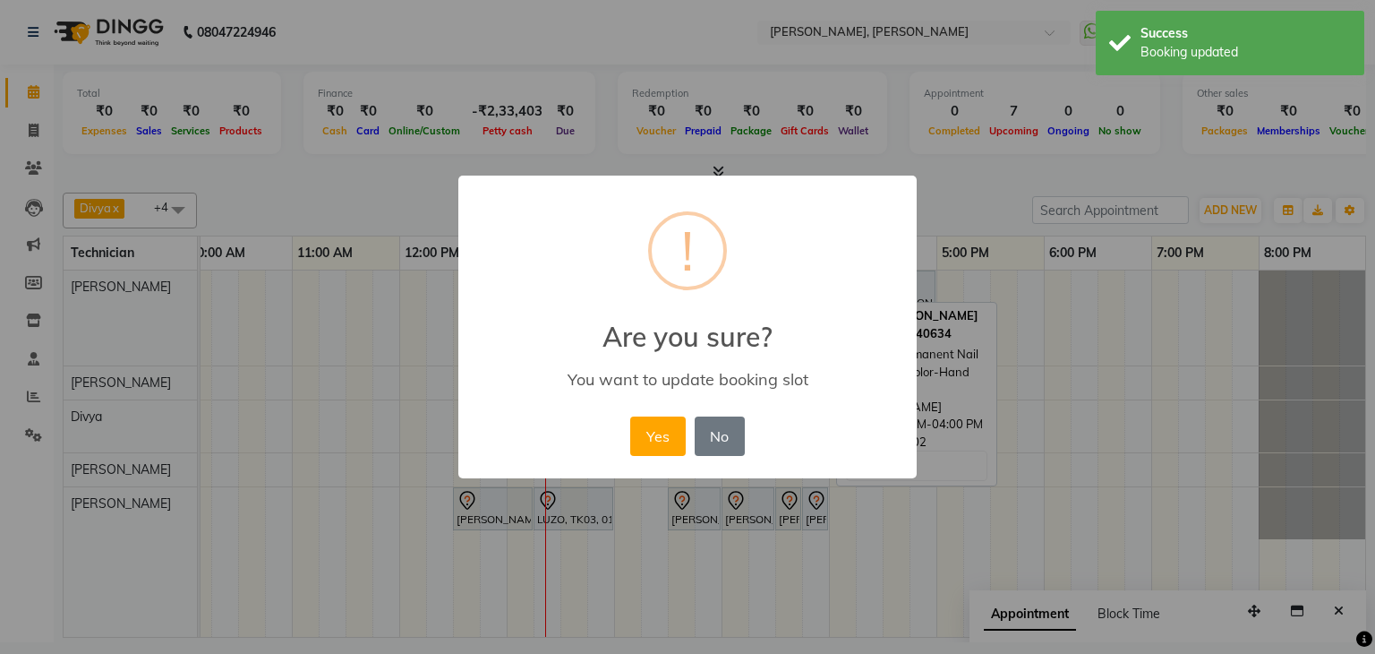
drag, startPoint x: 713, startPoint y: 430, endPoint x: 731, endPoint y: 407, distance: 28.7
click at [716, 430] on button "No" at bounding box center [720, 435] width 50 height 39
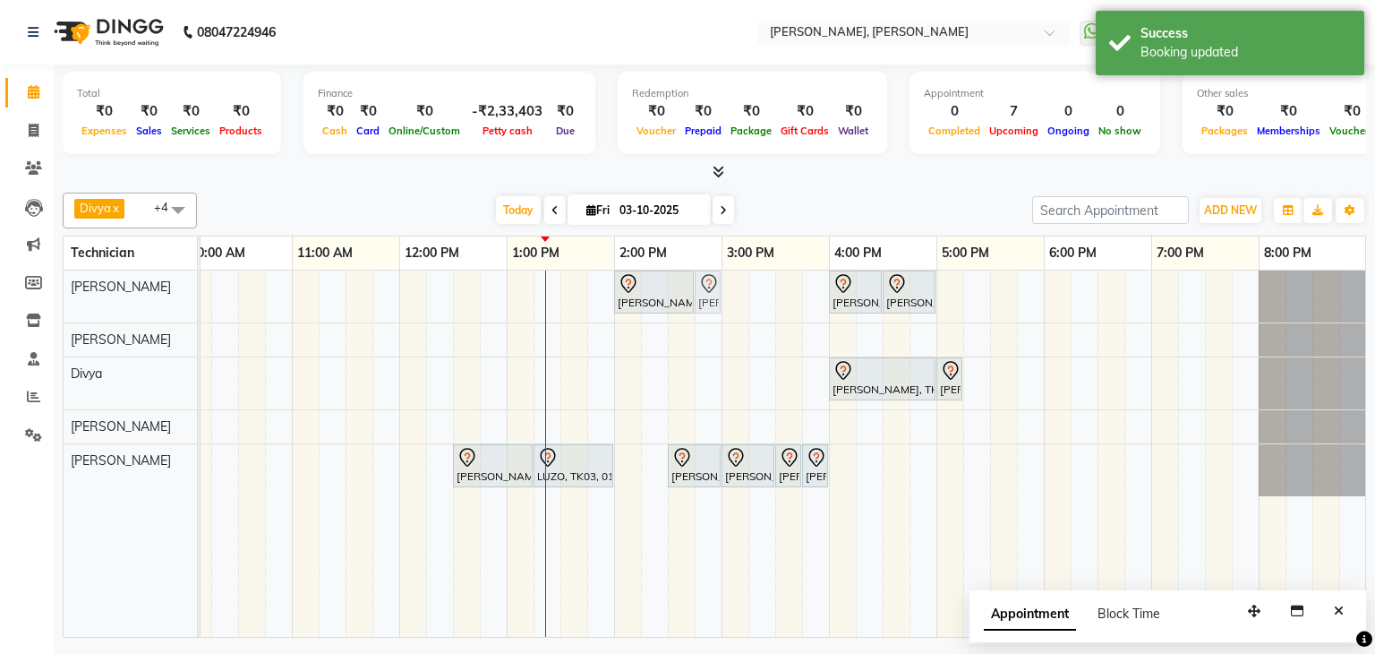
drag, startPoint x: 809, startPoint y: 286, endPoint x: 706, endPoint y: 288, distance: 103.0
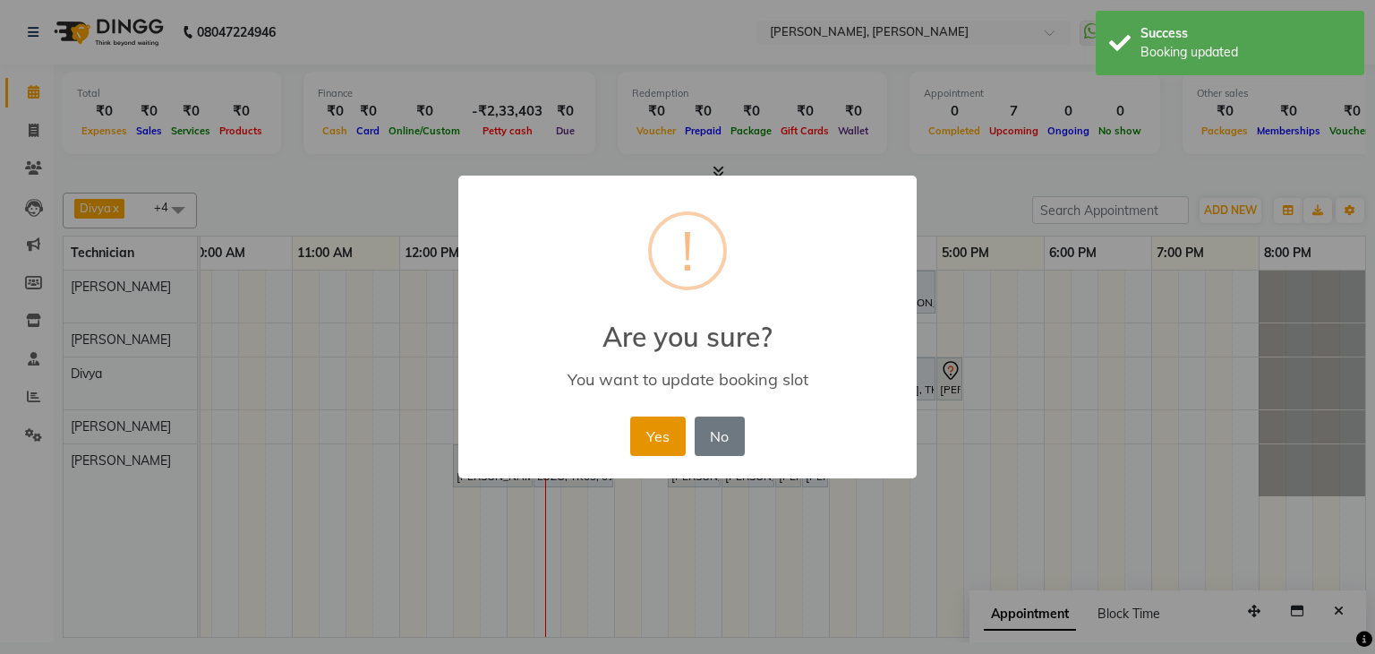
click at [642, 431] on button "Yes" at bounding box center [657, 435] width 55 height 39
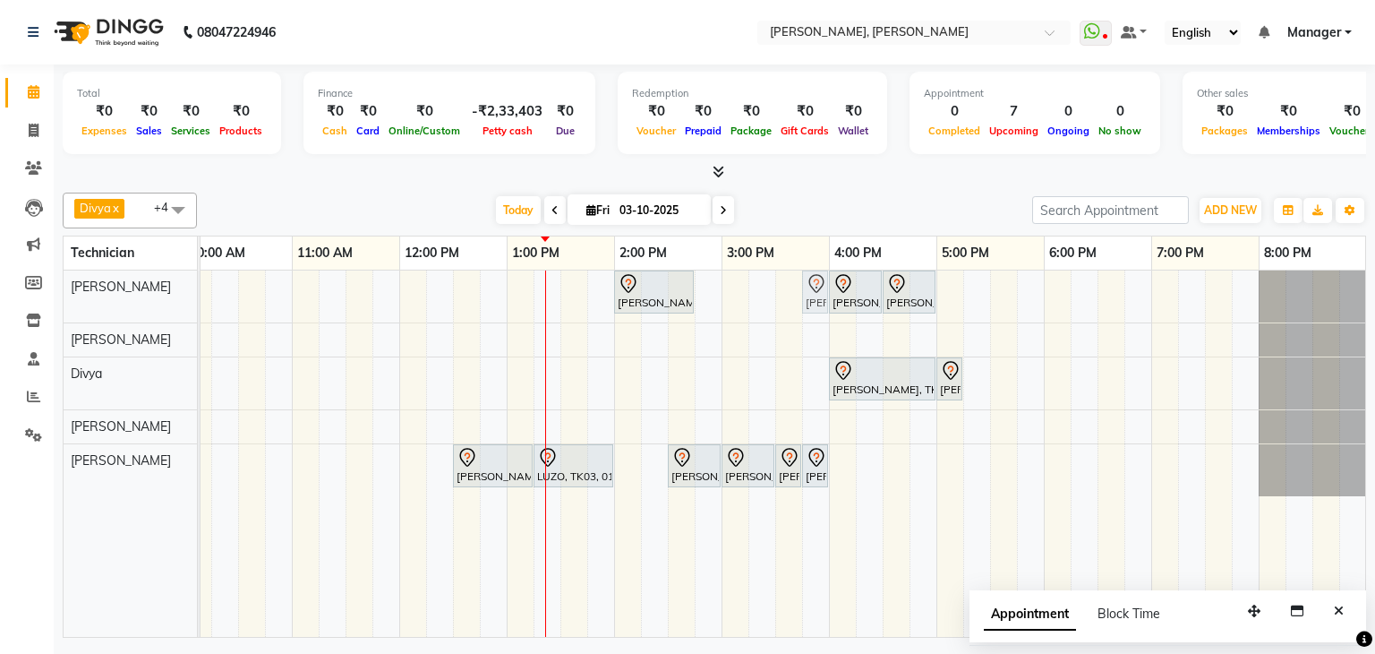
drag, startPoint x: 710, startPoint y: 287, endPoint x: 807, endPoint y: 289, distance: 96.7
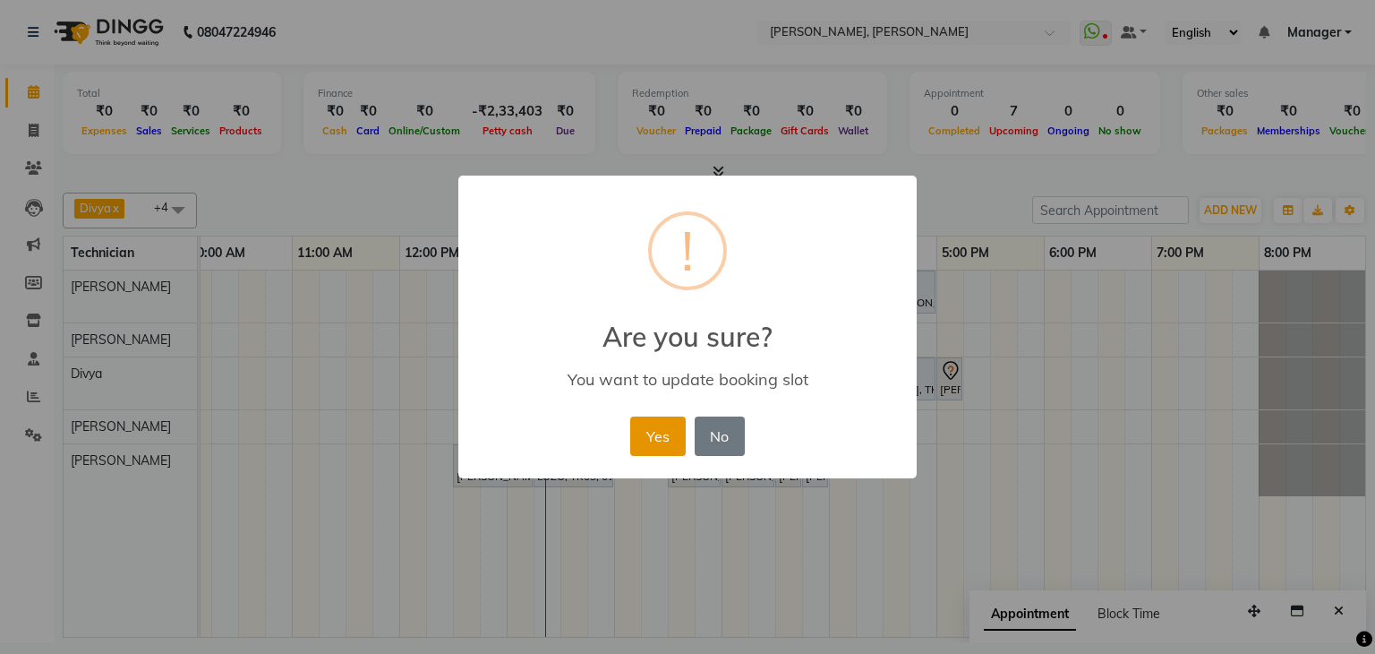
click at [671, 431] on button "Yes" at bounding box center [657, 435] width 55 height 39
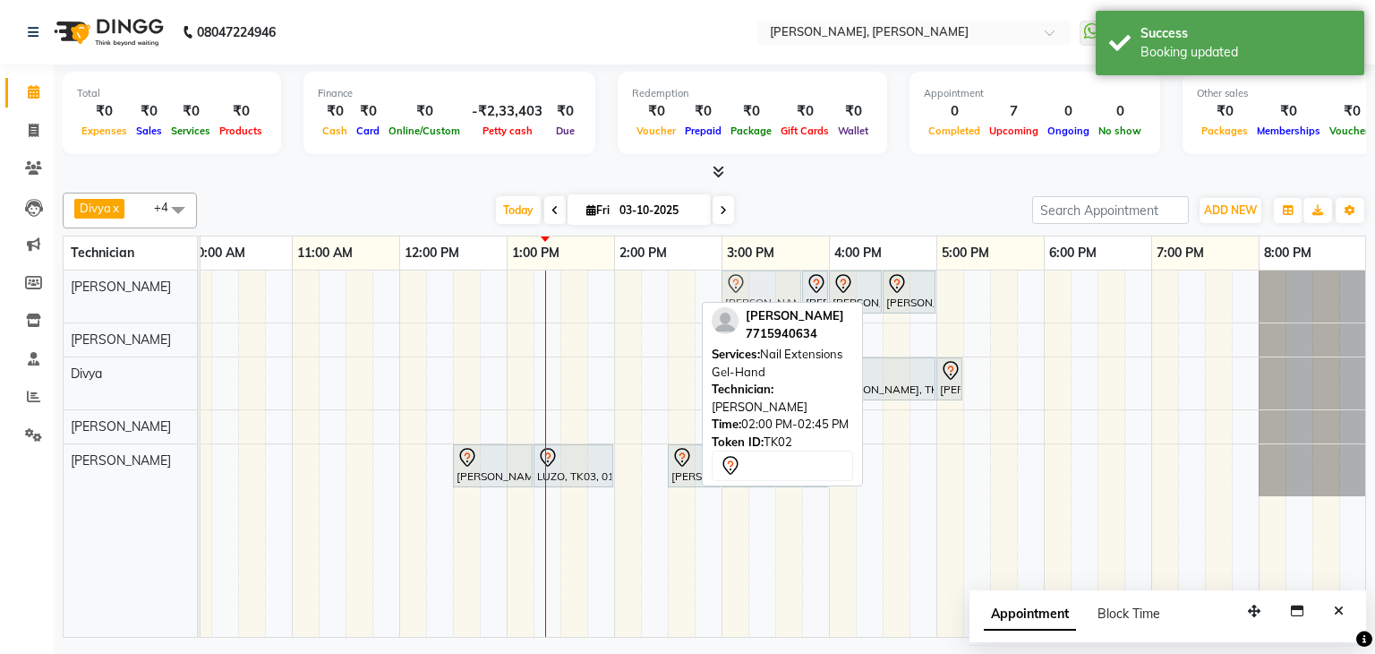
drag, startPoint x: 651, startPoint y: 295, endPoint x: 749, endPoint y: 299, distance: 98.6
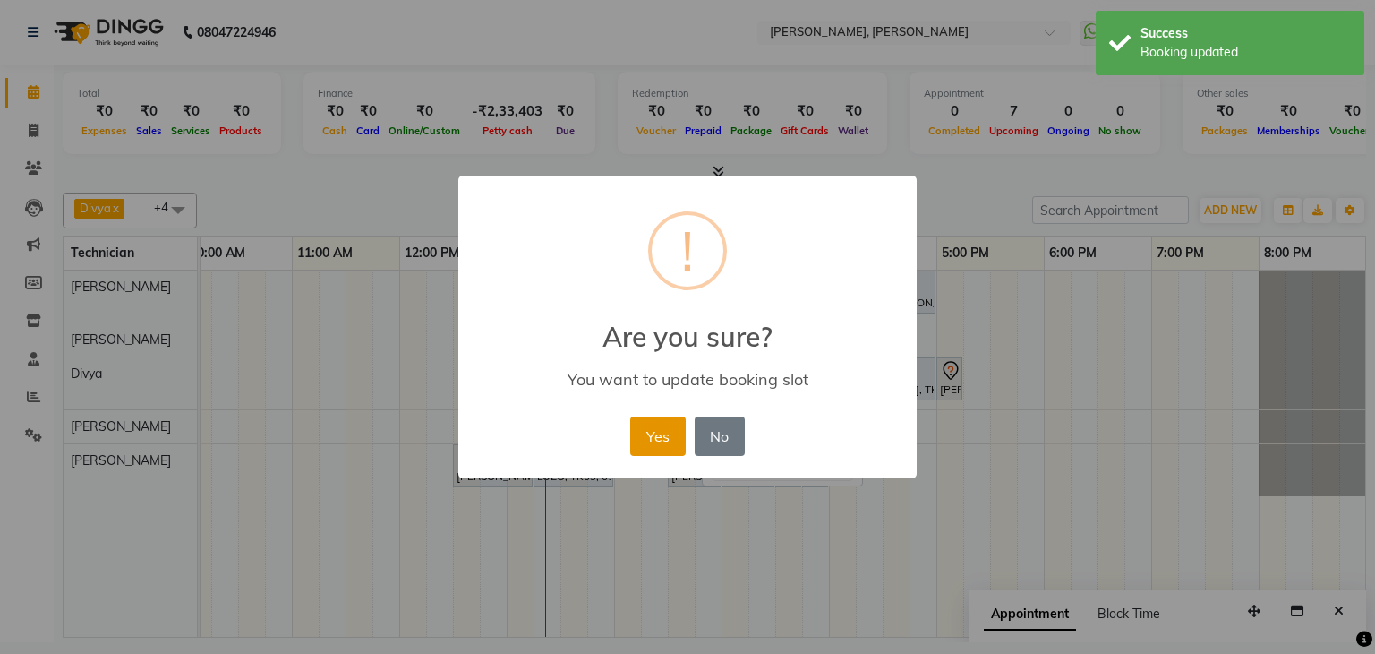
drag, startPoint x: 658, startPoint y: 432, endPoint x: 674, endPoint y: 436, distance: 16.5
click at [660, 433] on button "Yes" at bounding box center [657, 435] width 55 height 39
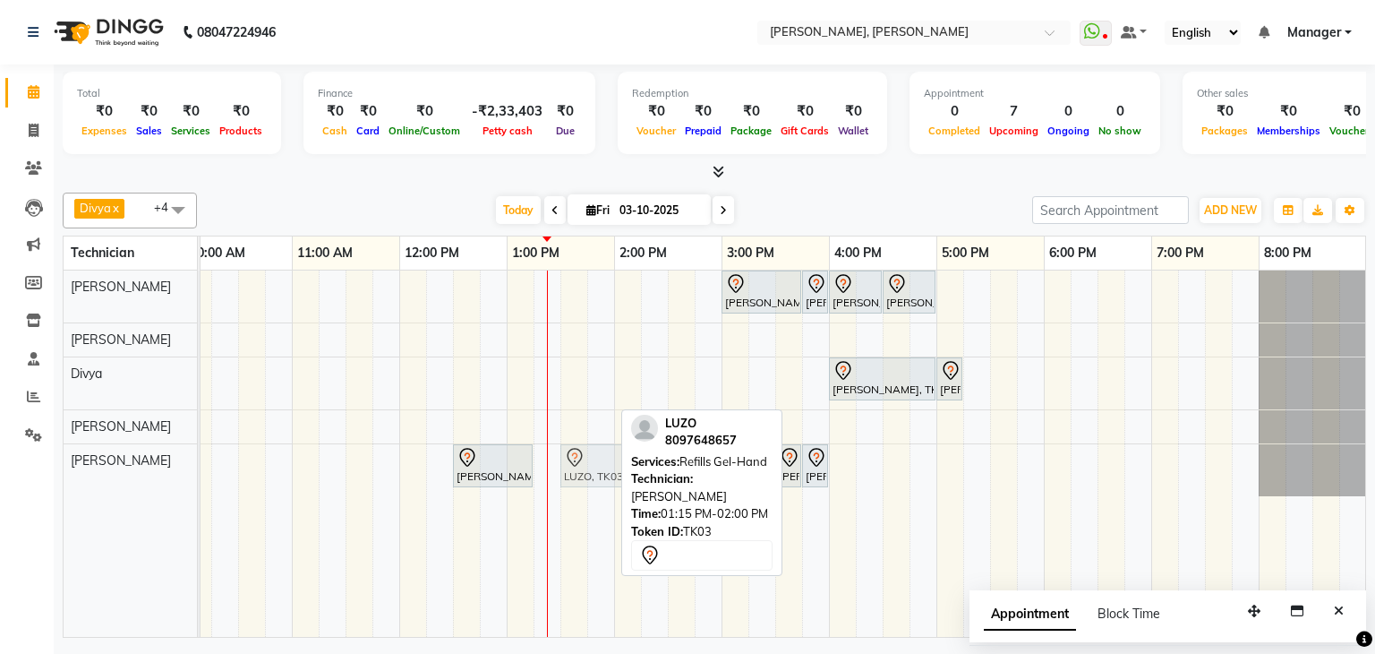
drag, startPoint x: 568, startPoint y: 455, endPoint x: 594, endPoint y: 458, distance: 27.1
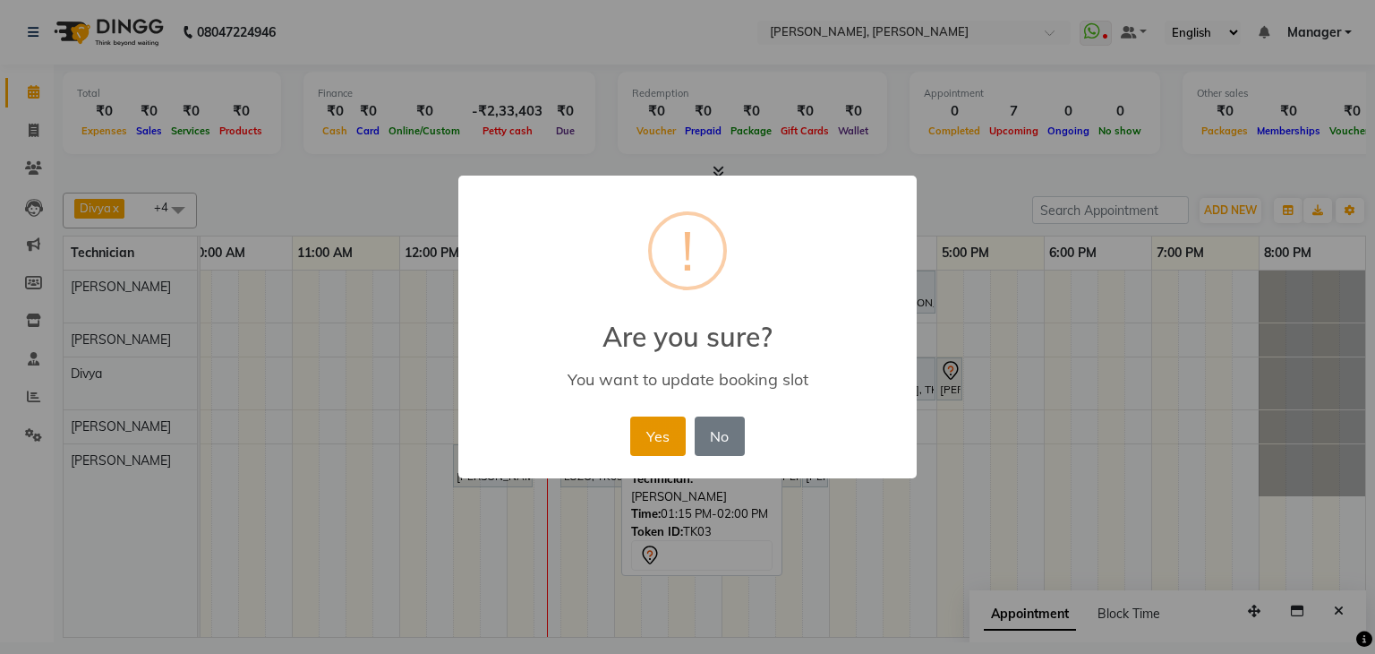
click at [658, 439] on button "Yes" at bounding box center [657, 435] width 55 height 39
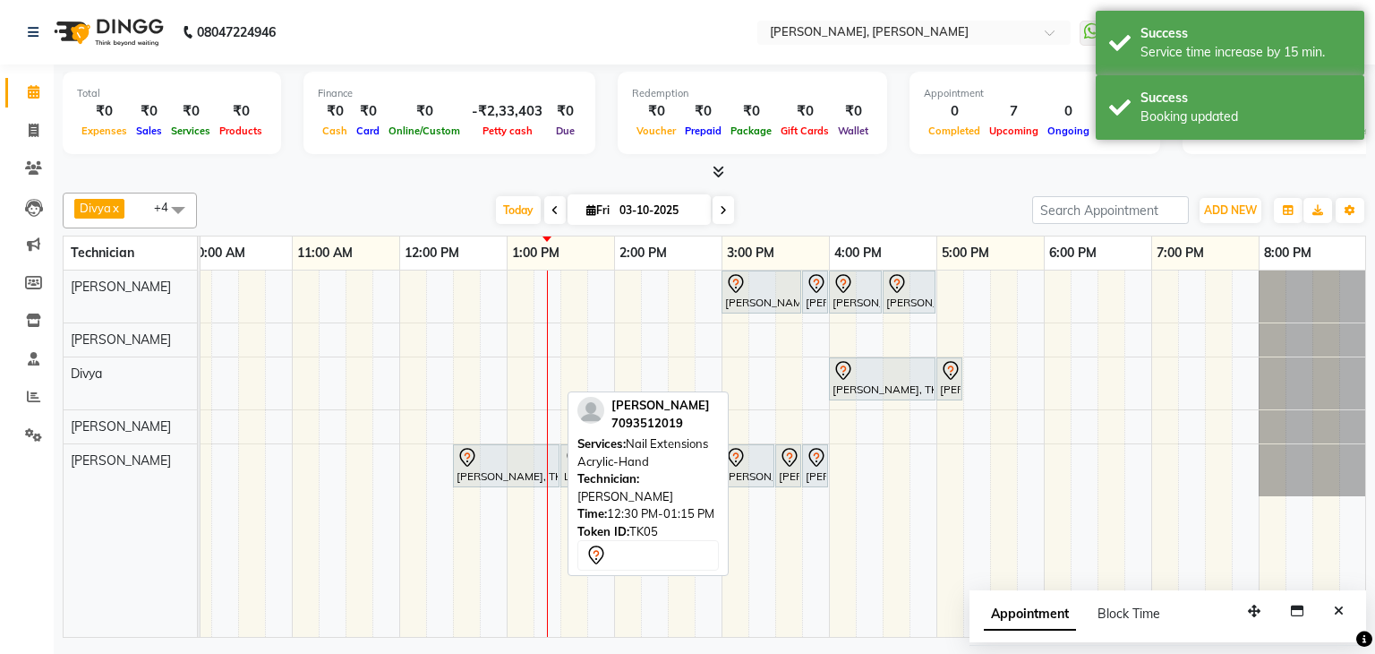
click at [503, 459] on div at bounding box center [506, 457] width 99 height 21
select select "7"
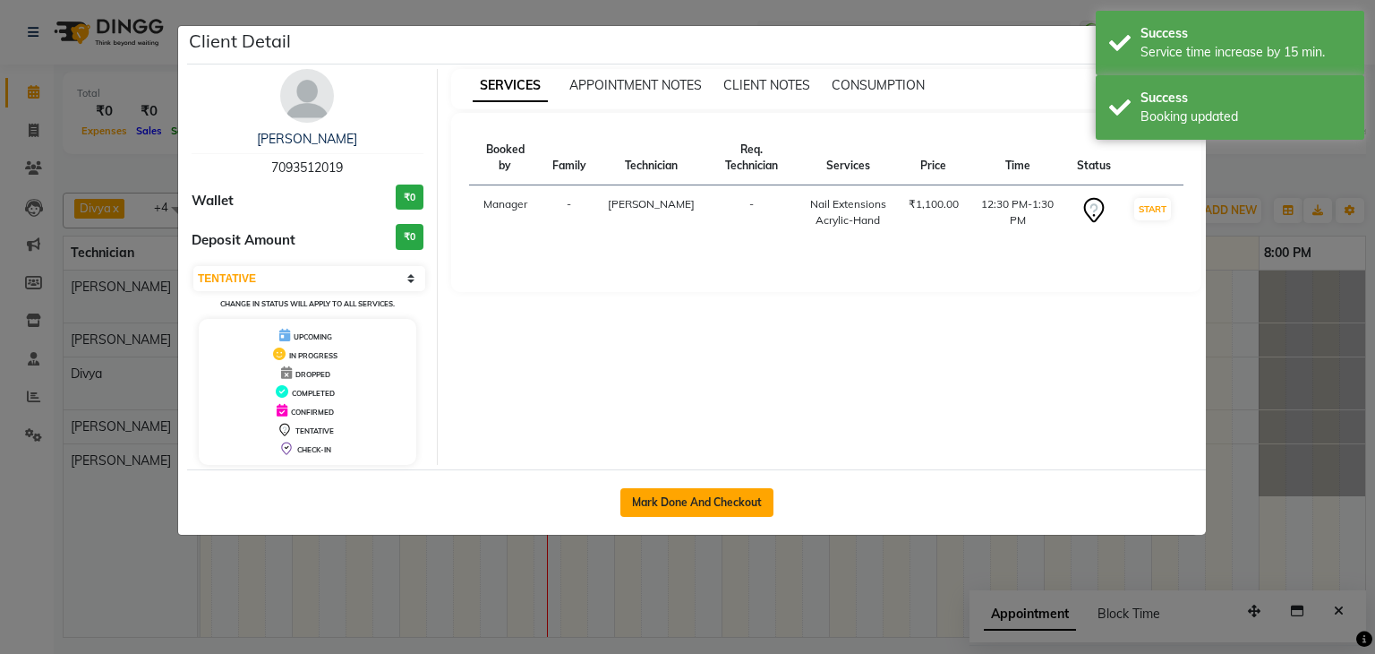
click at [705, 496] on button "Mark Done And Checkout" at bounding box center [696, 502] width 153 height 29
select select "6455"
select select "service"
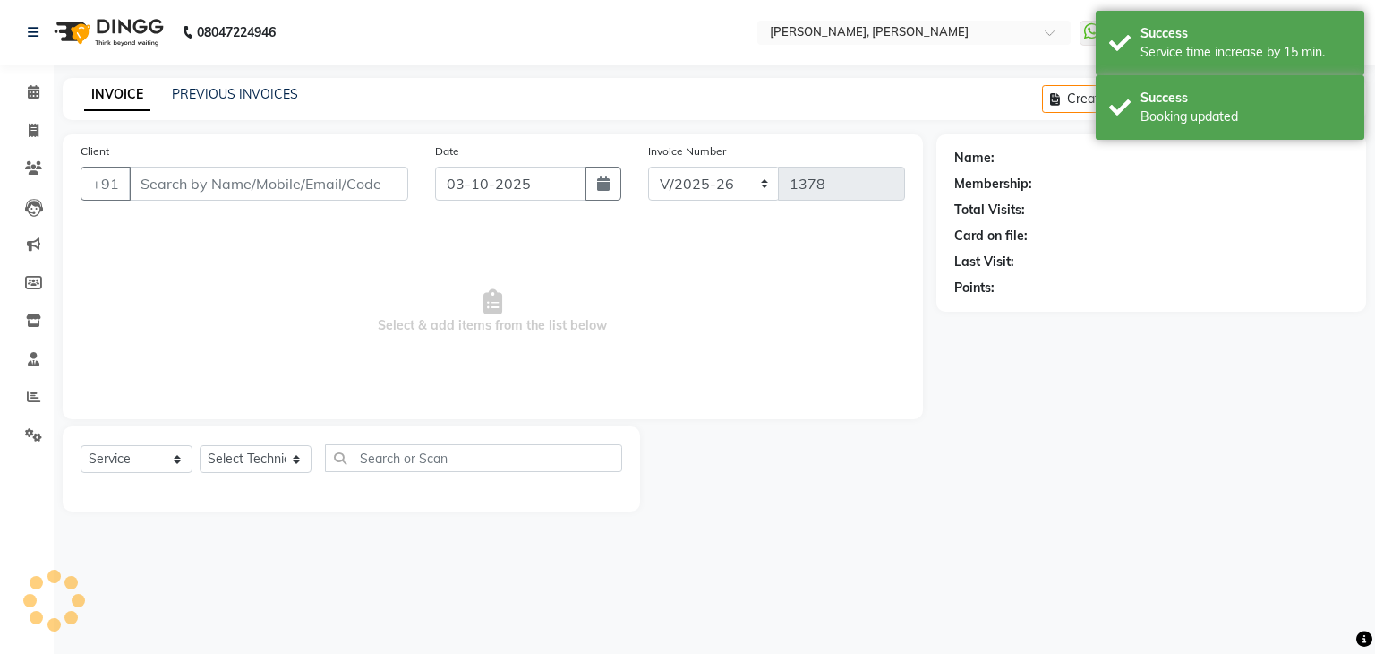
type input "70******19"
select select "87862"
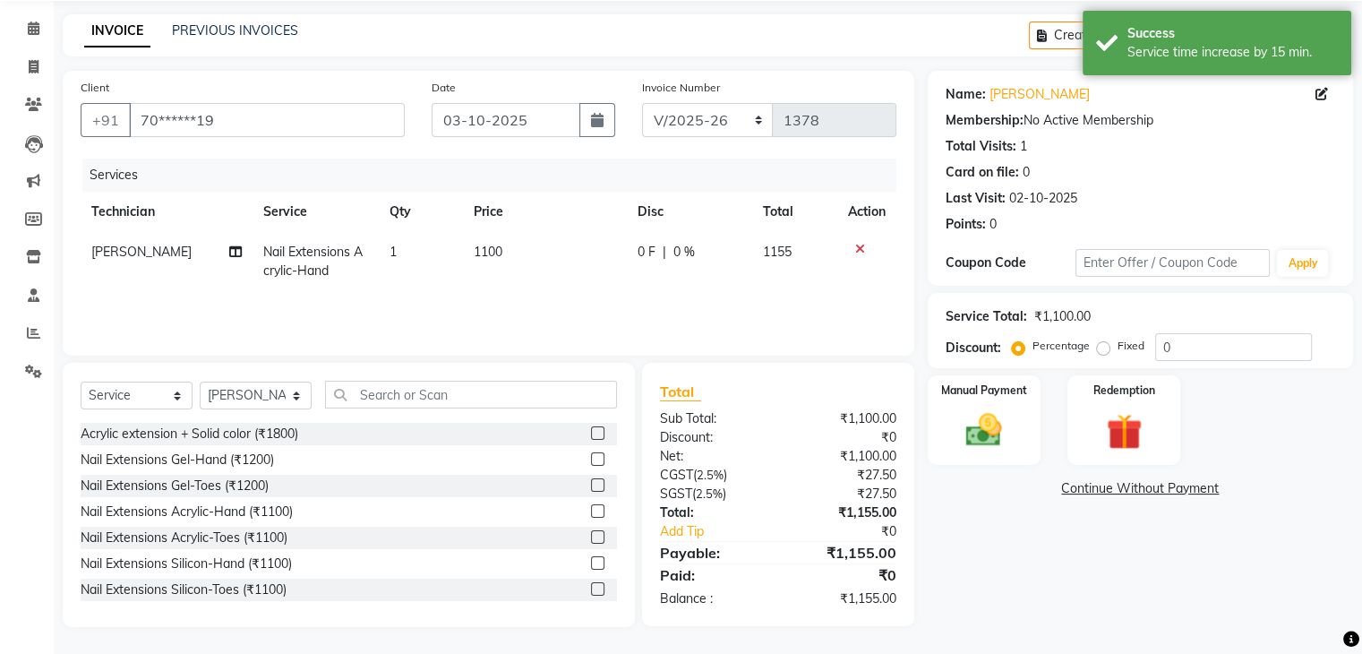
scroll to position [64, 0]
click at [500, 256] on span "1100" at bounding box center [488, 251] width 29 height 16
select select "87862"
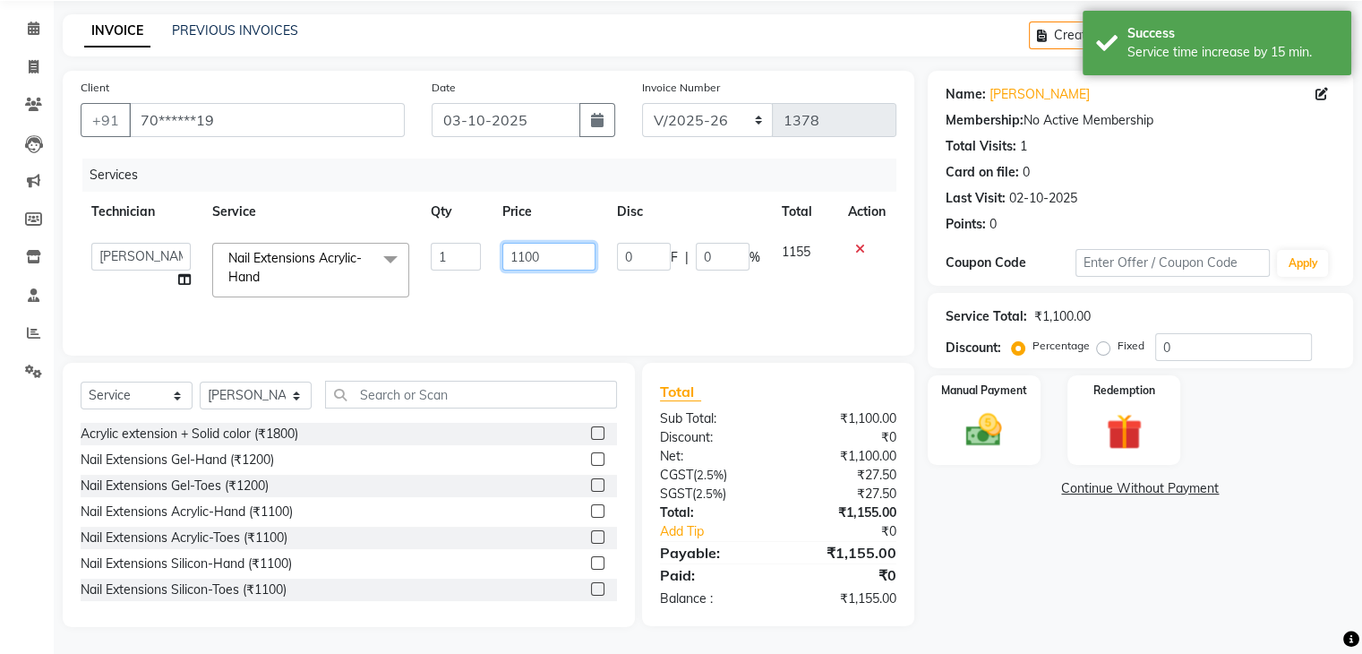
click at [572, 252] on input "1100" at bounding box center [548, 257] width 93 height 28
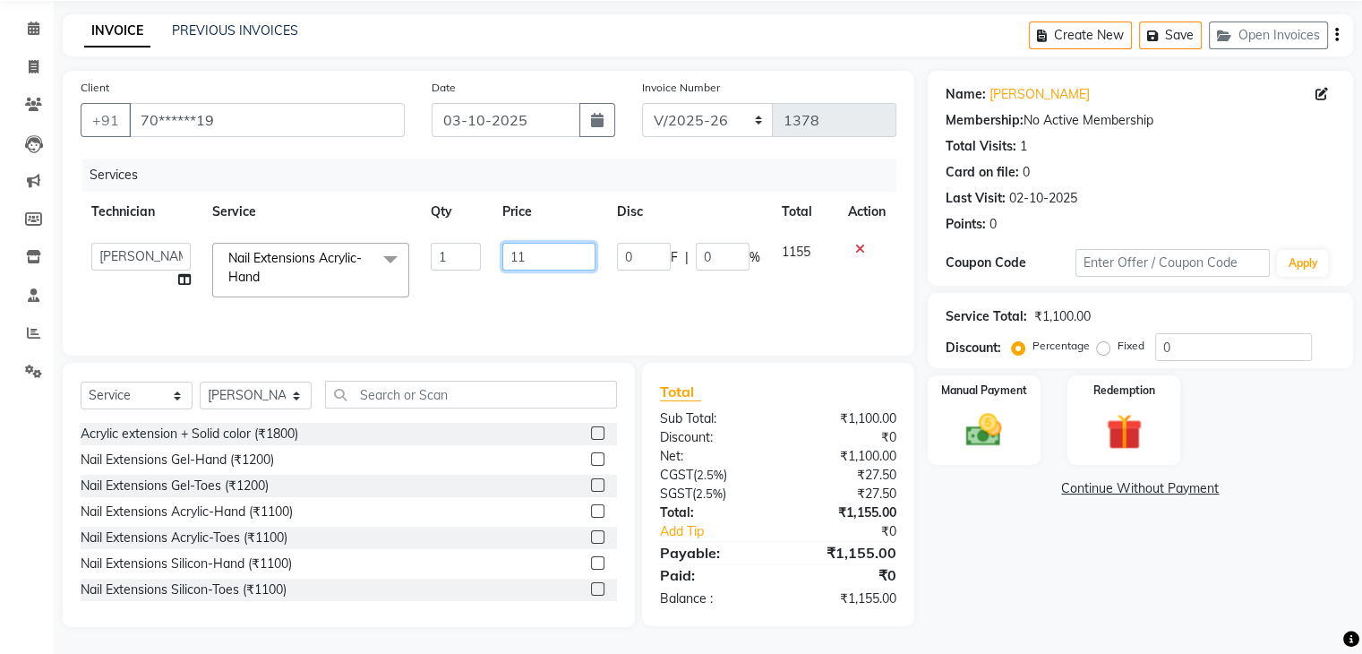
type input "1"
type input "550"
click at [999, 555] on div "Name: [PERSON_NAME] Membership: No Active Membership Total Visits: 1 Card on fi…" at bounding box center [1146, 349] width 439 height 556
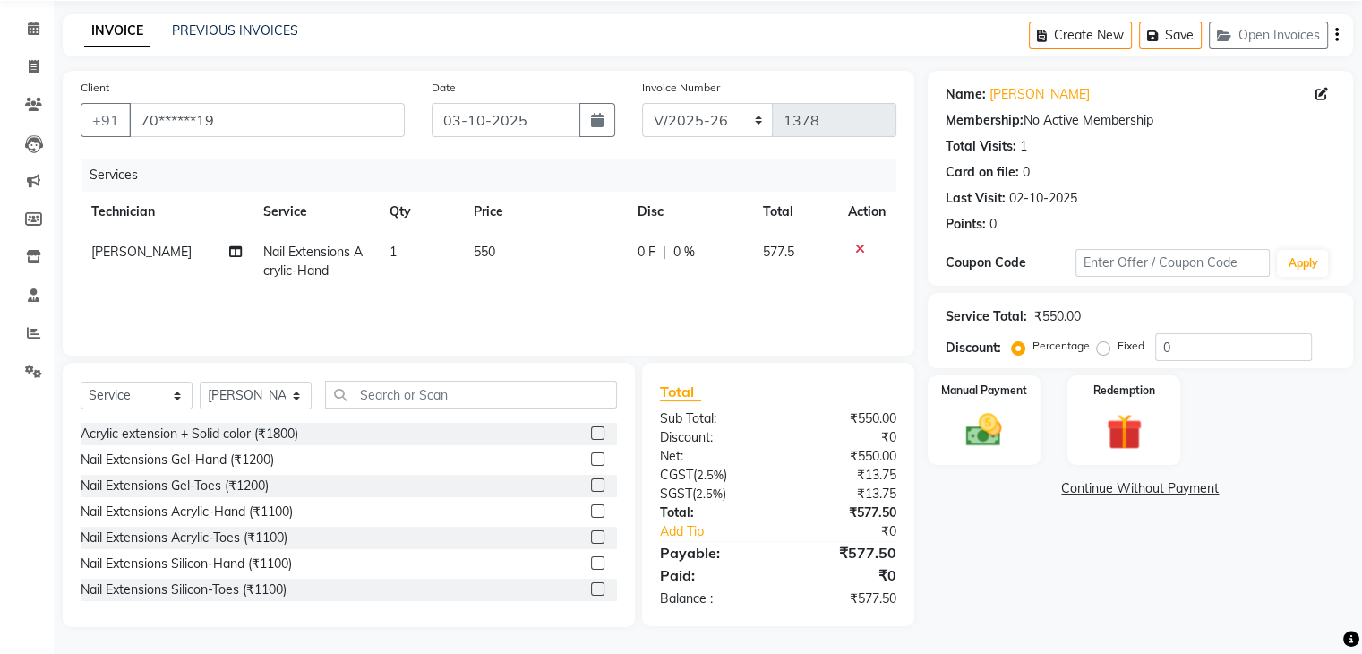
drag, startPoint x: 1104, startPoint y: 343, endPoint x: 1199, endPoint y: 355, distance: 95.6
click at [1117, 344] on label "Fixed" at bounding box center [1130, 345] width 27 height 16
click at [1104, 344] on input "Fixed" at bounding box center [1106, 345] width 13 height 13
radio input "true"
click at [1209, 350] on input "0" at bounding box center [1233, 347] width 157 height 28
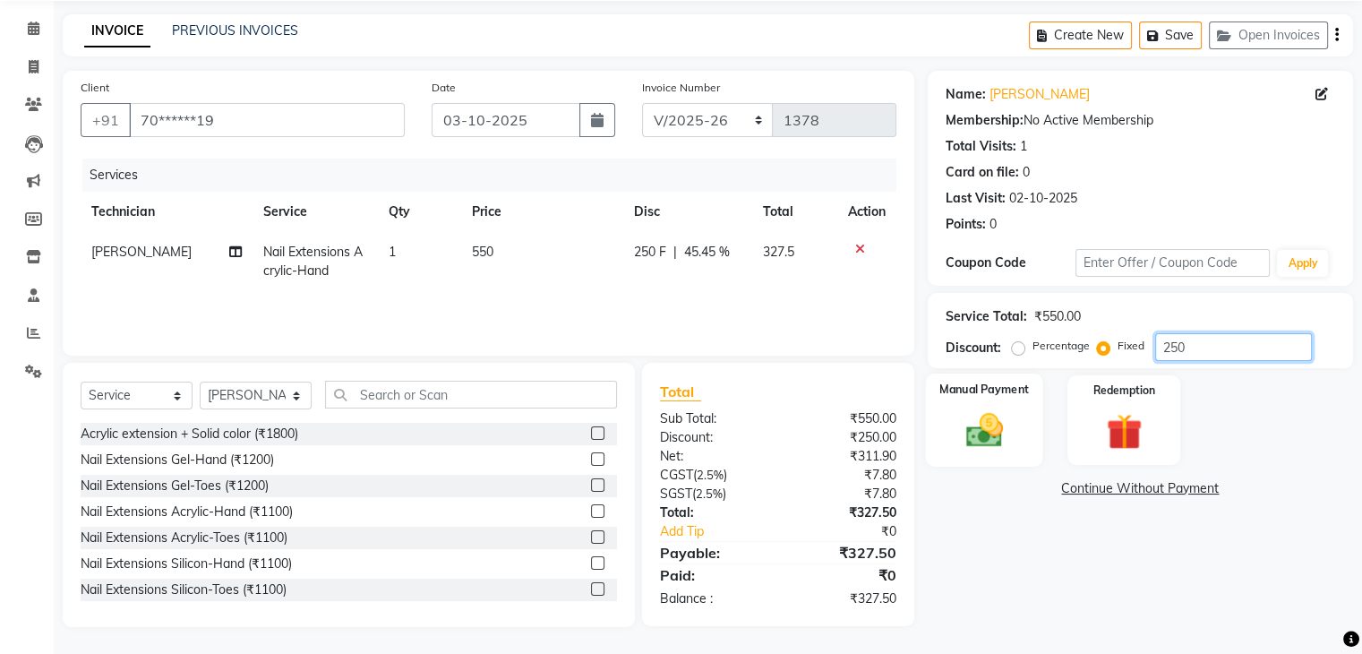
type input "250"
click at [1017, 420] on div "Manual Payment" at bounding box center [983, 419] width 117 height 92
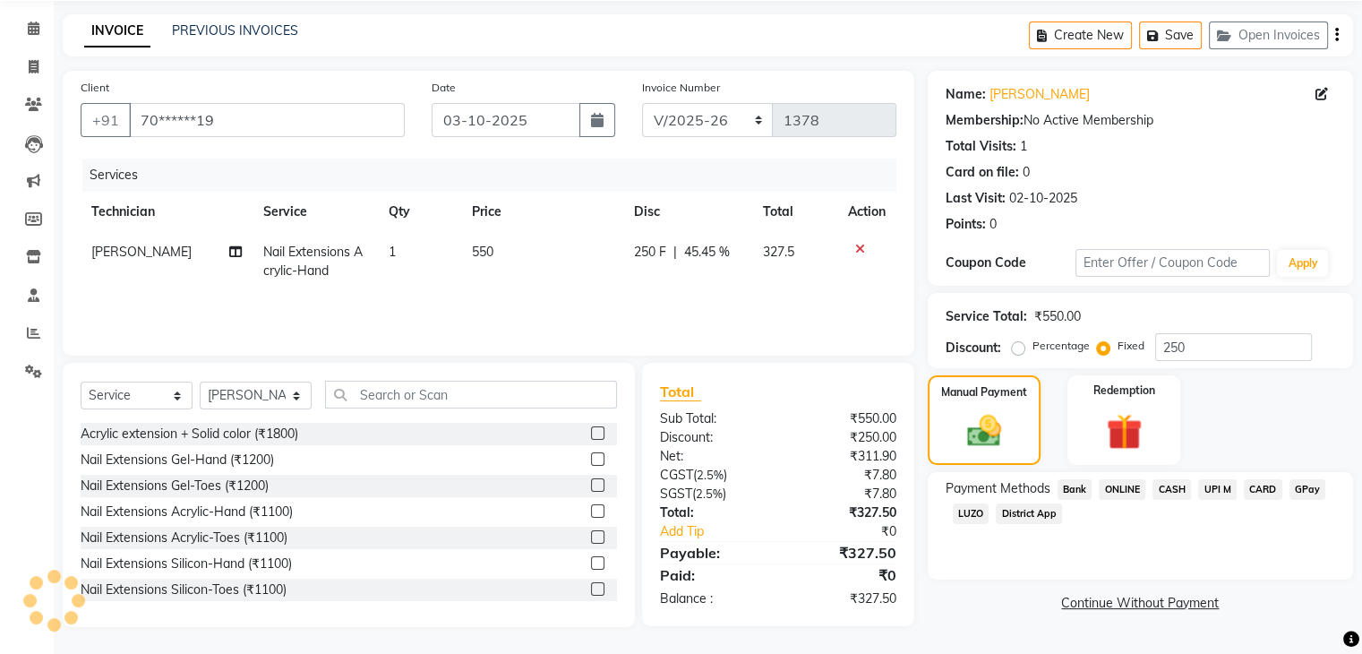
click at [1217, 492] on span "UPI M" at bounding box center [1217, 489] width 38 height 21
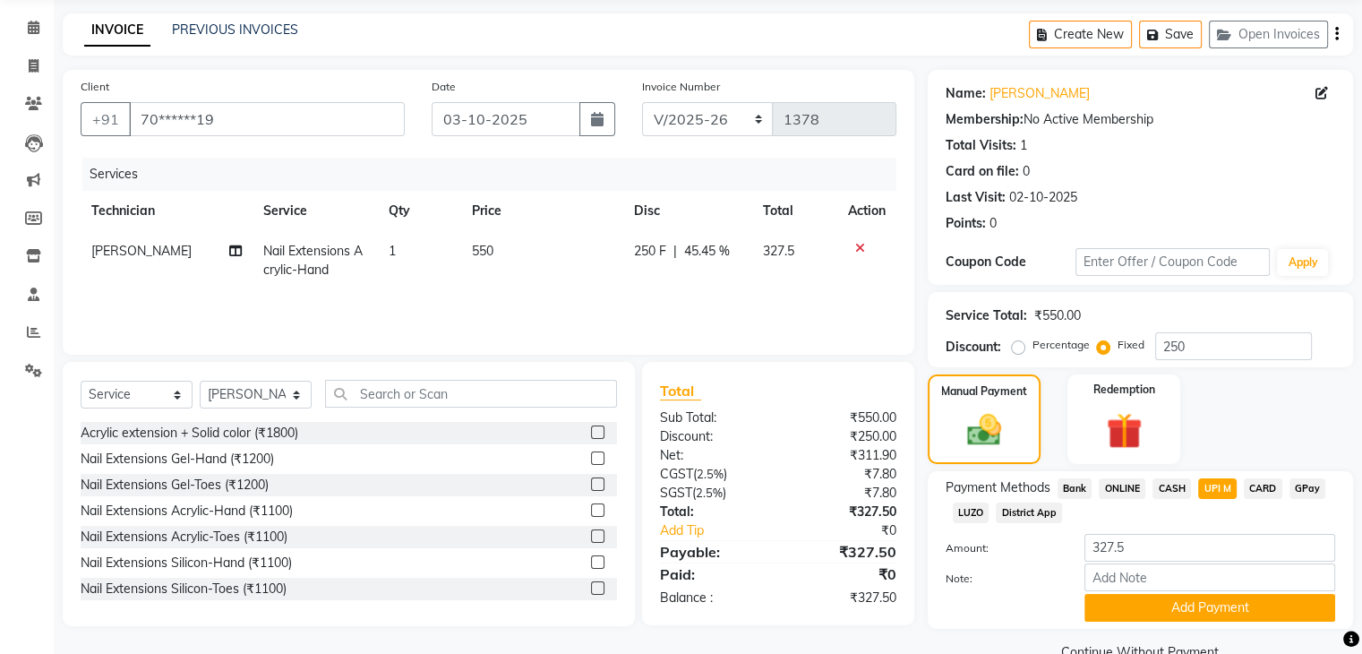
scroll to position [105, 0]
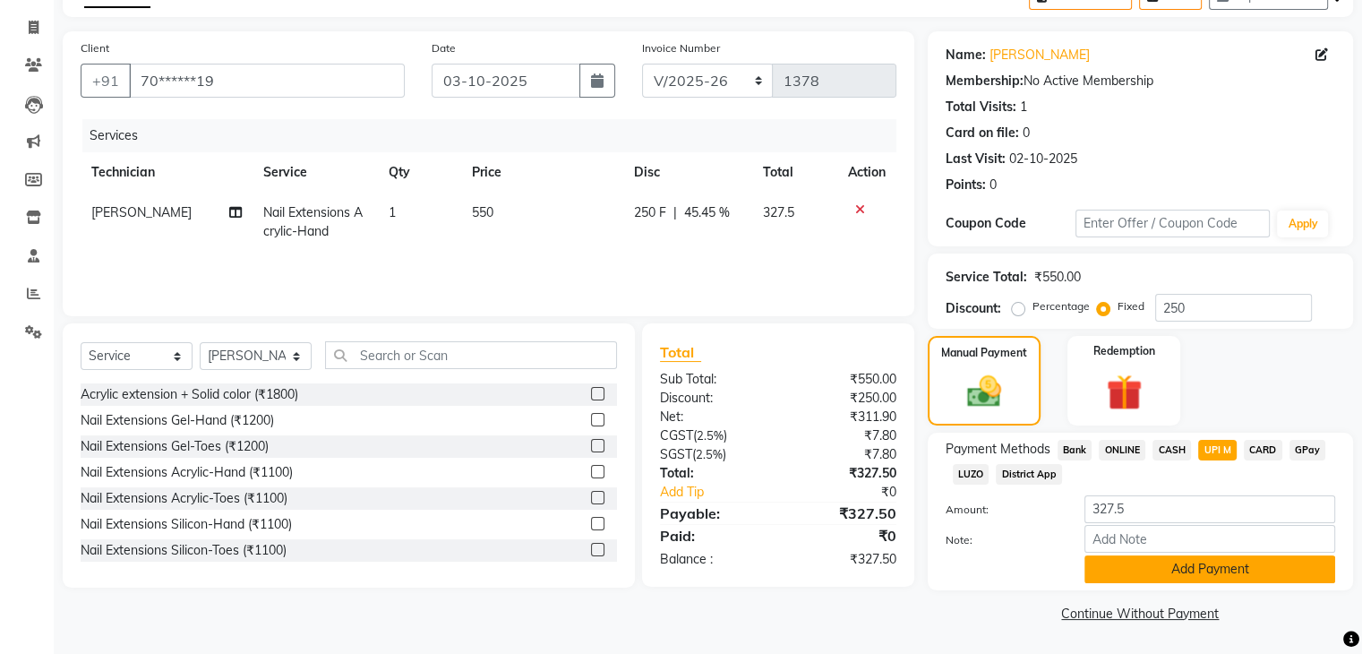
click at [1210, 568] on button "Add Payment" at bounding box center [1209, 569] width 251 height 28
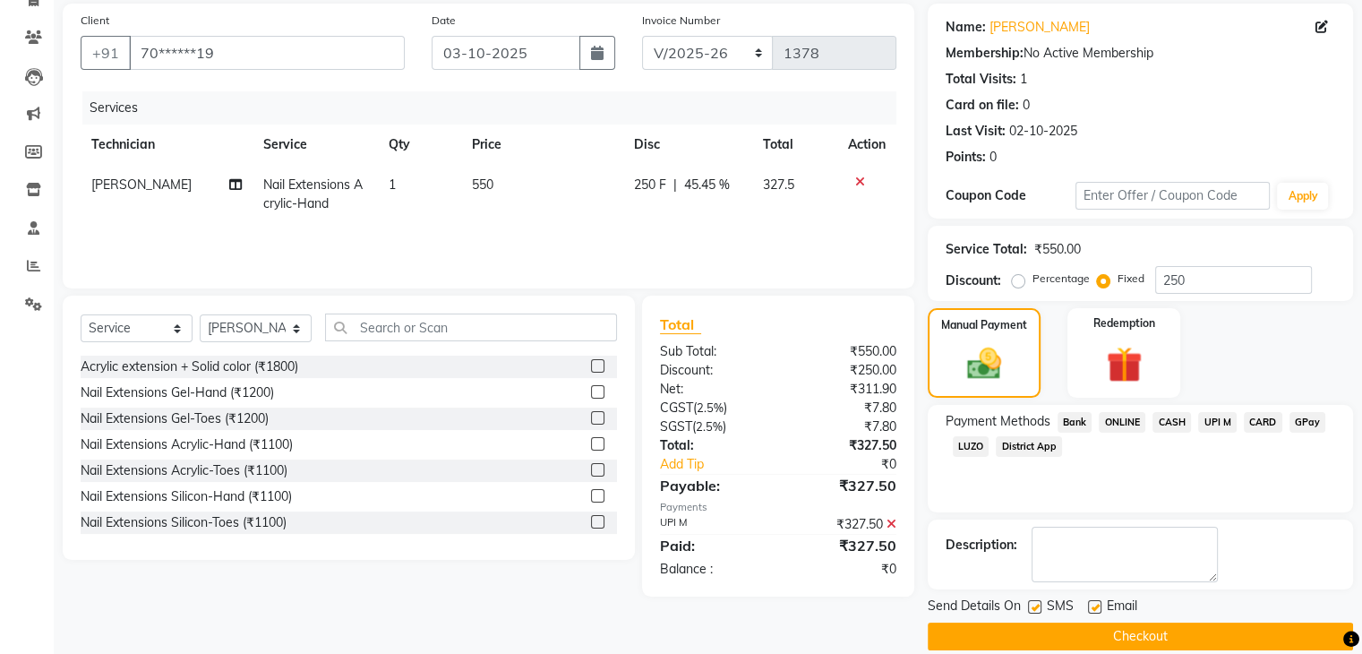
scroll to position [153, 0]
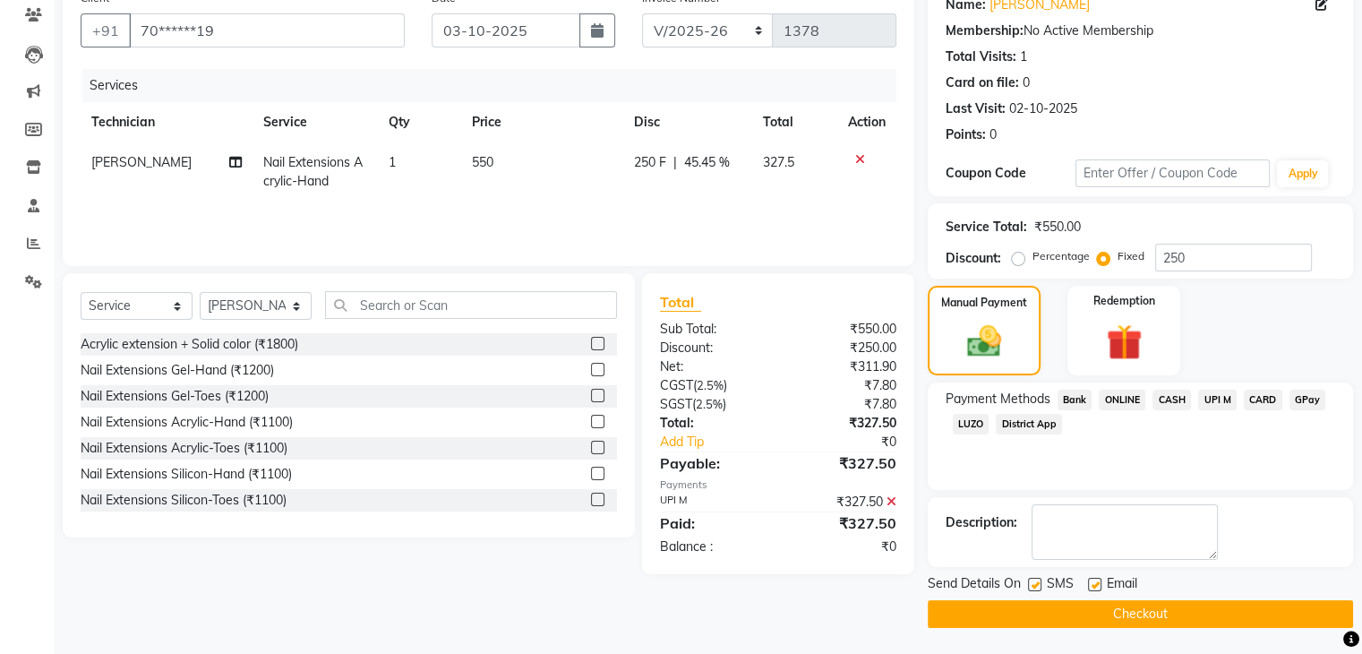
click at [1114, 611] on button "Checkout" at bounding box center [1139, 614] width 425 height 28
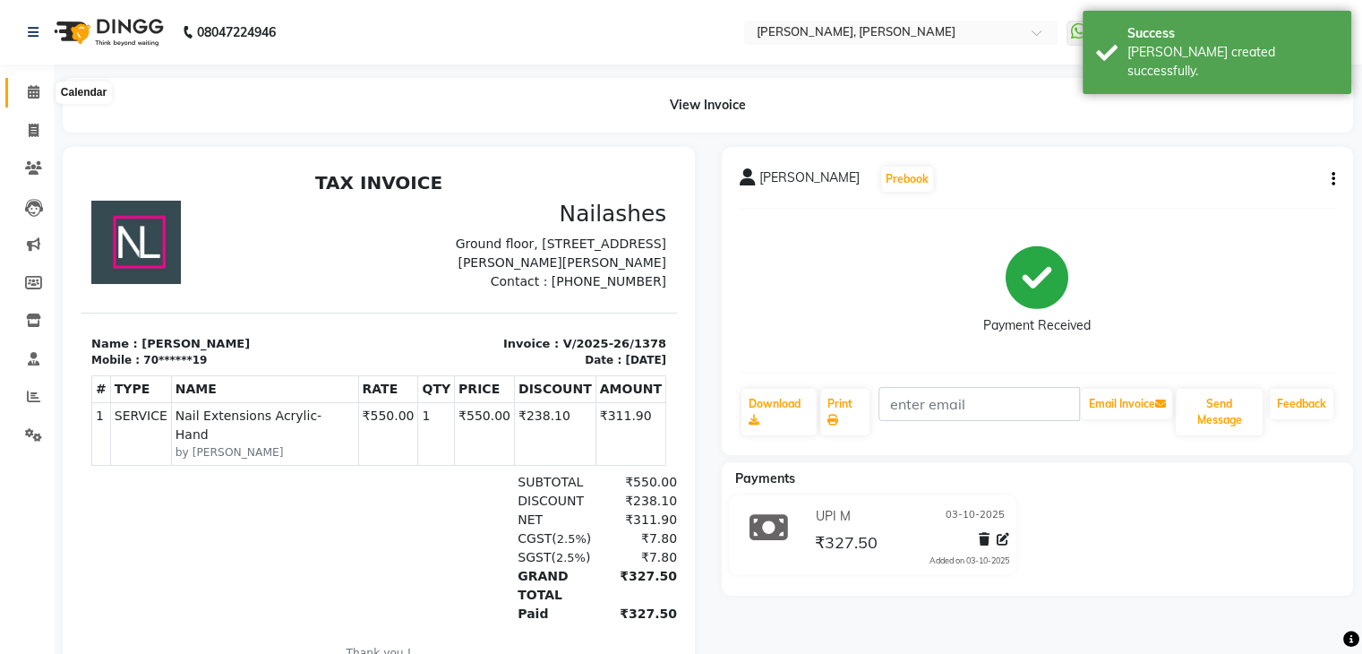
click at [42, 94] on span at bounding box center [33, 92] width 31 height 21
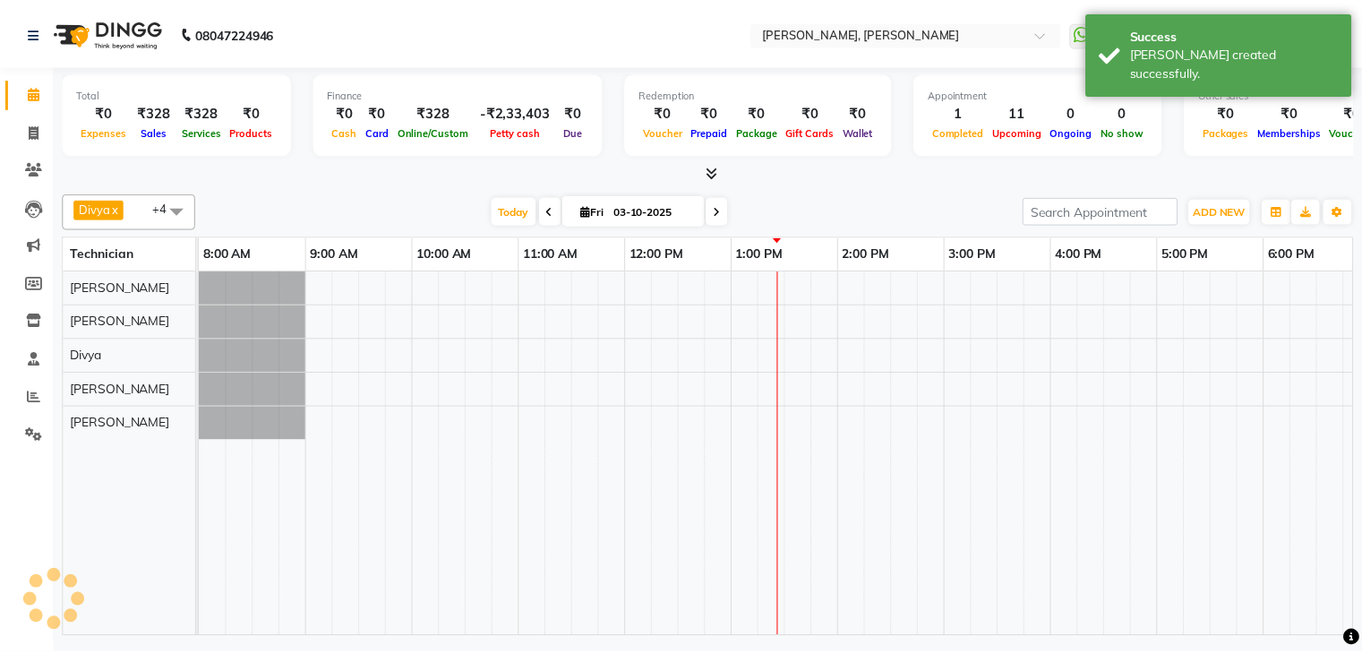
scroll to position [0, 231]
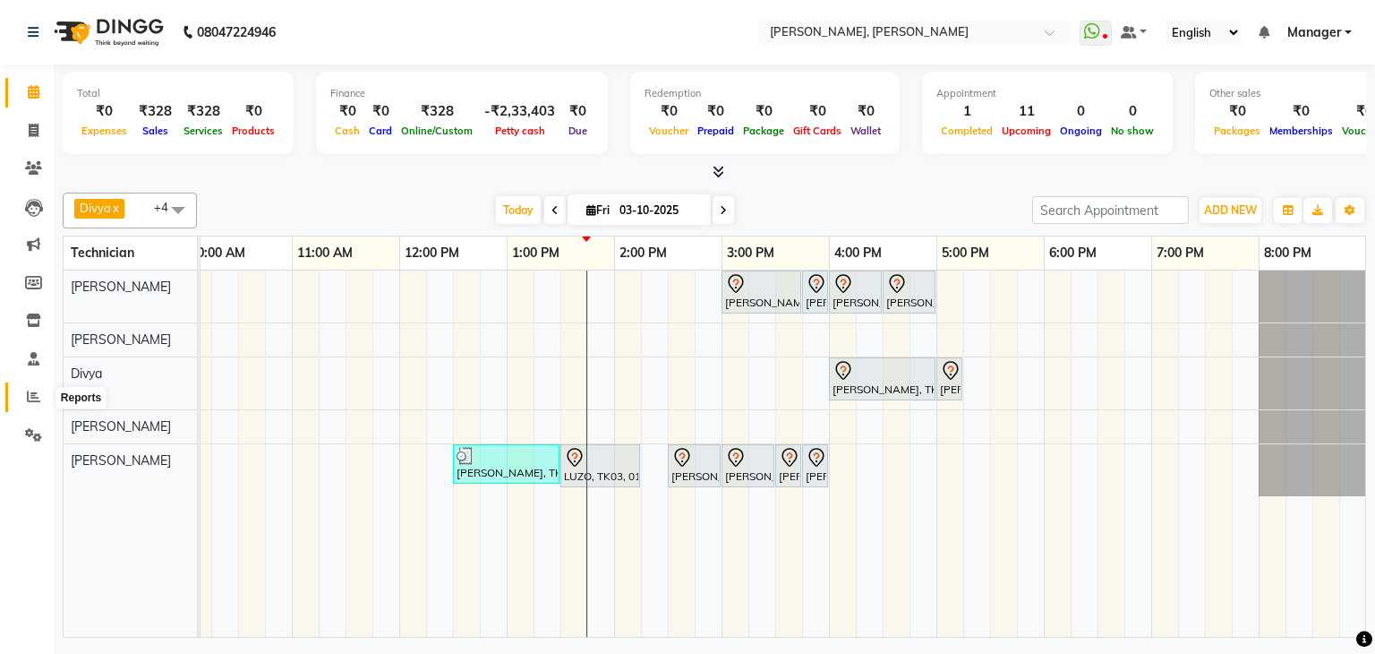
click at [32, 388] on span at bounding box center [33, 397] width 31 height 21
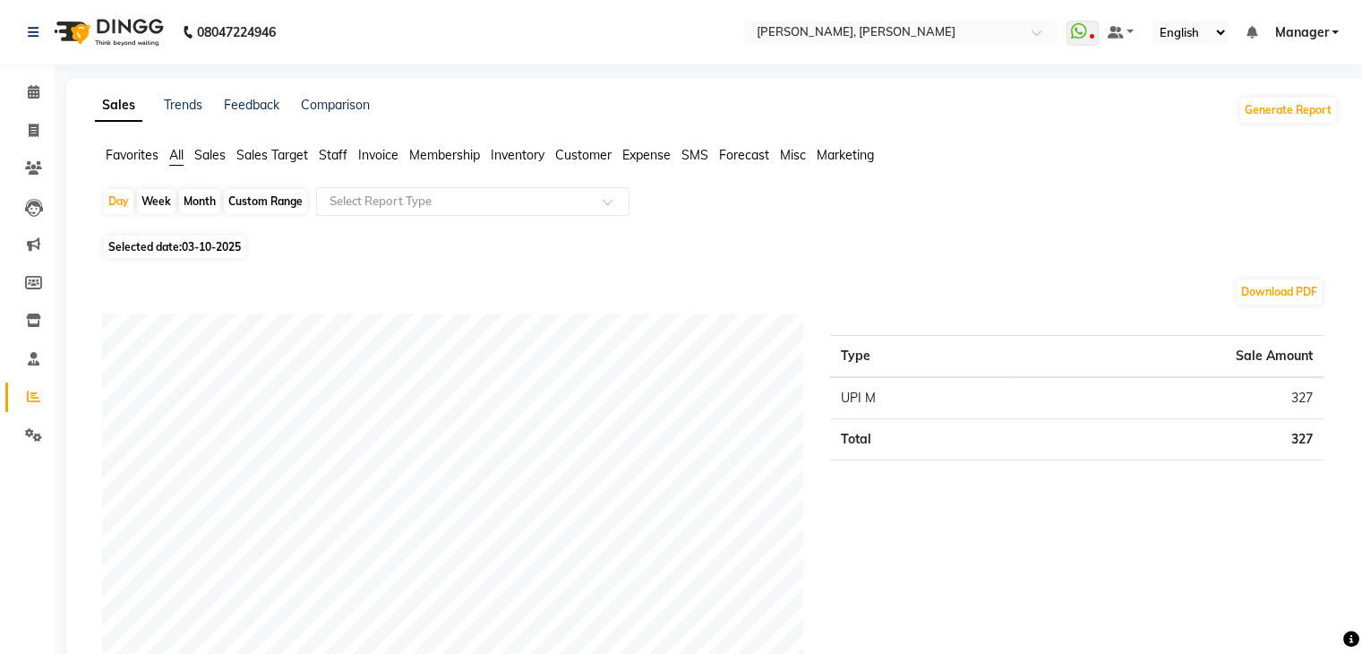
click at [203, 244] on span "03-10-2025" at bounding box center [211, 246] width 59 height 13
select select "10"
select select "2025"
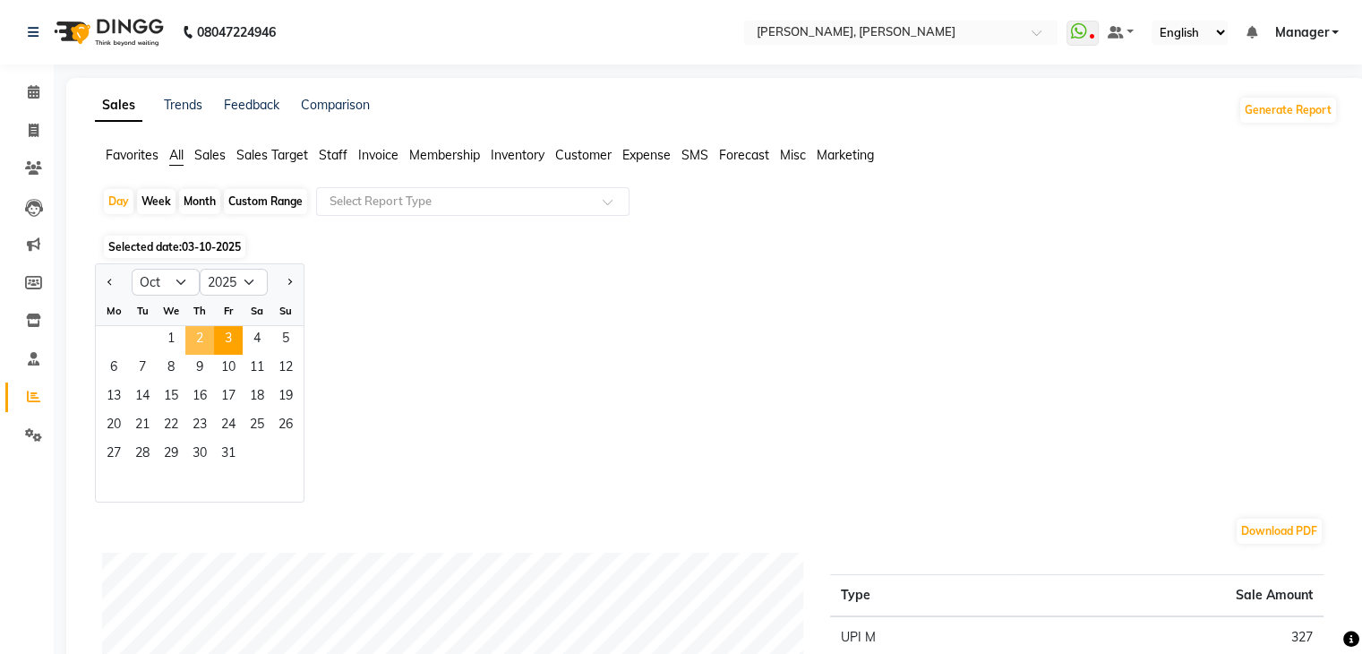
click at [195, 339] on span "2" at bounding box center [199, 340] width 29 height 29
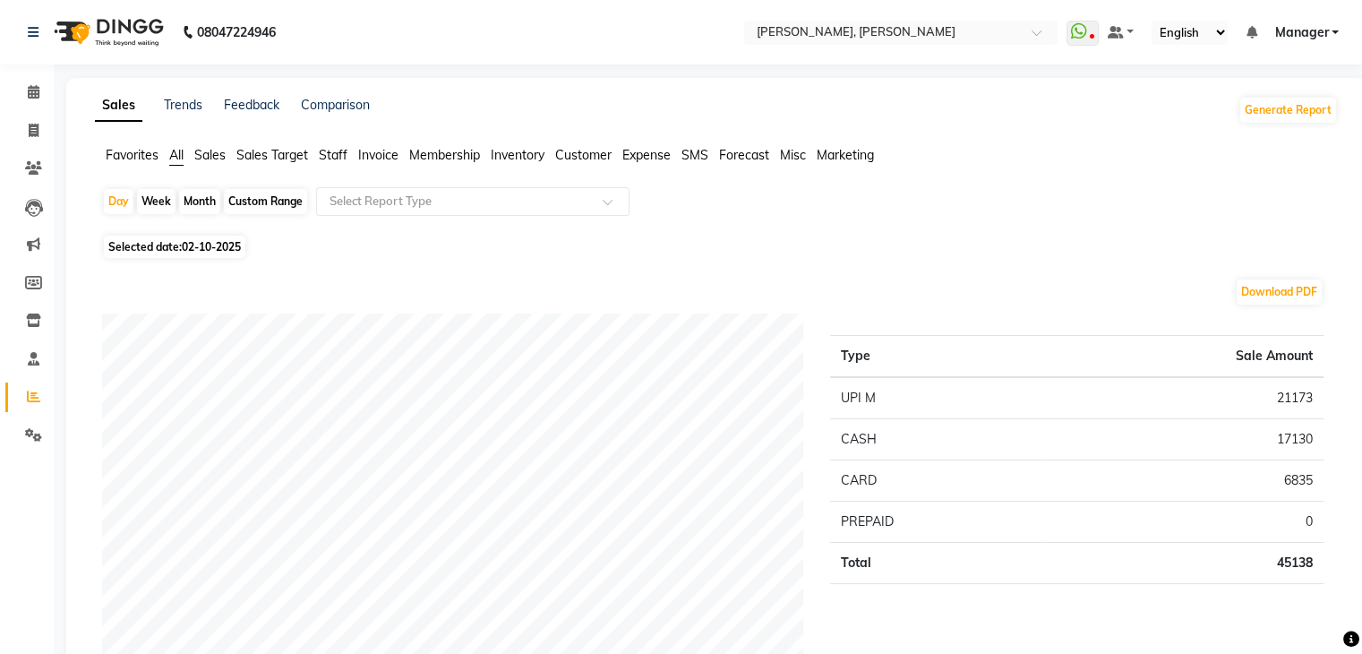
click at [338, 156] on span "Staff" at bounding box center [333, 155] width 29 height 16
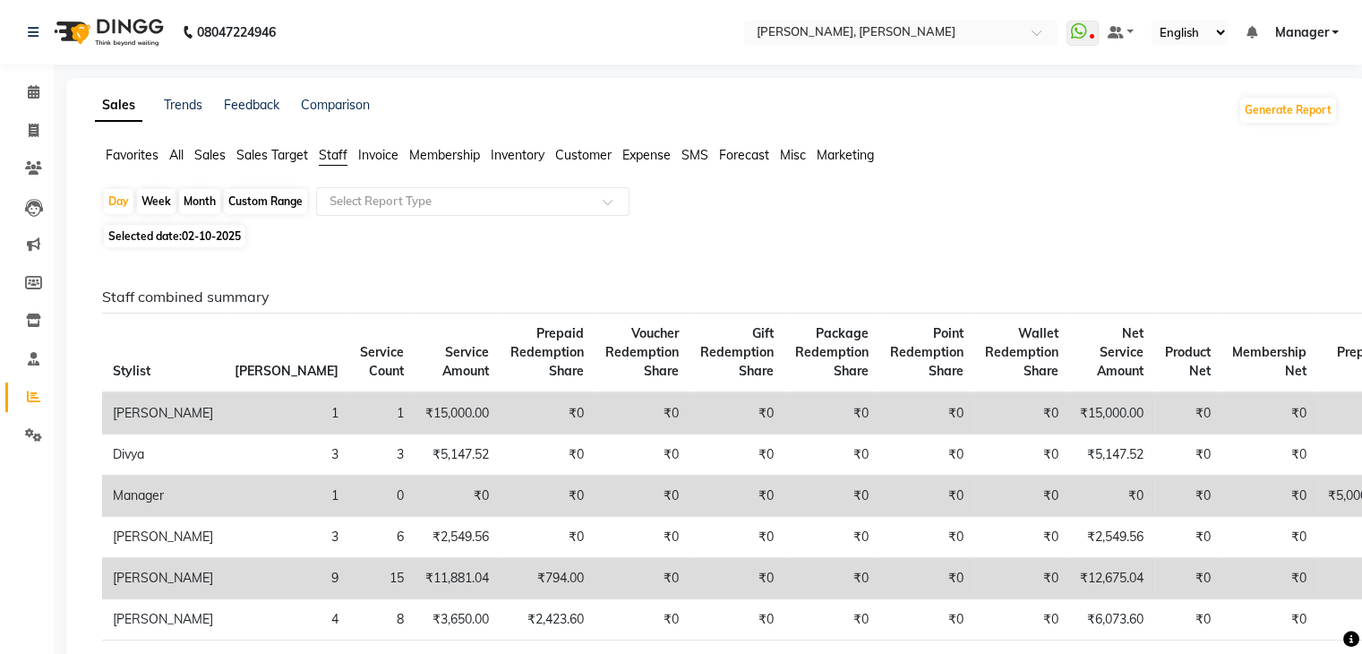
click at [205, 234] on span "02-10-2025" at bounding box center [211, 235] width 59 height 13
select select "10"
select select "2025"
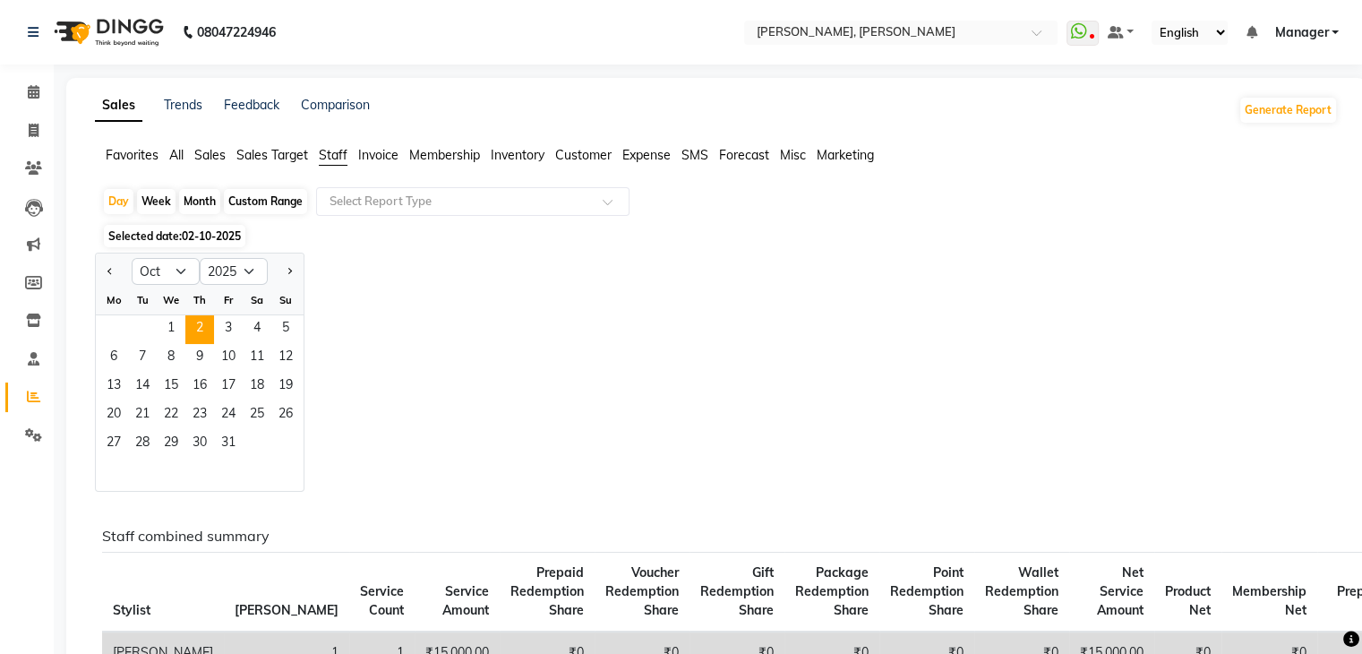
click at [286, 204] on div "Custom Range" at bounding box center [265, 201] width 83 height 25
select select "10"
select select "2025"
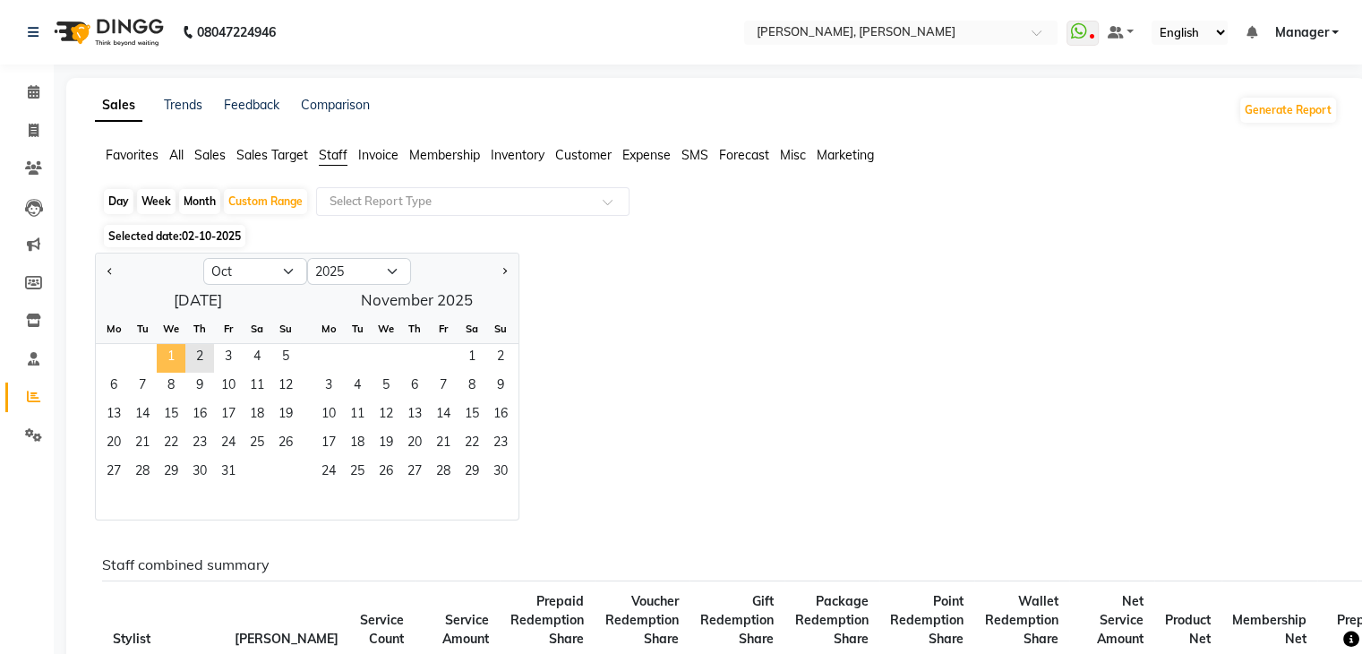
click at [168, 352] on span "1" at bounding box center [171, 358] width 29 height 29
click at [193, 349] on span "2" at bounding box center [199, 358] width 29 height 29
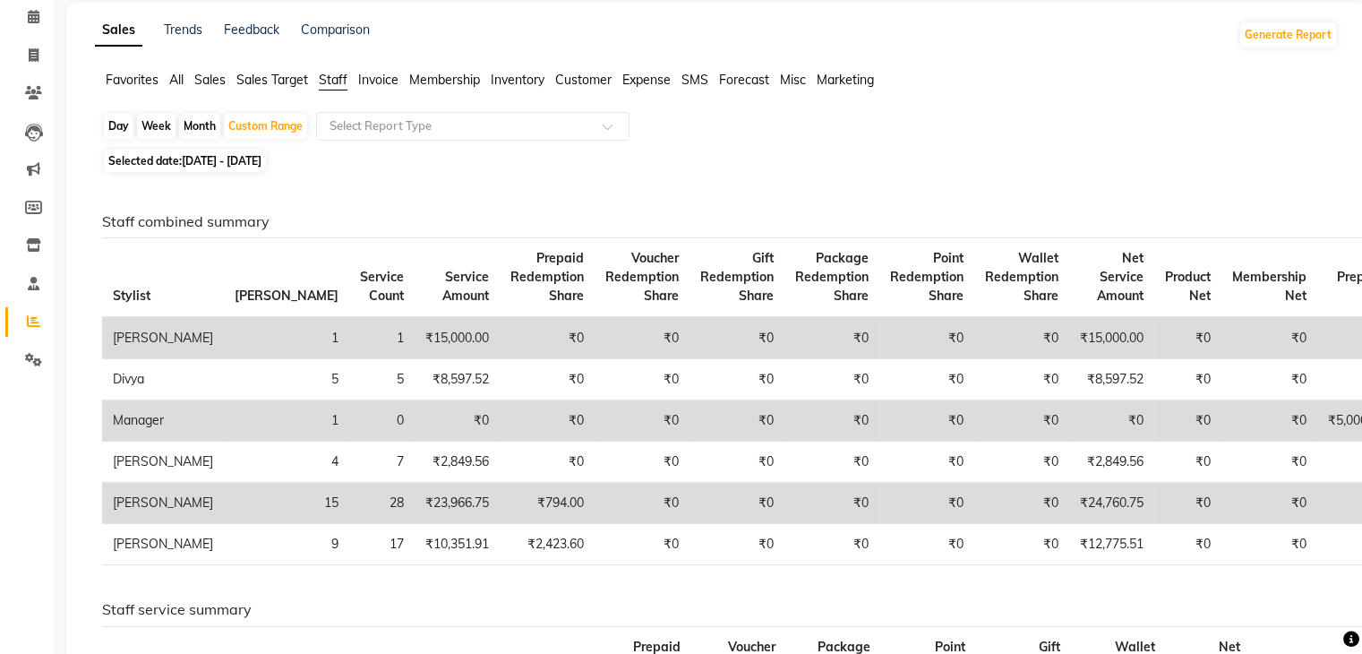
scroll to position [179, 0]
